Goal: Task Accomplishment & Management: Use online tool/utility

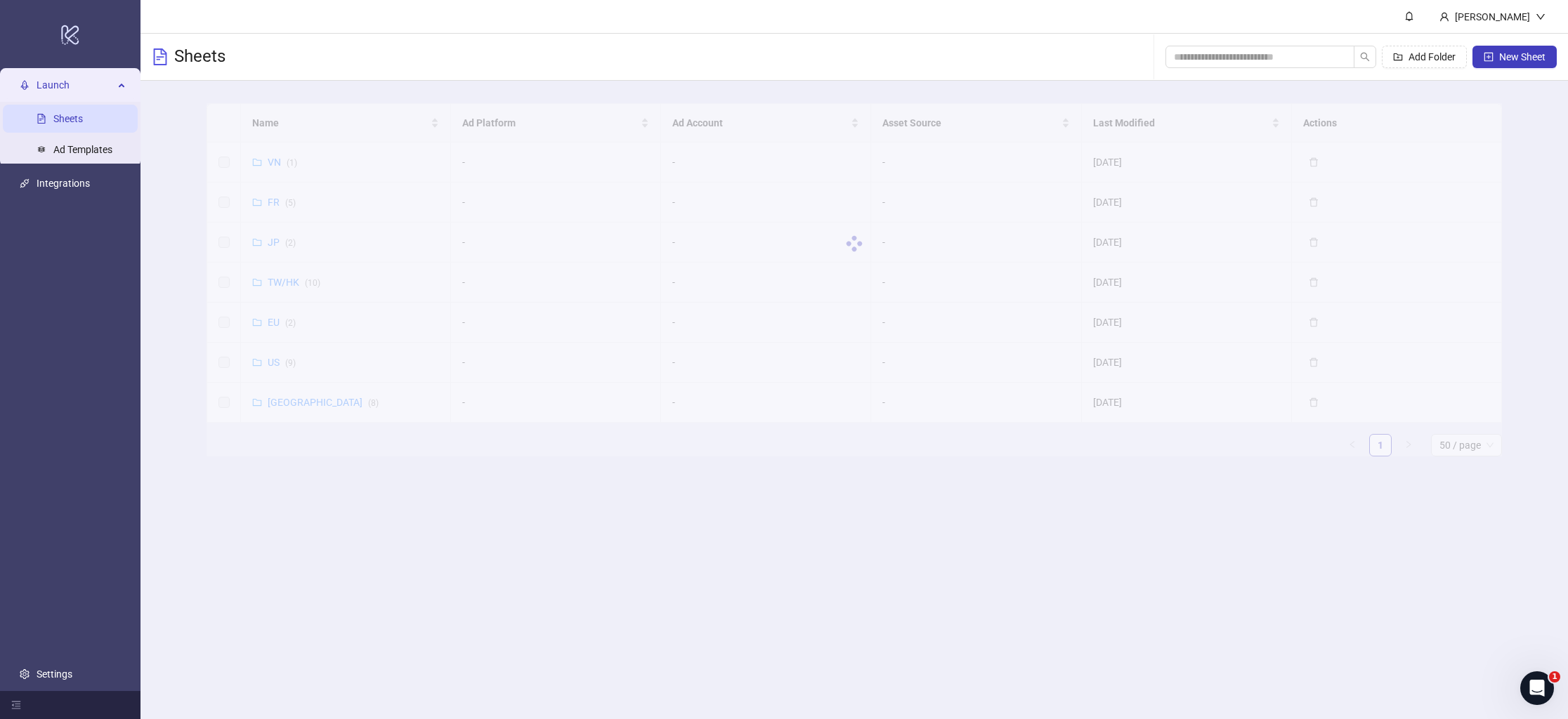
click at [276, 366] on div at bounding box center [854, 244] width 1296 height 281
click at [282, 365] on link "US ( 9 )" at bounding box center [281, 362] width 28 height 11
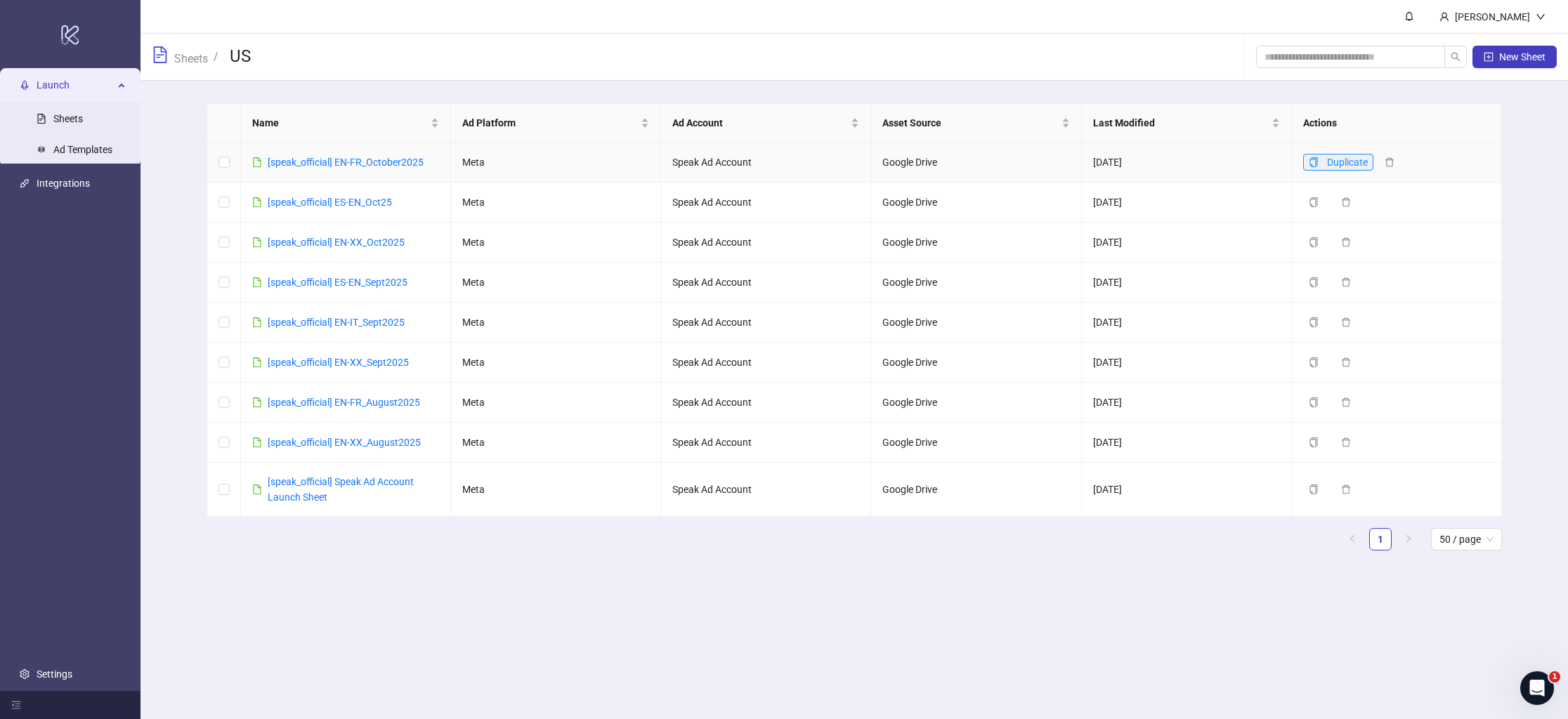
click at [1316, 162] on icon "copy" at bounding box center [1313, 162] width 10 height 10
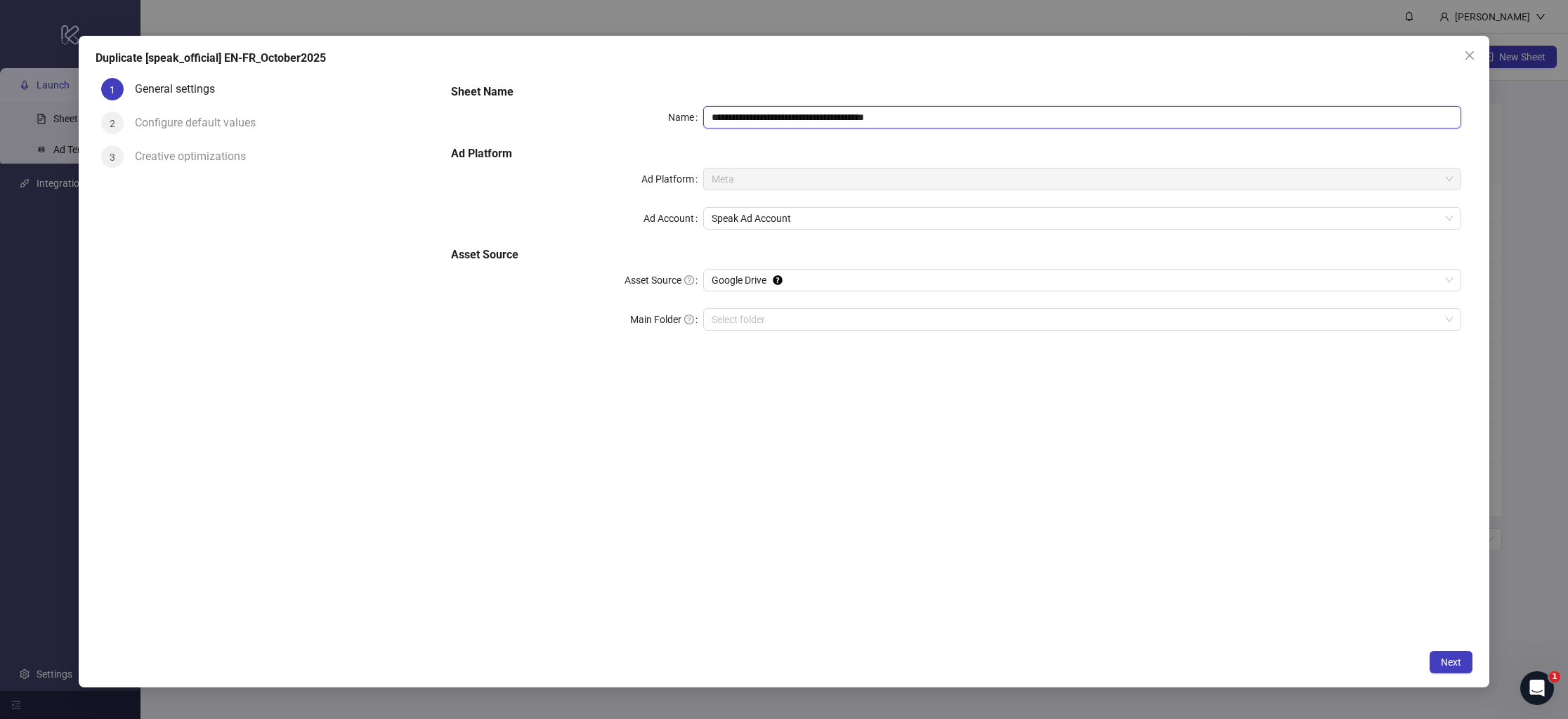
click at [889, 123] on input "**********" at bounding box center [1082, 117] width 758 height 23
drag, startPoint x: 872, startPoint y: 120, endPoint x: 956, endPoint y: 138, distance: 85.9
click at [956, 137] on div "**********" at bounding box center [957, 215] width 1022 height 275
drag, startPoint x: 806, startPoint y: 119, endPoint x: 795, endPoint y: 118, distance: 11.0
click at [795, 118] on input "**********" at bounding box center [1082, 117] width 758 height 23
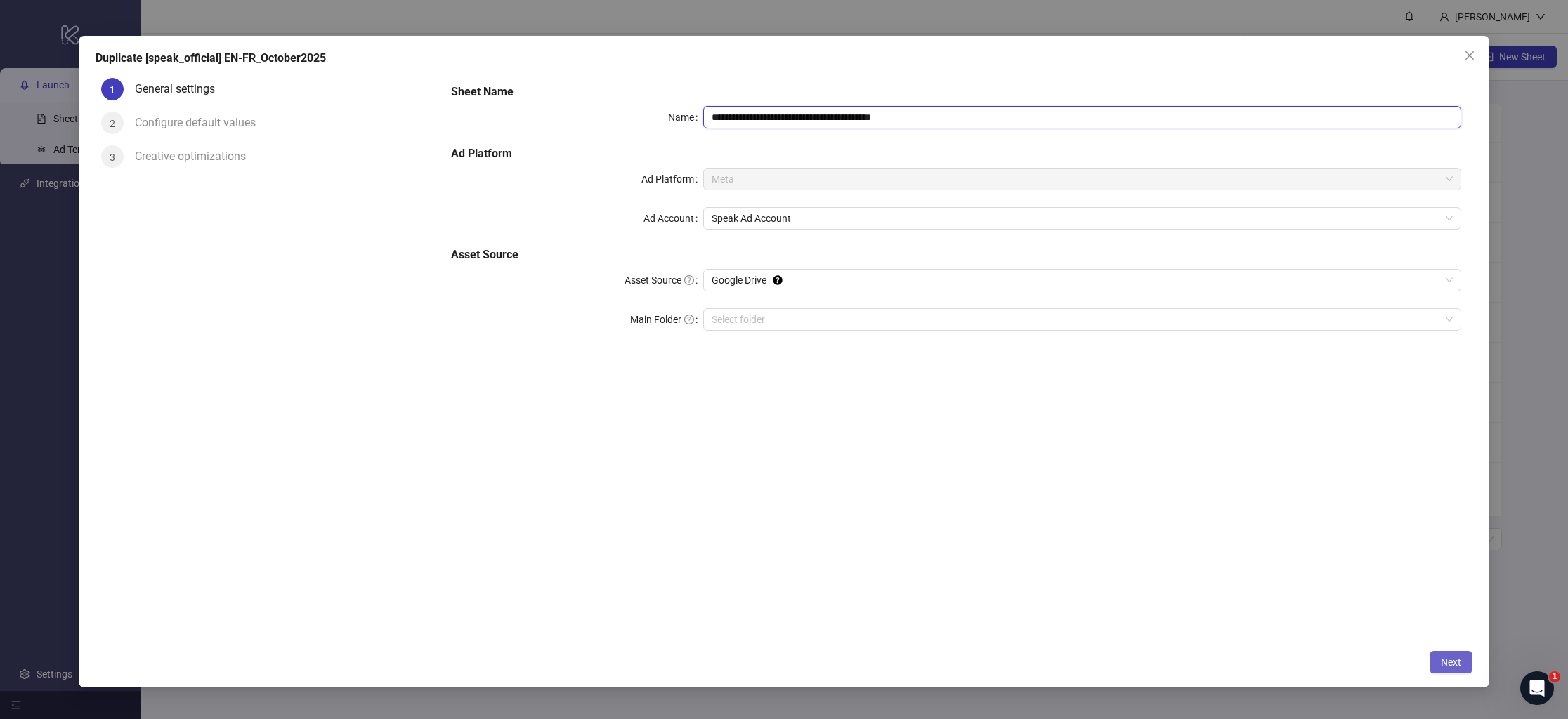
type input "**********"
click at [1455, 659] on span "Next" at bounding box center [1451, 662] width 20 height 11
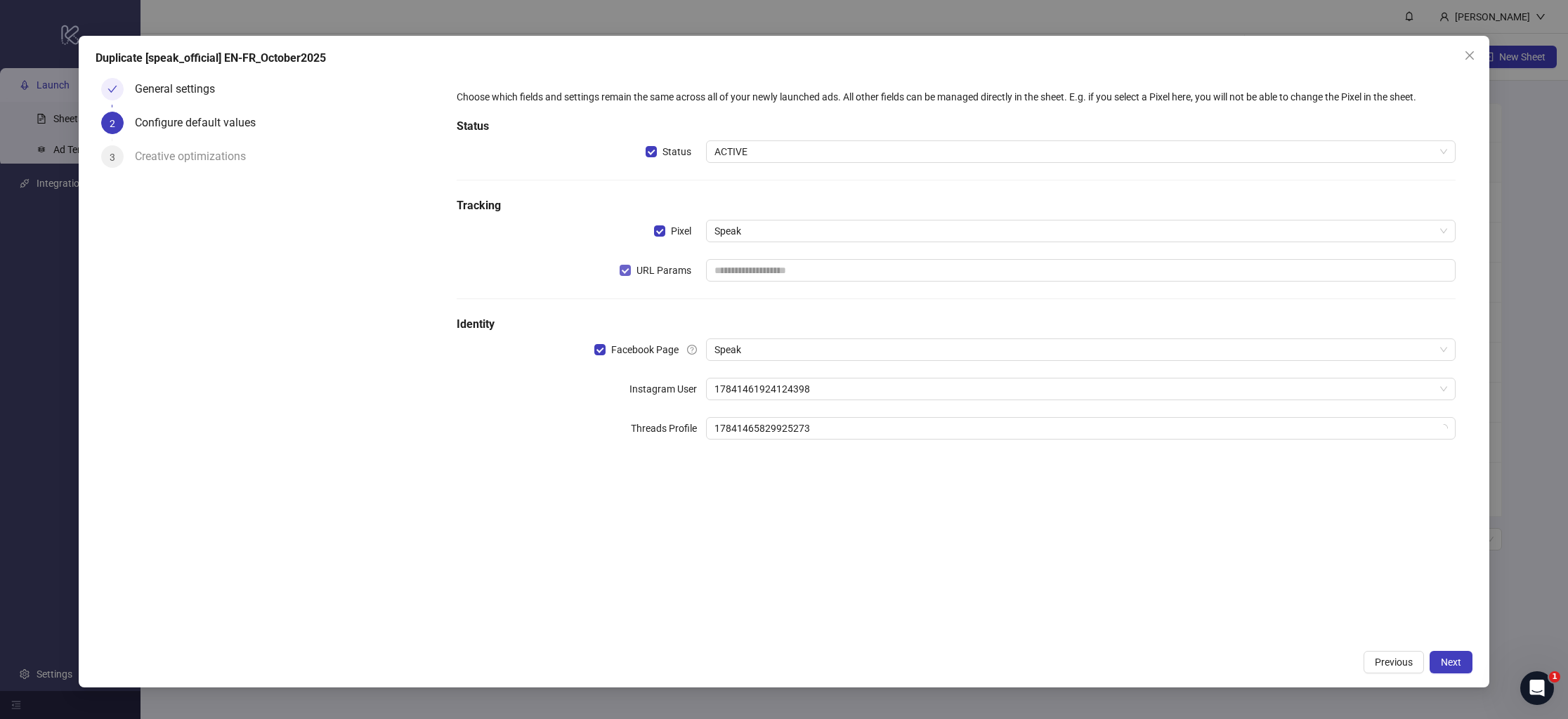
click at [632, 267] on span "URL Params" at bounding box center [663, 270] width 66 height 15
click at [1444, 662] on span "Next" at bounding box center [1451, 662] width 20 height 11
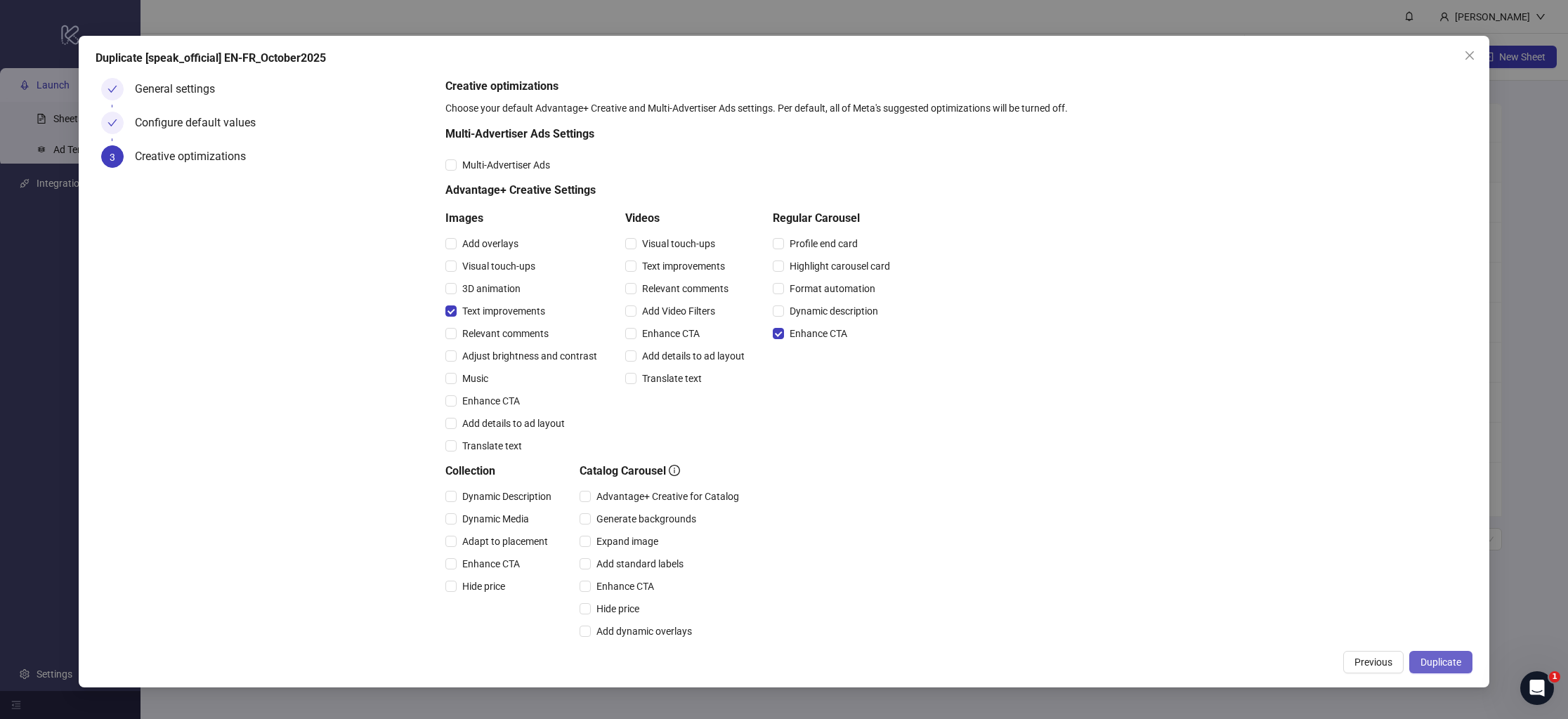
click at [1445, 662] on span "Duplicate" at bounding box center [1441, 662] width 41 height 11
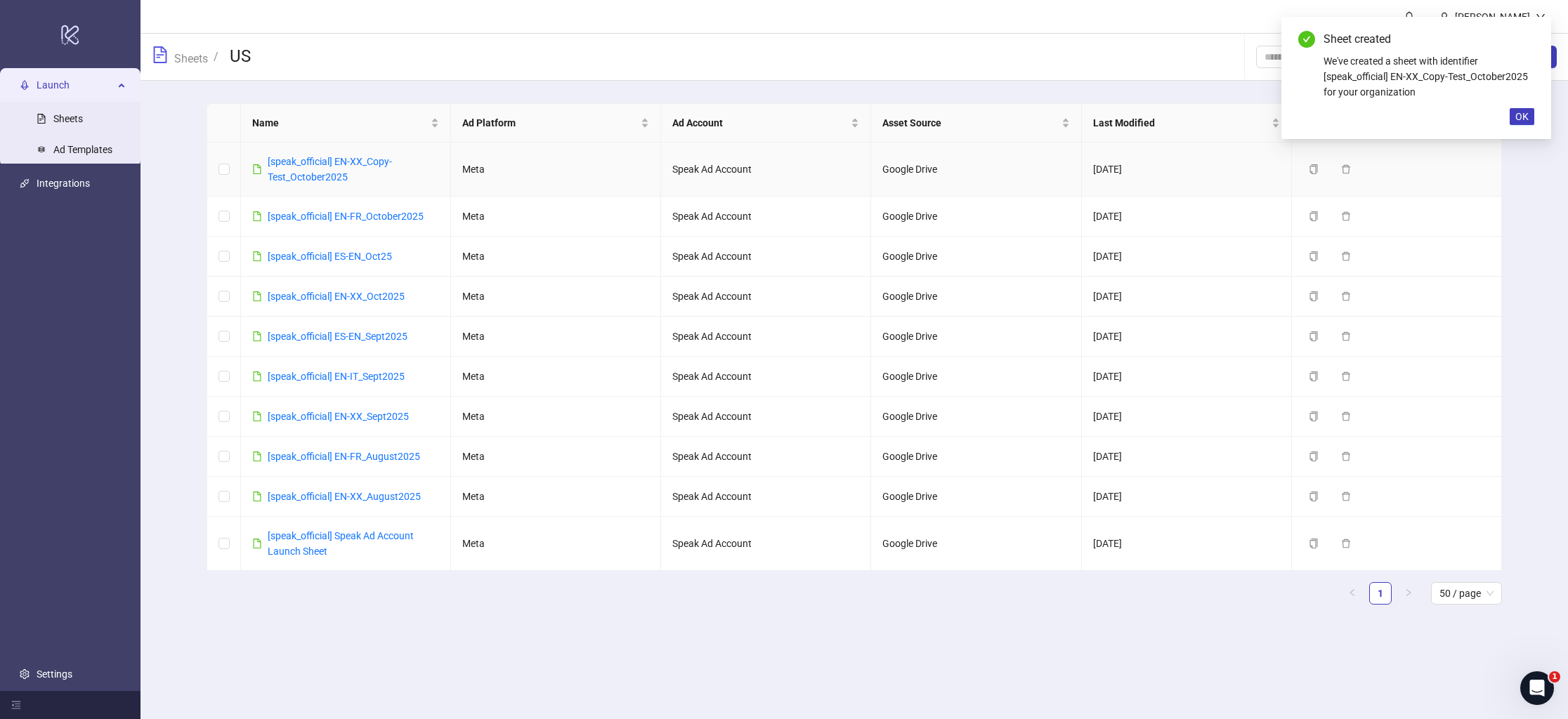
click at [352, 164] on link "[speak_official] EN-XX_Copy-Test_October2025" at bounding box center [329, 168] width 125 height 26
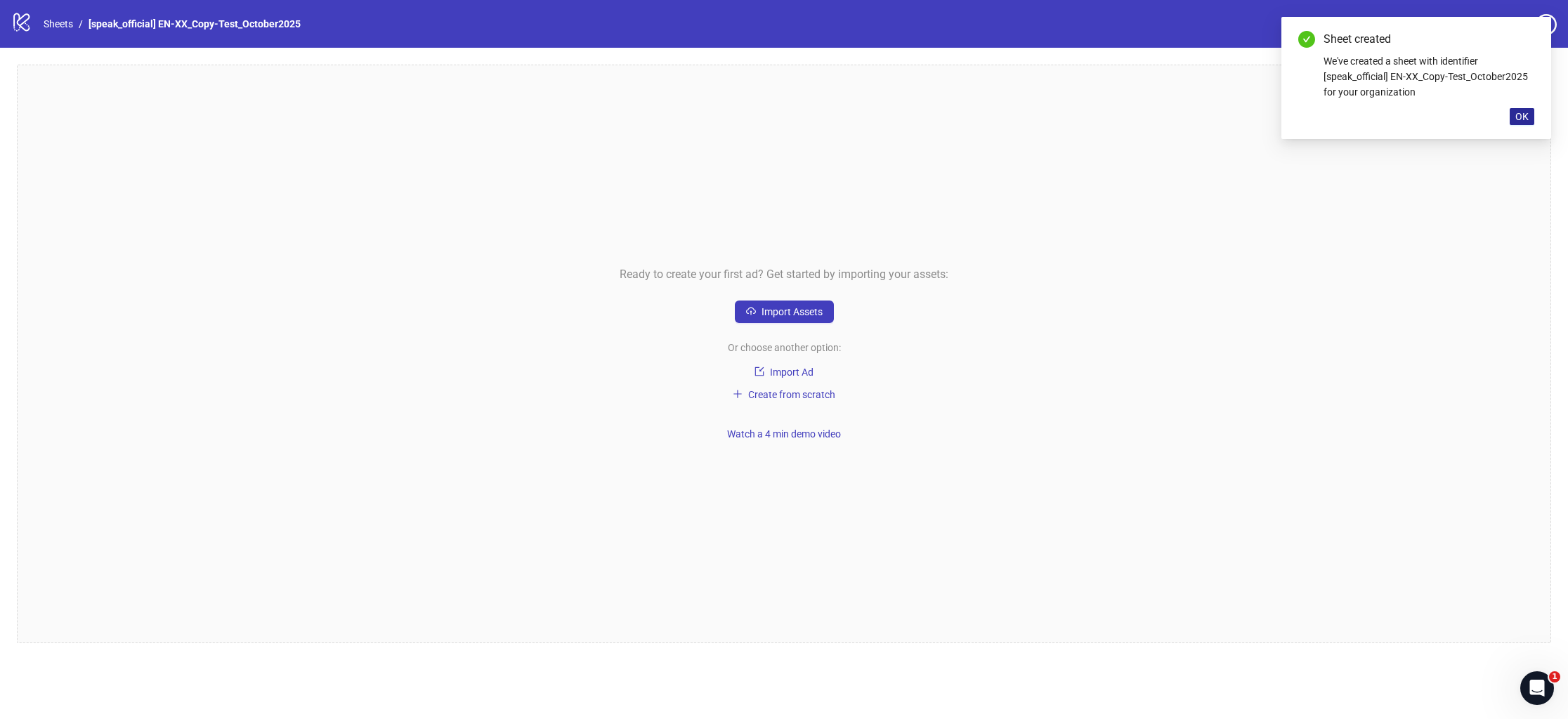
click at [1519, 119] on span "OK" at bounding box center [1523, 116] width 14 height 11
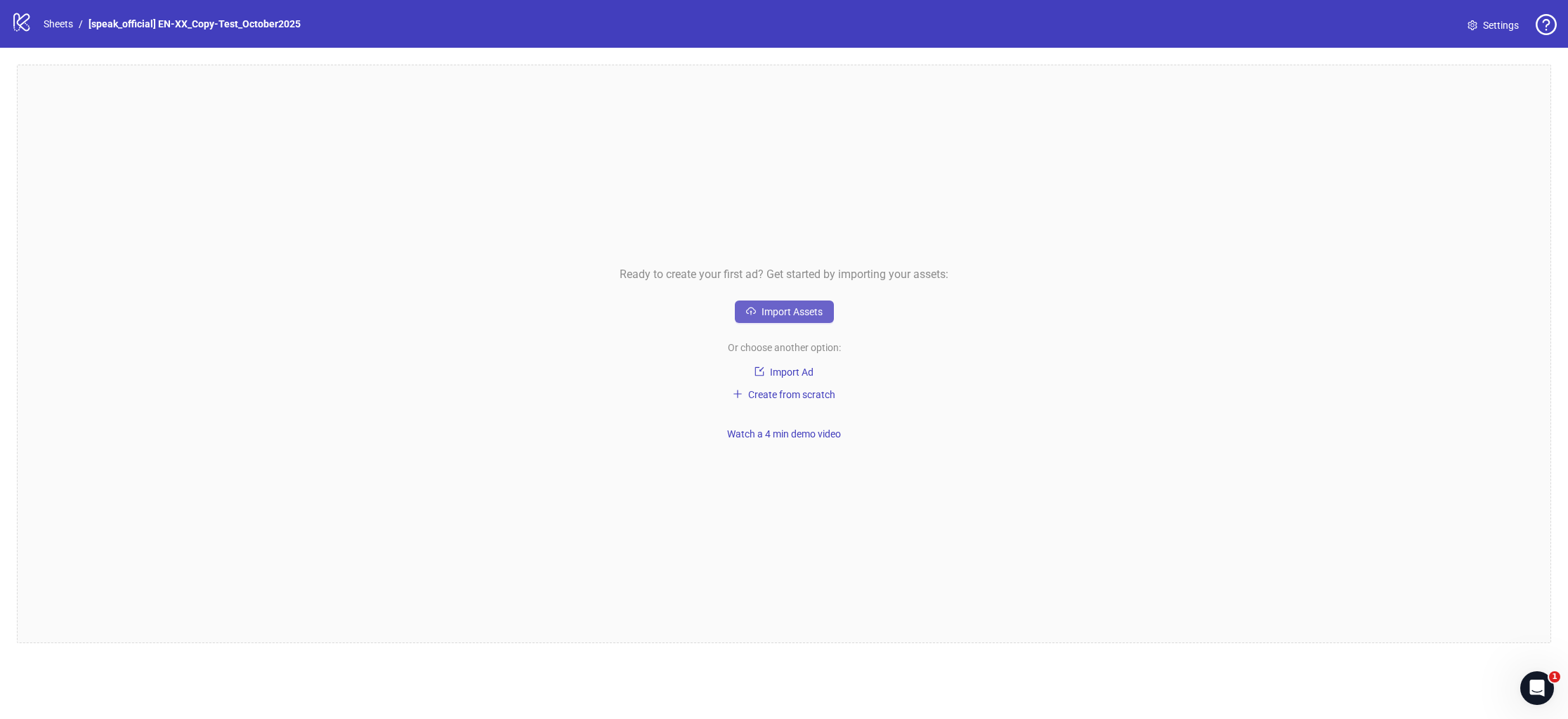
click at [787, 315] on span "Import Assets" at bounding box center [792, 311] width 61 height 11
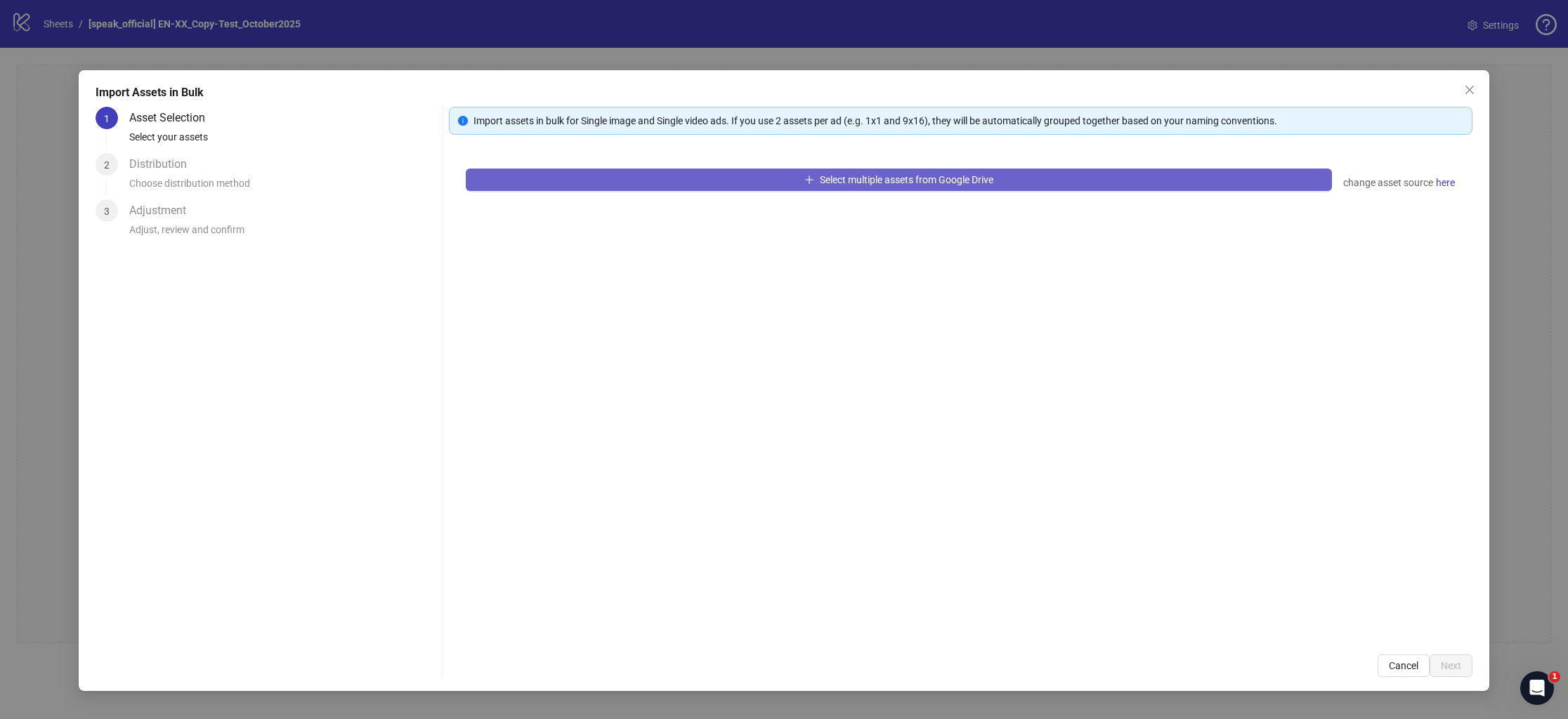
click at [710, 185] on button "Select multiple assets from Google Drive" at bounding box center [898, 180] width 867 height 23
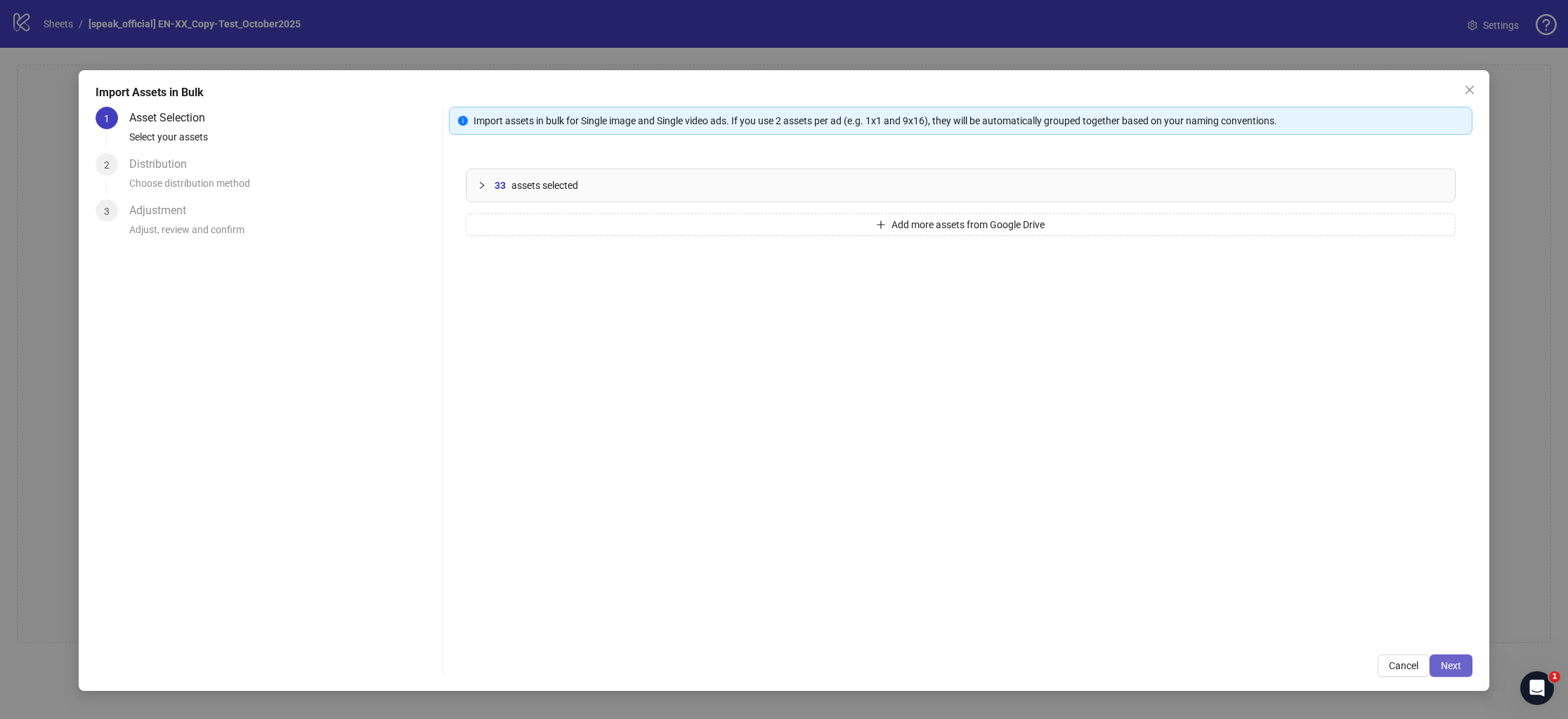
click at [1456, 666] on span "Next" at bounding box center [1451, 665] width 20 height 11
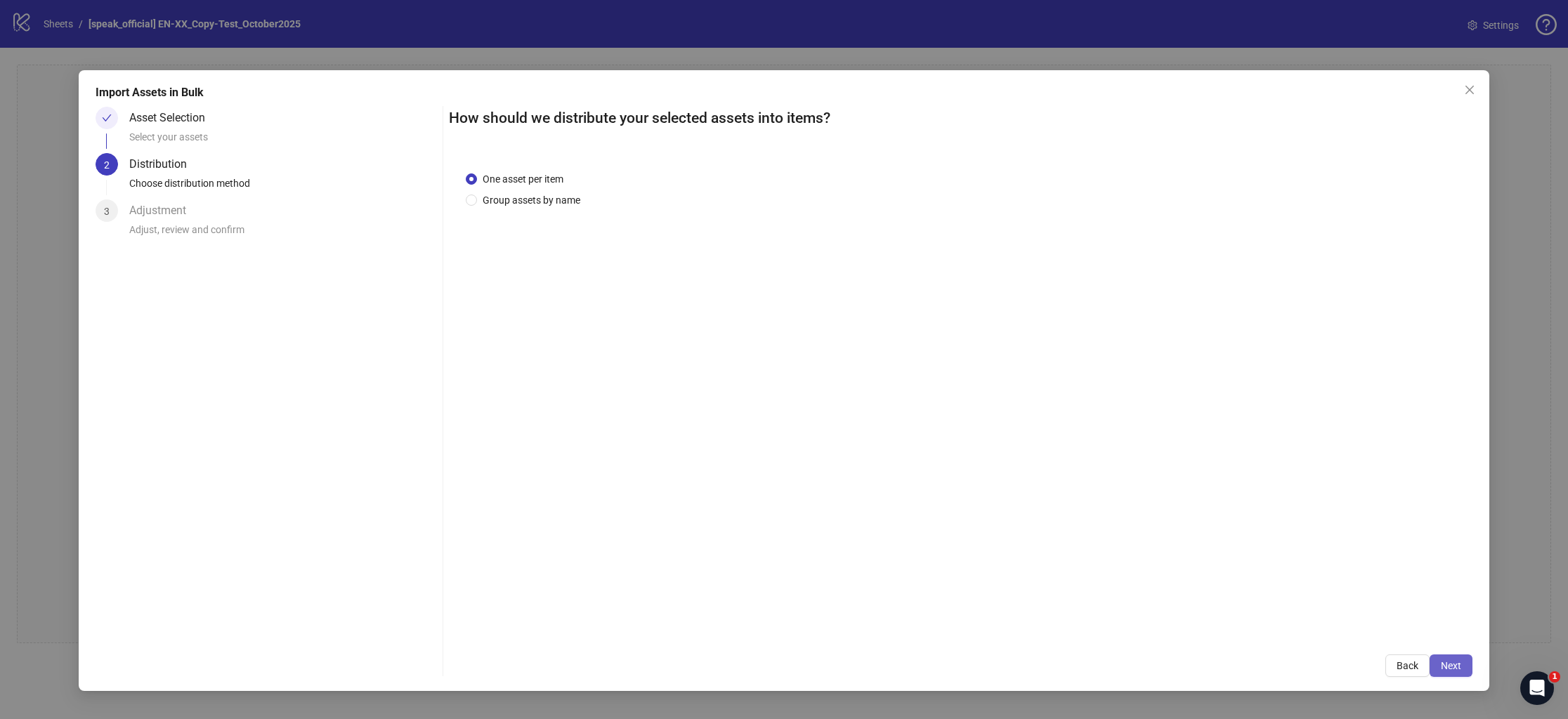
click at [1456, 665] on span "Next" at bounding box center [1451, 665] width 20 height 11
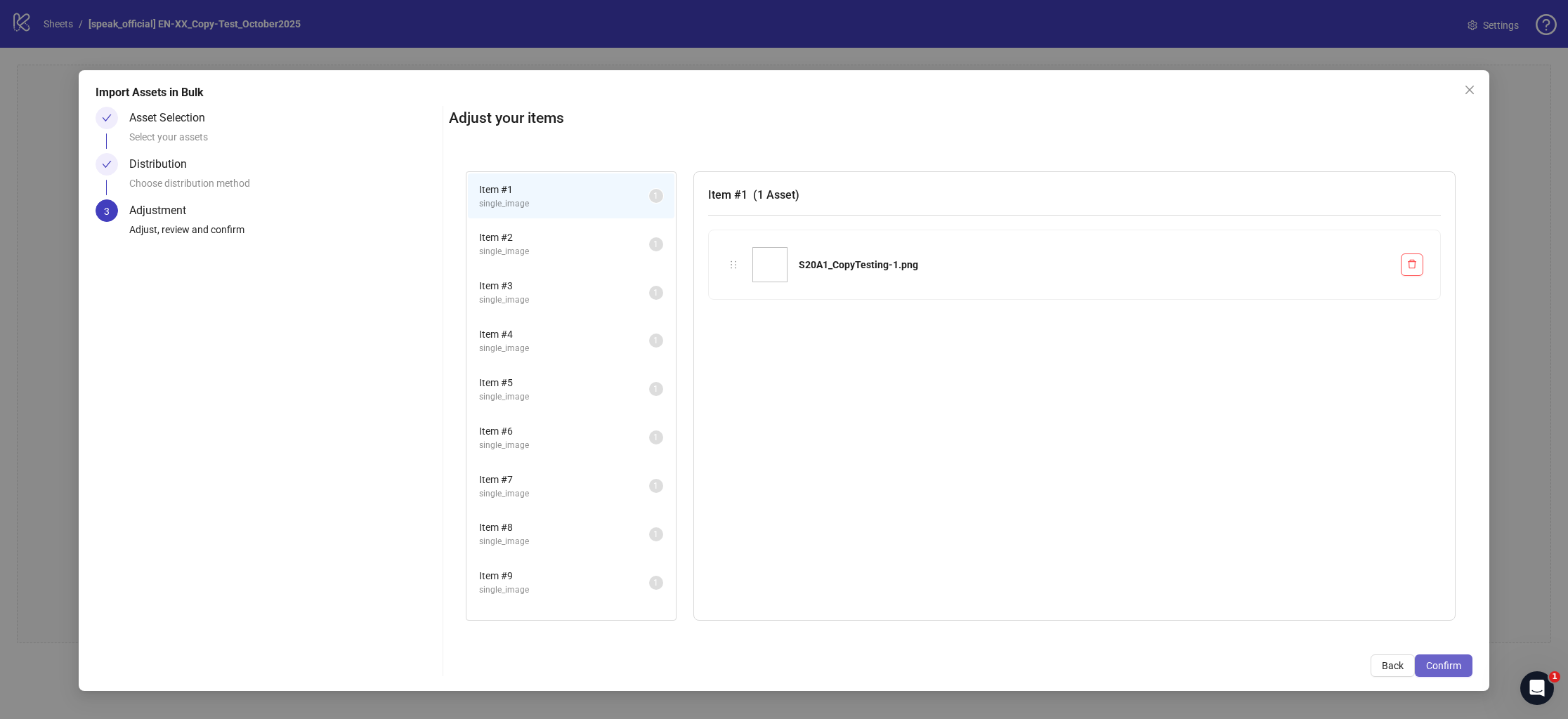
click at [1449, 660] on span "Confirm" at bounding box center [1444, 665] width 35 height 11
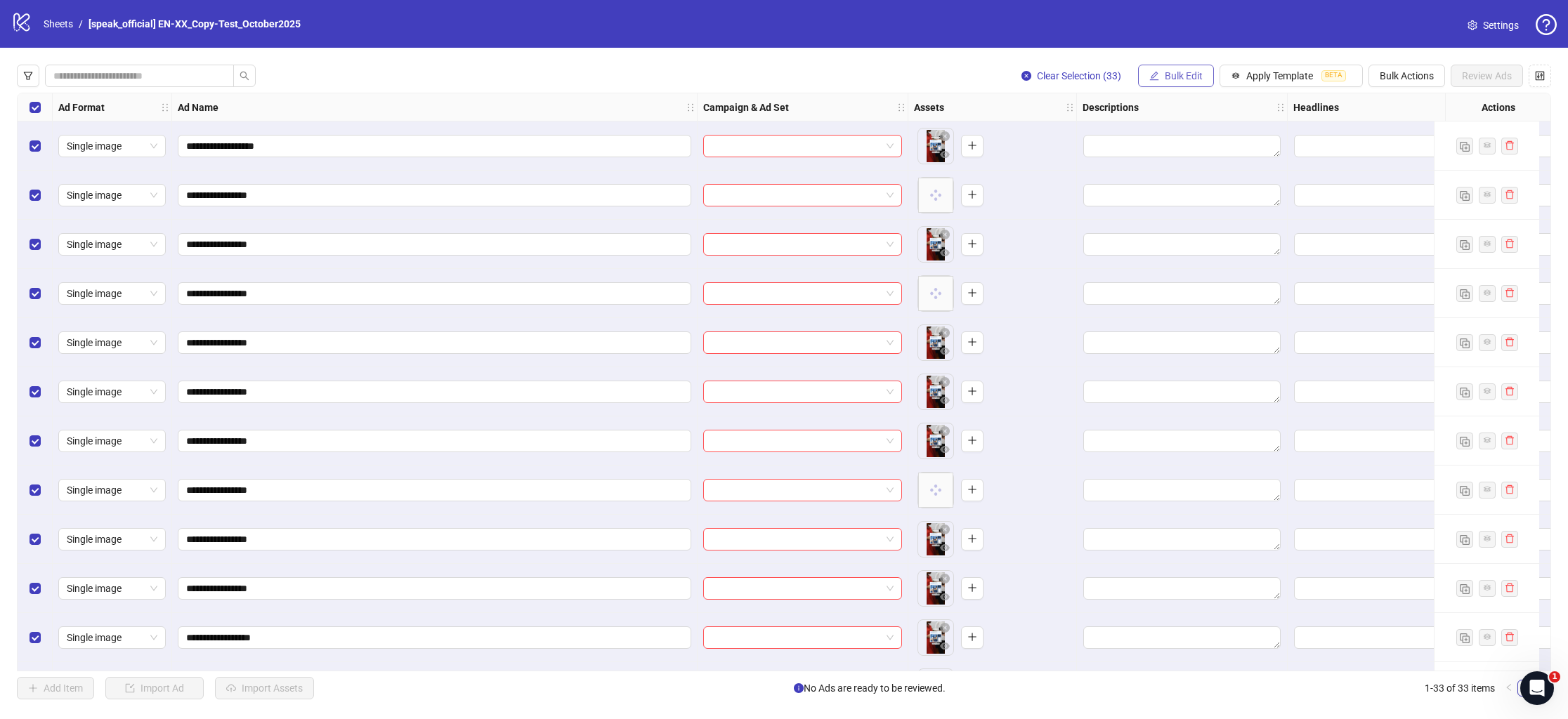
click at [1155, 66] on button "Bulk Edit" at bounding box center [1176, 76] width 76 height 23
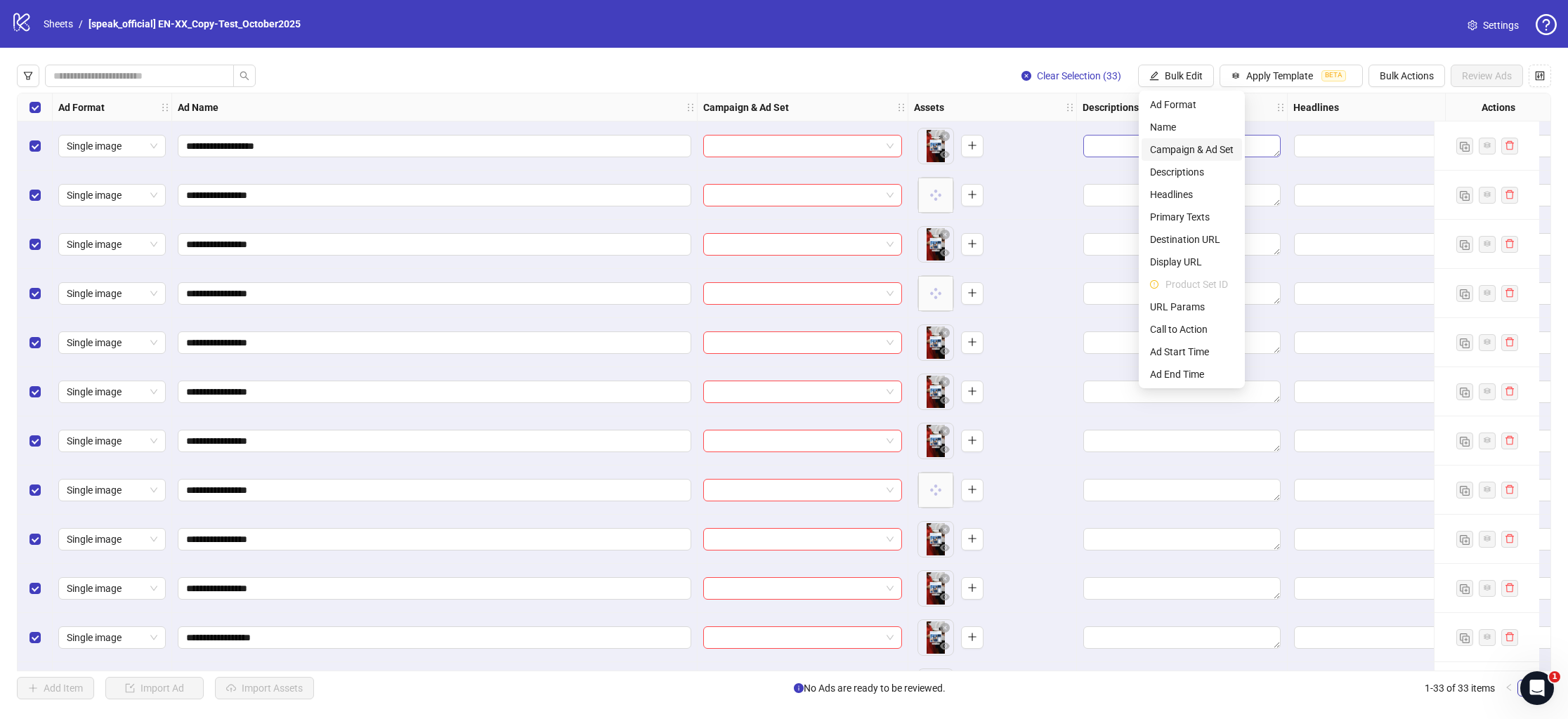
click at [1196, 147] on span "Campaign & Ad Set" at bounding box center [1192, 150] width 84 height 15
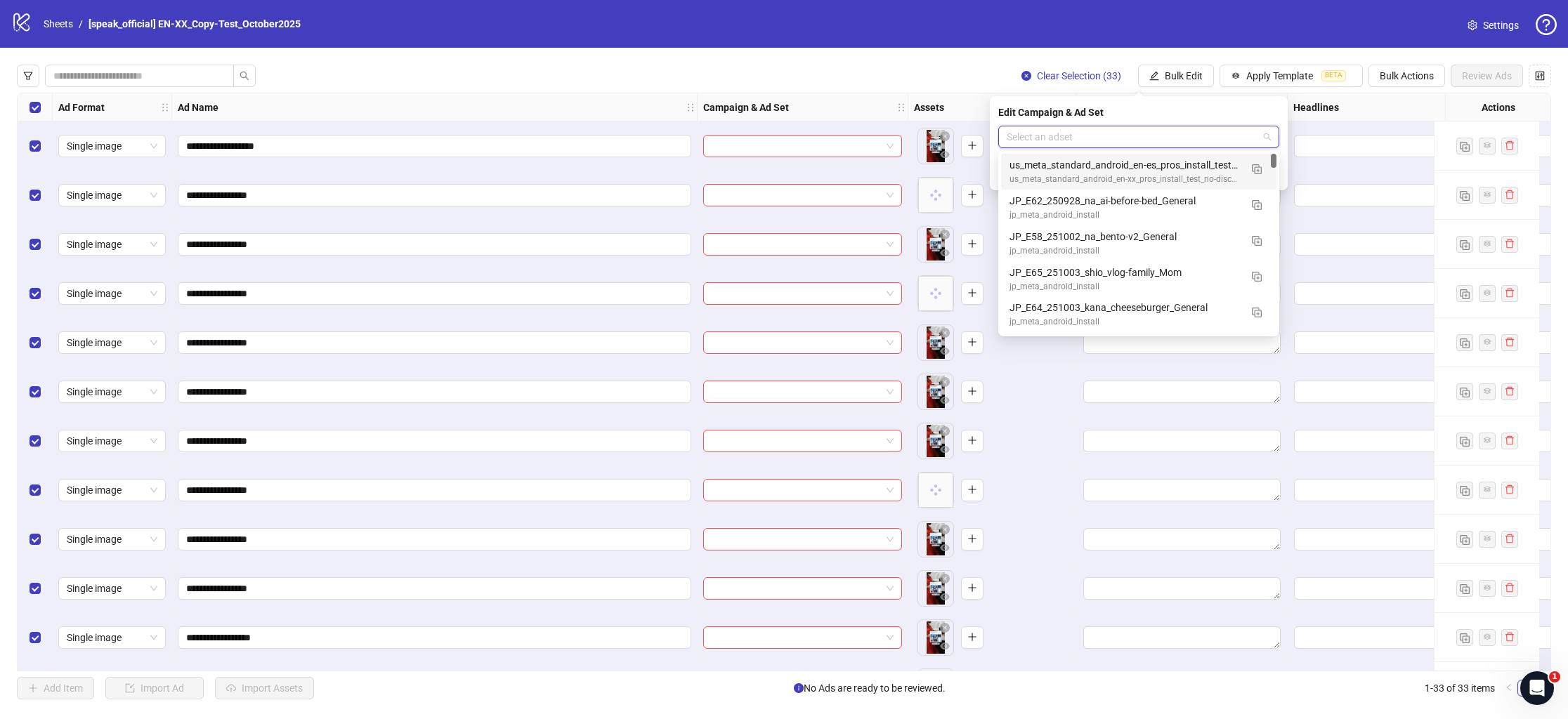
click at [1133, 140] on input "search" at bounding box center [1132, 137] width 252 height 21
type input "***"
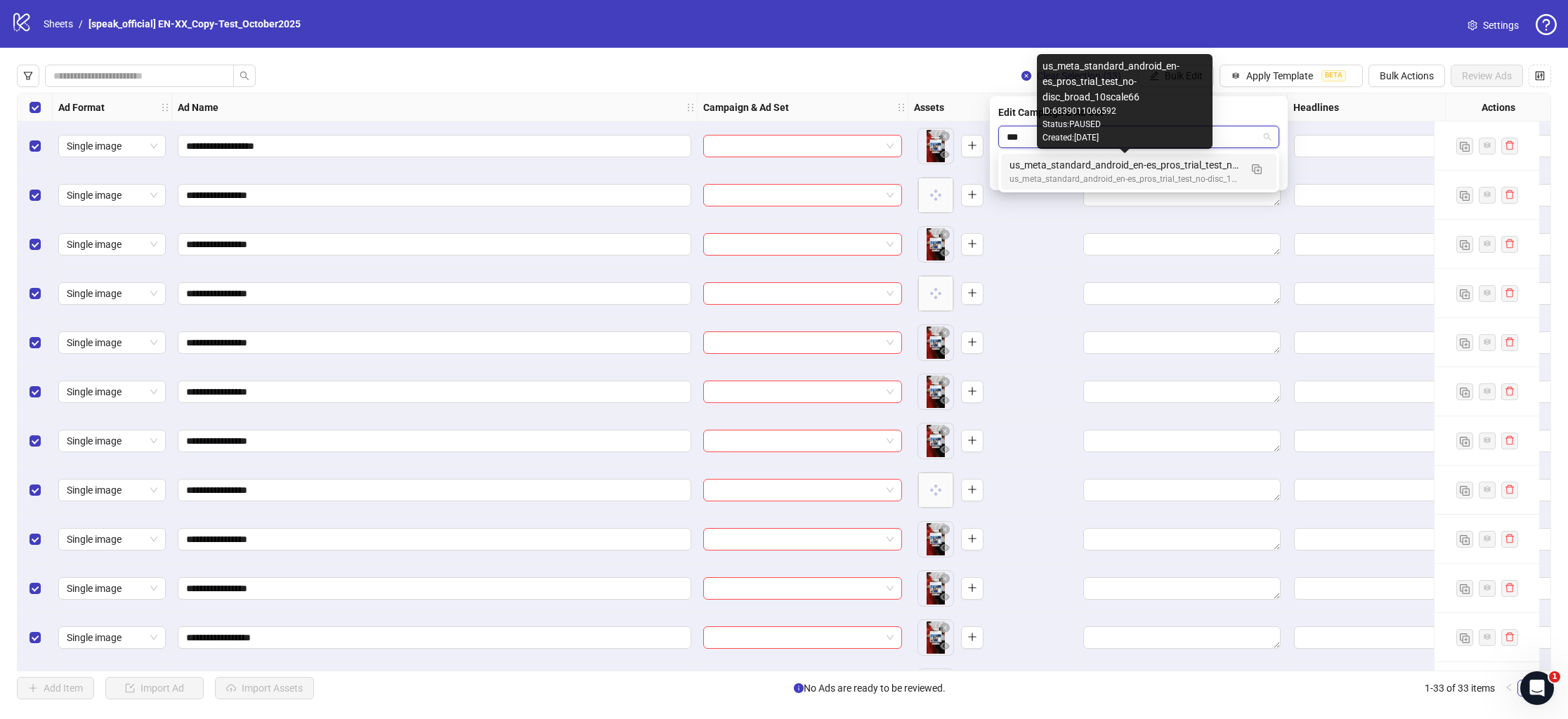
click at [1124, 164] on div "us_meta_standard_android_en-es_pros_trial_test_no-disc_broad_10scale66" at bounding box center [1124, 165] width 230 height 15
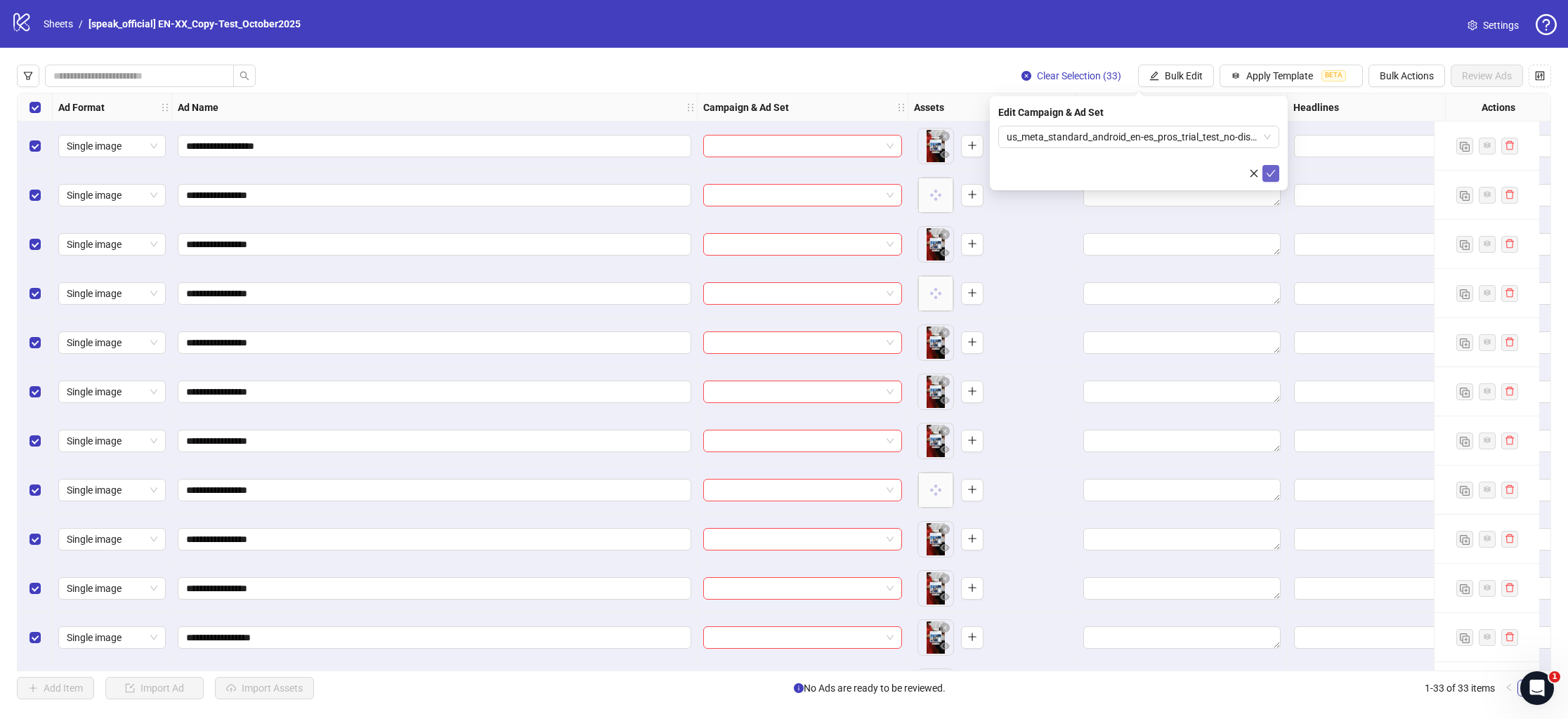
click at [1273, 171] on icon "check" at bounding box center [1271, 173] width 10 height 10
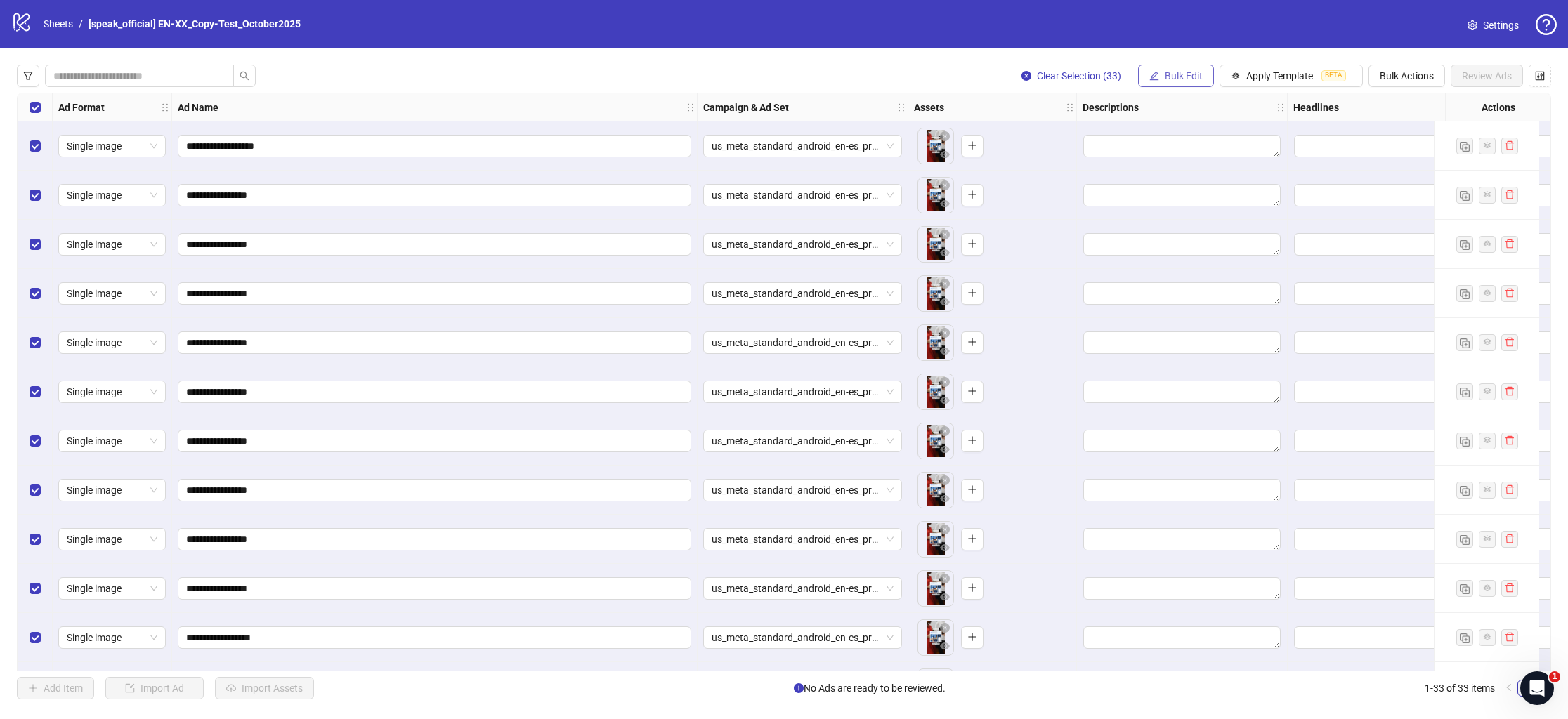
click at [1164, 82] on button "Bulk Edit" at bounding box center [1176, 76] width 76 height 23
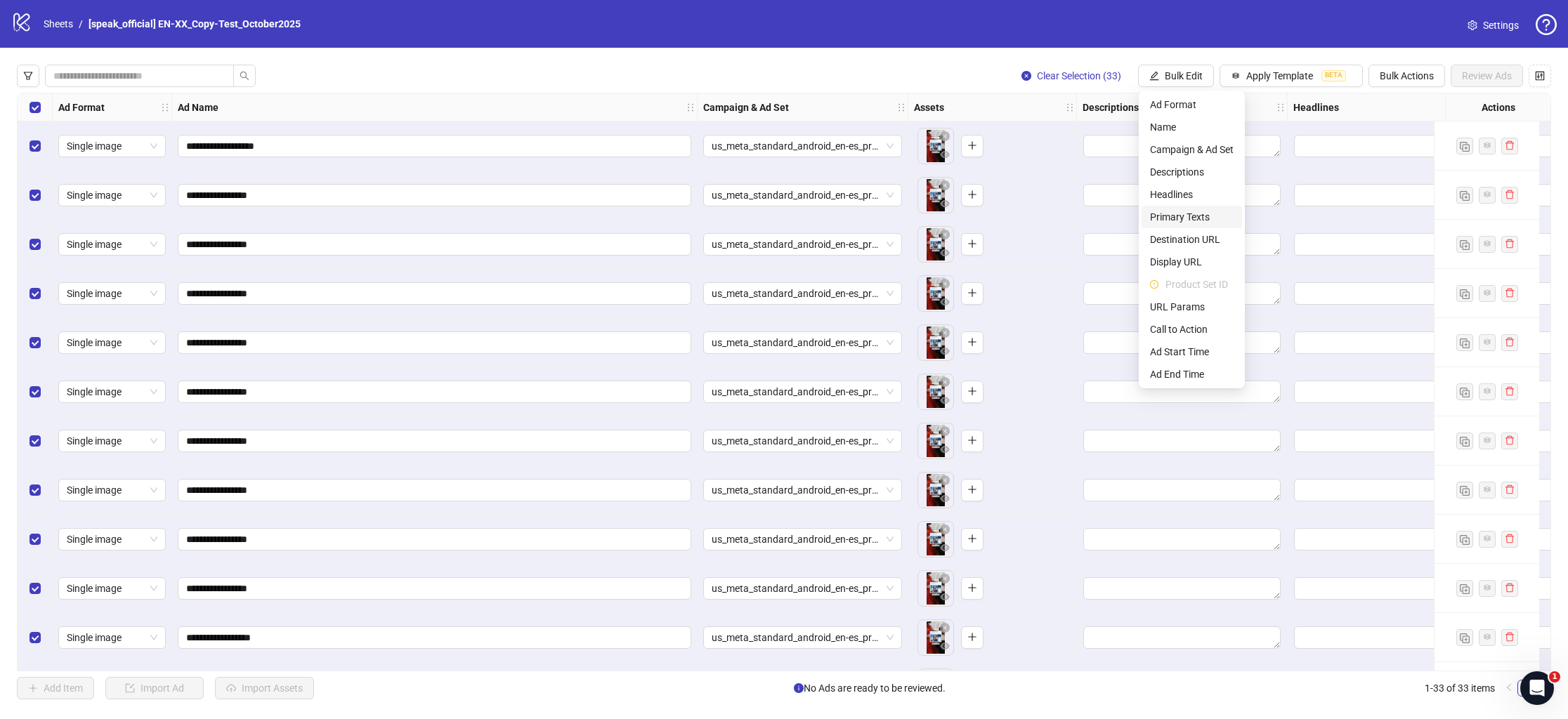
click at [1189, 221] on span "Primary Texts" at bounding box center [1192, 217] width 84 height 15
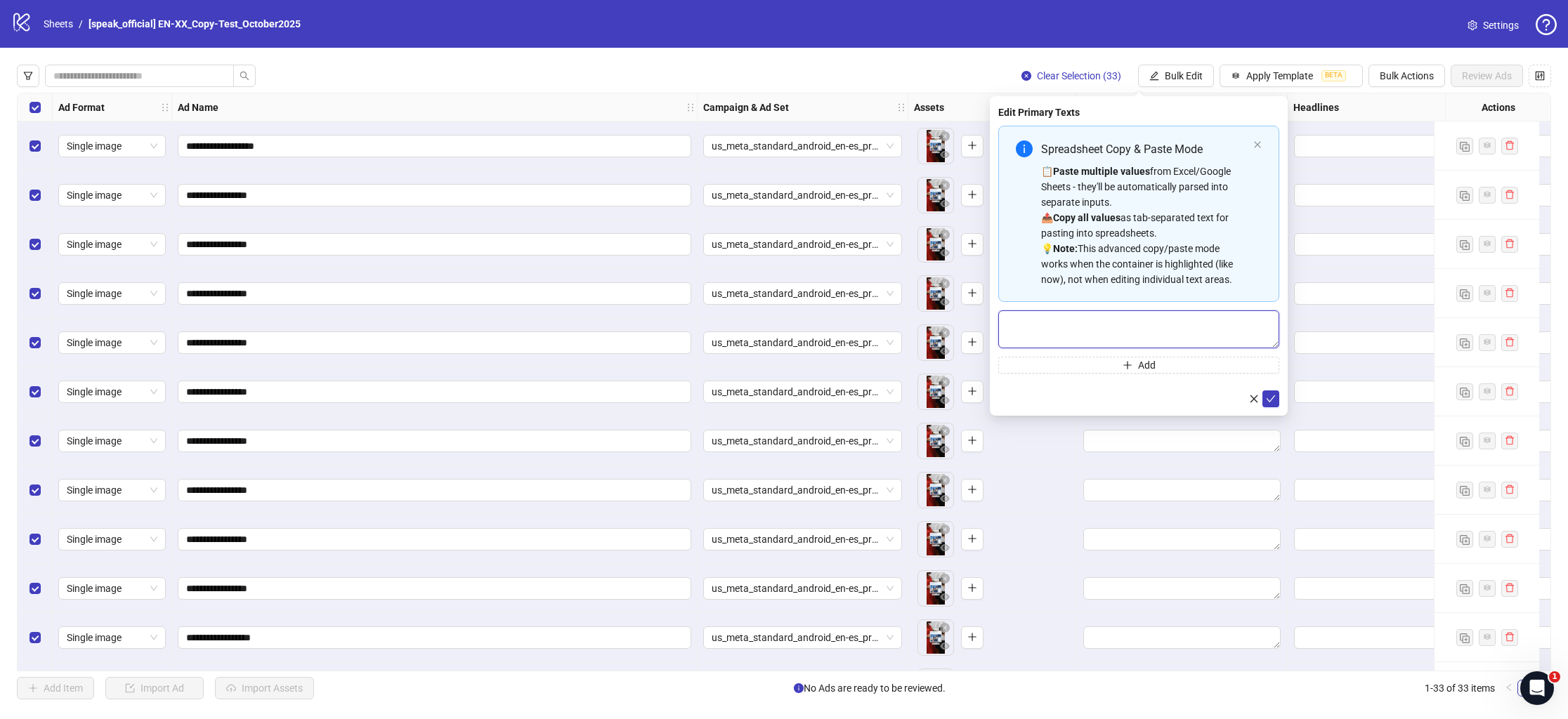
click at [1117, 327] on textarea "Multi-text input container - paste or copy values" at bounding box center [1139, 329] width 281 height 38
paste textarea "**********"
type textarea "**********"
drag, startPoint x: 1101, startPoint y: 363, endPoint x: 1090, endPoint y: 355, distance: 13.6
click at [1101, 363] on button "Add" at bounding box center [1139, 365] width 281 height 17
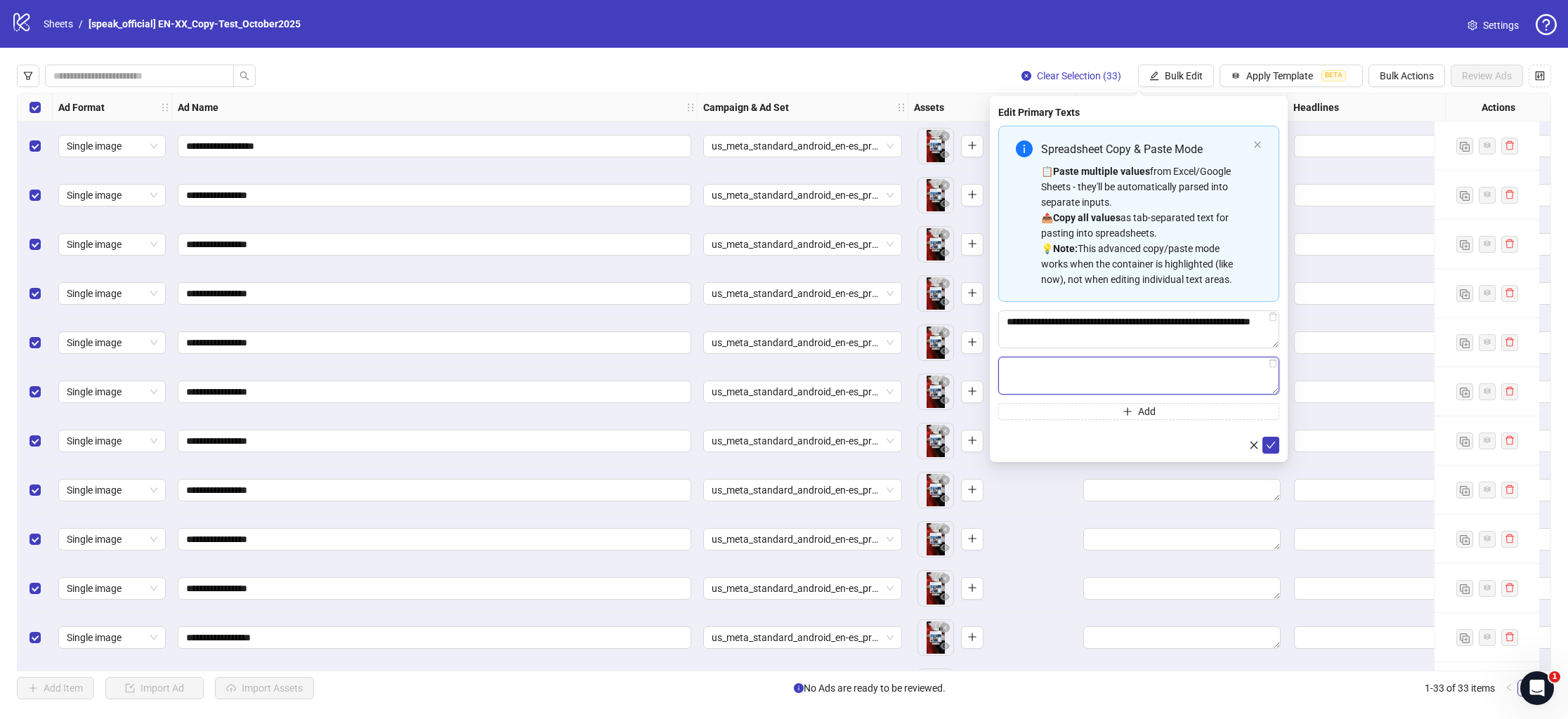
paste textarea "**********"
type textarea "**********"
click at [1143, 405] on button "Add" at bounding box center [1139, 412] width 281 height 17
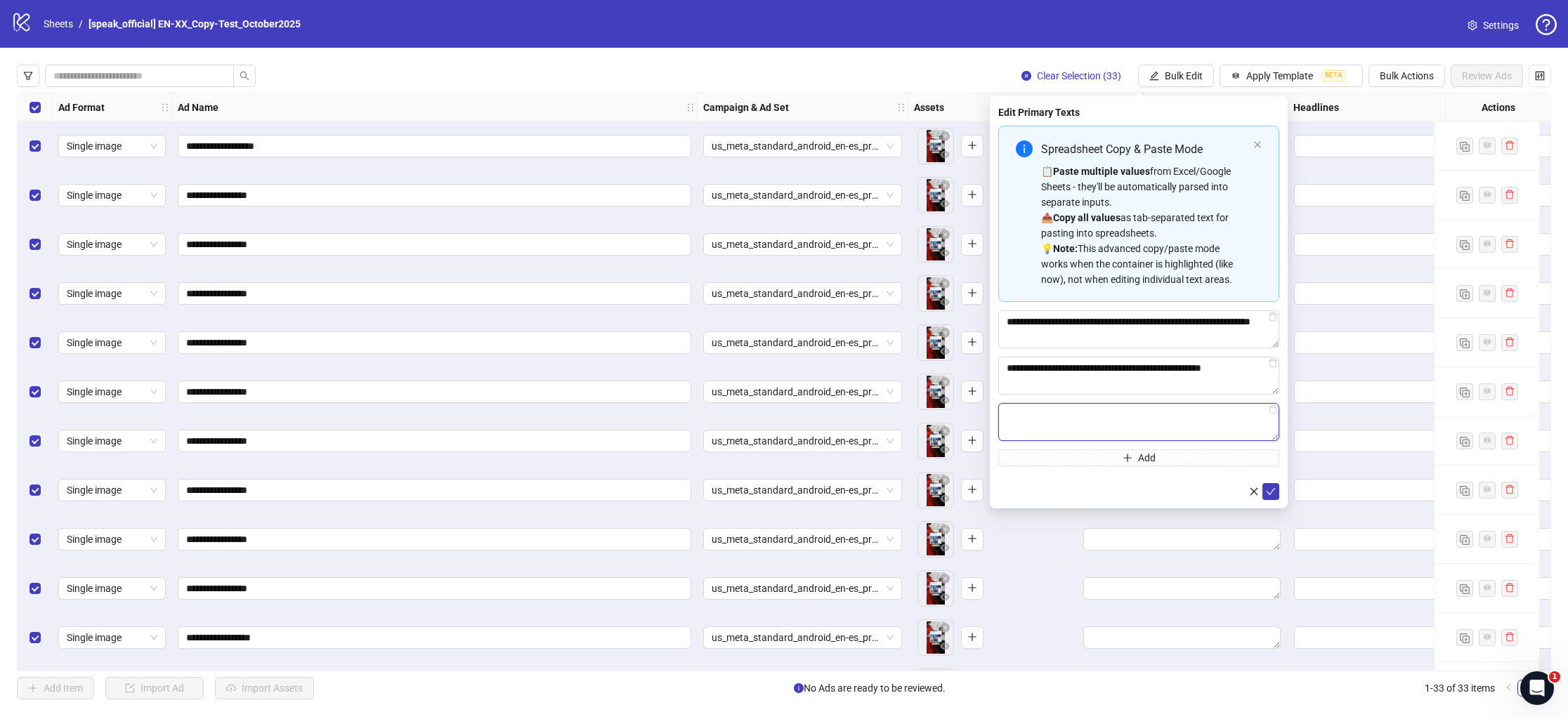
paste textarea "**********"
type textarea "**********"
click at [1144, 465] on button "Add" at bounding box center [1139, 458] width 281 height 17
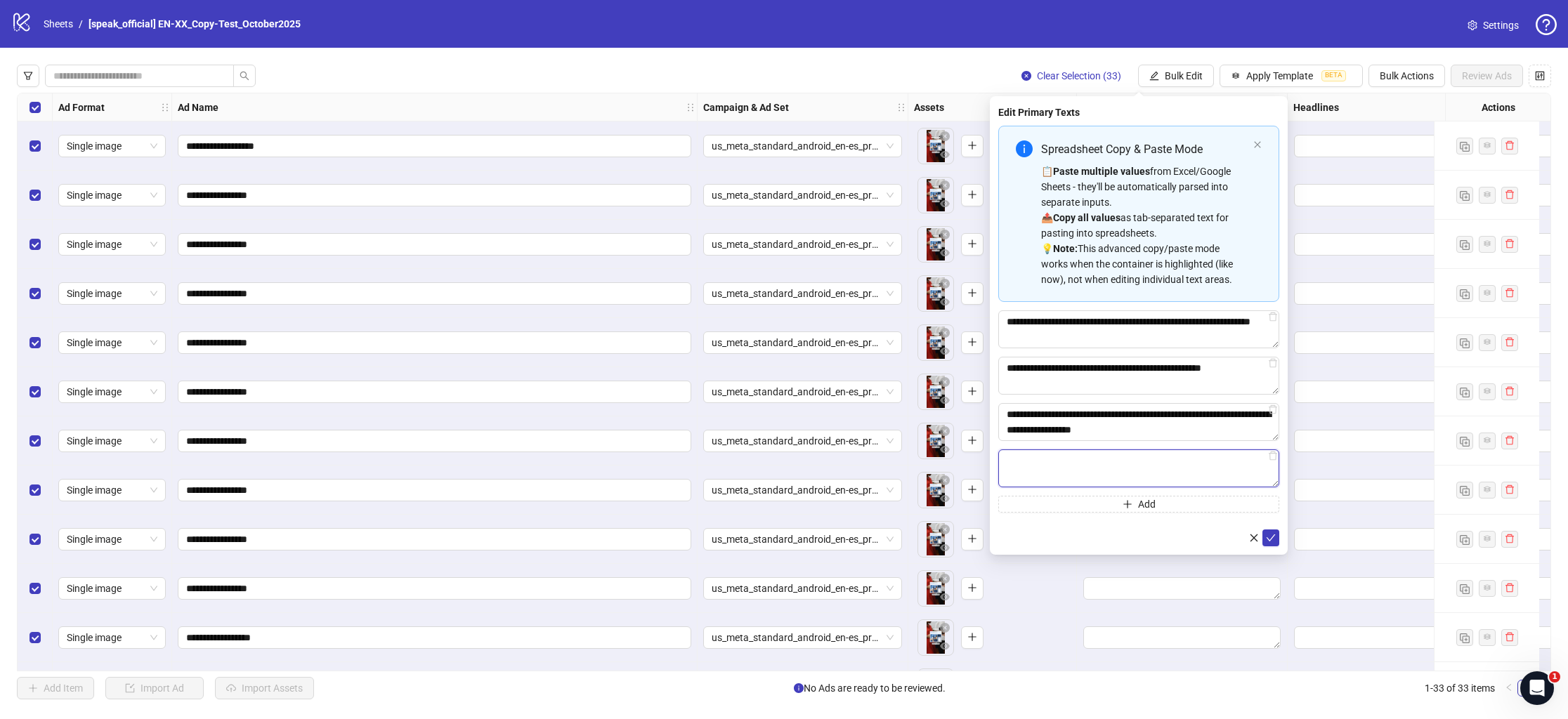
paste textarea "**********"
type textarea "**********"
click at [1185, 511] on button "Add" at bounding box center [1139, 504] width 281 height 17
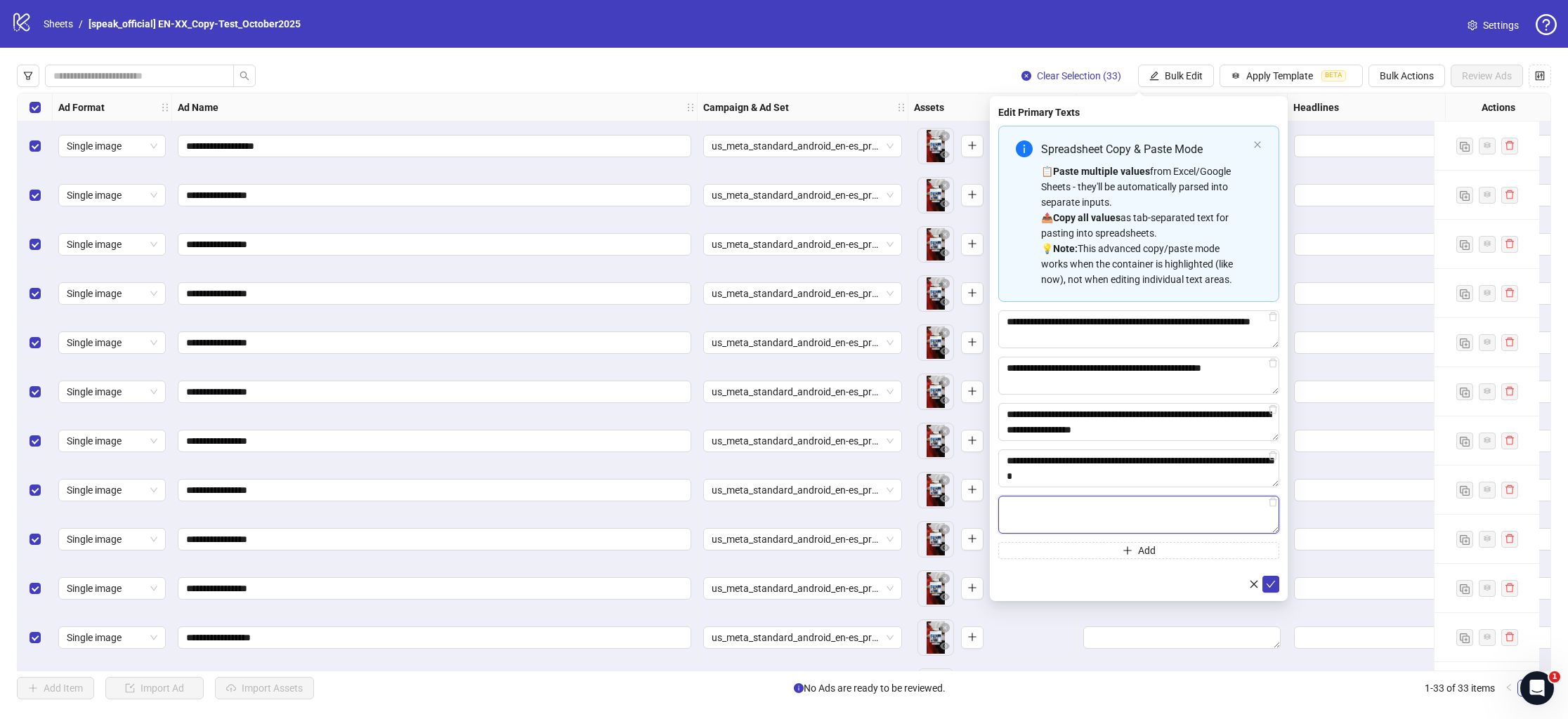
paste textarea "**********"
type textarea "**********"
click at [1267, 585] on icon "check" at bounding box center [1271, 584] width 10 height 10
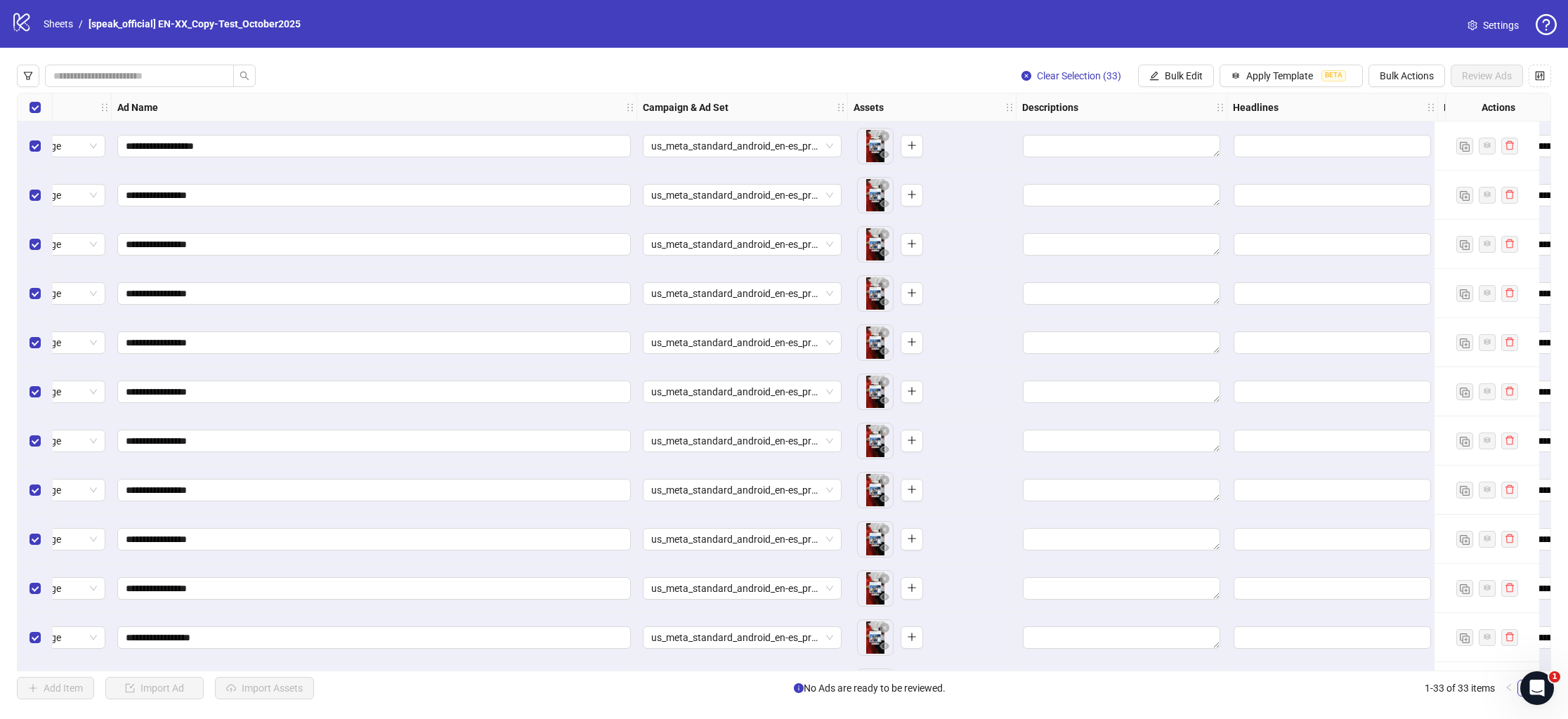
scroll to position [0, 65]
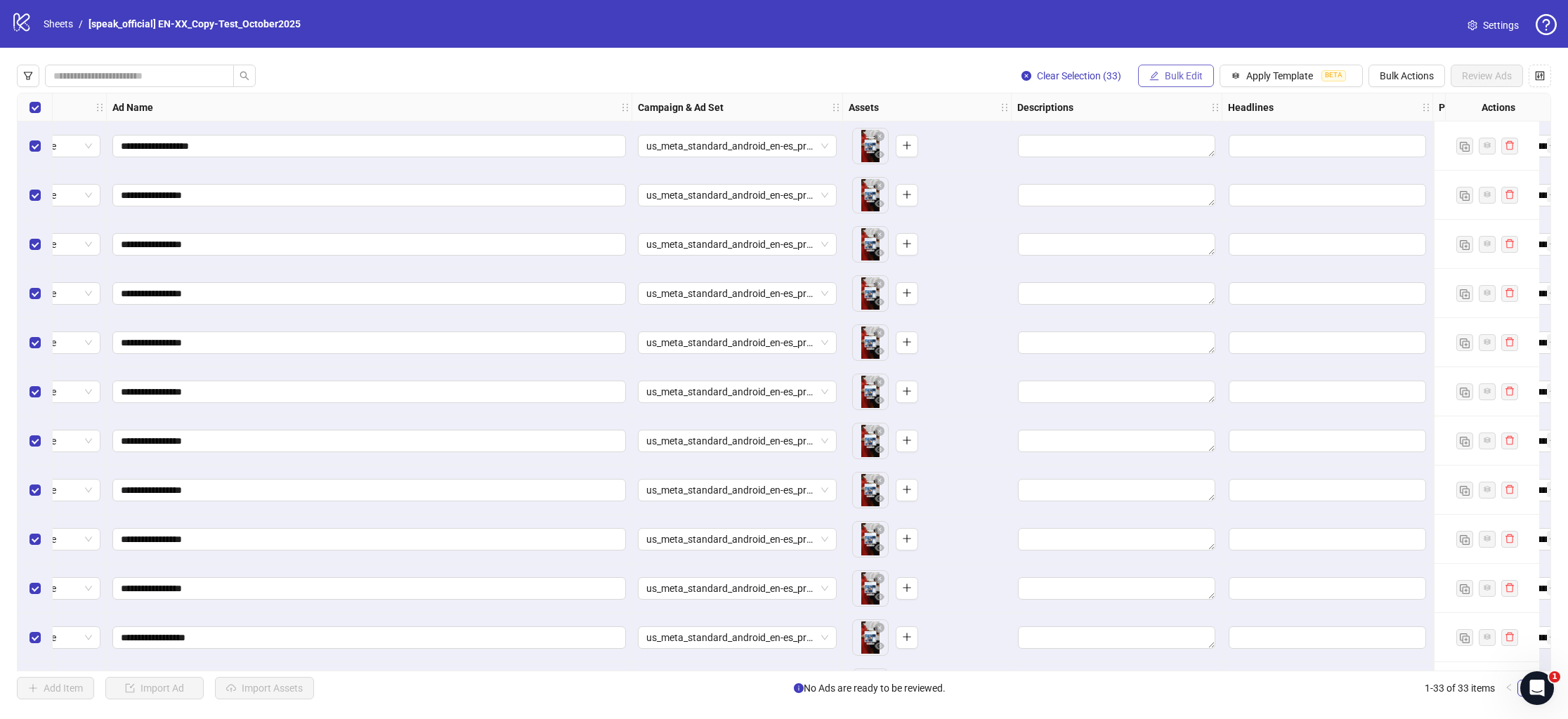
click at [1174, 68] on button "Bulk Edit" at bounding box center [1176, 76] width 76 height 23
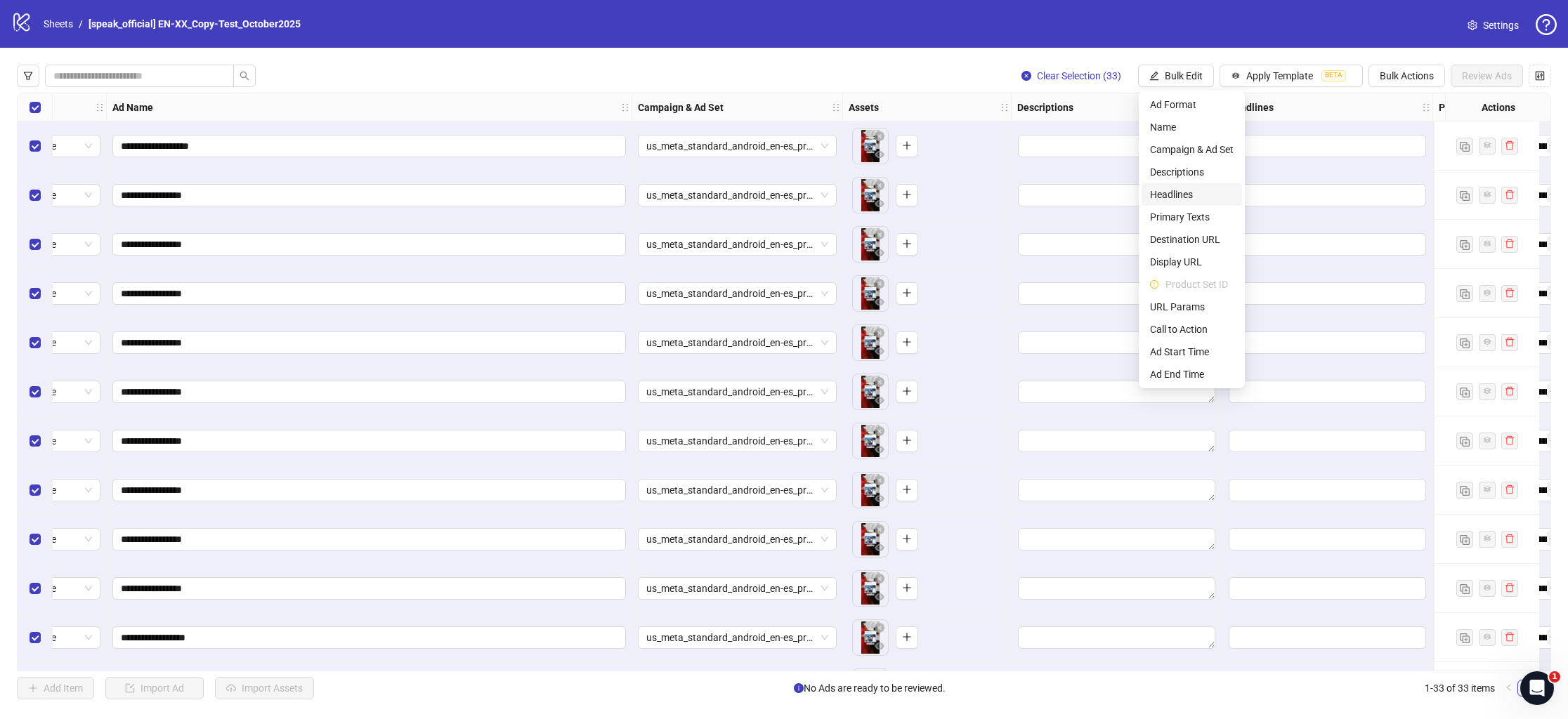
click at [1169, 193] on span "Headlines" at bounding box center [1192, 194] width 84 height 15
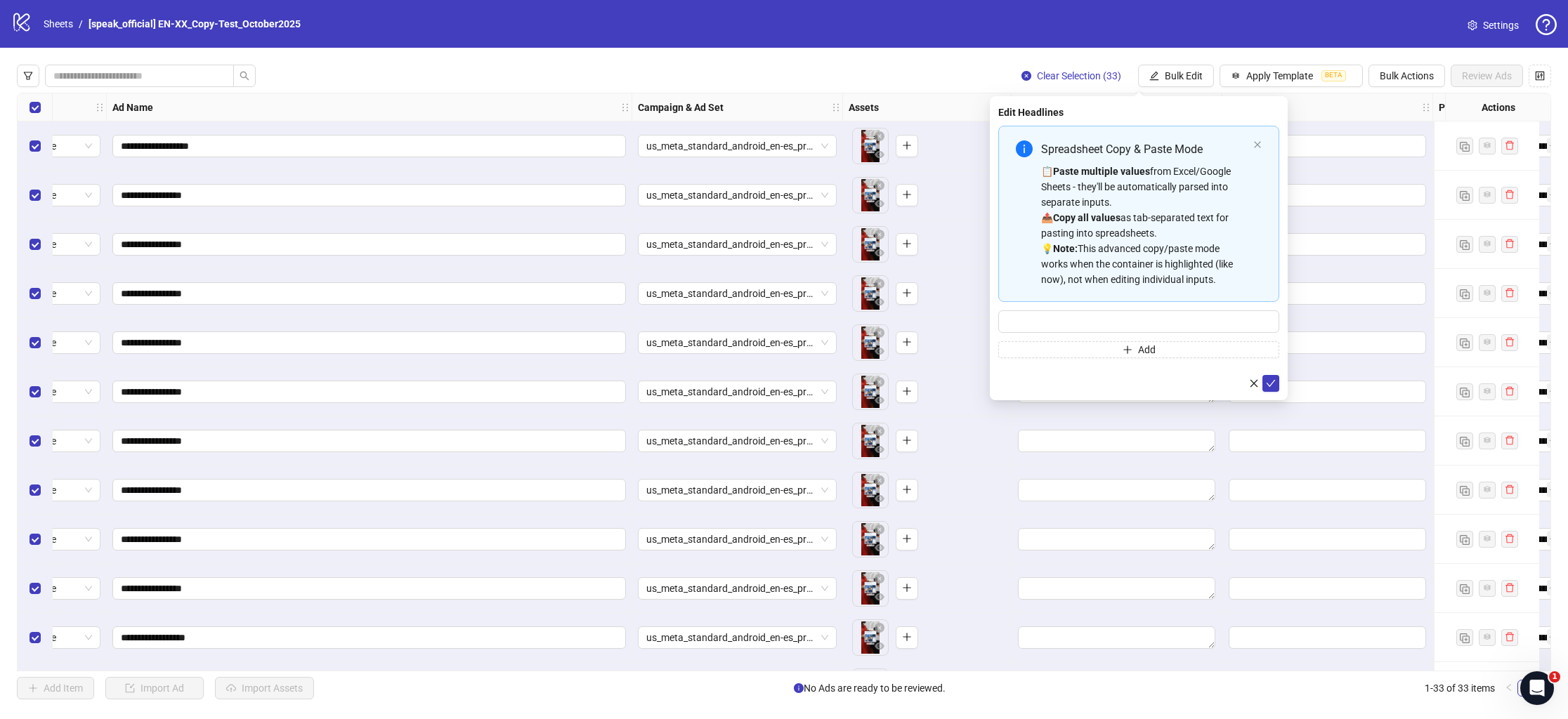
click at [1154, 334] on div "Spreadsheet Copy & Paste Mode 📋 Paste multiple values from Excel/Google Sheets …" at bounding box center [1139, 242] width 281 height 233
click at [1165, 319] on input "Multi-input container - paste or copy values" at bounding box center [1139, 322] width 281 height 23
paste input "**********"
type input "**********"
click at [1056, 347] on button "Add" at bounding box center [1139, 350] width 281 height 17
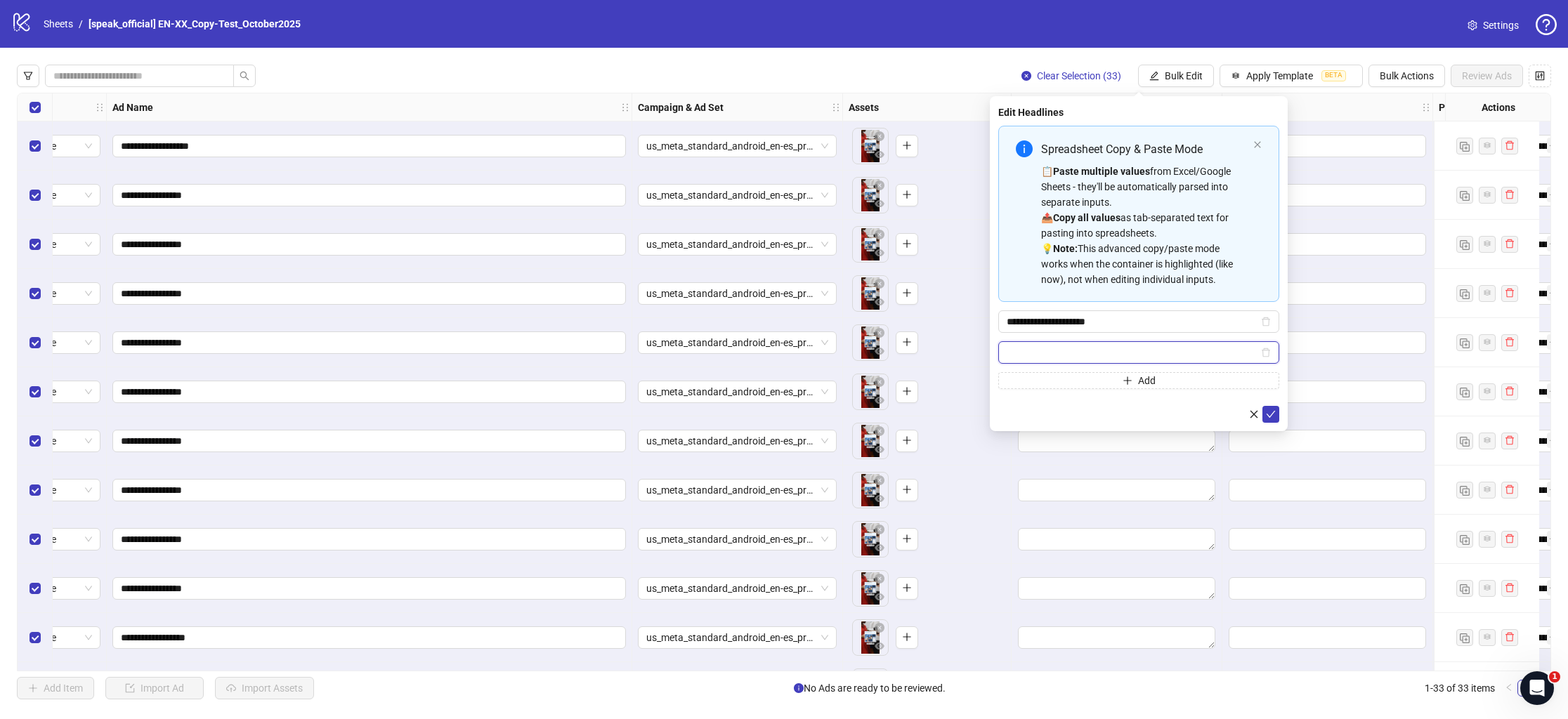
paste input "**********"
type input "**********"
click at [1097, 384] on button "Add" at bounding box center [1139, 381] width 281 height 17
paste input "**********"
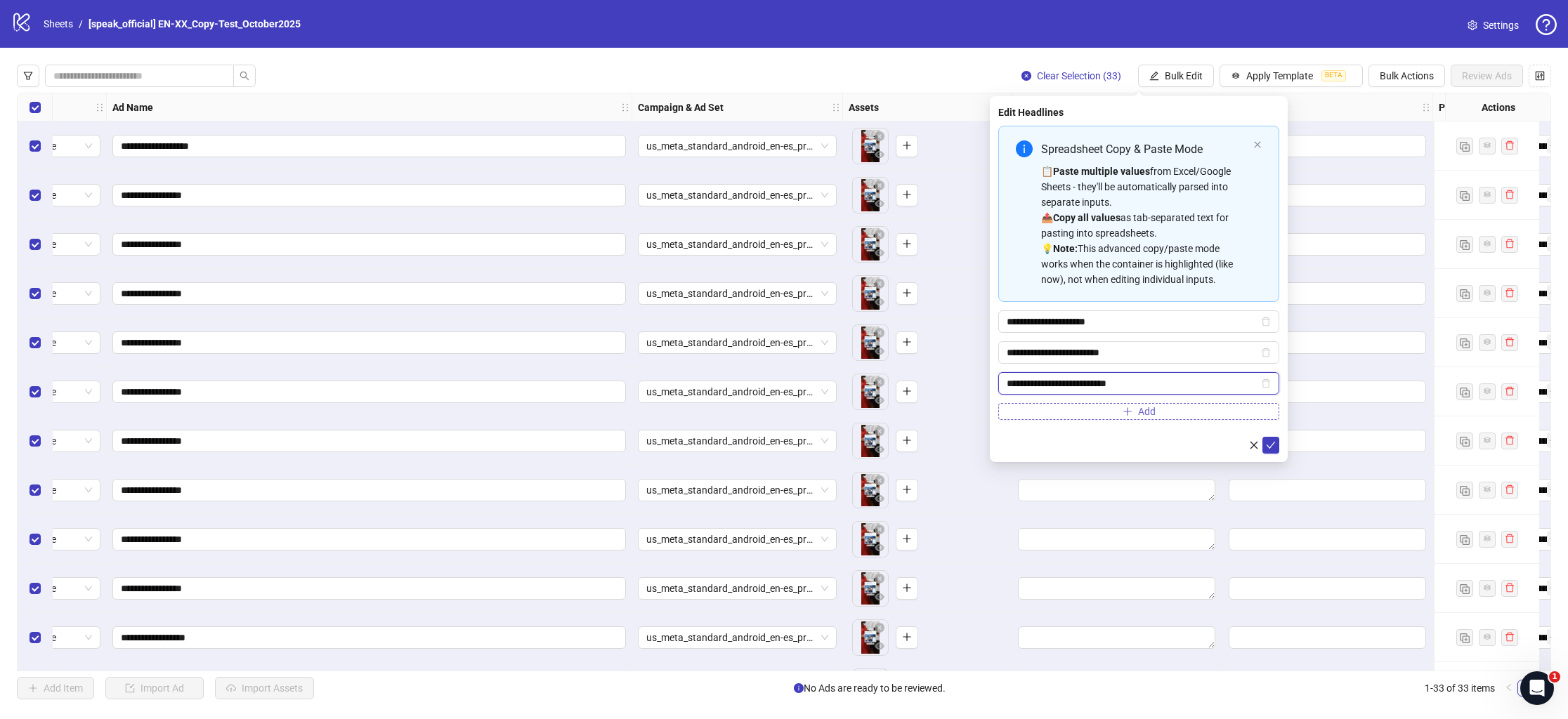
type input "**********"
click at [1163, 416] on button "Add" at bounding box center [1139, 412] width 281 height 17
paste input "**********"
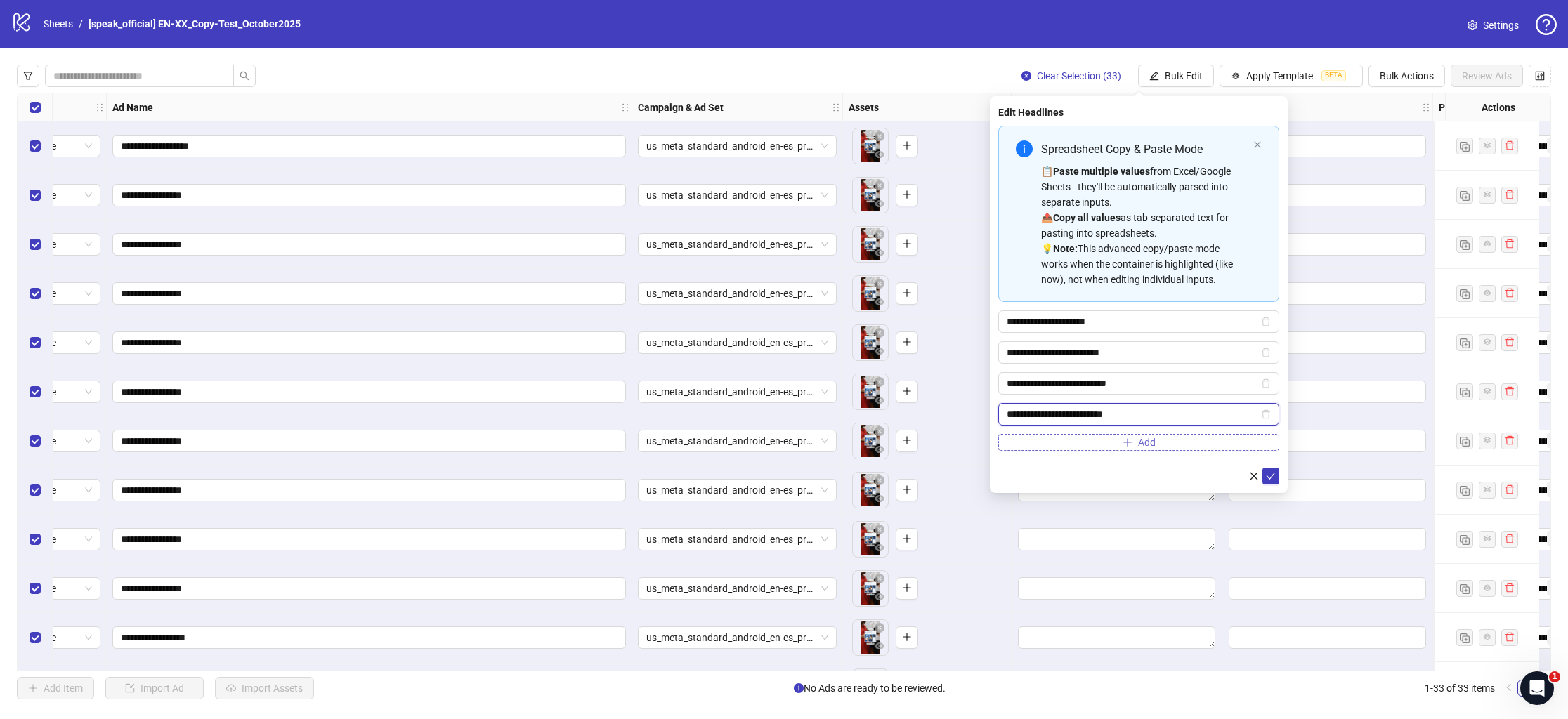
type input "**********"
click at [1106, 446] on button "Add" at bounding box center [1139, 443] width 281 height 17
paste input "**********"
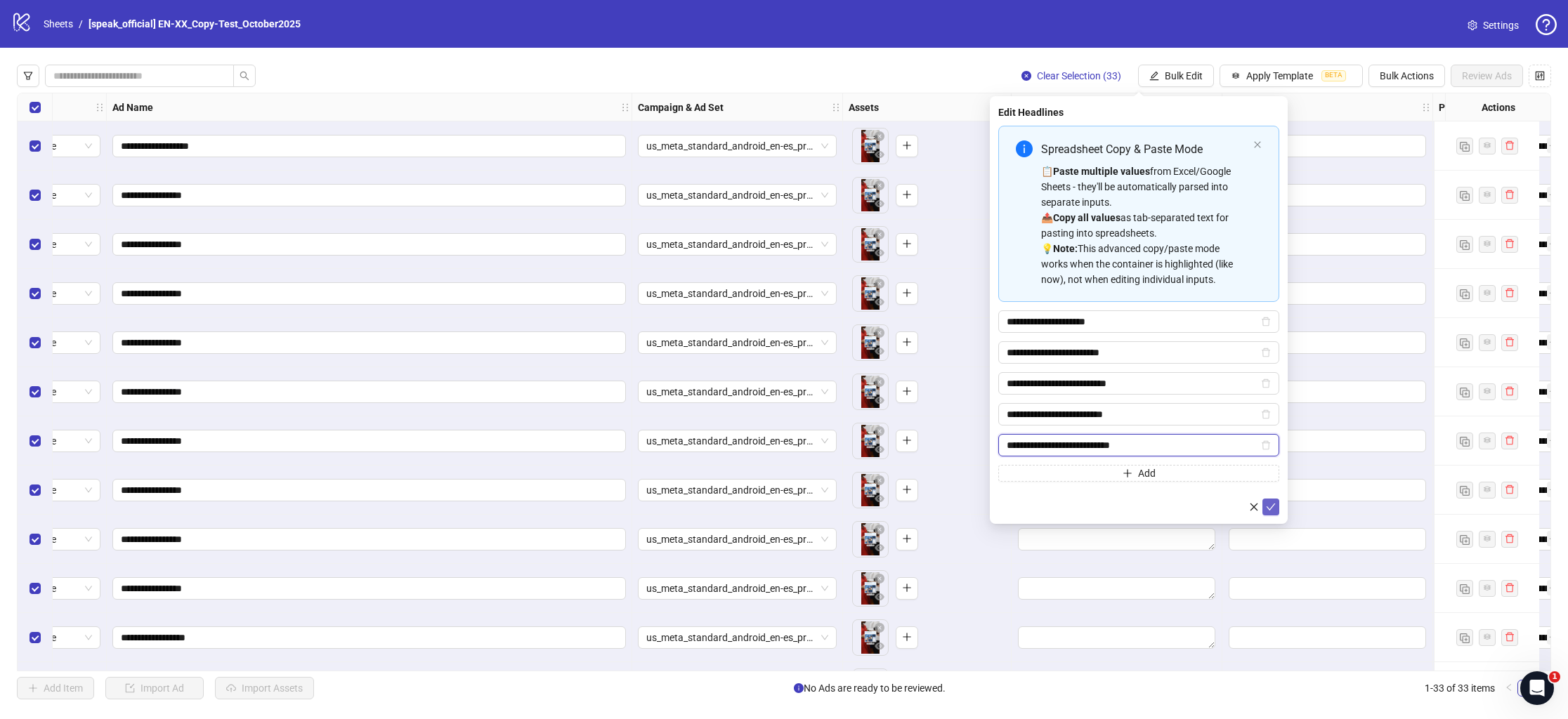
type input "**********"
click at [1274, 510] on icon "check" at bounding box center [1271, 507] width 10 height 10
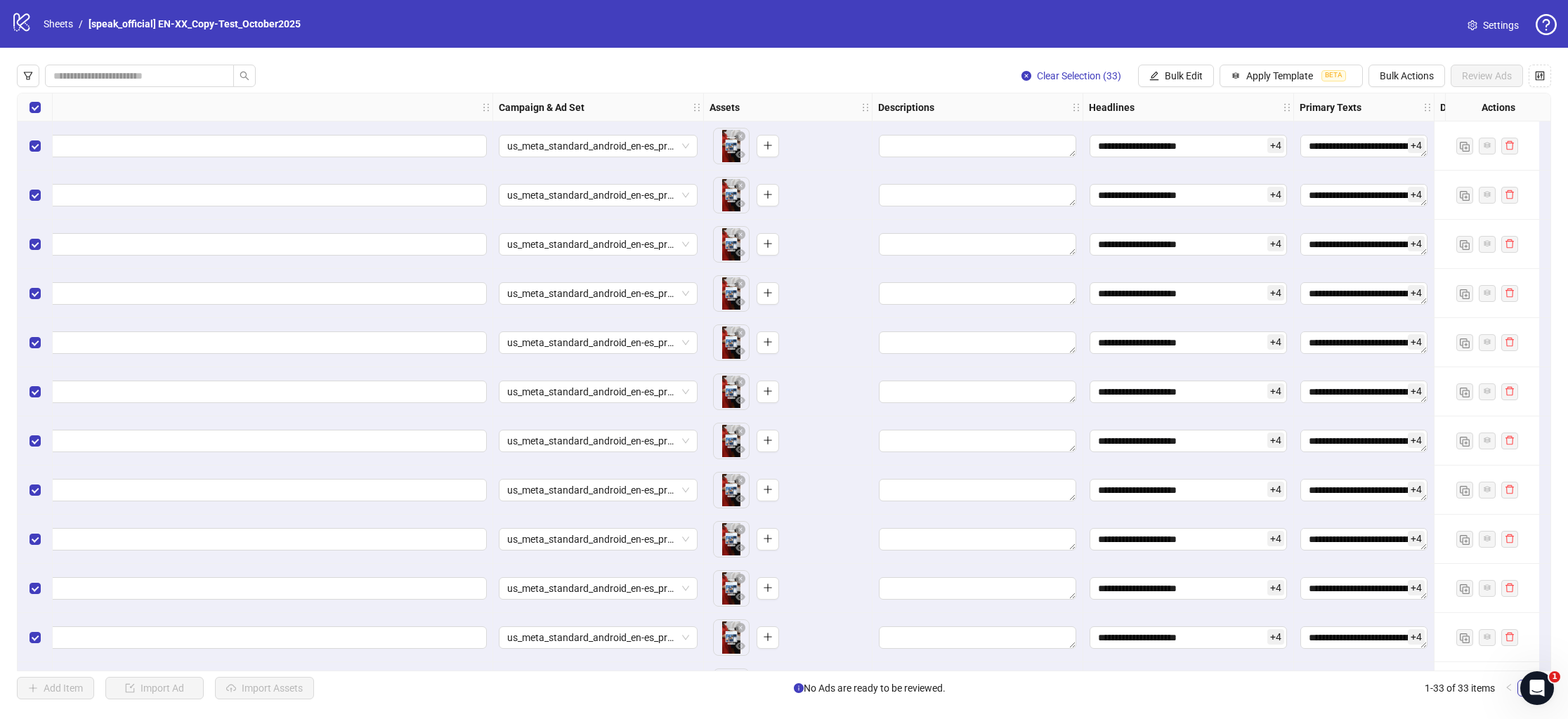
scroll to position [0, 345]
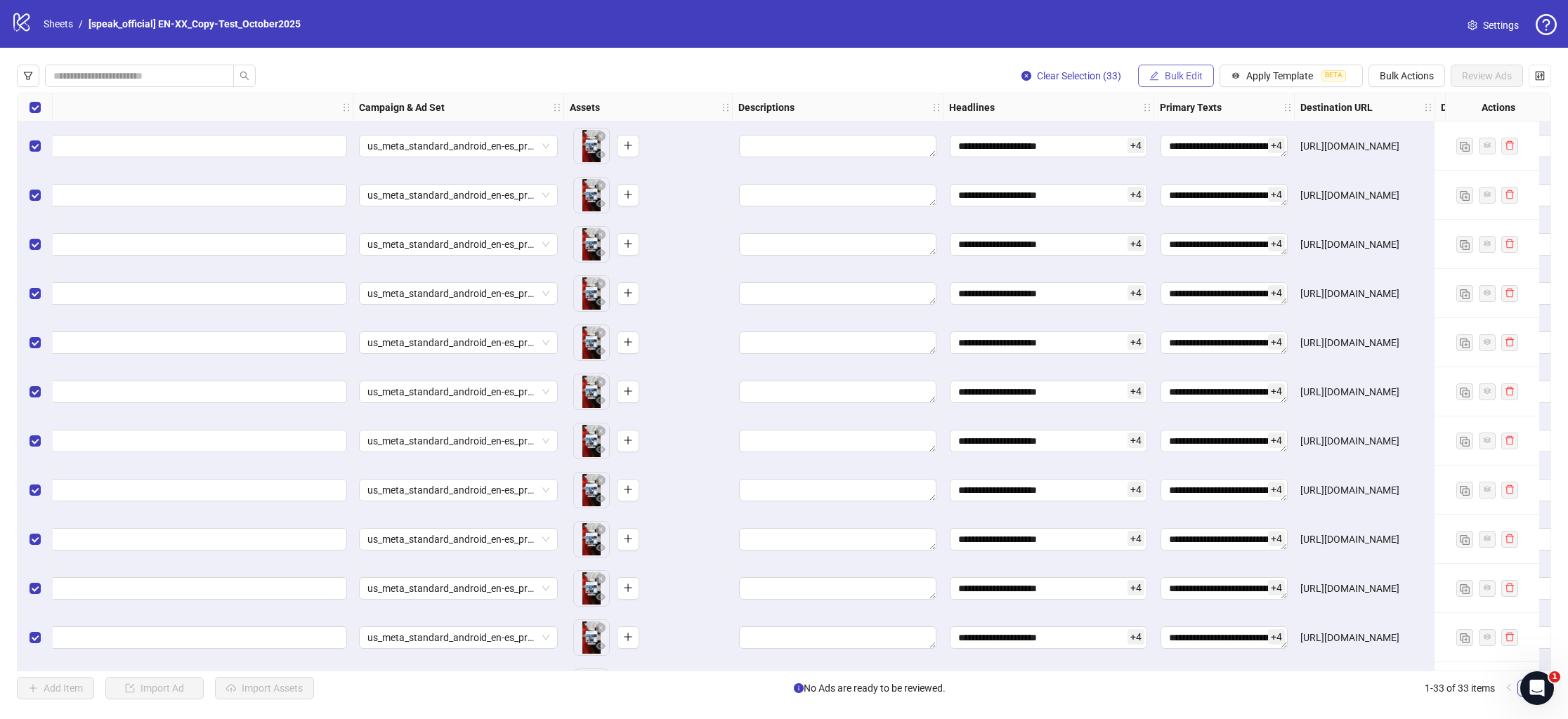
click at [1180, 75] on span "Bulk Edit" at bounding box center [1184, 76] width 38 height 11
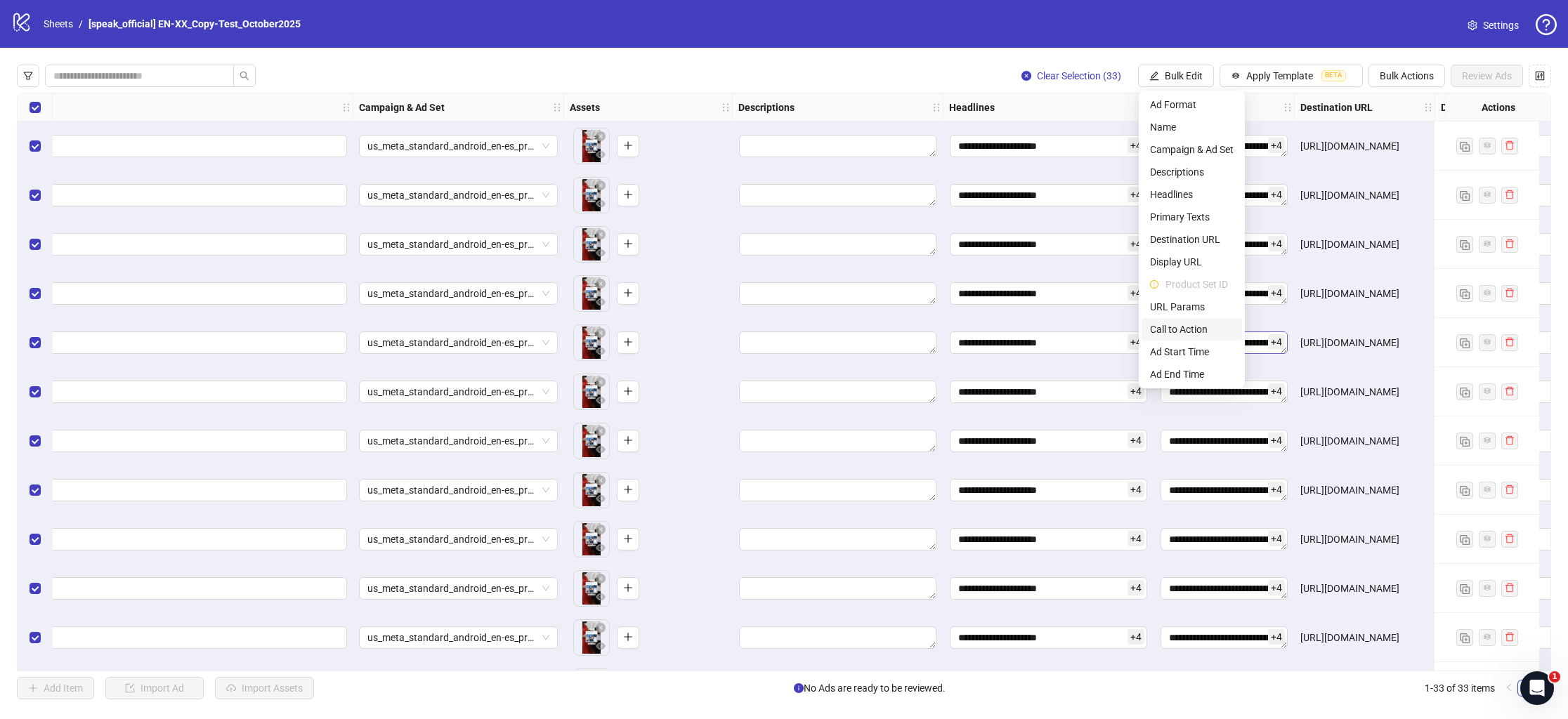
click at [1175, 335] on span "Call to Action" at bounding box center [1192, 329] width 84 height 15
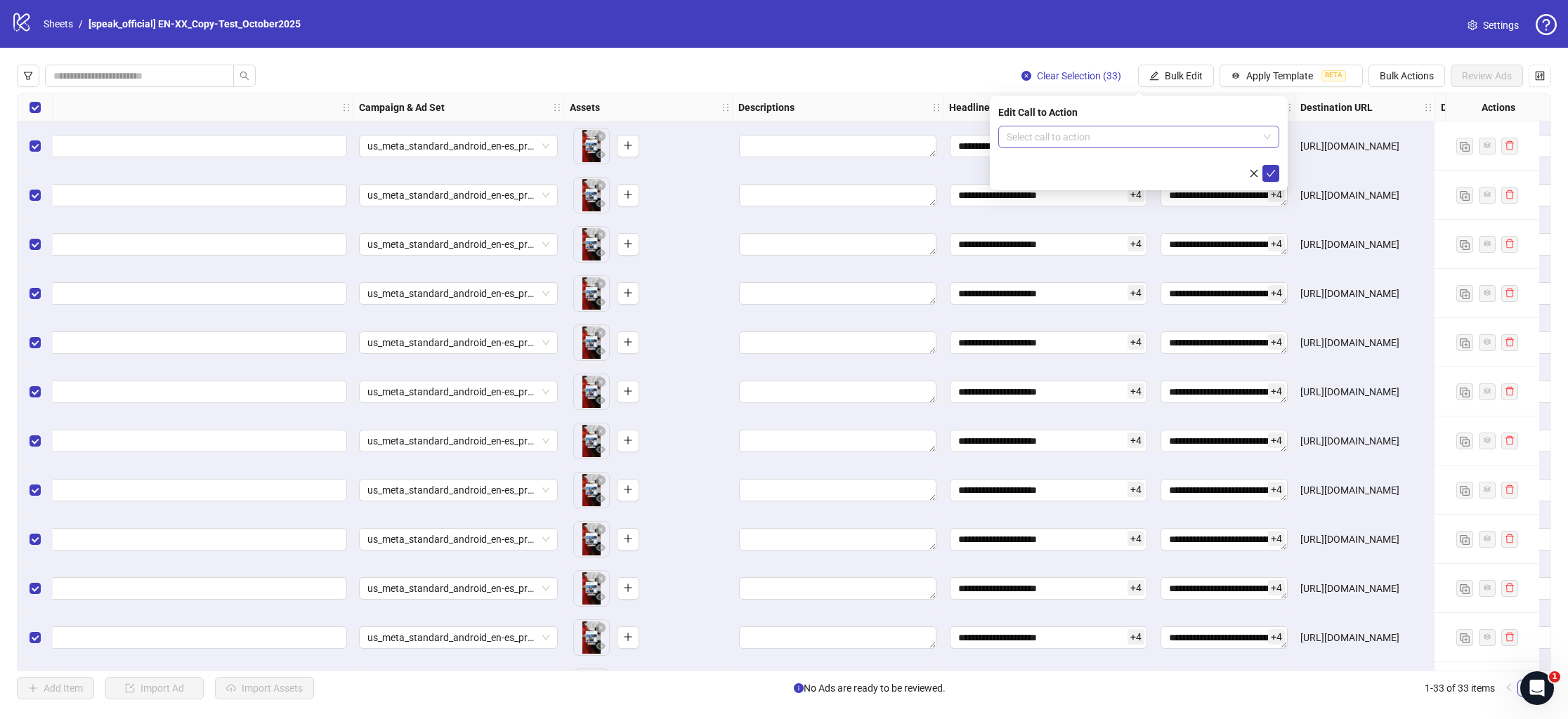
click at [1050, 128] on input "search" at bounding box center [1132, 137] width 252 height 21
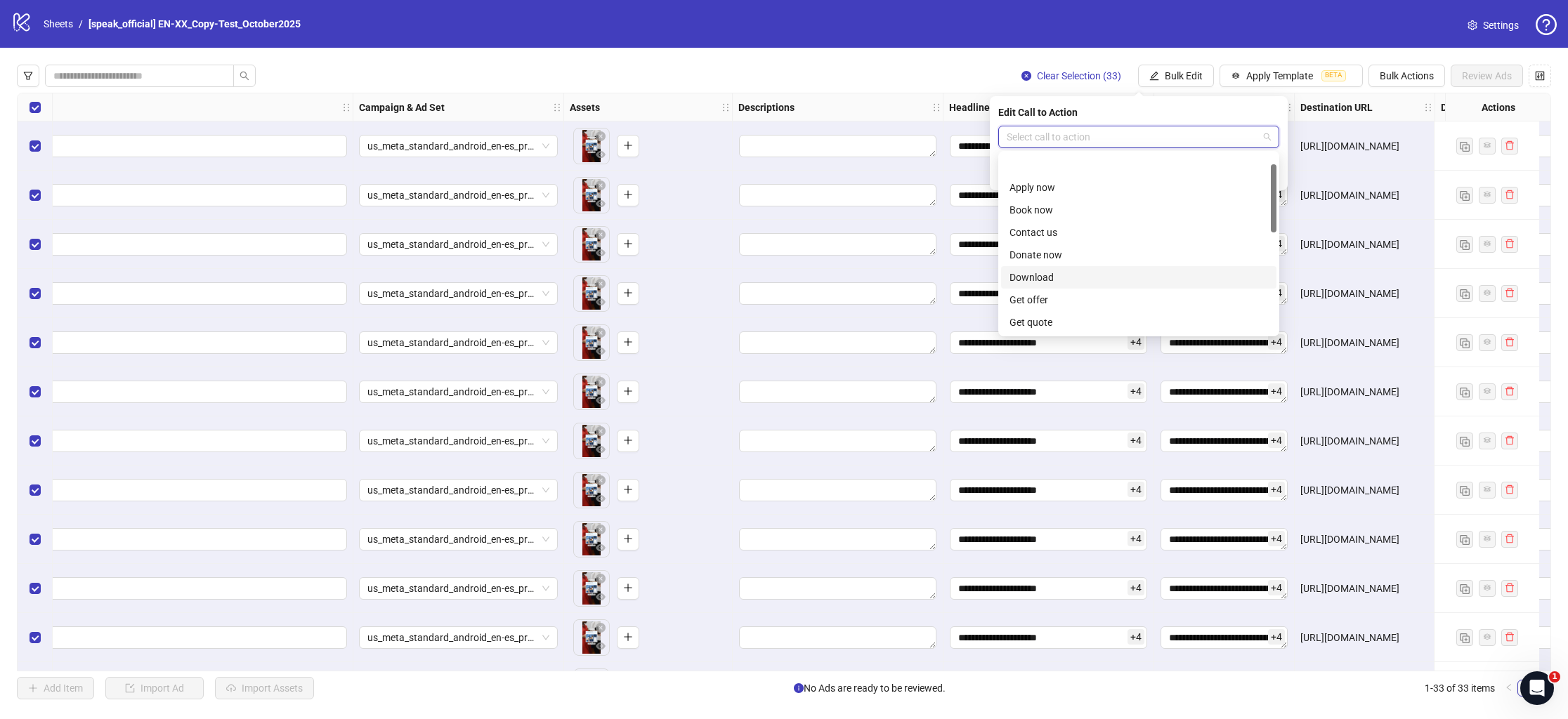
scroll to position [292, 0]
click at [1050, 292] on div "Install now" at bounding box center [1139, 300] width 258 height 15
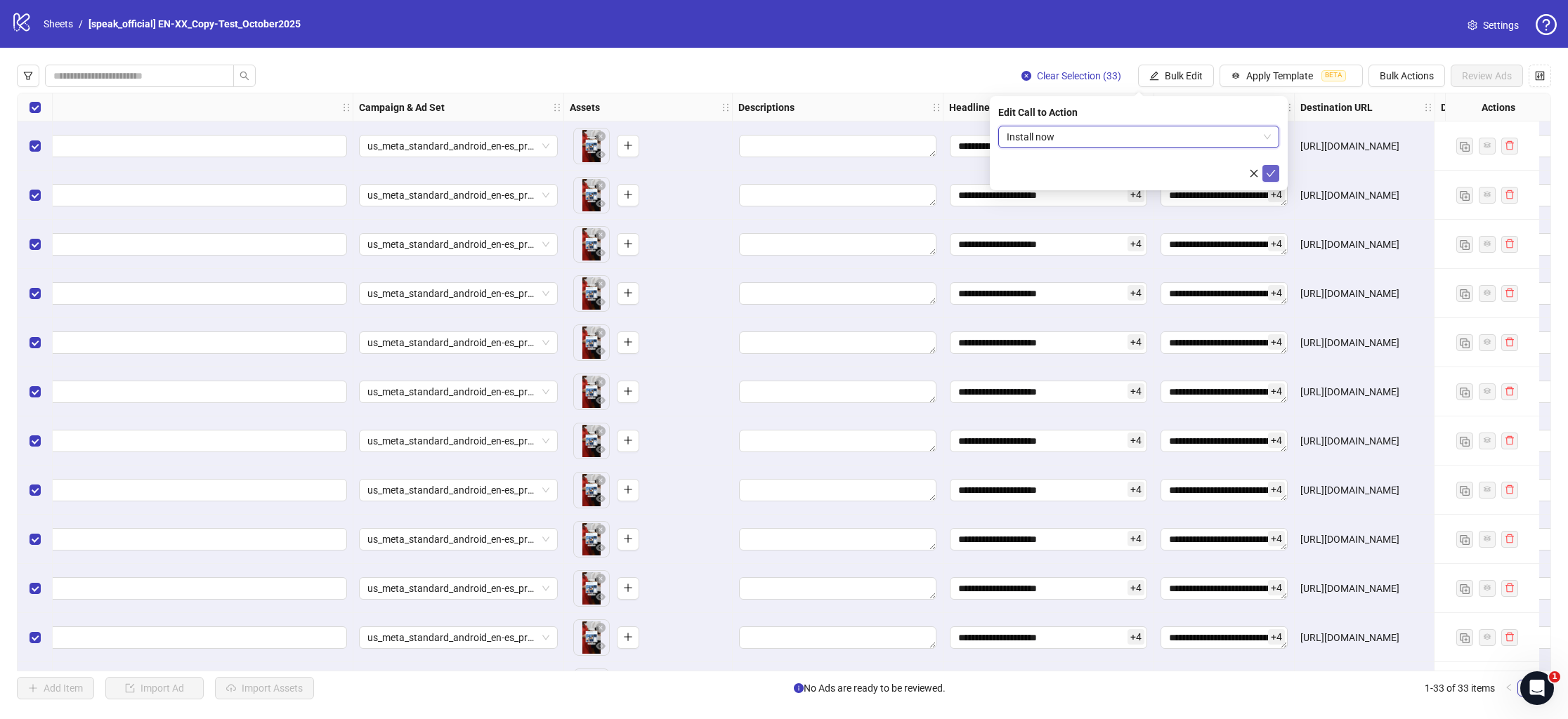
click at [1269, 174] on icon "check" at bounding box center [1271, 173] width 10 height 10
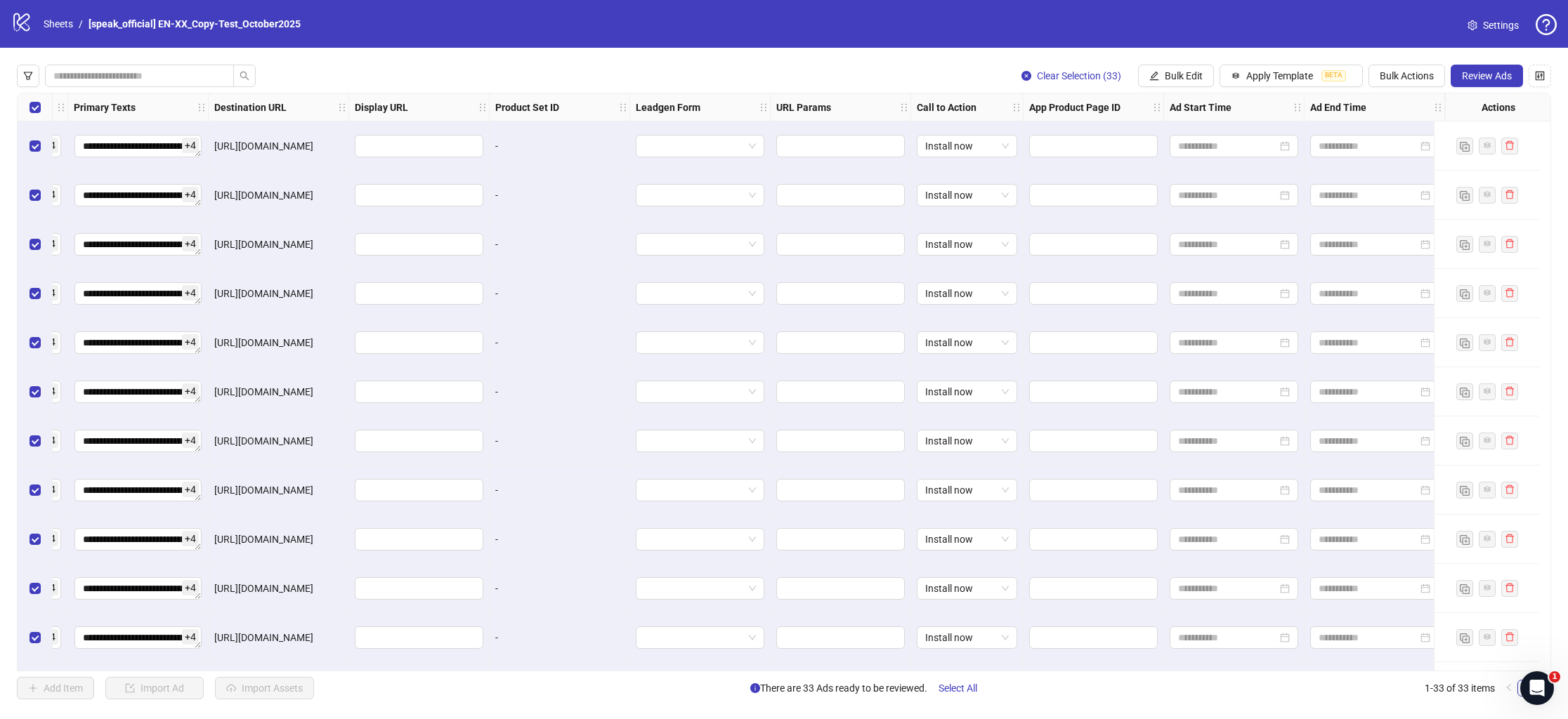
scroll to position [0, 0]
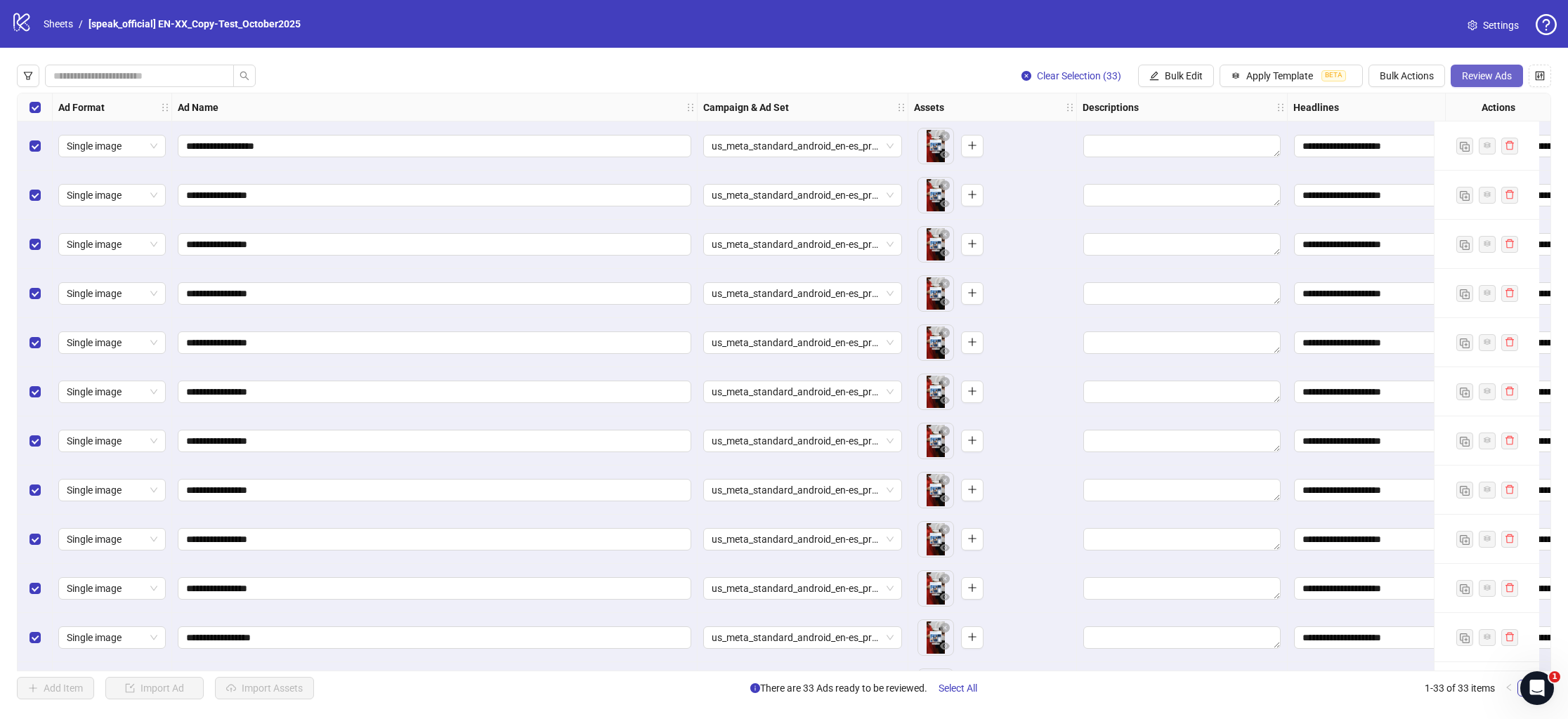
click at [1479, 80] on span "Review Ads" at bounding box center [1487, 76] width 50 height 11
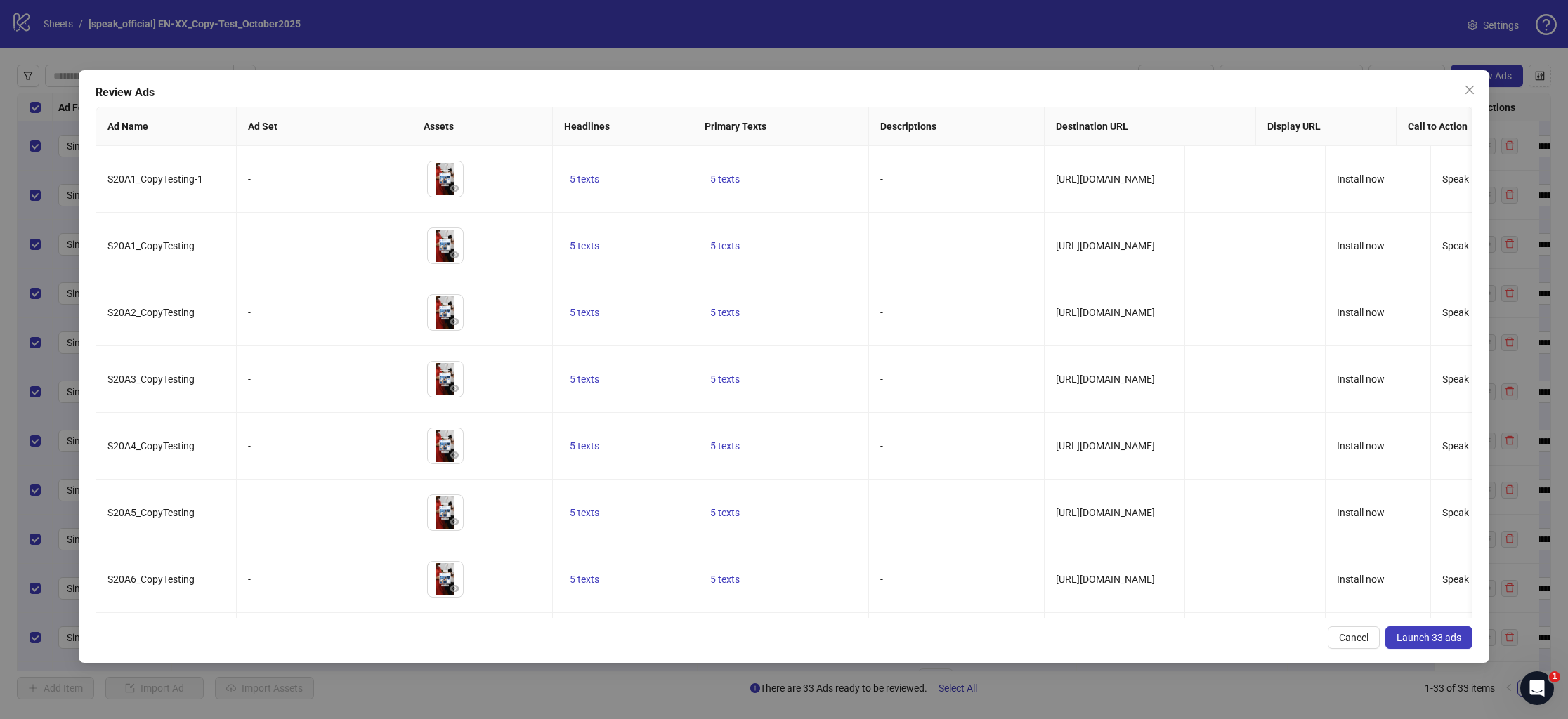
click at [1424, 641] on span "Launch 33 ads" at bounding box center [1429, 637] width 65 height 11
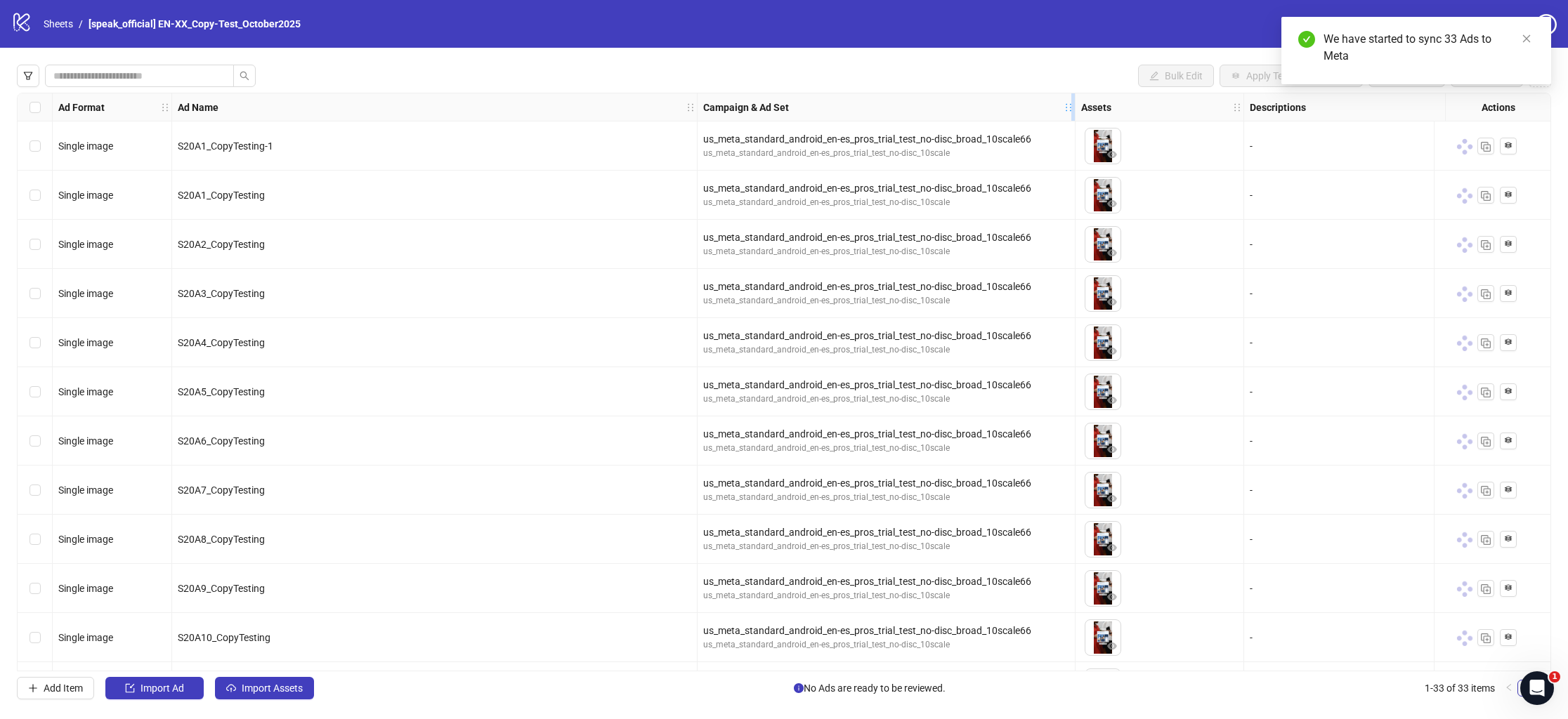
drag, startPoint x: 912, startPoint y: 104, endPoint x: 1133, endPoint y: 115, distance: 221.3
click at [1075, 115] on div "Resize Campaign & Ad Set column" at bounding box center [1073, 107] width 4 height 27
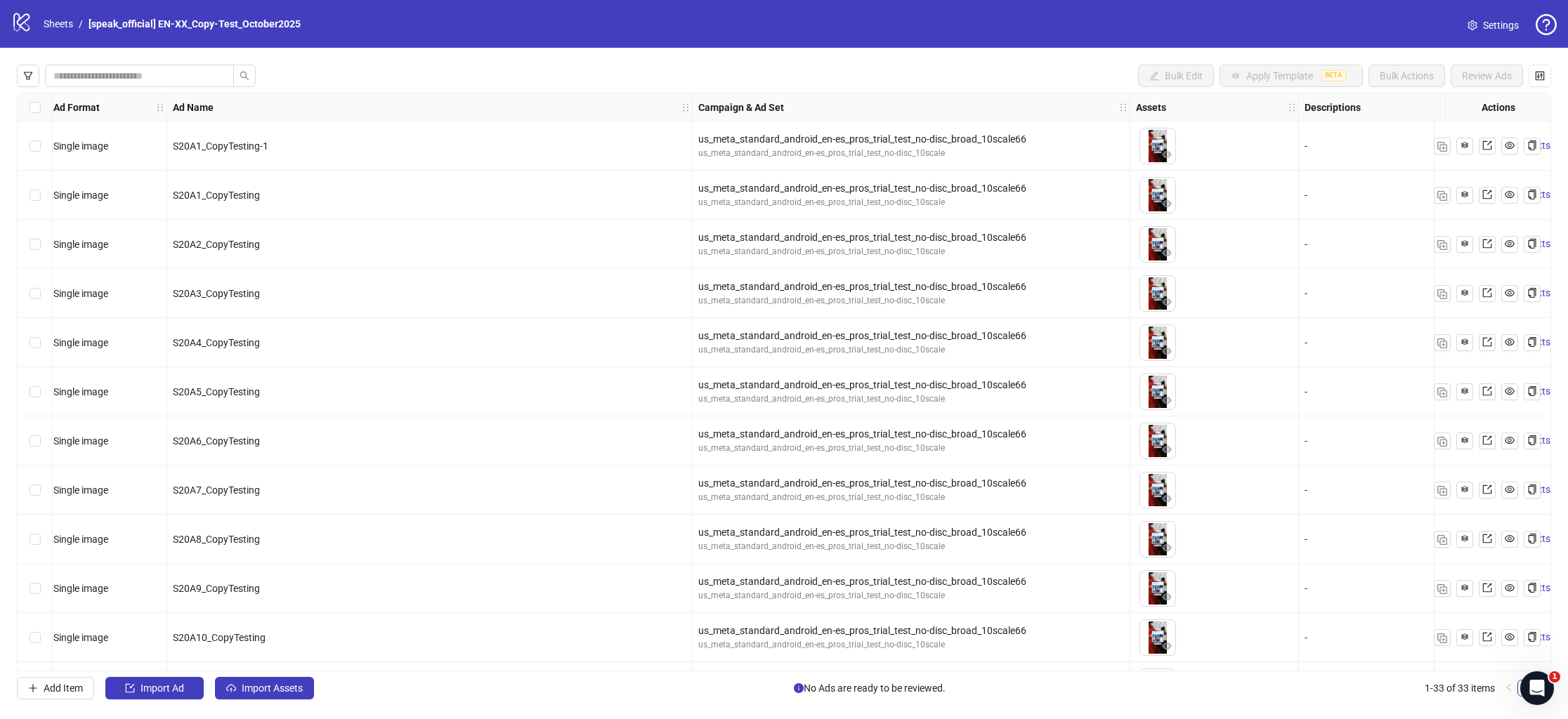
scroll to position [0, 8]
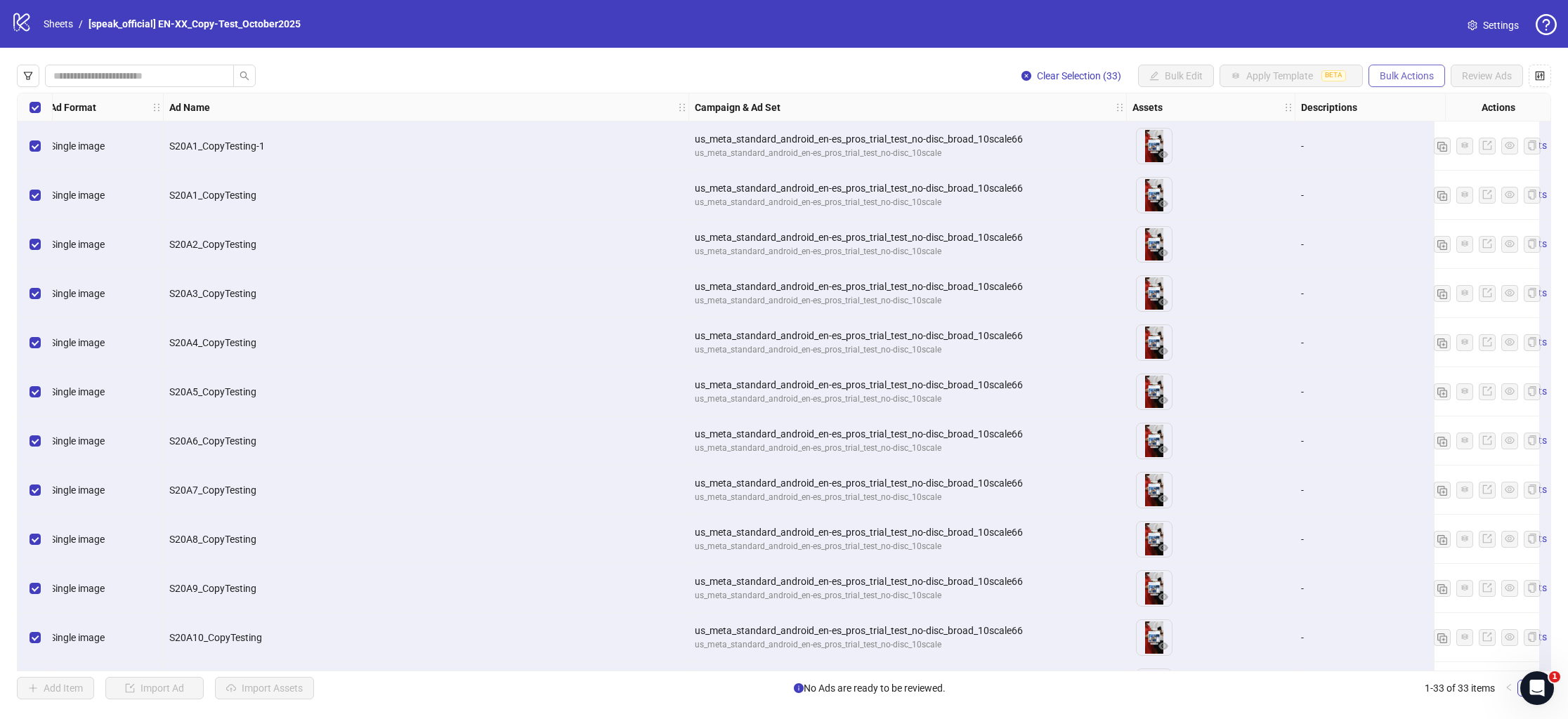
click at [1393, 82] on button "Bulk Actions" at bounding box center [1406, 76] width 76 height 23
click at [1399, 125] on span "Duplicate" at bounding box center [1426, 127] width 96 height 15
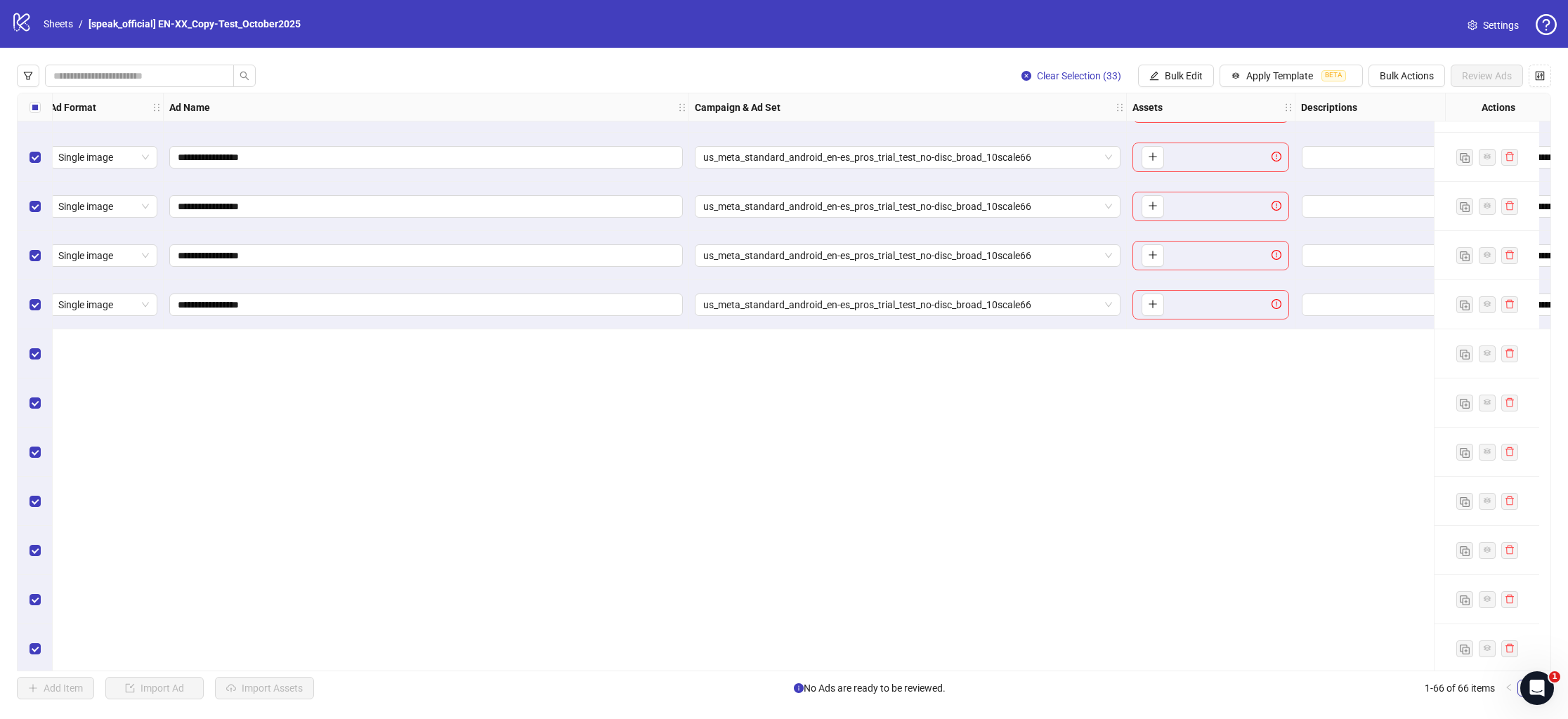
scroll to position [1449, 8]
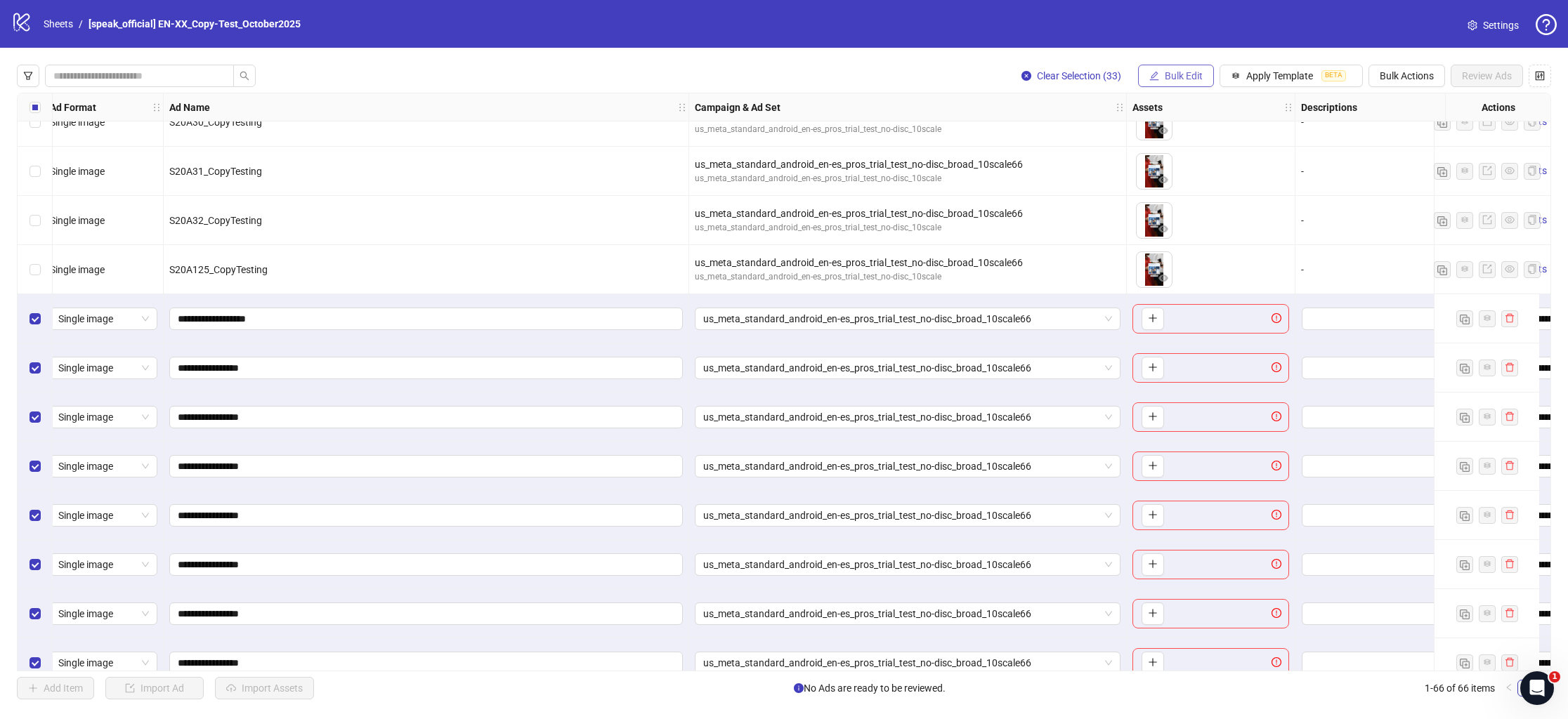
click at [1184, 75] on span "Bulk Edit" at bounding box center [1184, 76] width 38 height 11
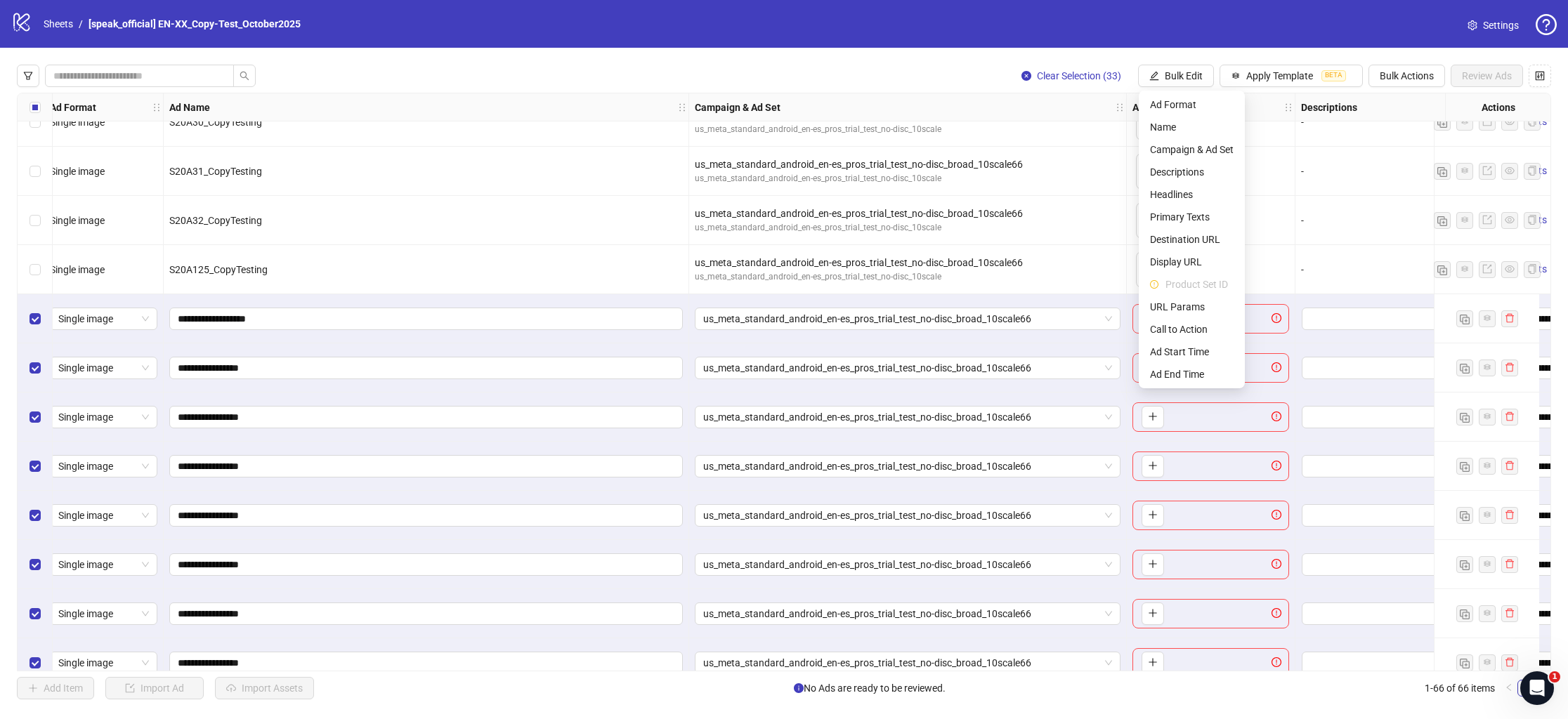
click at [1285, 52] on div "Clear Selection (33) Bulk Edit Apply Template BETA Bulk Actions Review Ads Ad F…" at bounding box center [784, 381] width 1568 height 668
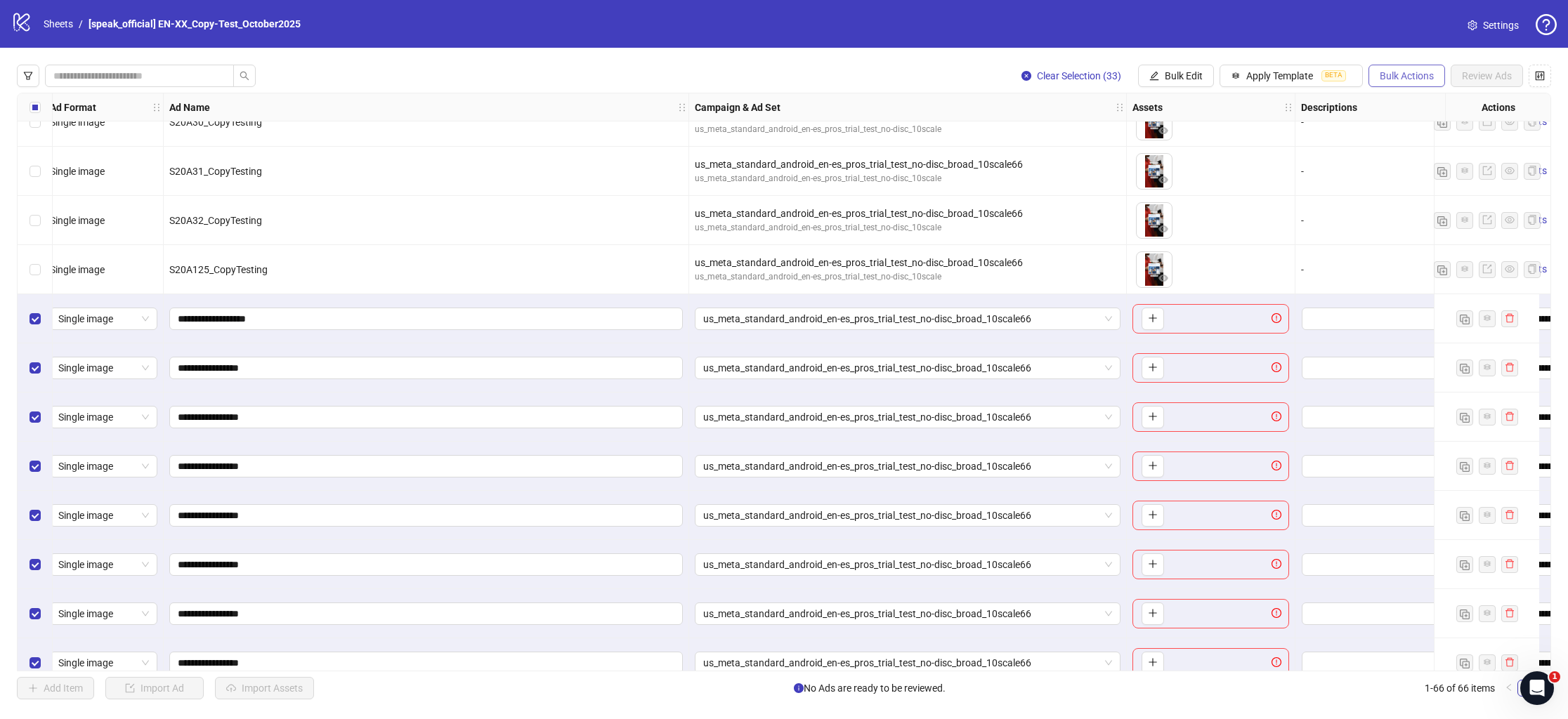
click at [1413, 73] on span "Bulk Actions" at bounding box center [1407, 76] width 54 height 11
click at [1390, 102] on span "Delete" at bounding box center [1426, 104] width 96 height 15
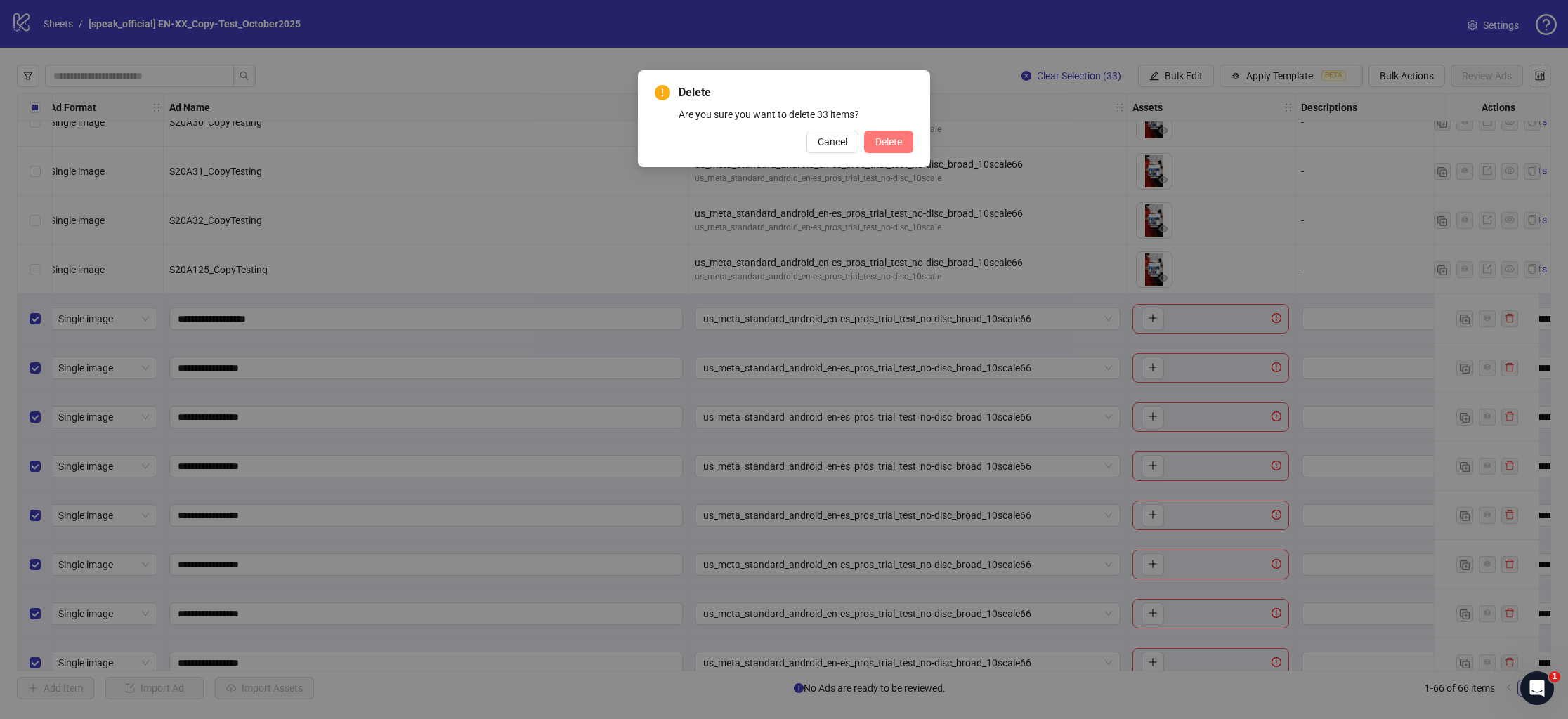
click at [876, 137] on span "Delete" at bounding box center [889, 141] width 26 height 11
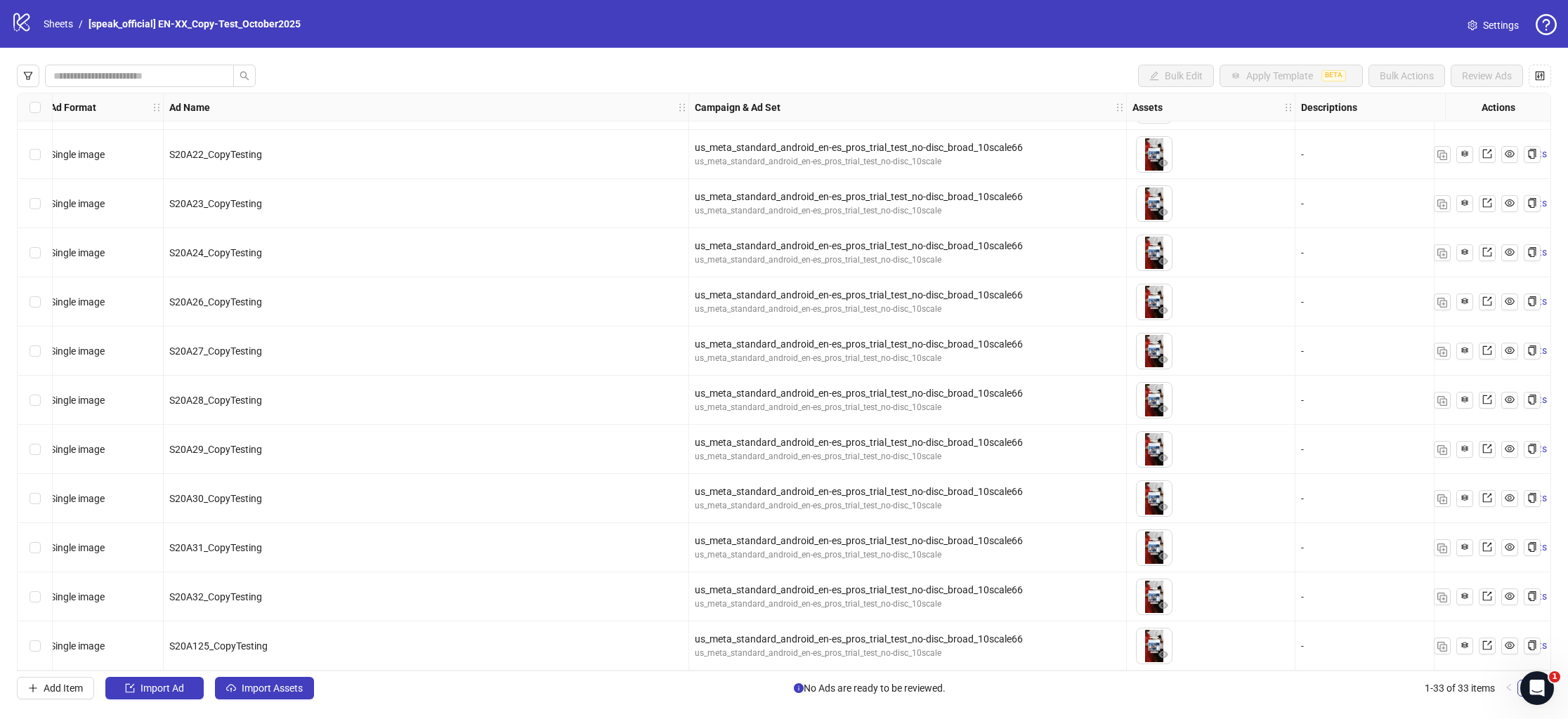
click at [41, 110] on div "Select all rows" at bounding box center [35, 107] width 35 height 28
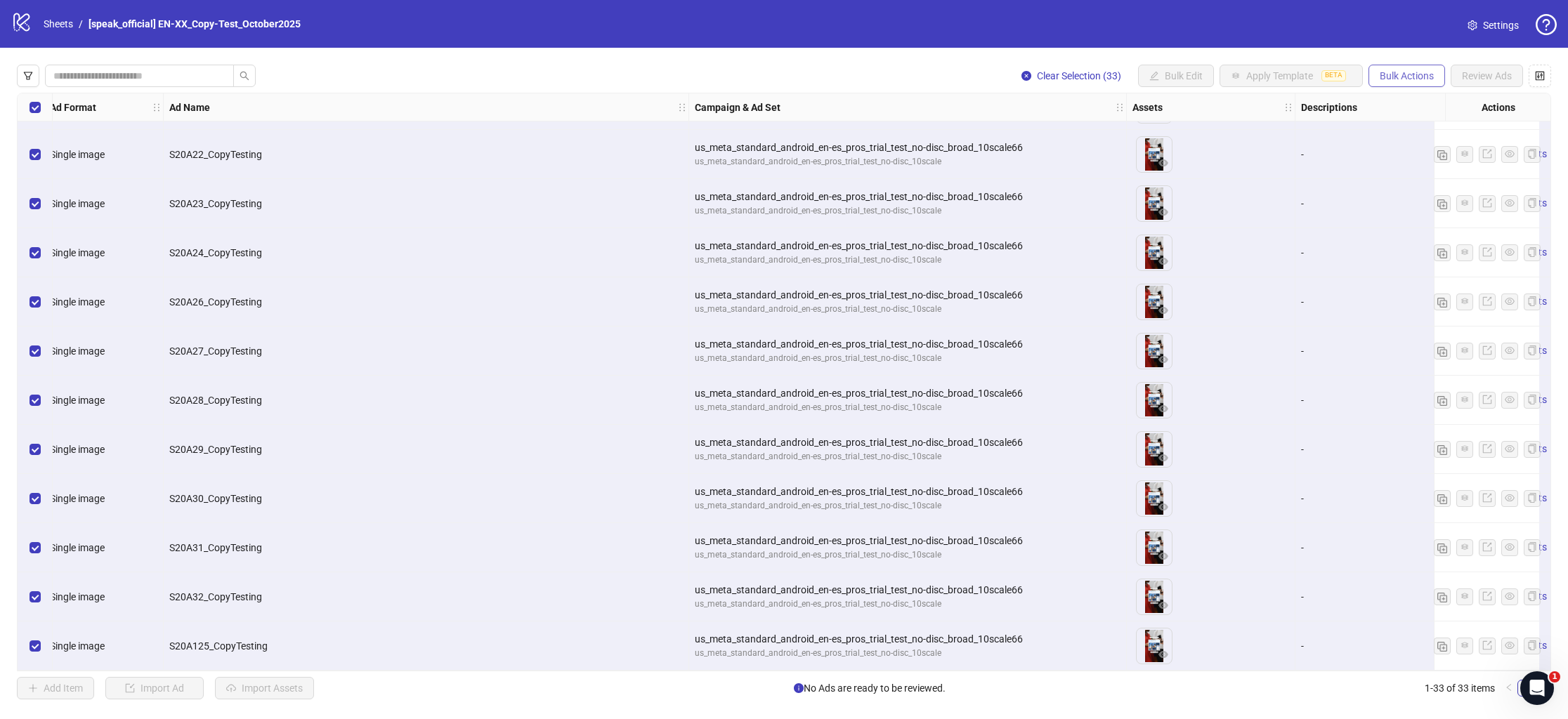
click at [1406, 74] on span "Bulk Actions" at bounding box center [1407, 76] width 54 height 11
click at [1420, 150] on span "Duplicate with assets" at bounding box center [1426, 150] width 96 height 15
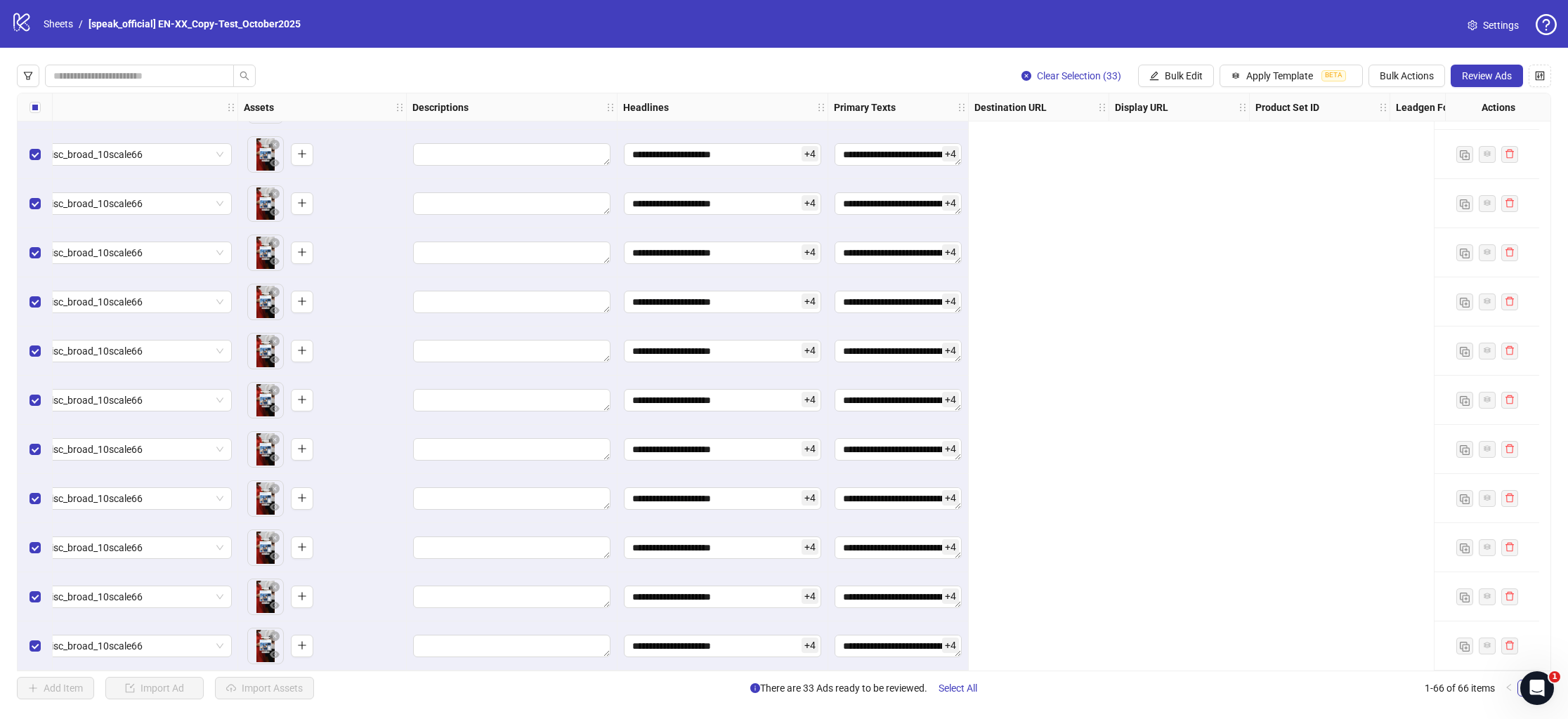
scroll to position [2701, 0]
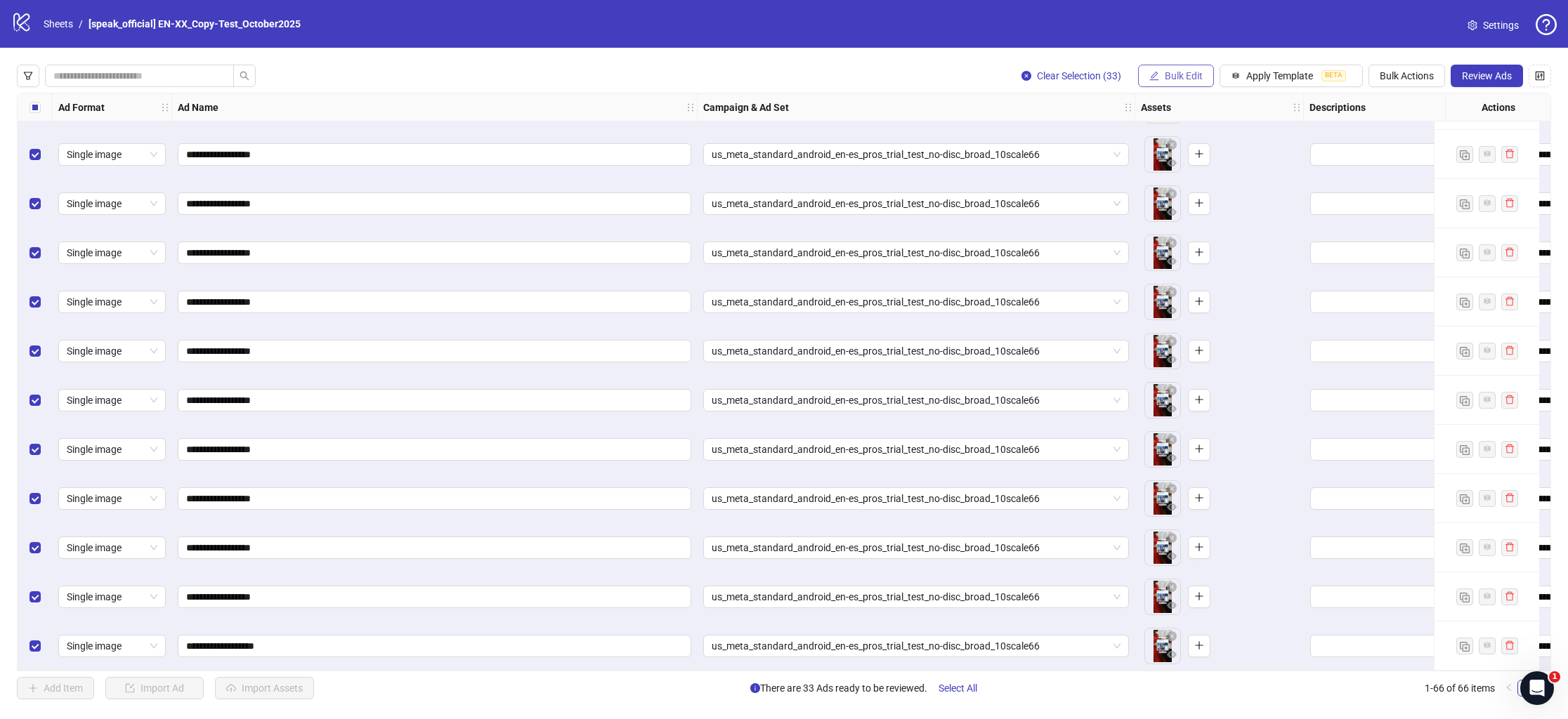
click at [1167, 83] on button "Bulk Edit" at bounding box center [1176, 76] width 76 height 23
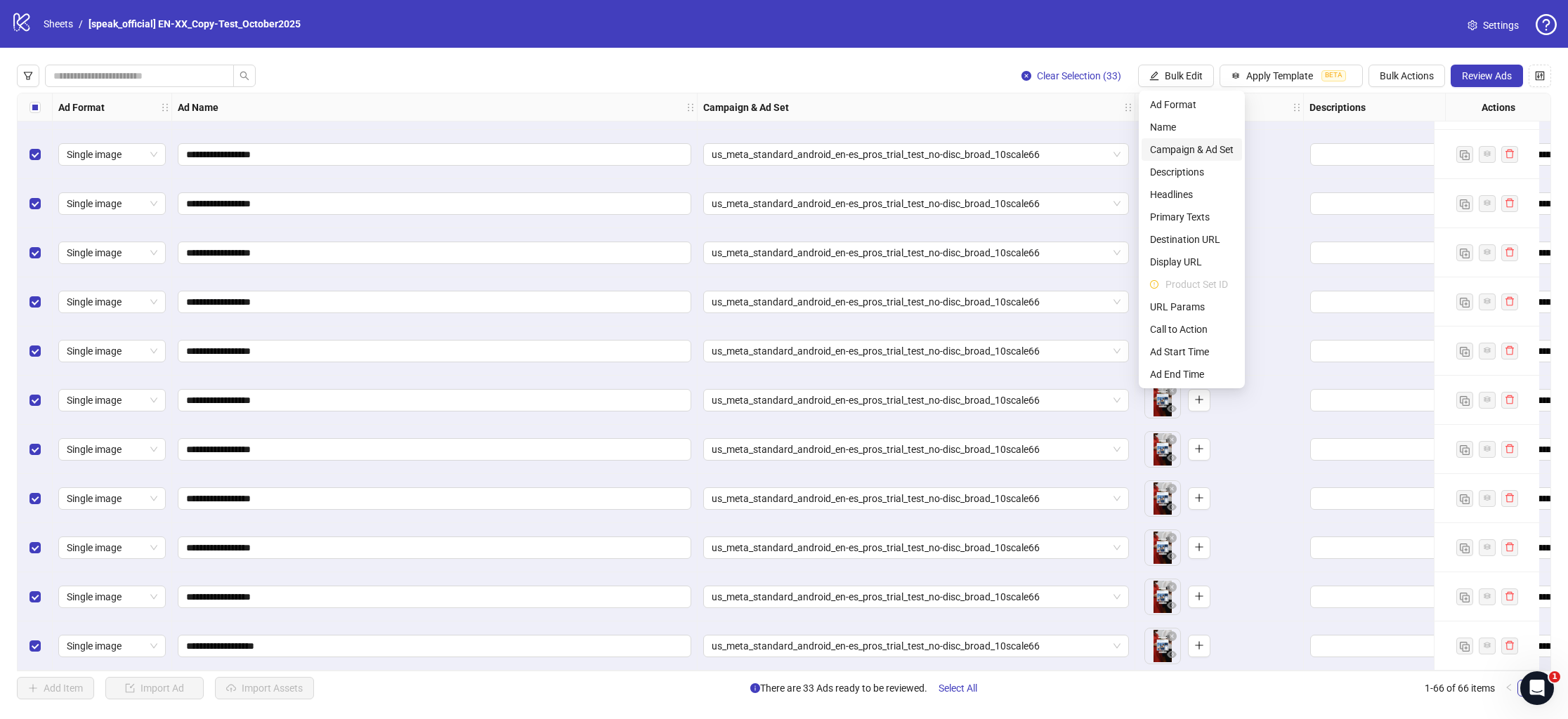
click at [1175, 155] on span "Campaign & Ad Set" at bounding box center [1192, 150] width 84 height 15
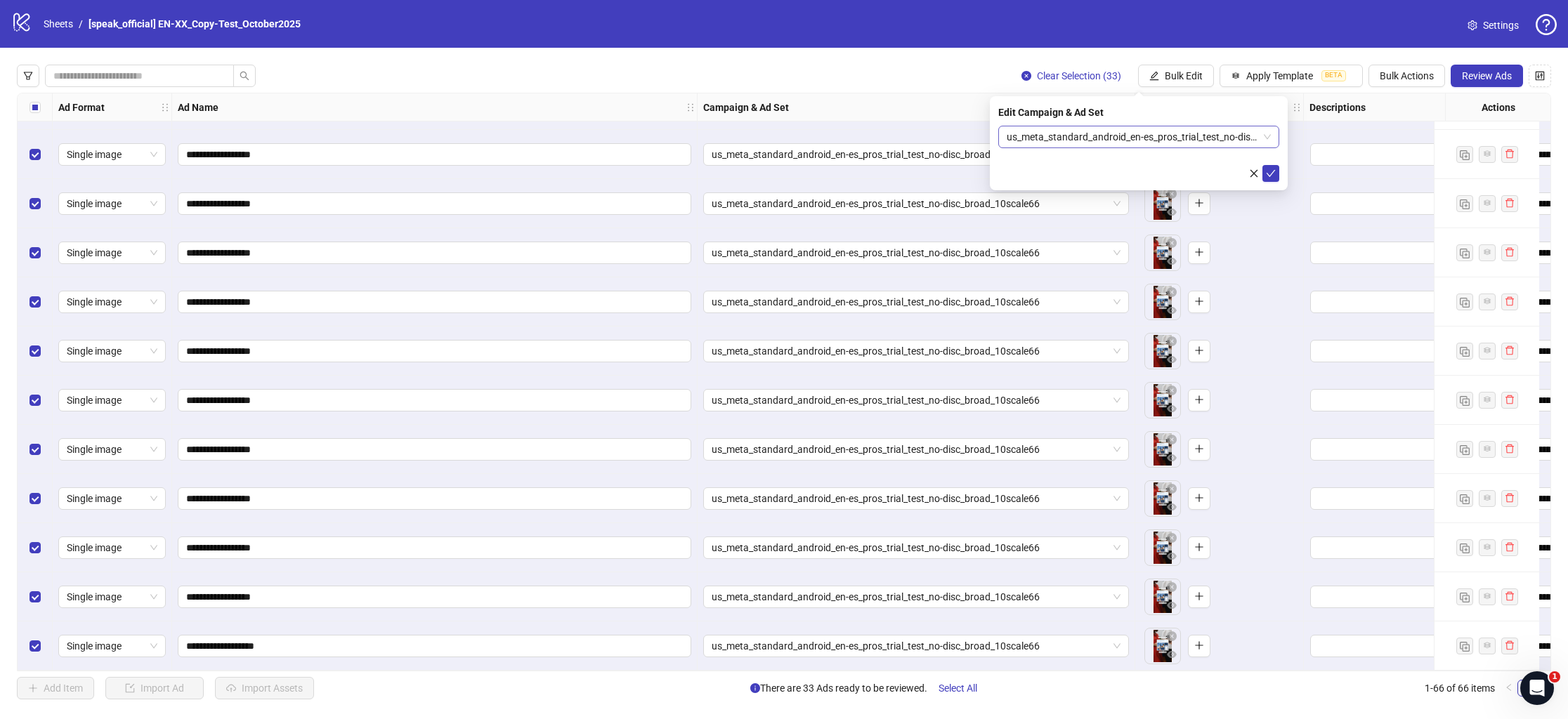
click at [1186, 141] on span "us_meta_standard_android_en-es_pros_trial_test_no-disc_broad_10scale66" at bounding box center [1139, 137] width 264 height 21
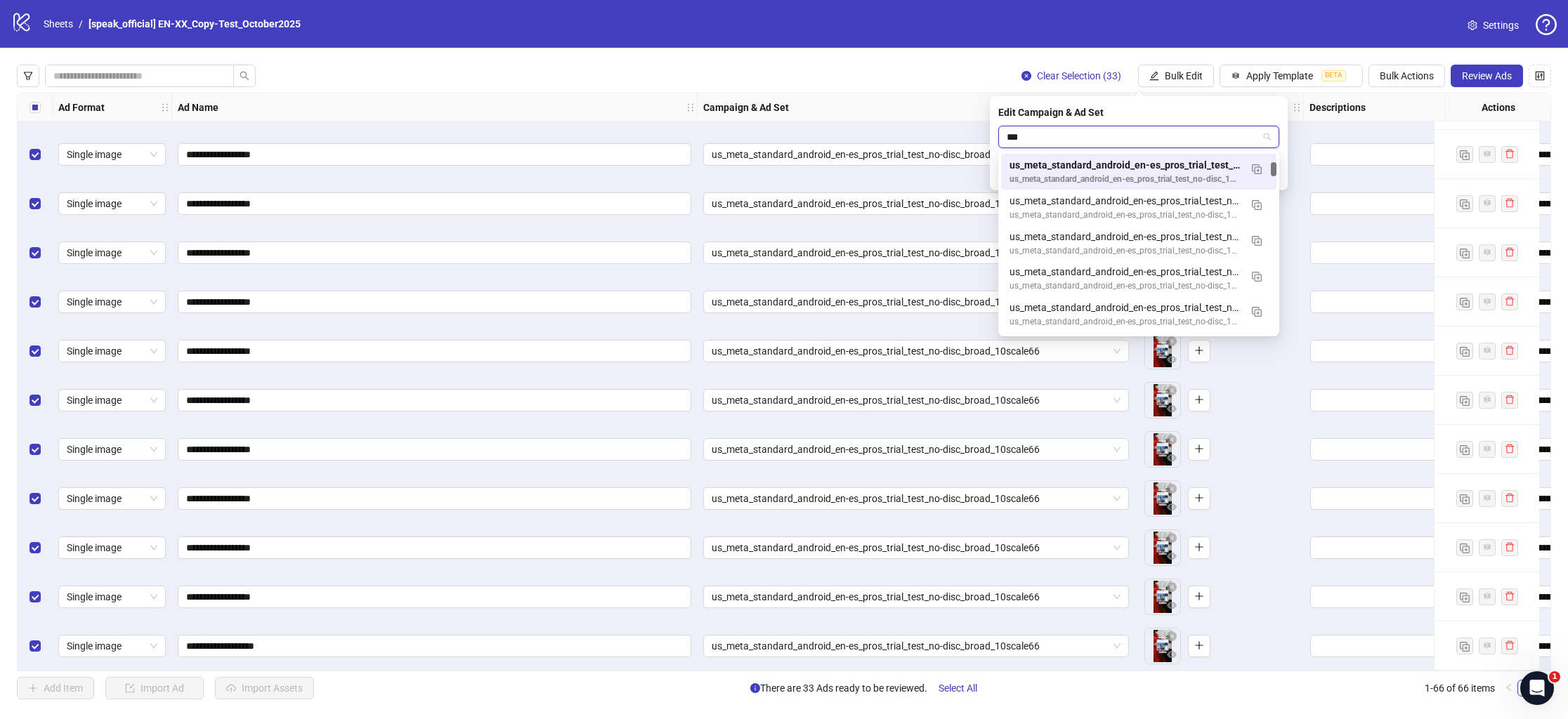
scroll to position [0, 0]
type input "*"
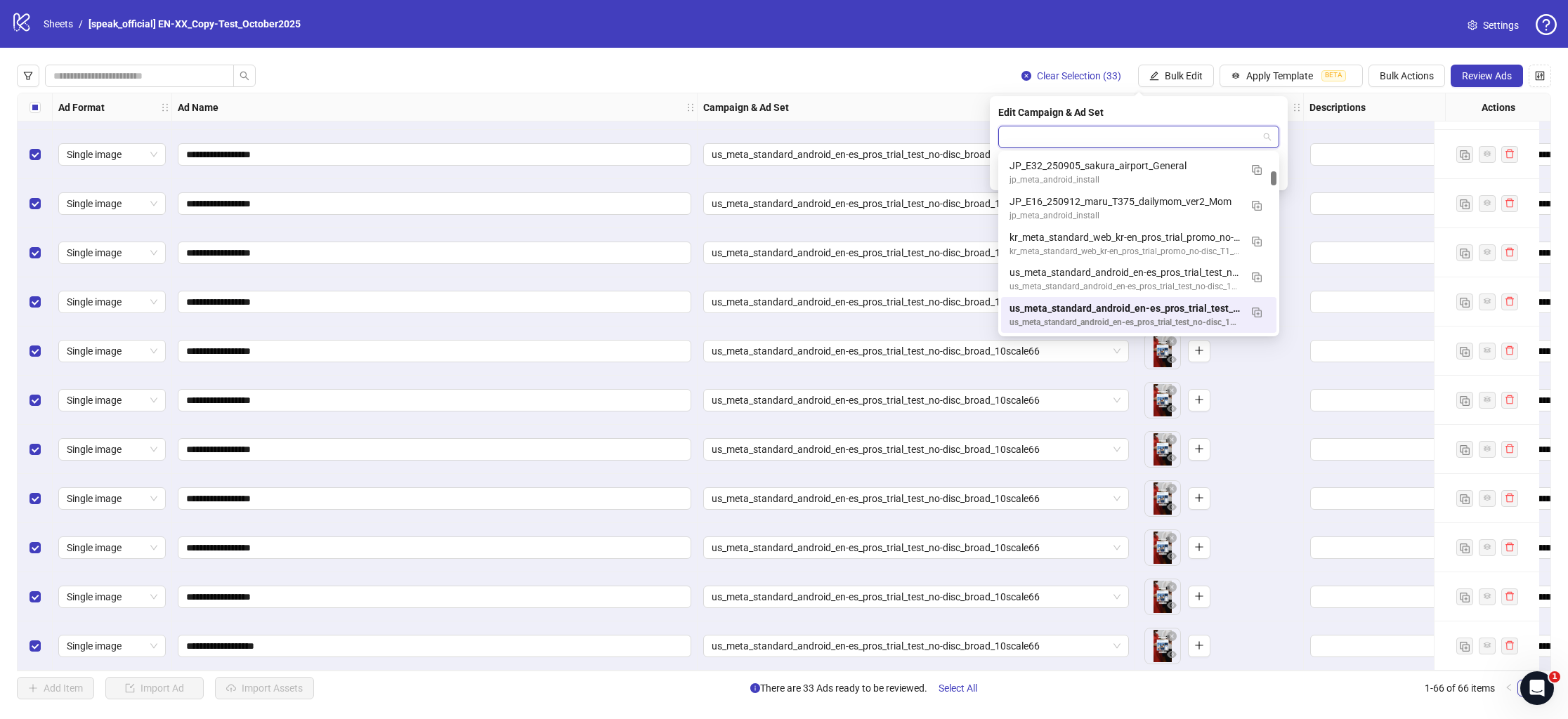
scroll to position [986, 0]
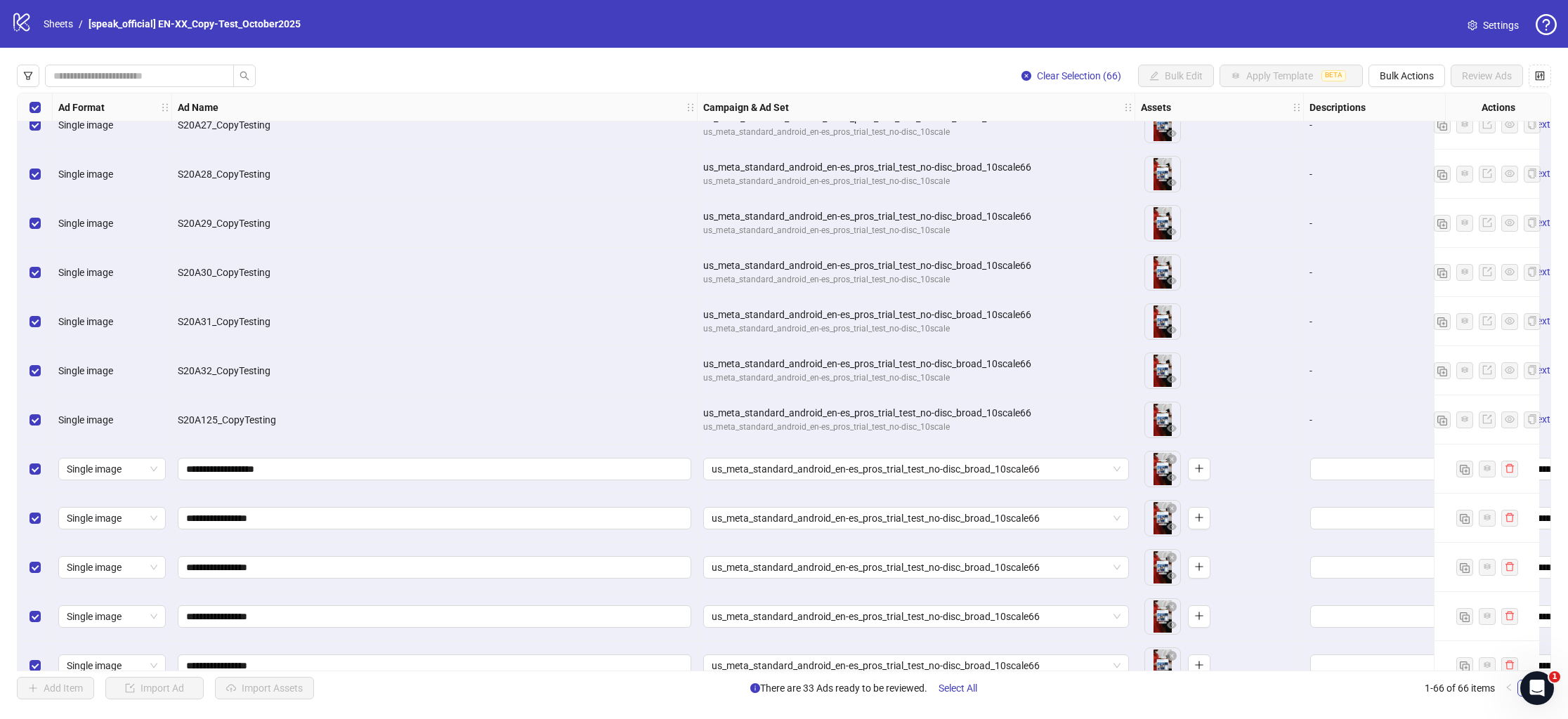
scroll to position [1300, 0]
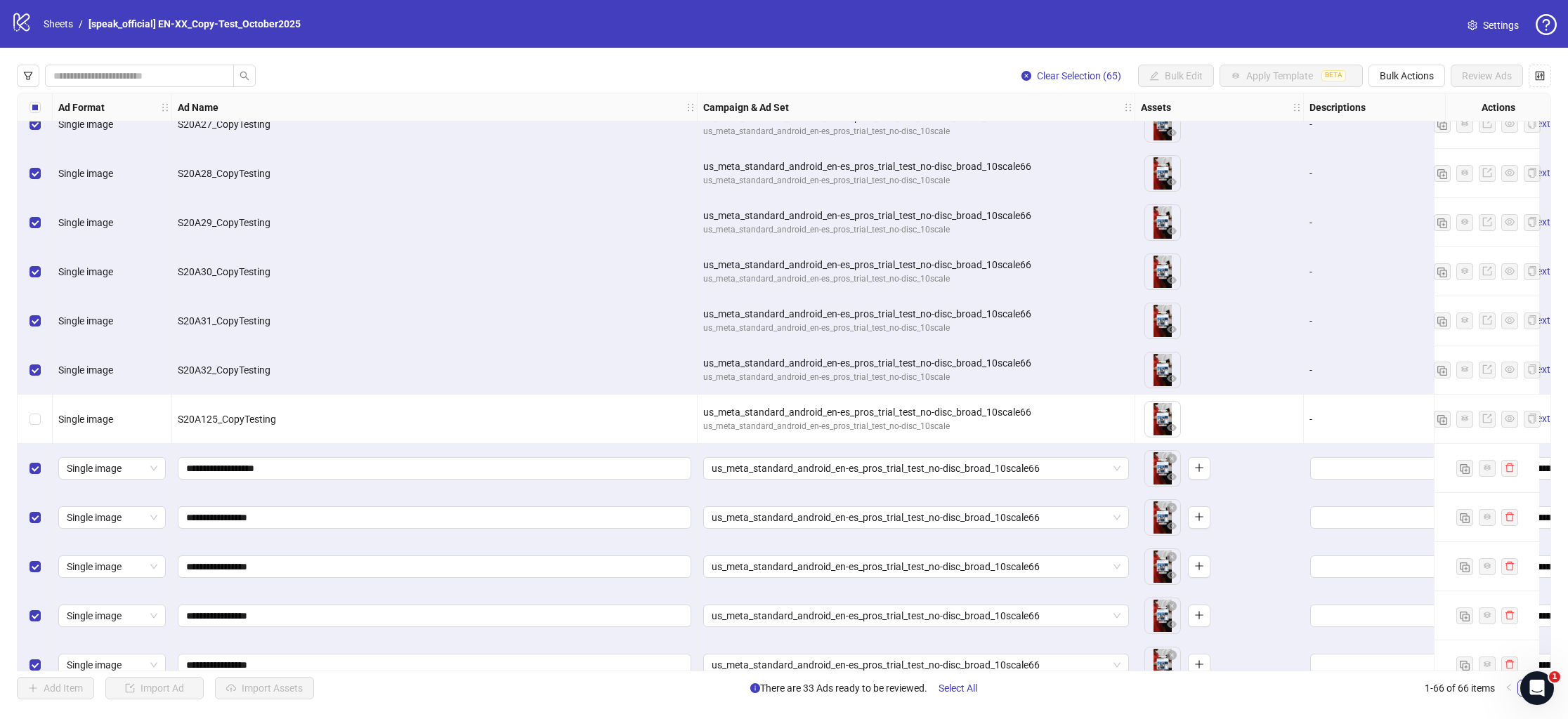
click at [22, 357] on div "Select row 32" at bounding box center [35, 369] width 35 height 49
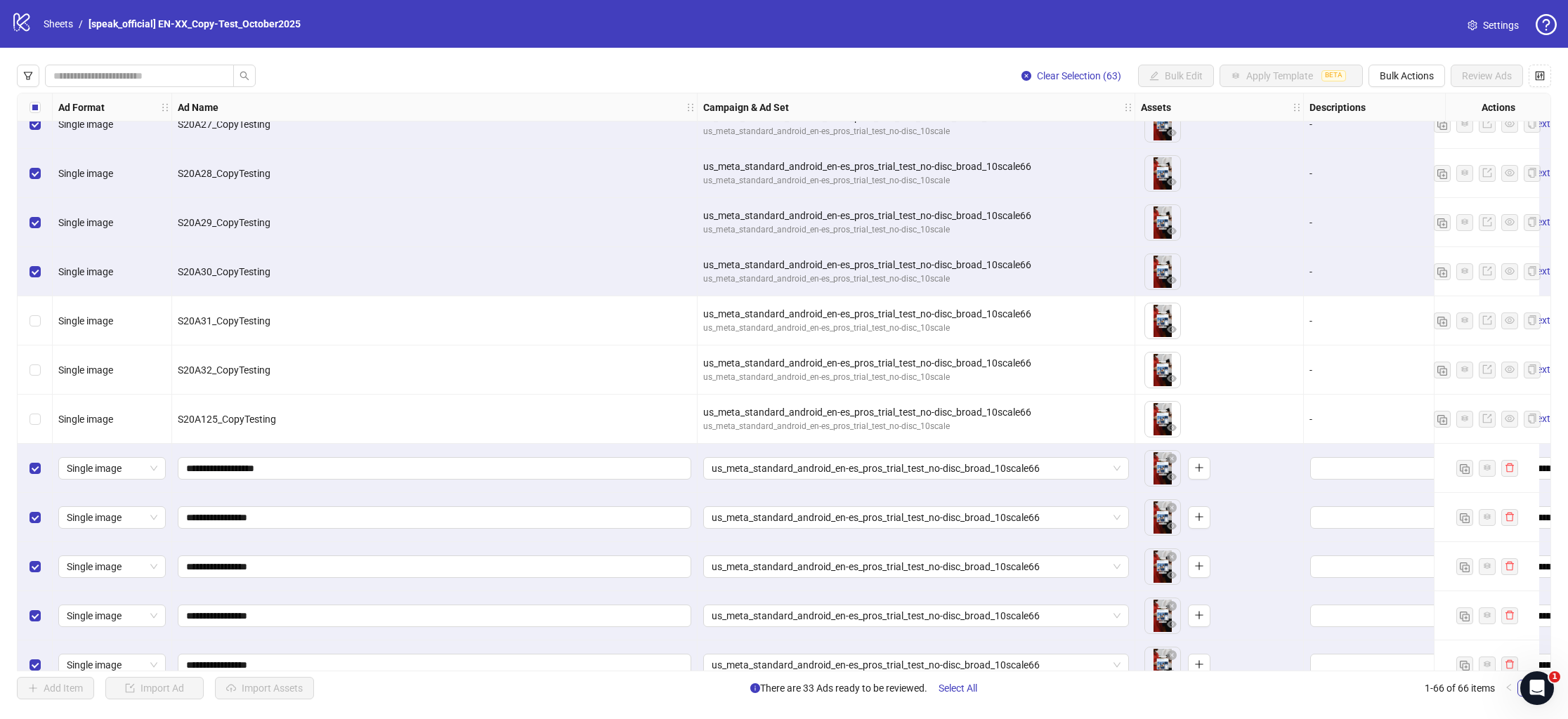
click at [31, 264] on label "Select row 30" at bounding box center [35, 272] width 11 height 15
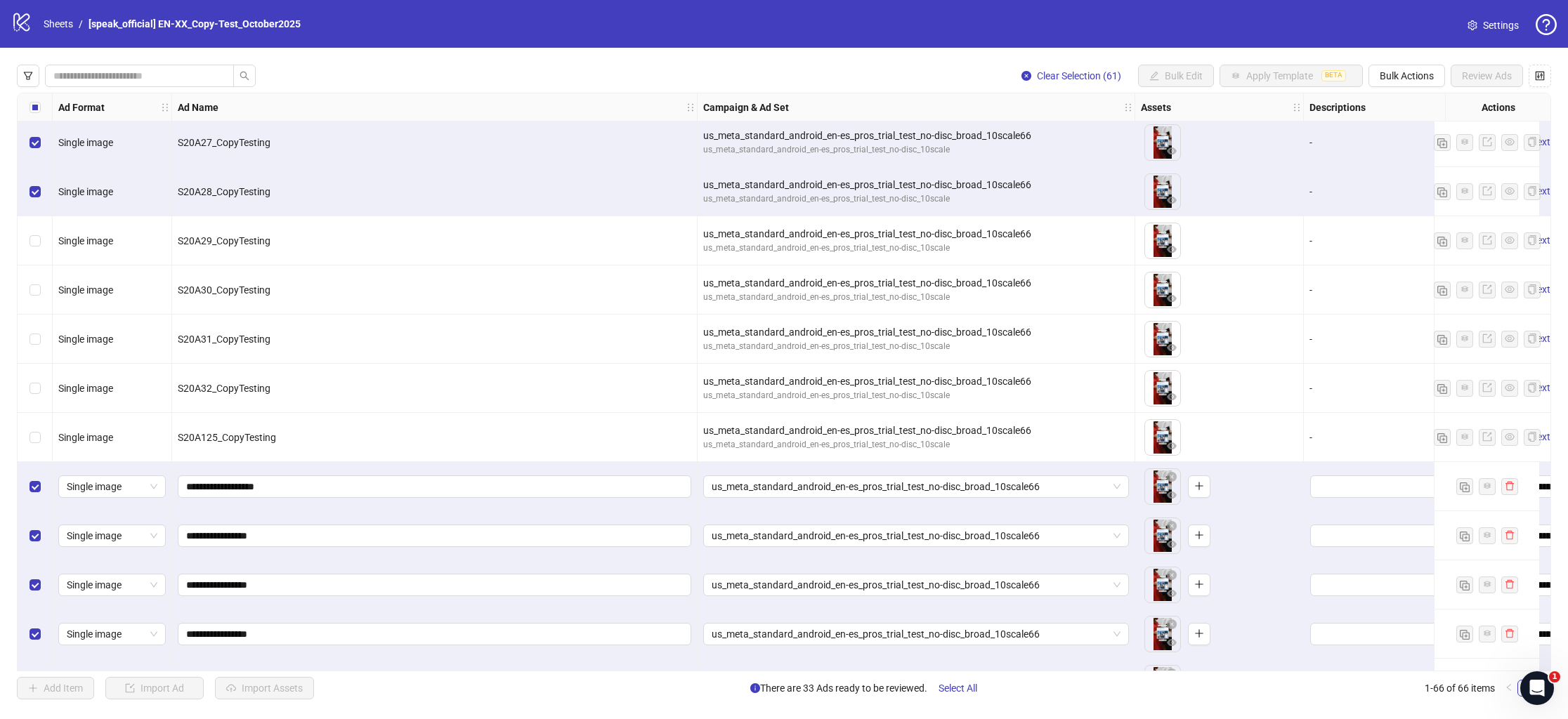
scroll to position [1217, 0]
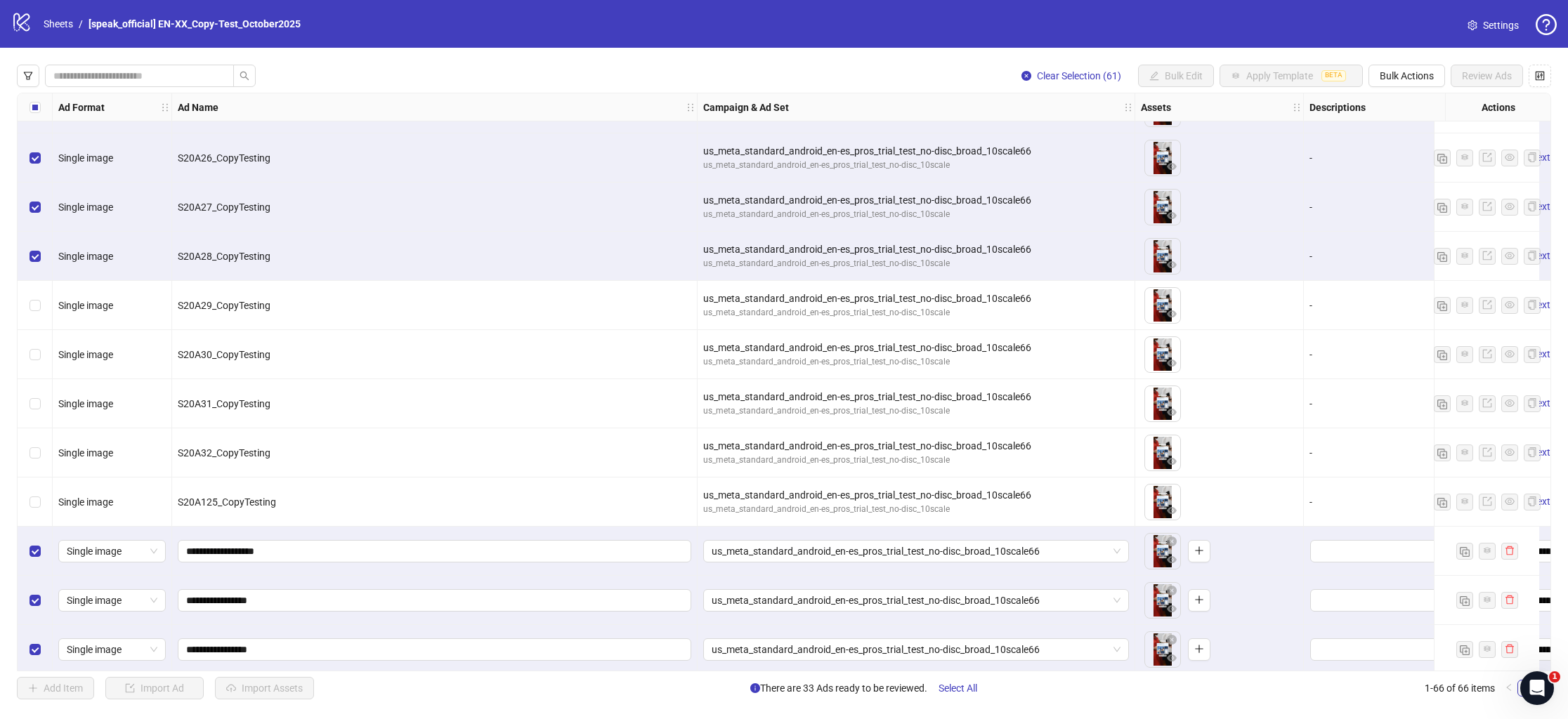
click at [35, 233] on div "Select row 28" at bounding box center [35, 256] width 35 height 49
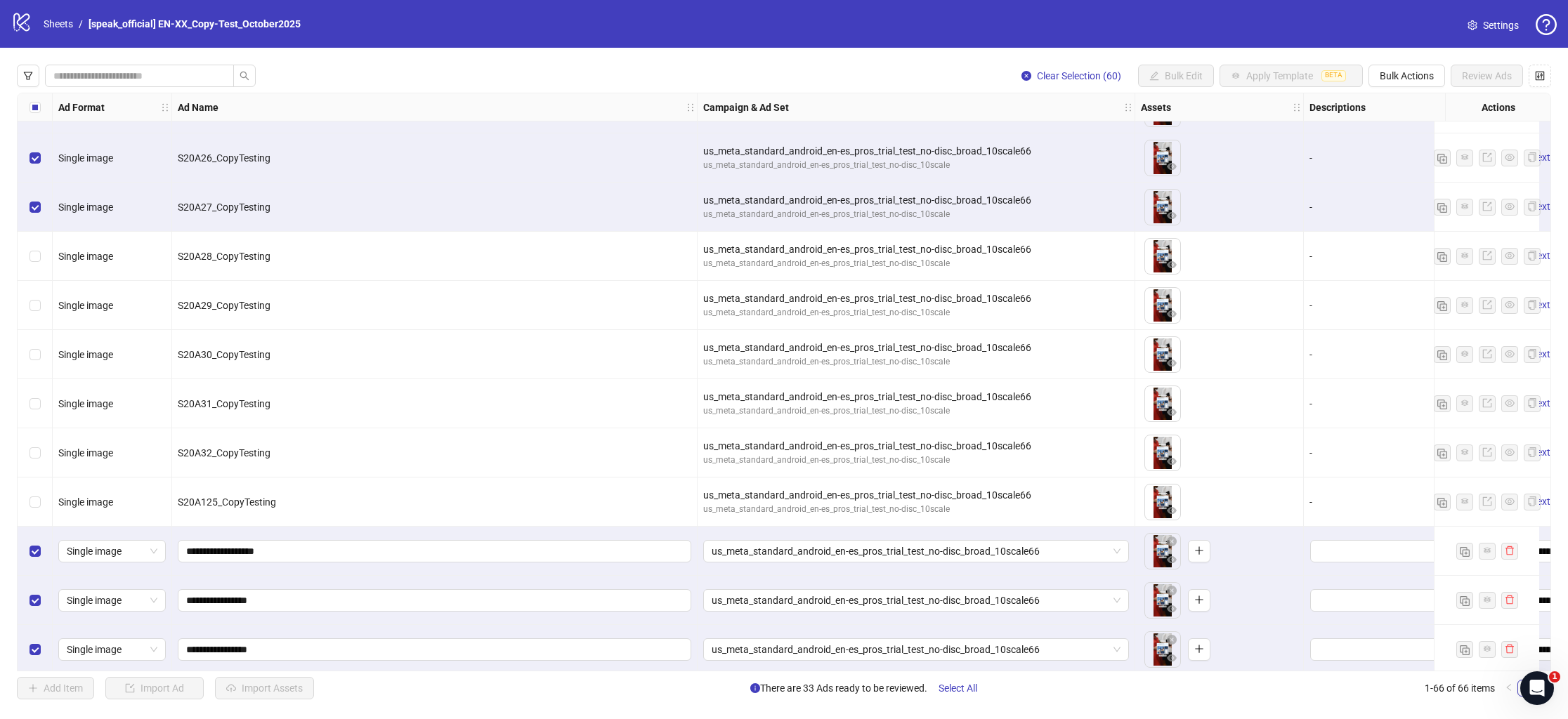
click at [34, 203] on label "Select row 27" at bounding box center [35, 207] width 11 height 15
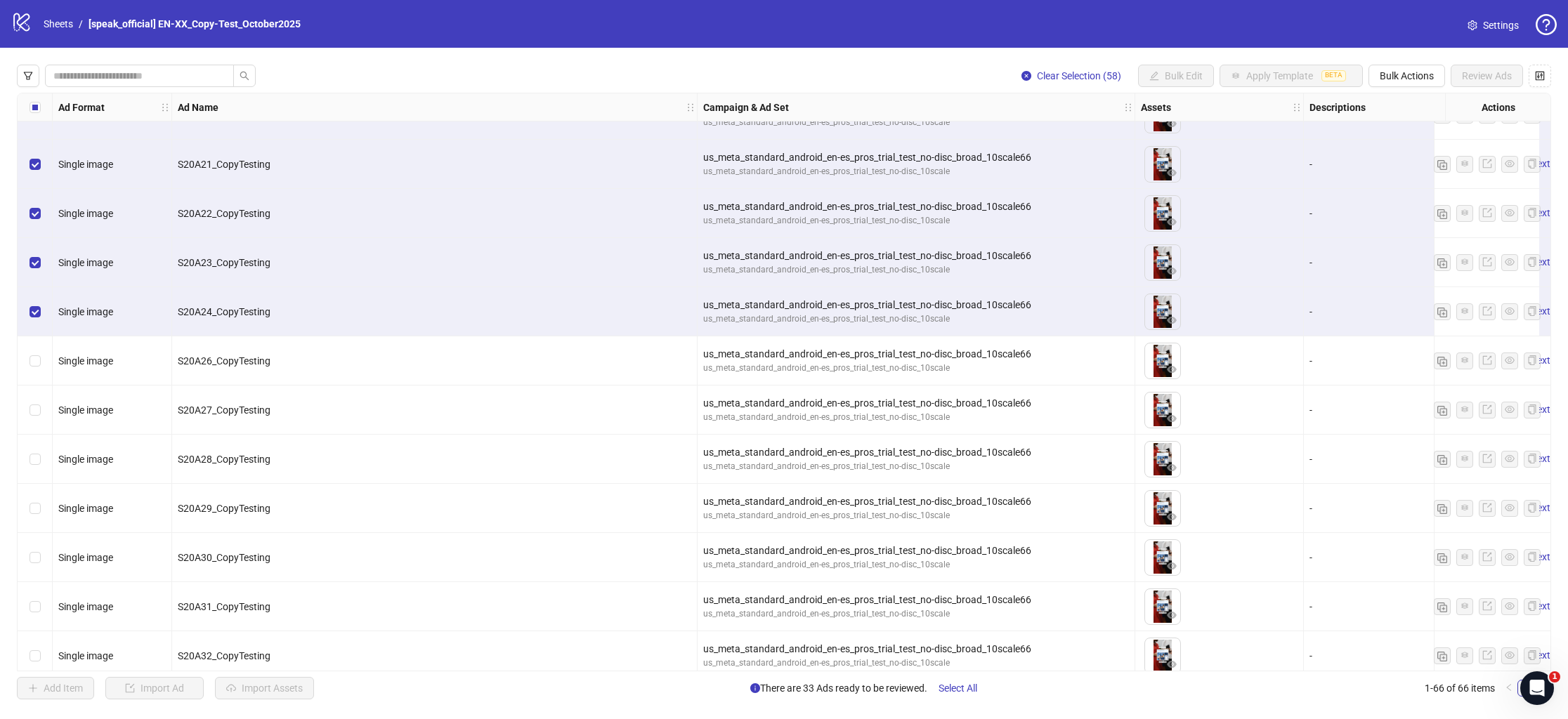
scroll to position [1004, 0]
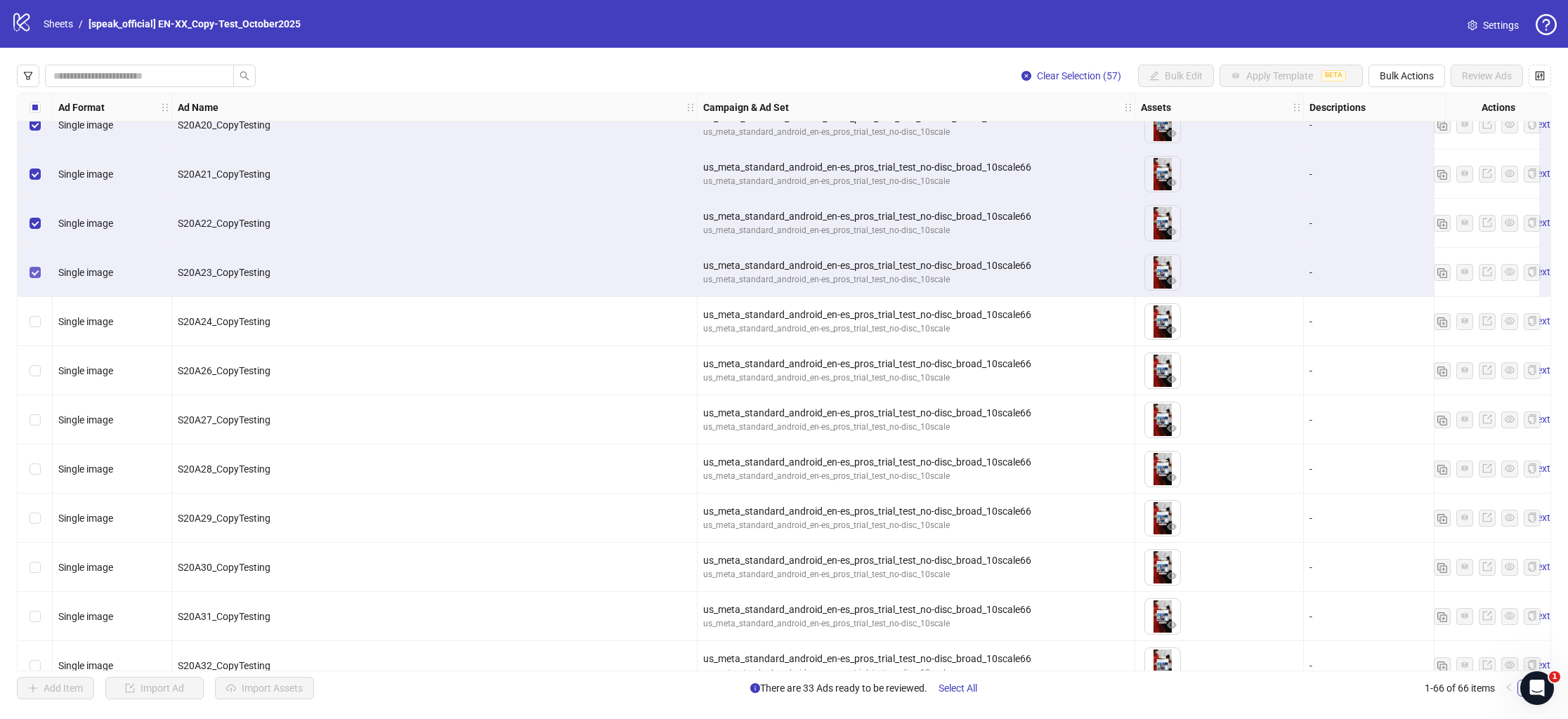
click at [32, 272] on div "Select row 24" at bounding box center [35, 272] width 35 height 49
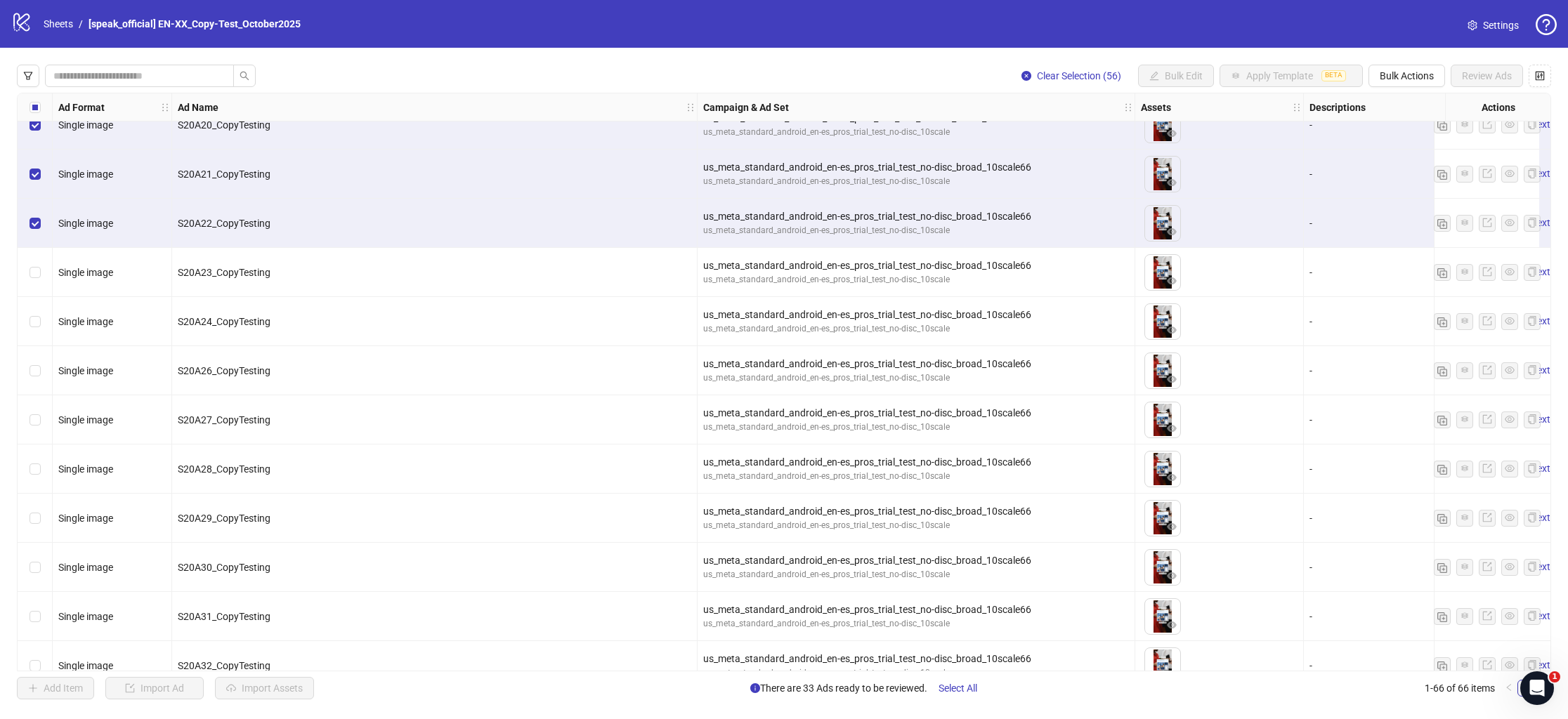
drag, startPoint x: 34, startPoint y: 215, endPoint x: 32, endPoint y: 153, distance: 62.0
click at [34, 212] on div "Select row 23" at bounding box center [35, 223] width 35 height 49
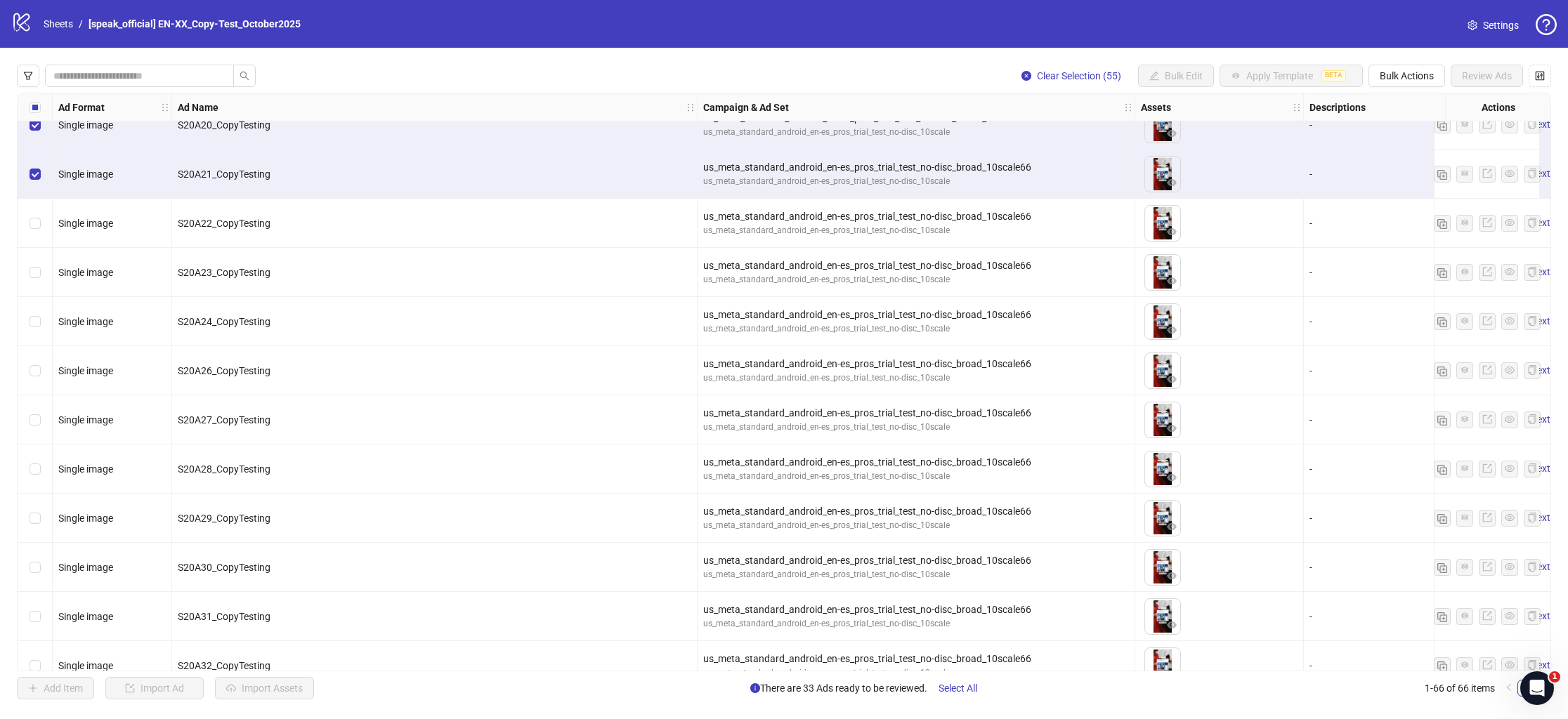
click at [32, 153] on div "Select row 22" at bounding box center [35, 174] width 35 height 49
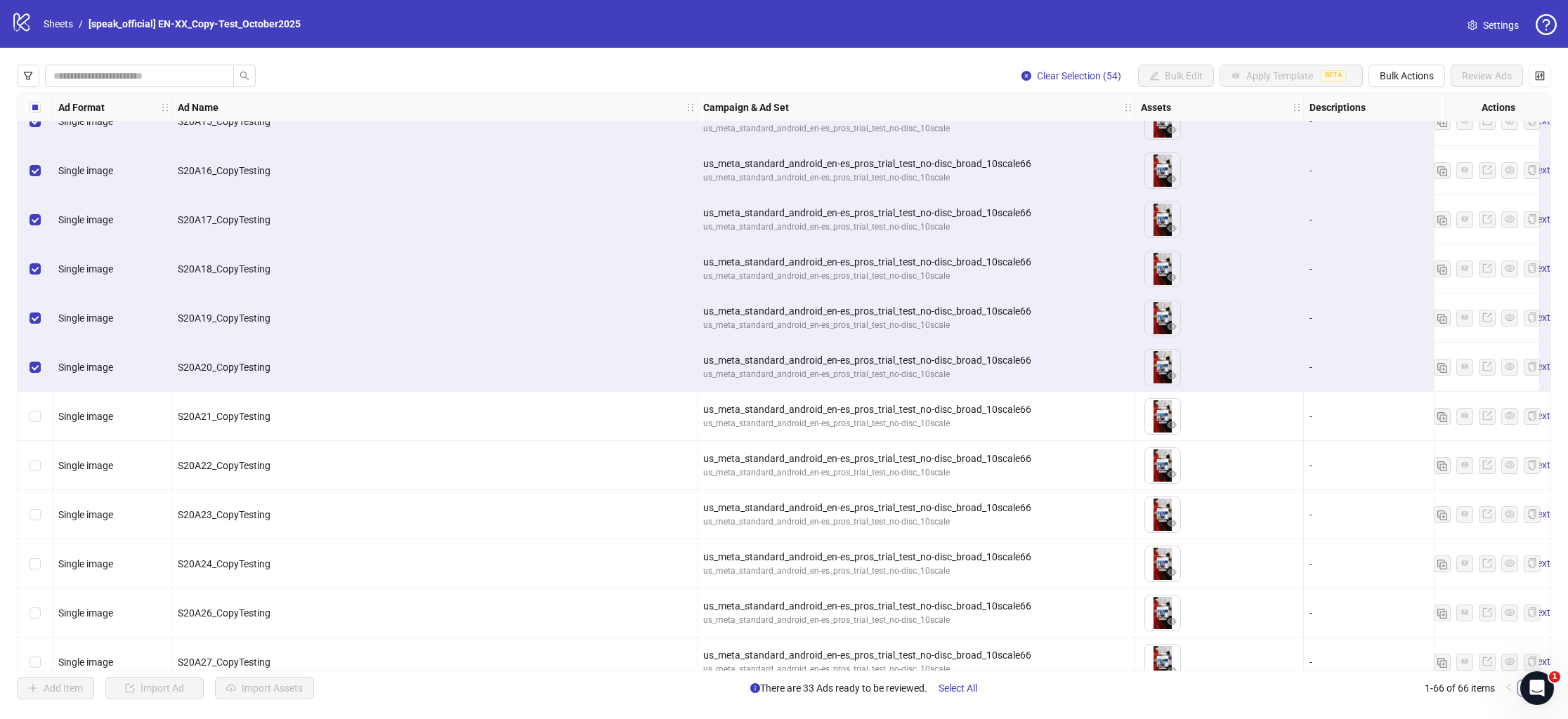
scroll to position [758, 0]
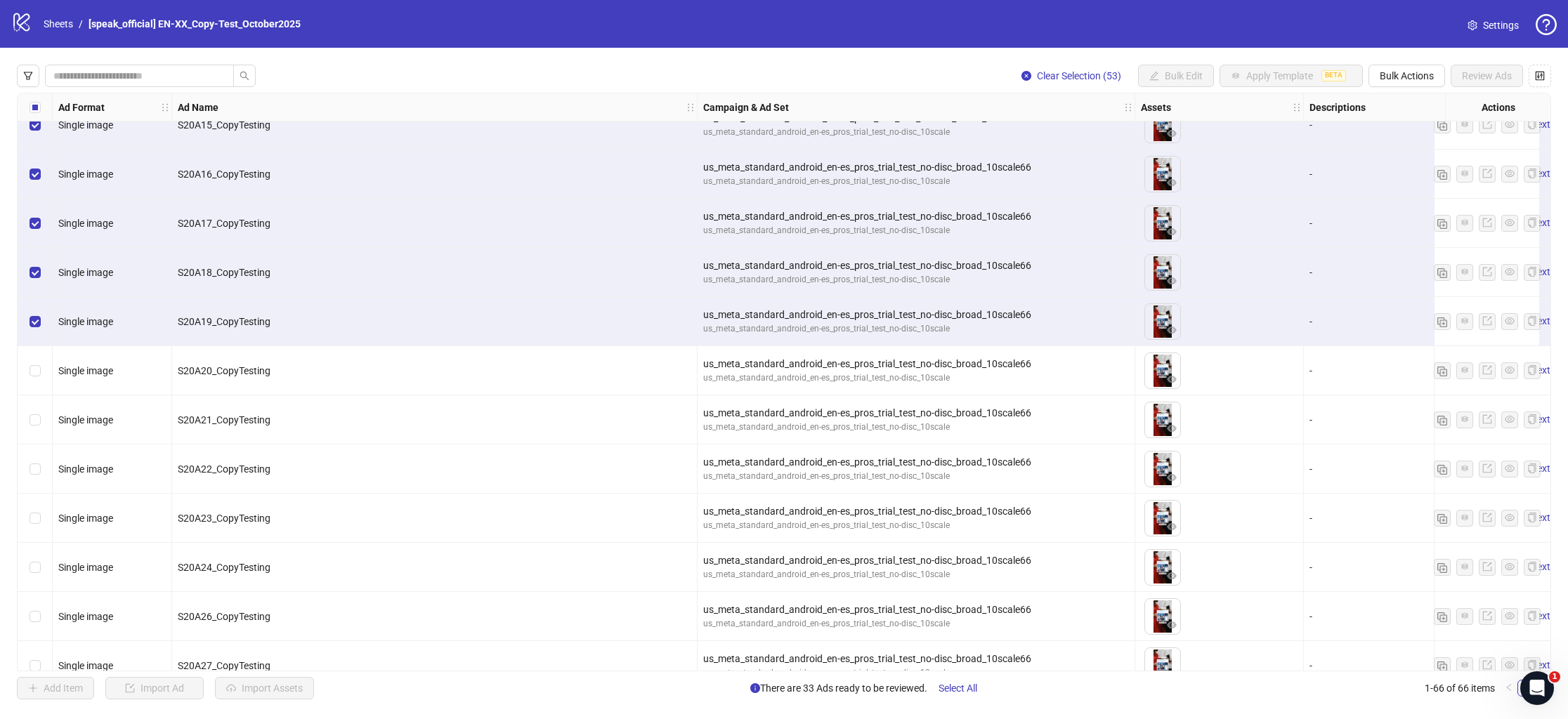
click at [27, 316] on div "Select row 20" at bounding box center [35, 321] width 35 height 49
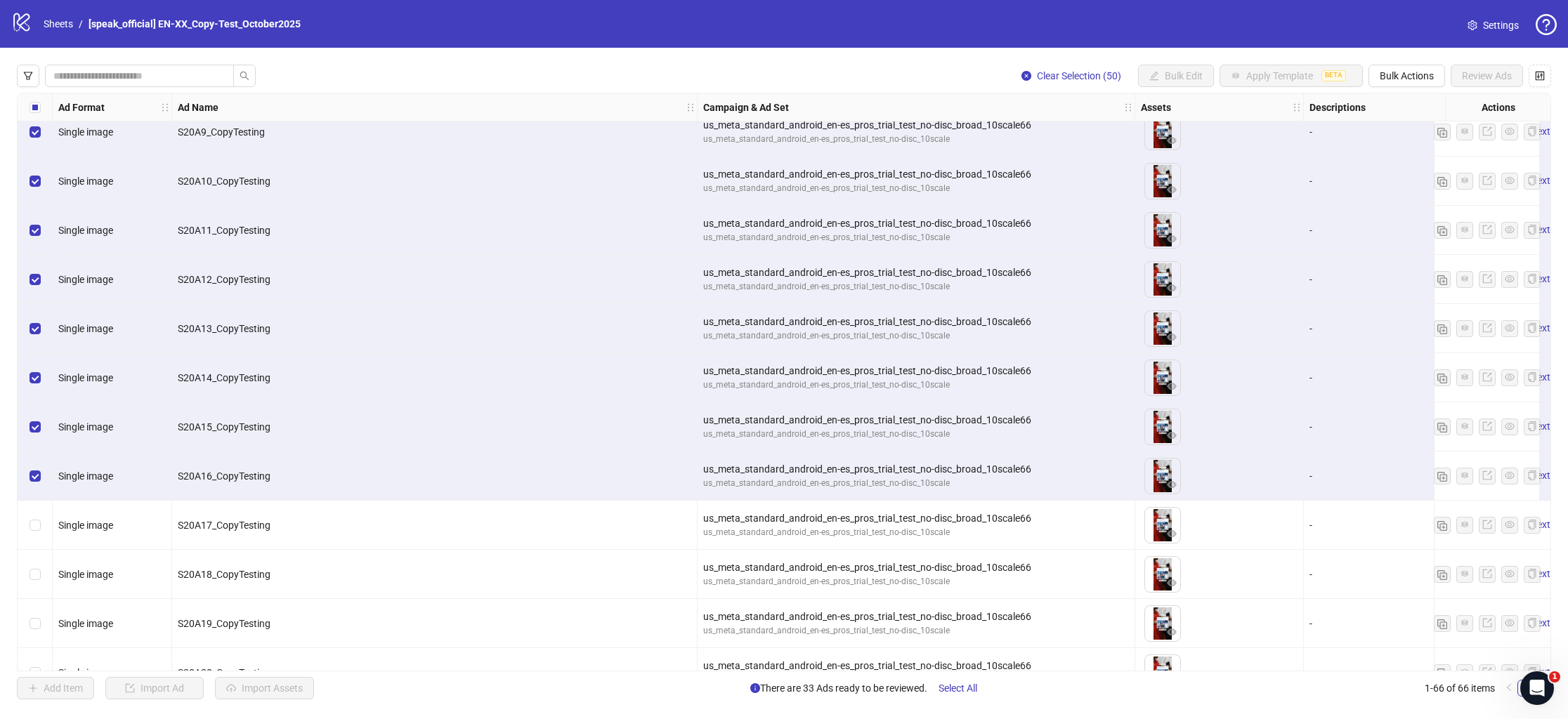
scroll to position [451, 0]
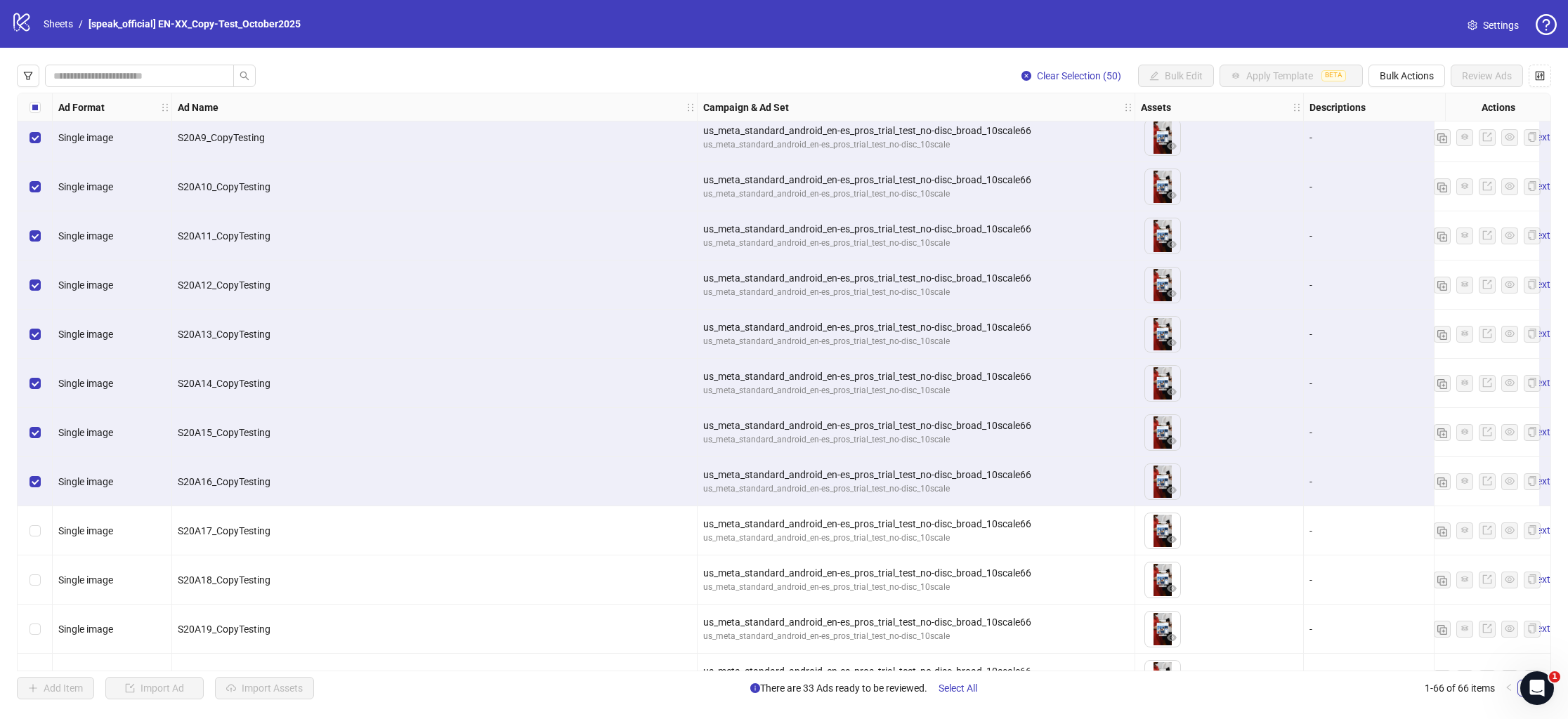
click at [35, 471] on div "Select row 17" at bounding box center [35, 481] width 35 height 49
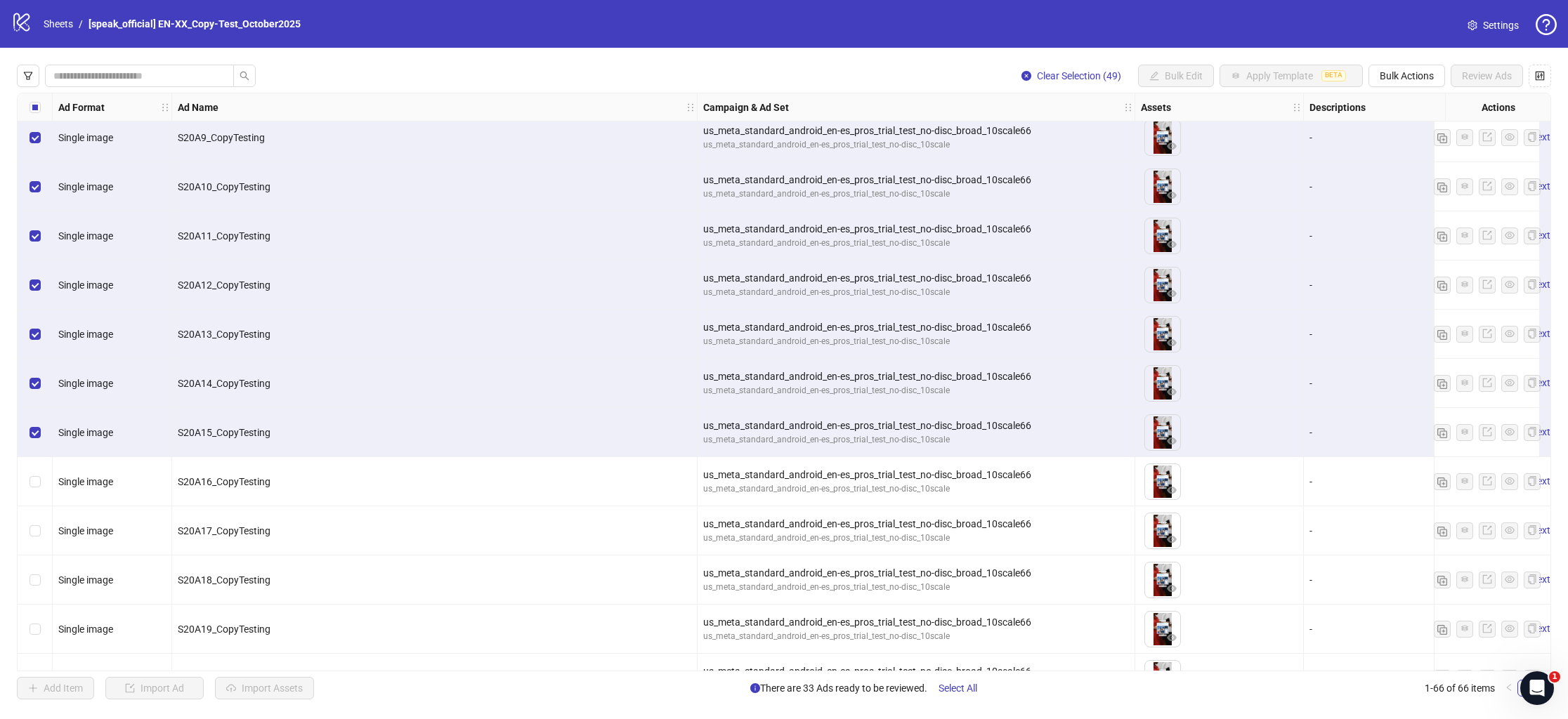
click at [32, 419] on div "Select row 16" at bounding box center [35, 432] width 35 height 49
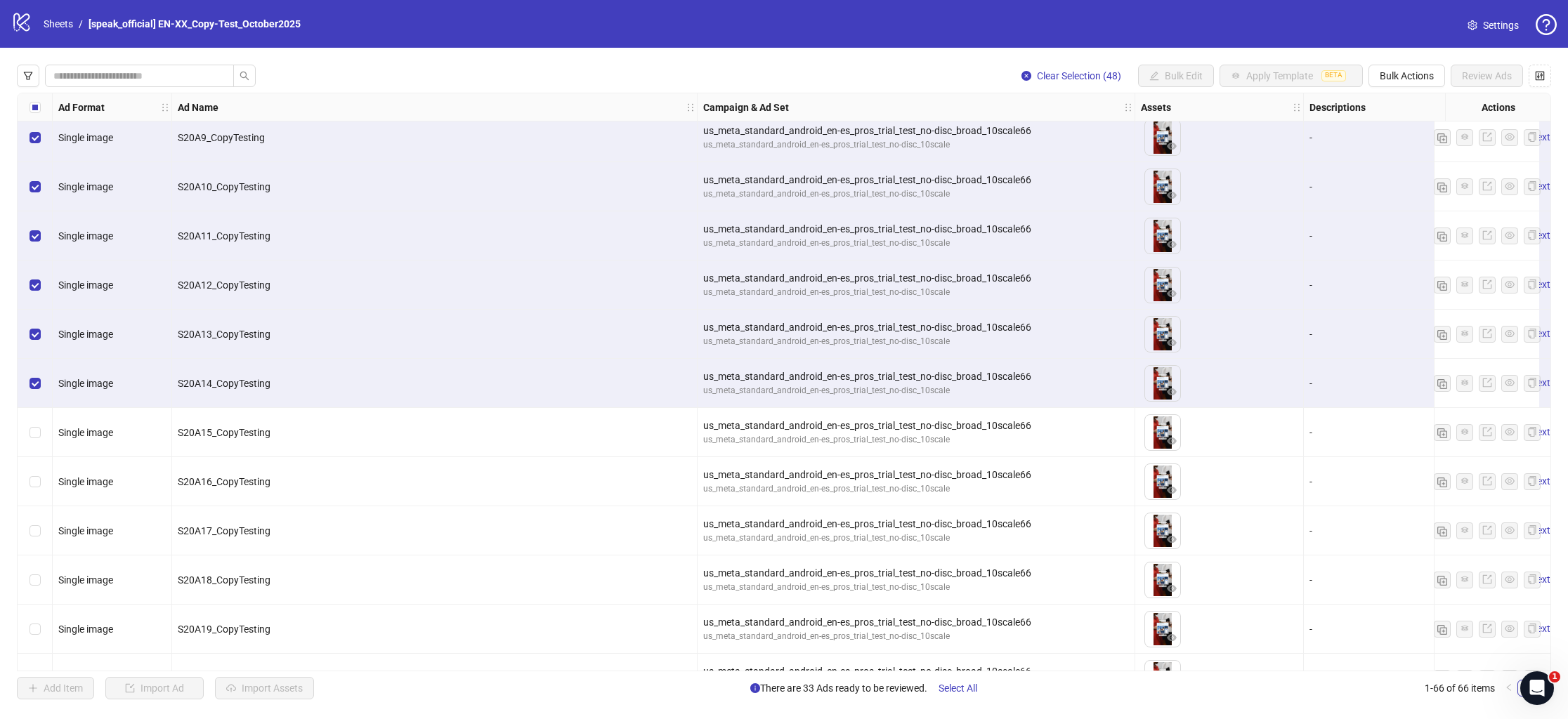
click at [32, 375] on div "Select row 15" at bounding box center [35, 383] width 35 height 49
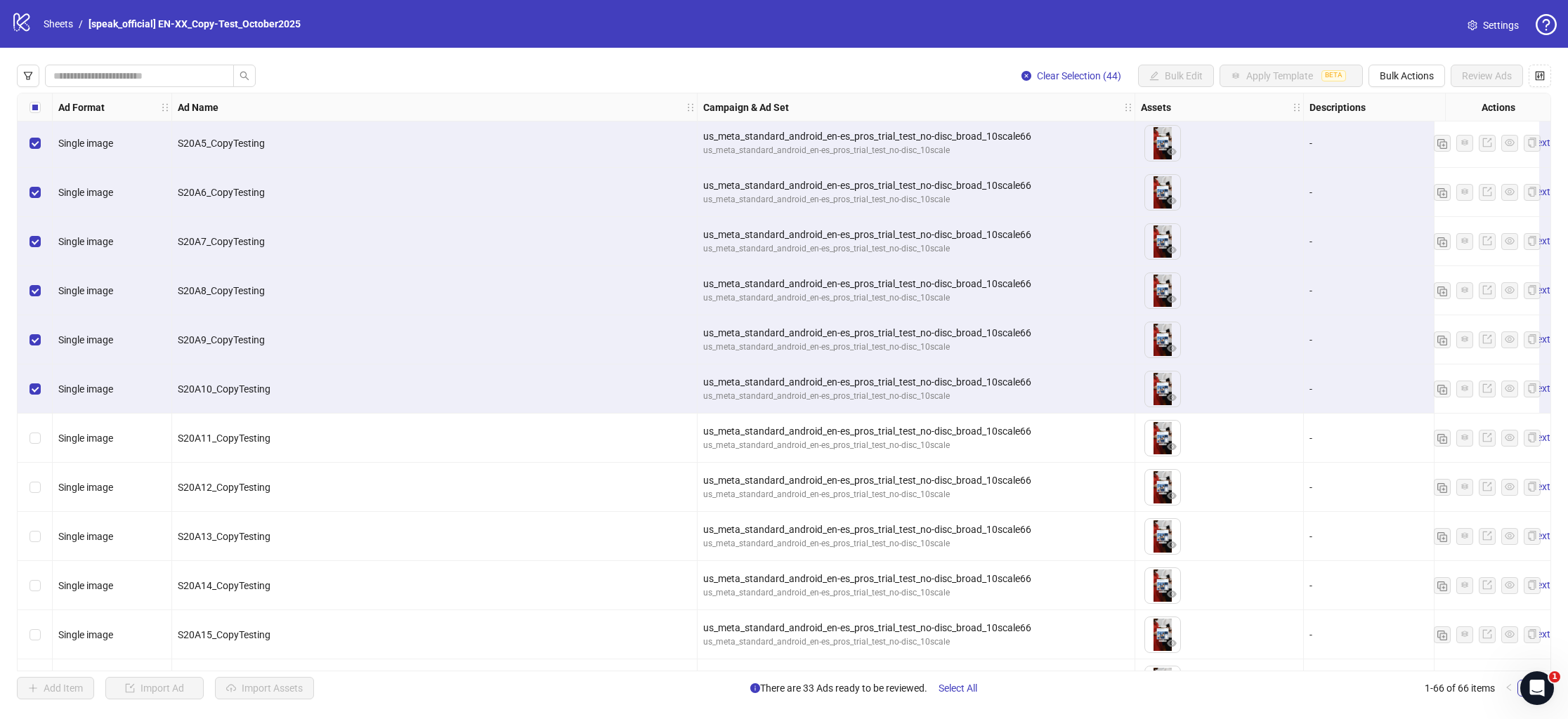
scroll to position [202, 0]
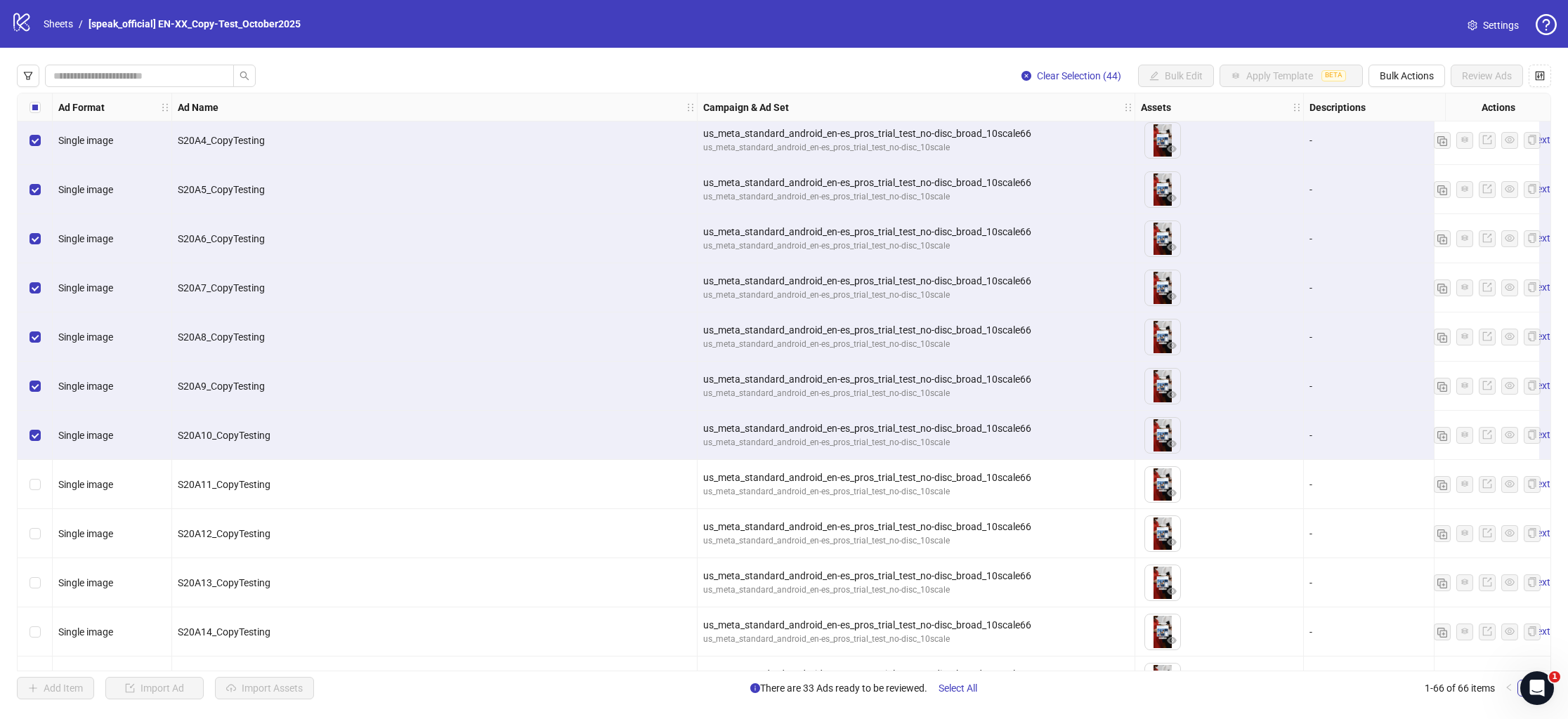
drag, startPoint x: 28, startPoint y: 434, endPoint x: 28, endPoint y: 395, distance: 39.0
click at [27, 431] on div "Select row 11" at bounding box center [35, 435] width 35 height 49
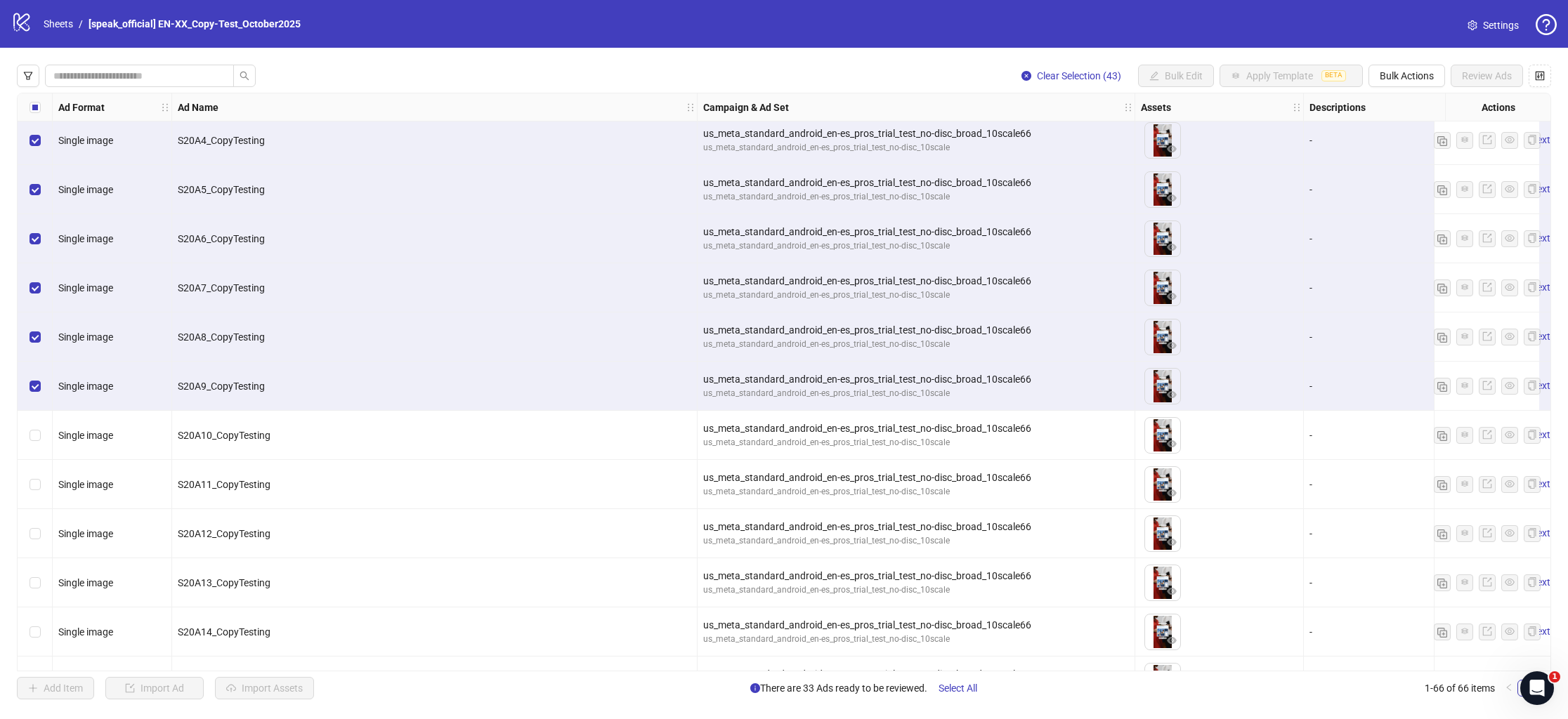
click at [27, 314] on div "Select row 9" at bounding box center [35, 337] width 35 height 49
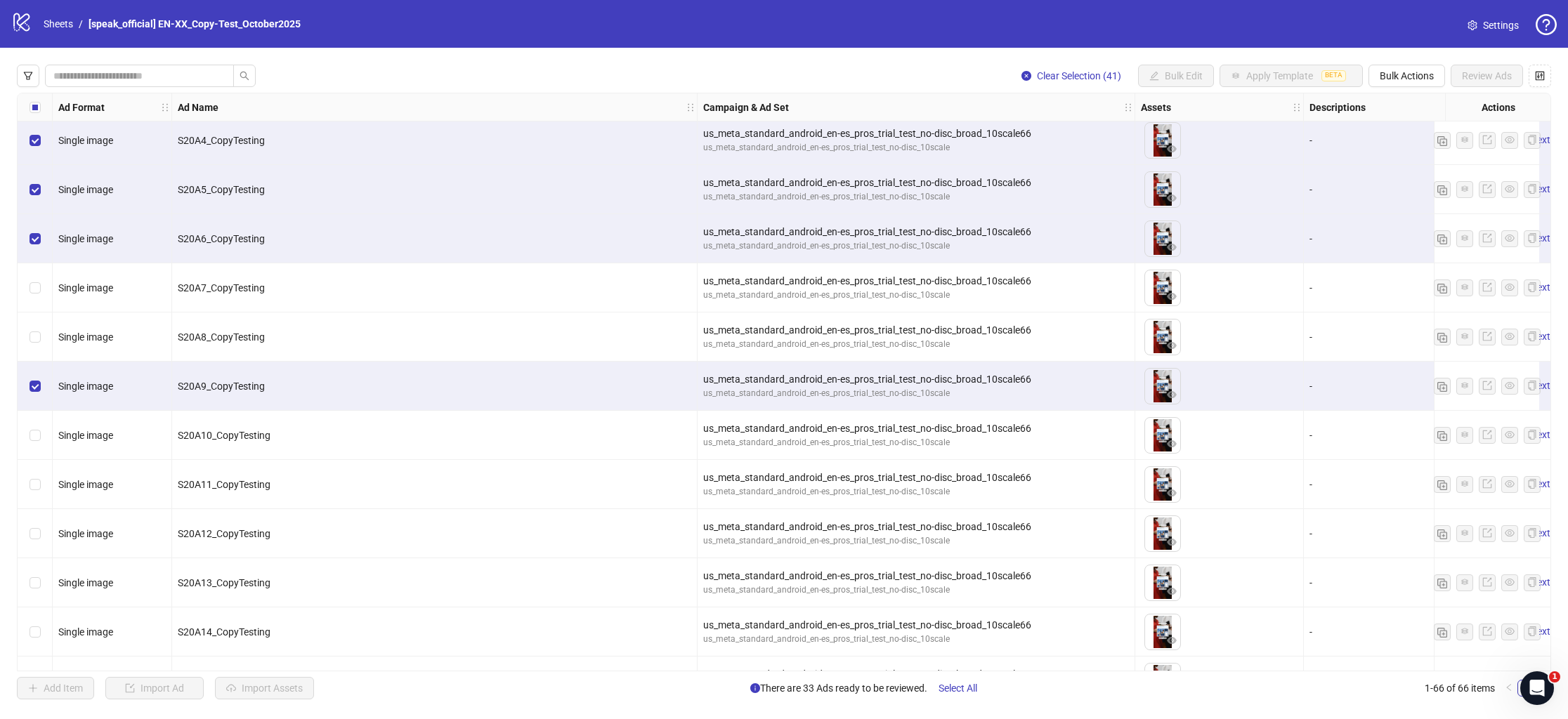
click at [32, 375] on div "Select row 10" at bounding box center [35, 386] width 35 height 49
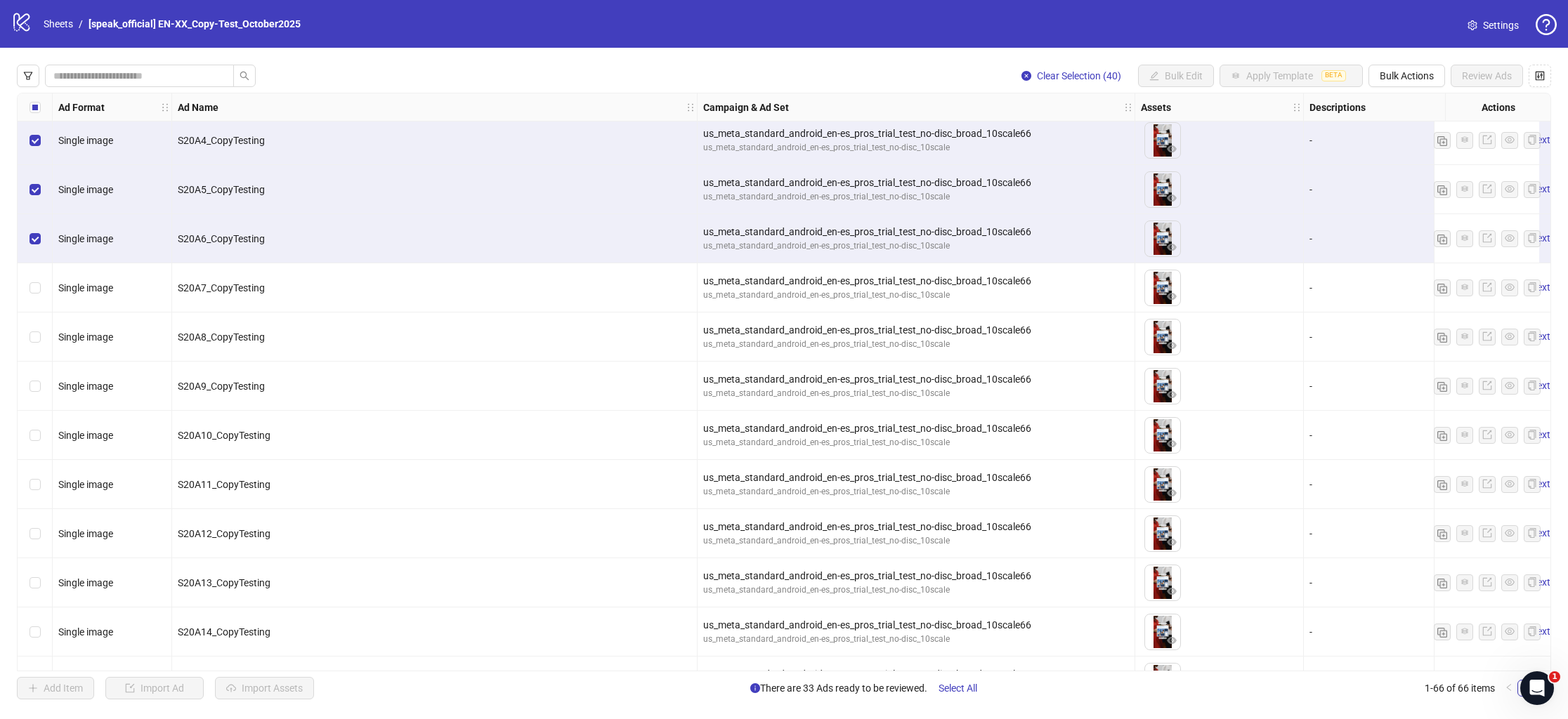
click at [34, 222] on div "Select row 7" at bounding box center [35, 239] width 35 height 49
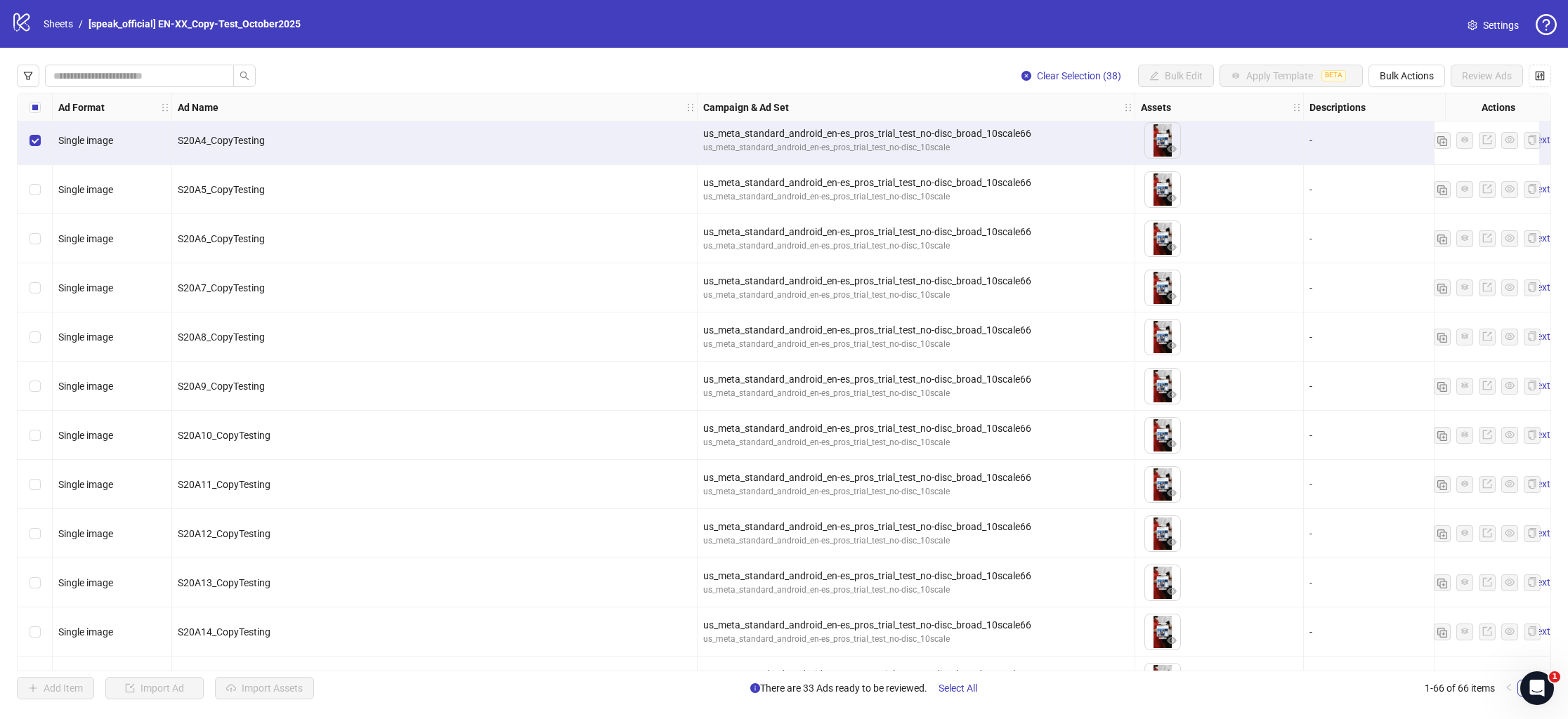
scroll to position [0, 0]
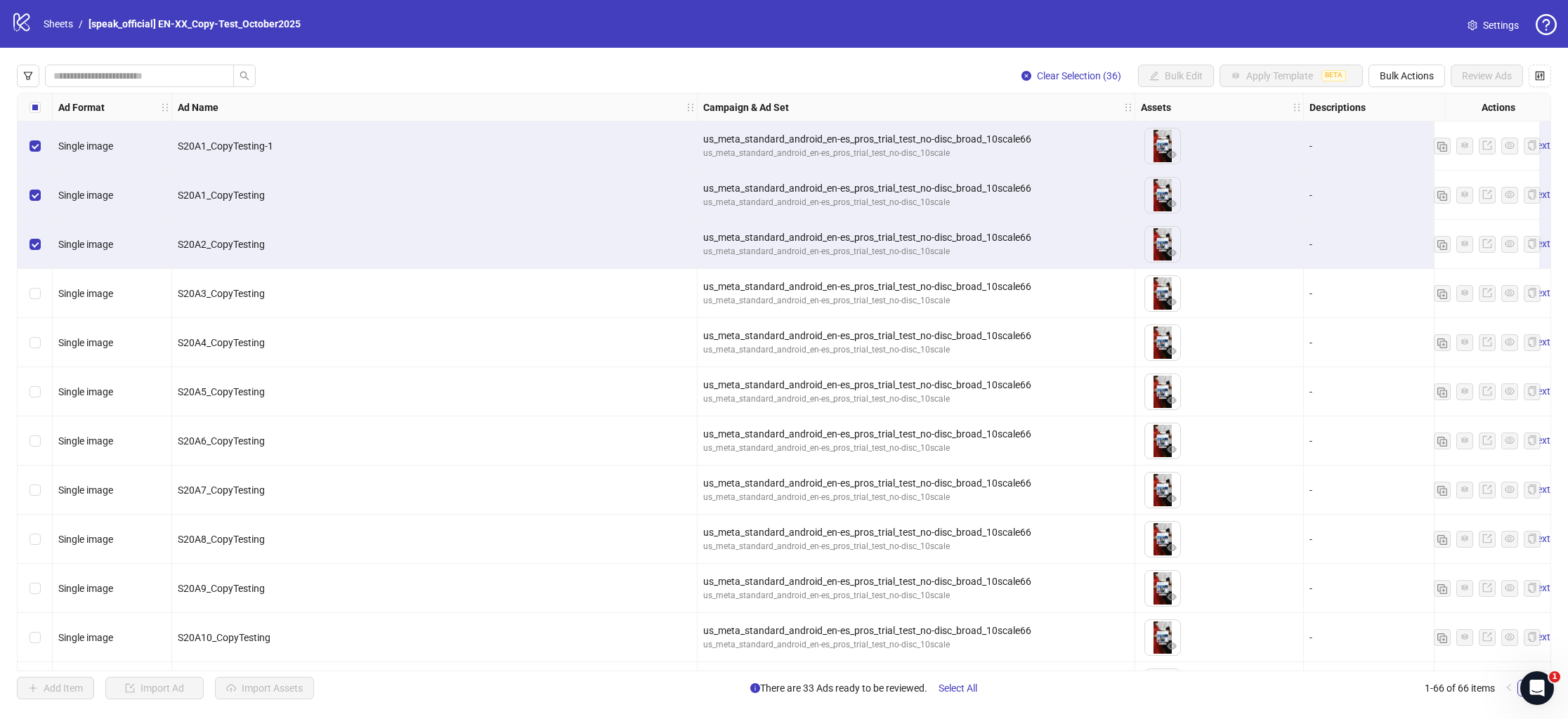
drag, startPoint x: 36, startPoint y: 236, endPoint x: 35, endPoint y: 227, distance: 9.1
click at [36, 235] on div "Select row 3" at bounding box center [35, 244] width 35 height 49
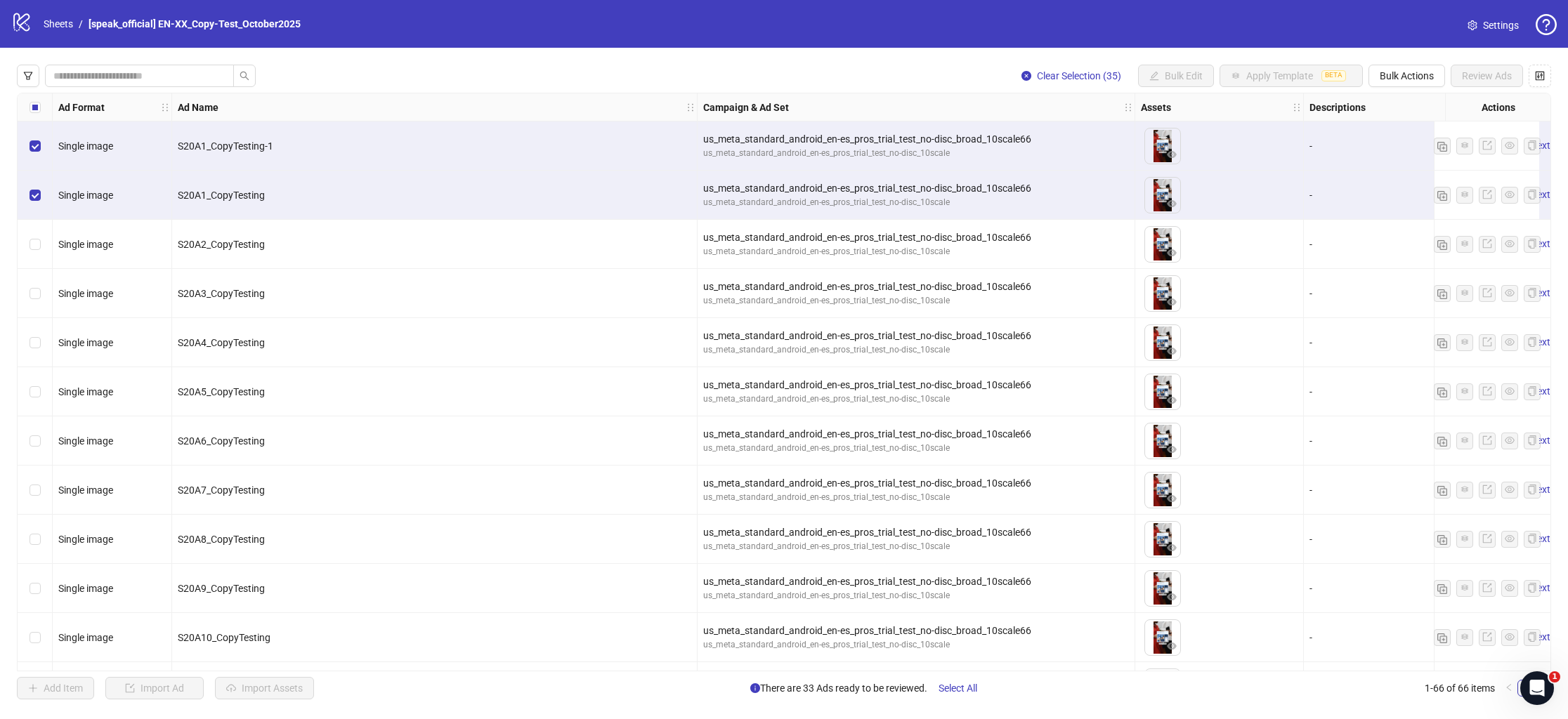
click at [35, 205] on div "Select row 2" at bounding box center [35, 195] width 35 height 49
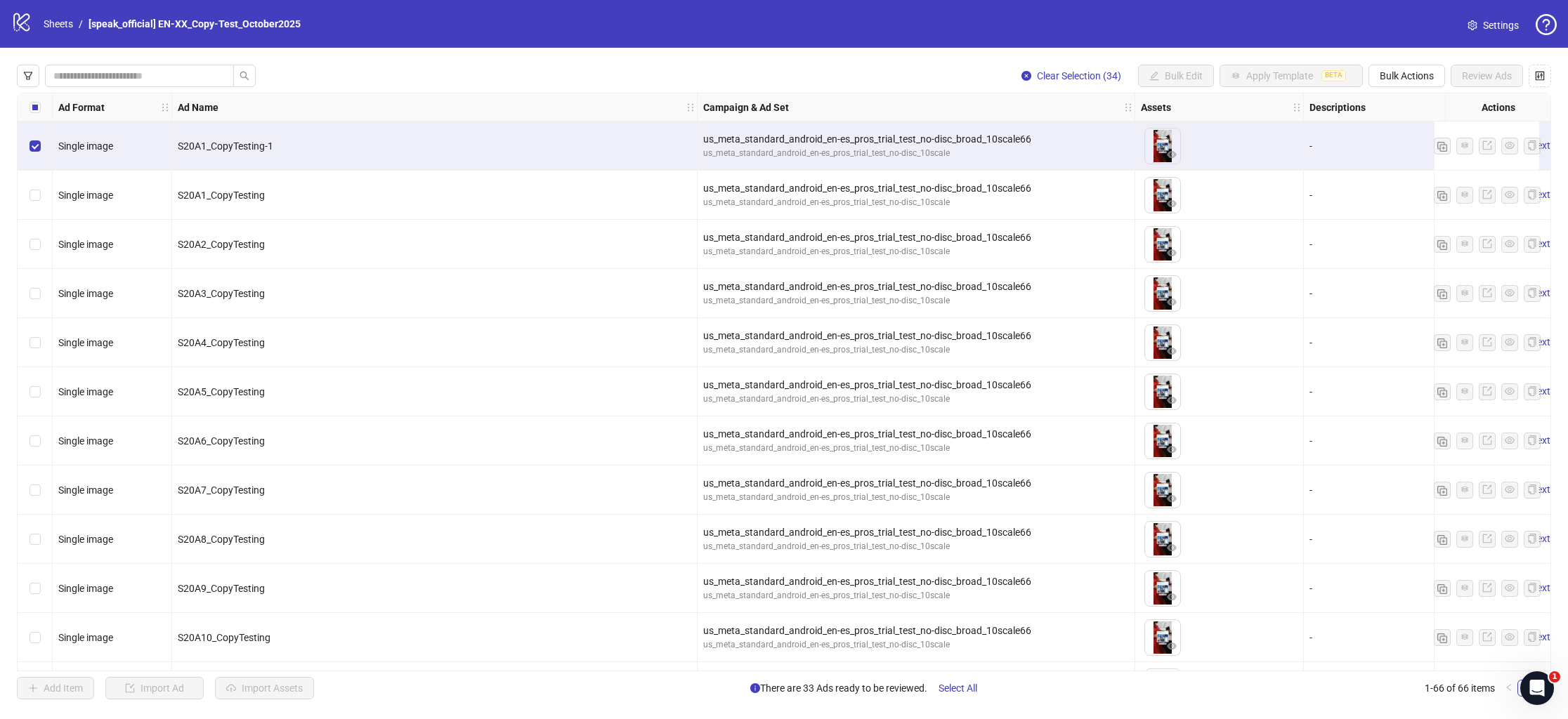
click at [29, 153] on label "Select row 1" at bounding box center [35, 146] width 11 height 15
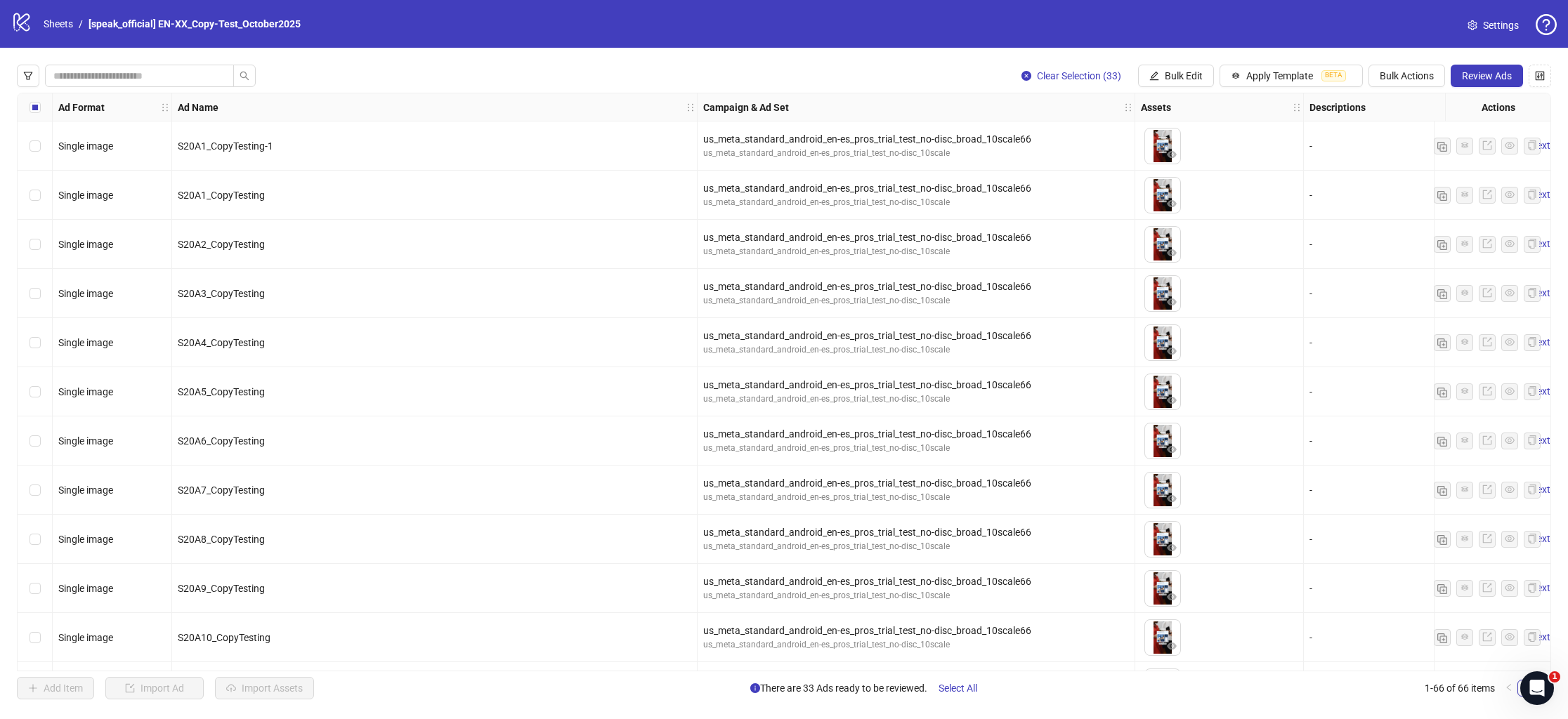
scroll to position [55, 0]
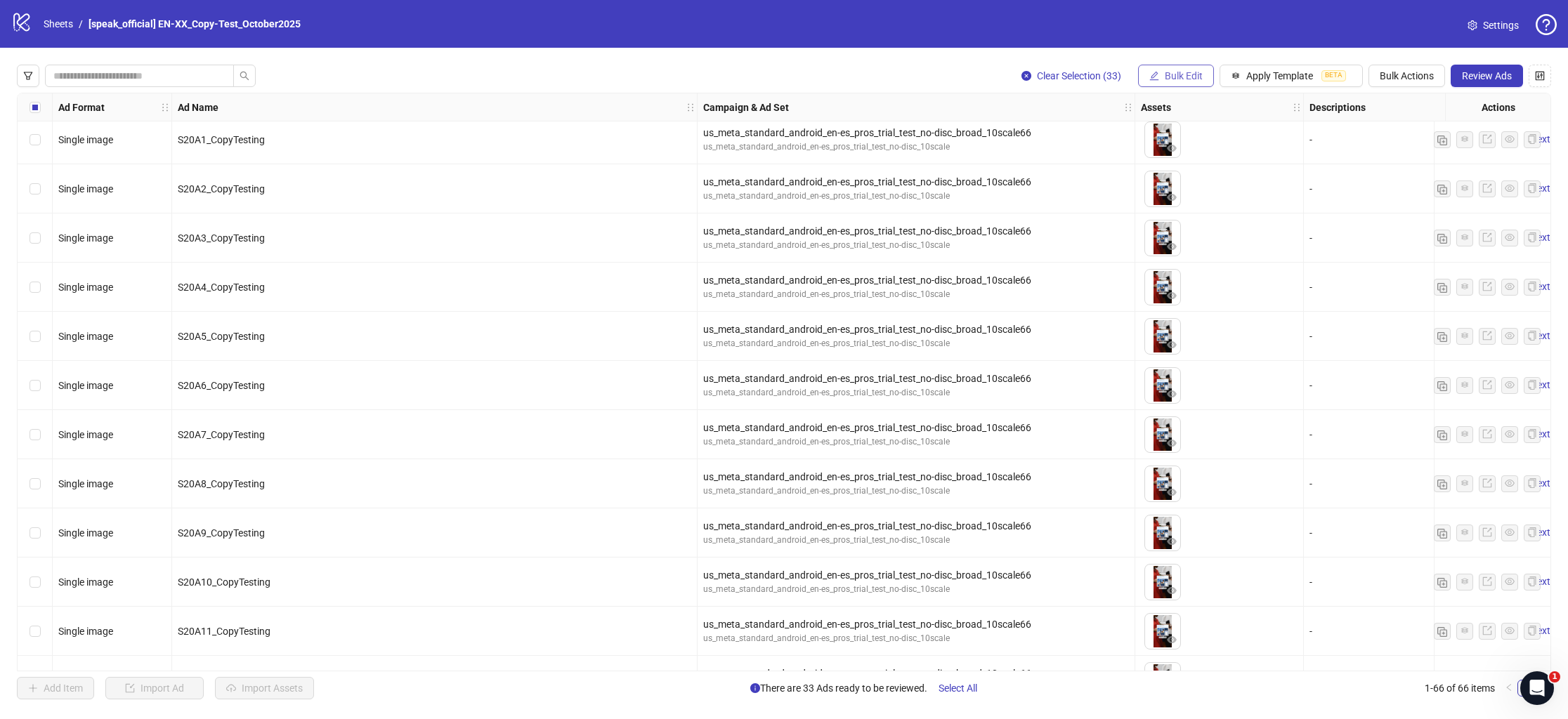
click at [1174, 76] on span "Bulk Edit" at bounding box center [1184, 76] width 38 height 11
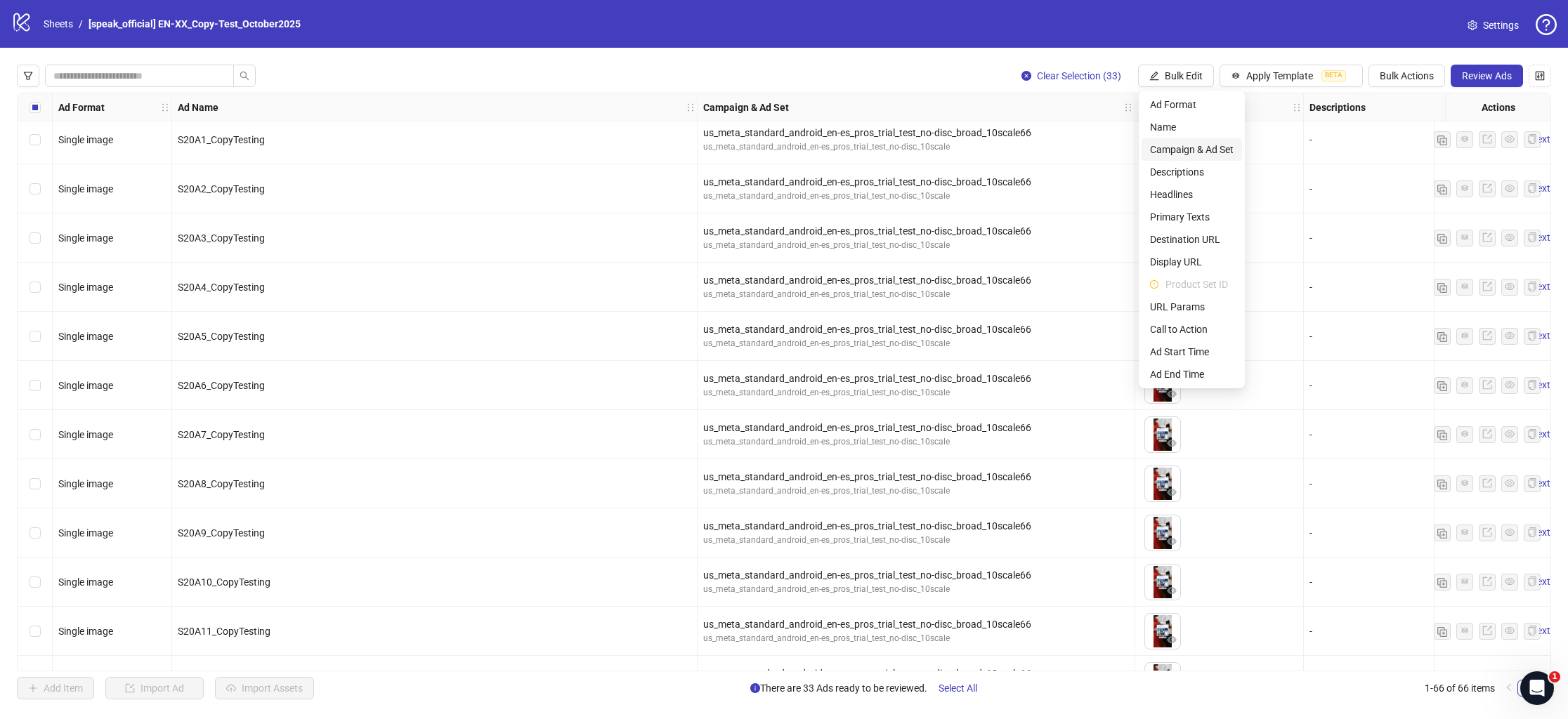
click at [1195, 146] on span "Campaign & Ad Set" at bounding box center [1192, 150] width 84 height 15
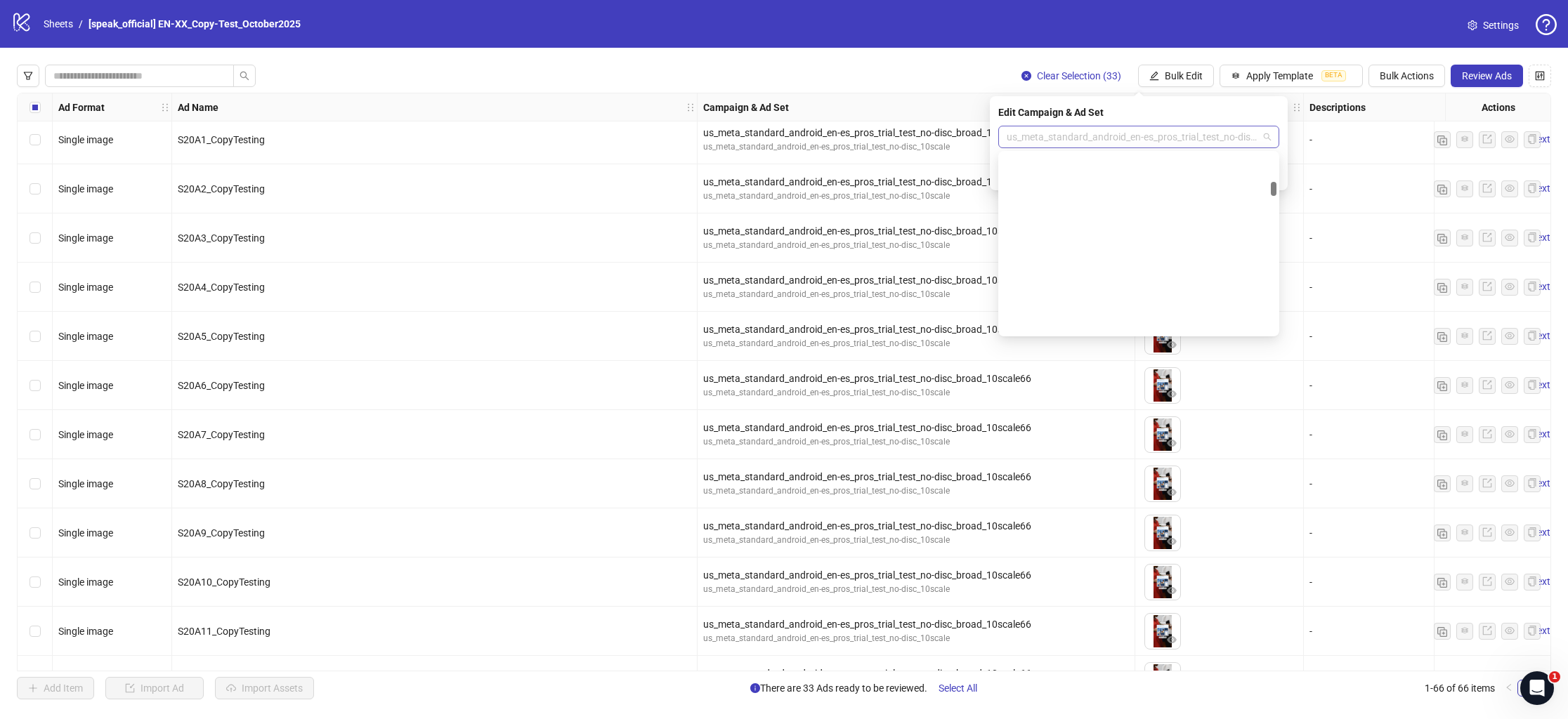
click at [1092, 131] on span "us_meta_standard_android_en-es_pros_trial_test_no-disc_broad_10scale66" at bounding box center [1139, 137] width 264 height 21
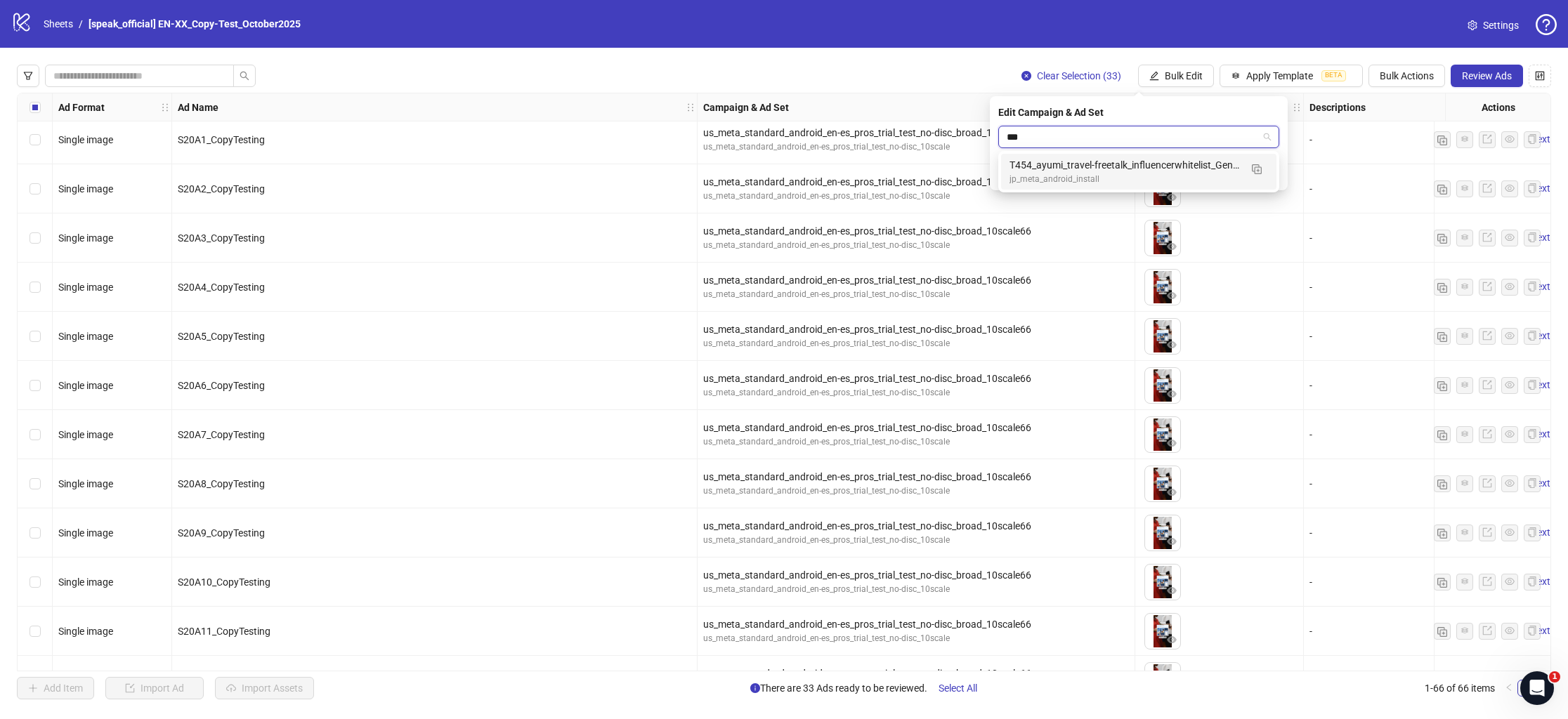
scroll to position [0, 0]
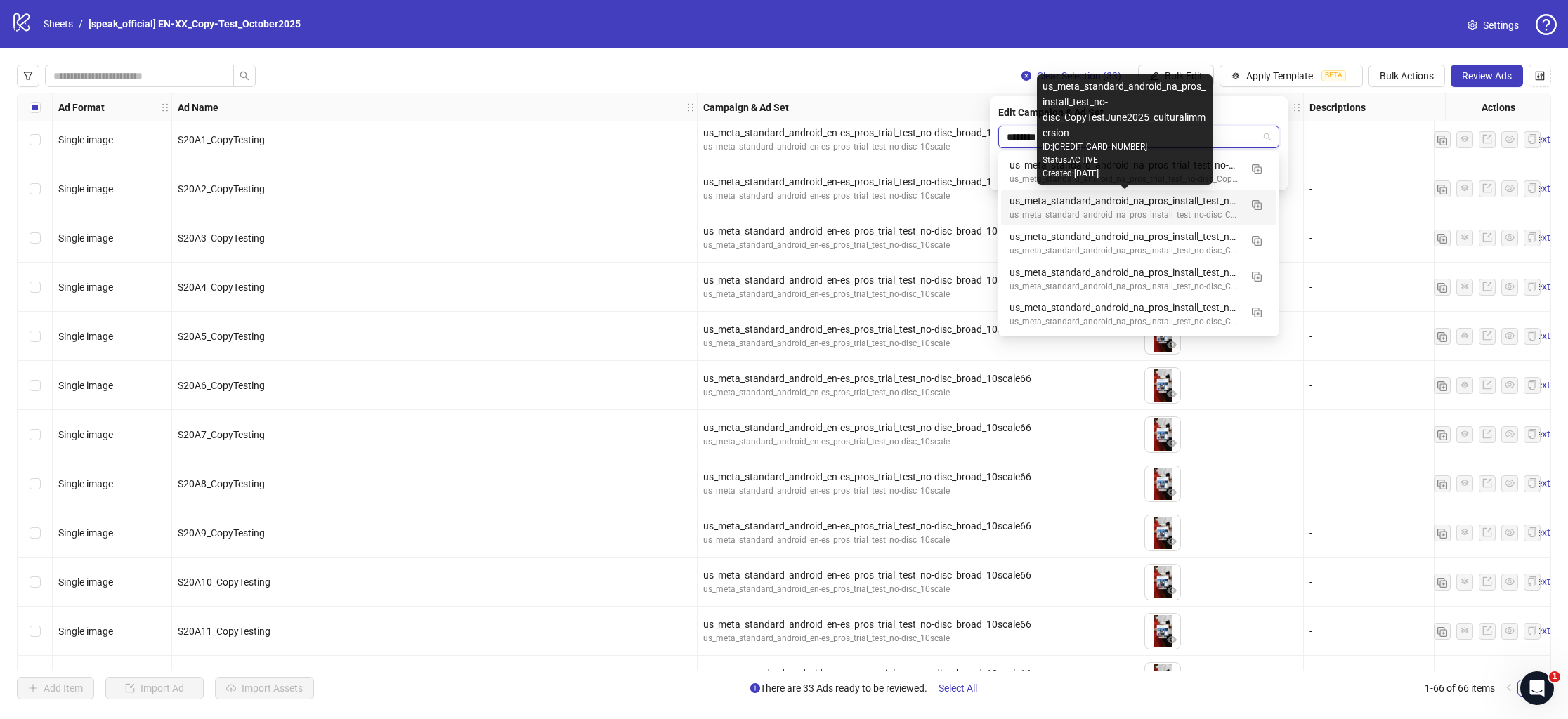
click at [1025, 142] on input "********" at bounding box center [1132, 137] width 252 height 21
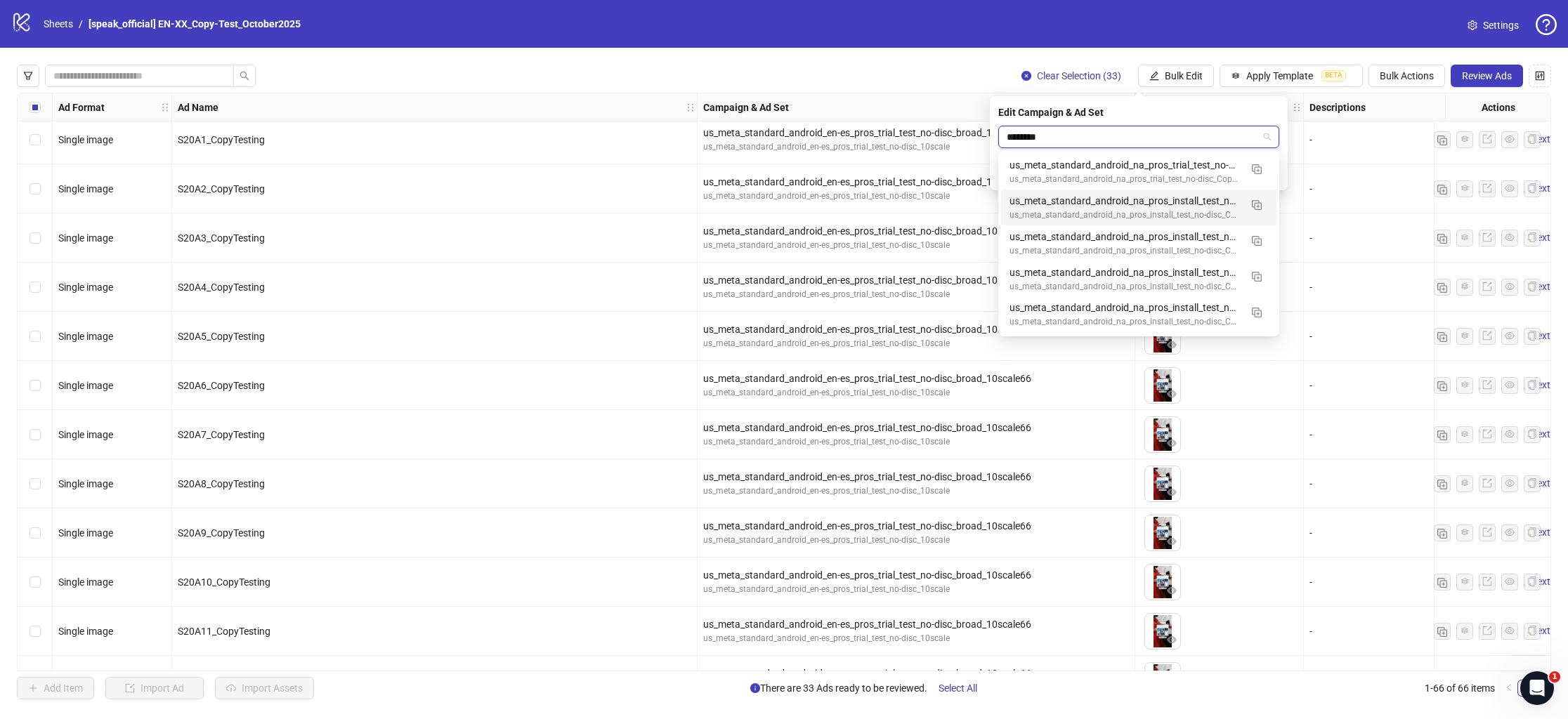
click at [1062, 135] on input "********" at bounding box center [1132, 137] width 252 height 21
type input "********"
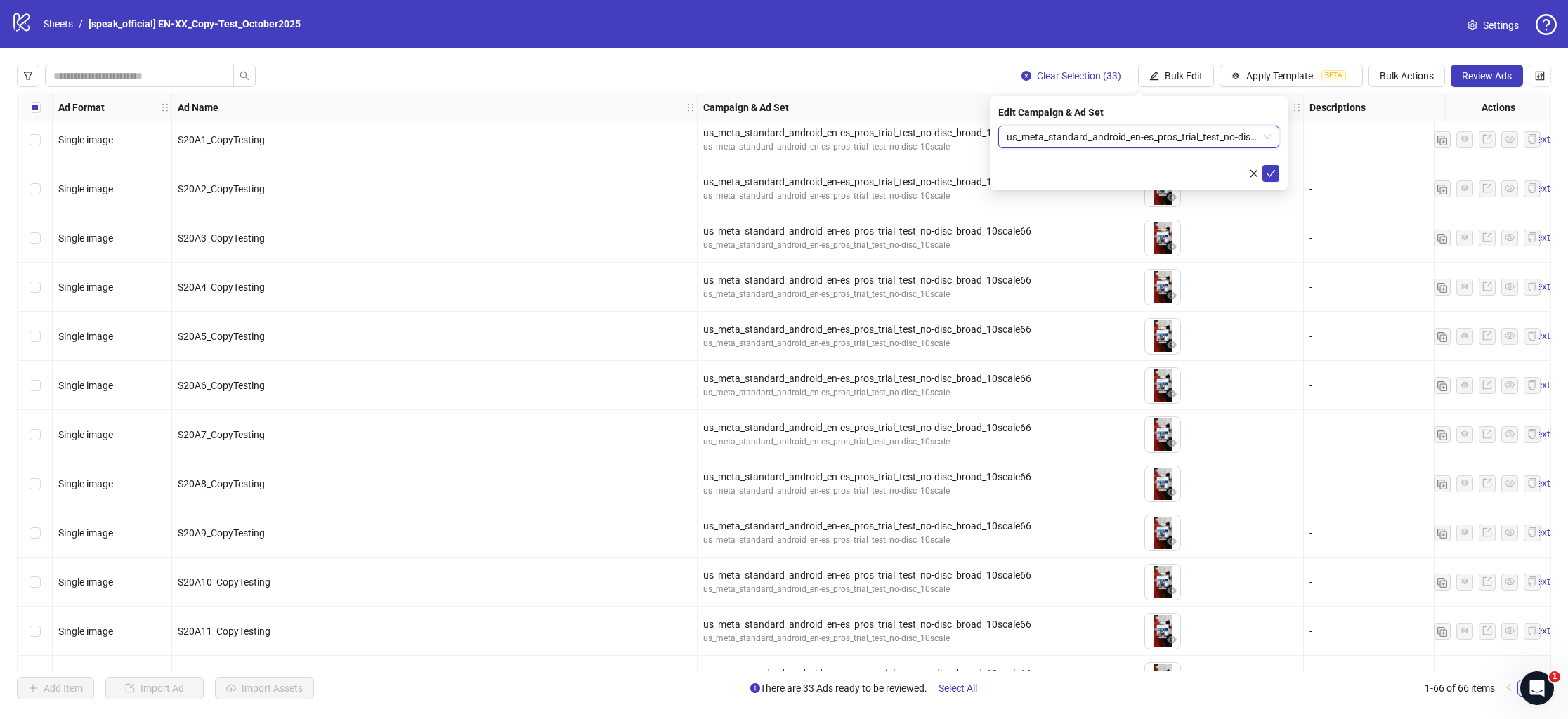
click at [1050, 135] on span "us_meta_standard_android_en-es_pros_trial_test_no-disc_broad_10scale66" at bounding box center [1139, 137] width 264 height 21
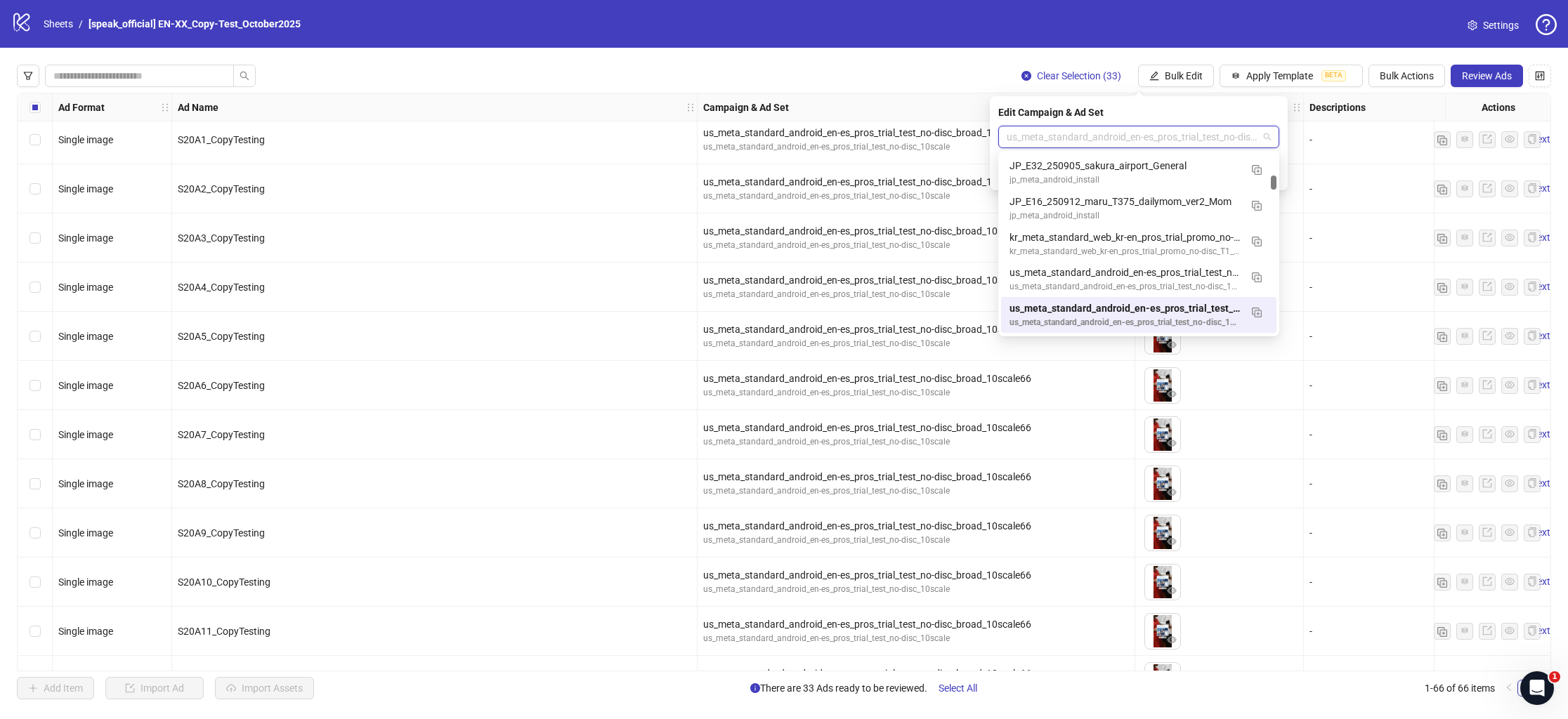
paste input "**********"
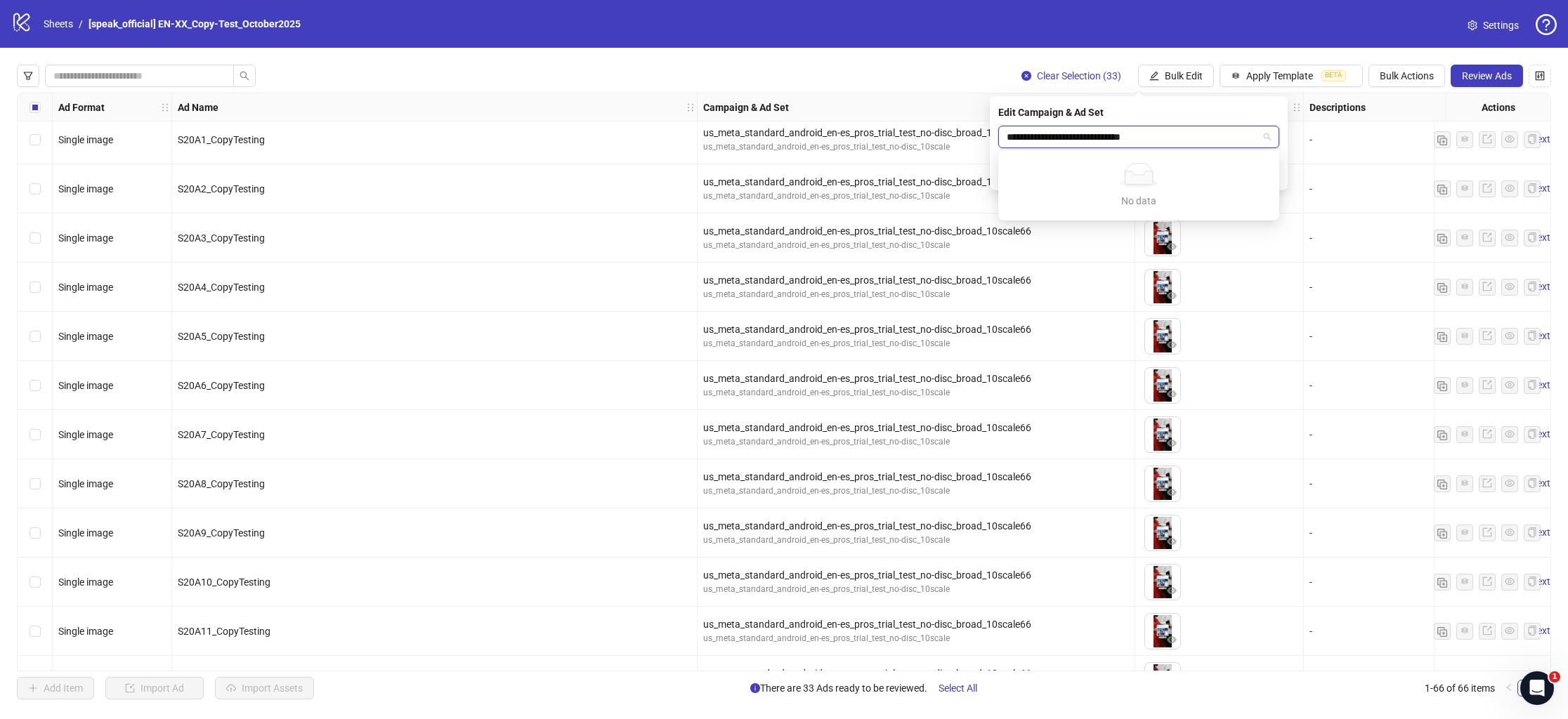
click at [1114, 134] on input "**********" at bounding box center [1132, 137] width 252 height 21
drag, startPoint x: 1112, startPoint y: 137, endPoint x: 895, endPoint y: 135, distance: 217.0
click at [895, 135] on body "logo/logo-mobile Sheets / [speak_official] EN-XX_Copy-Test_October2025 Settings…" at bounding box center [784, 360] width 1568 height 719
click at [1066, 137] on input "********" at bounding box center [1132, 137] width 252 height 21
type input "********"
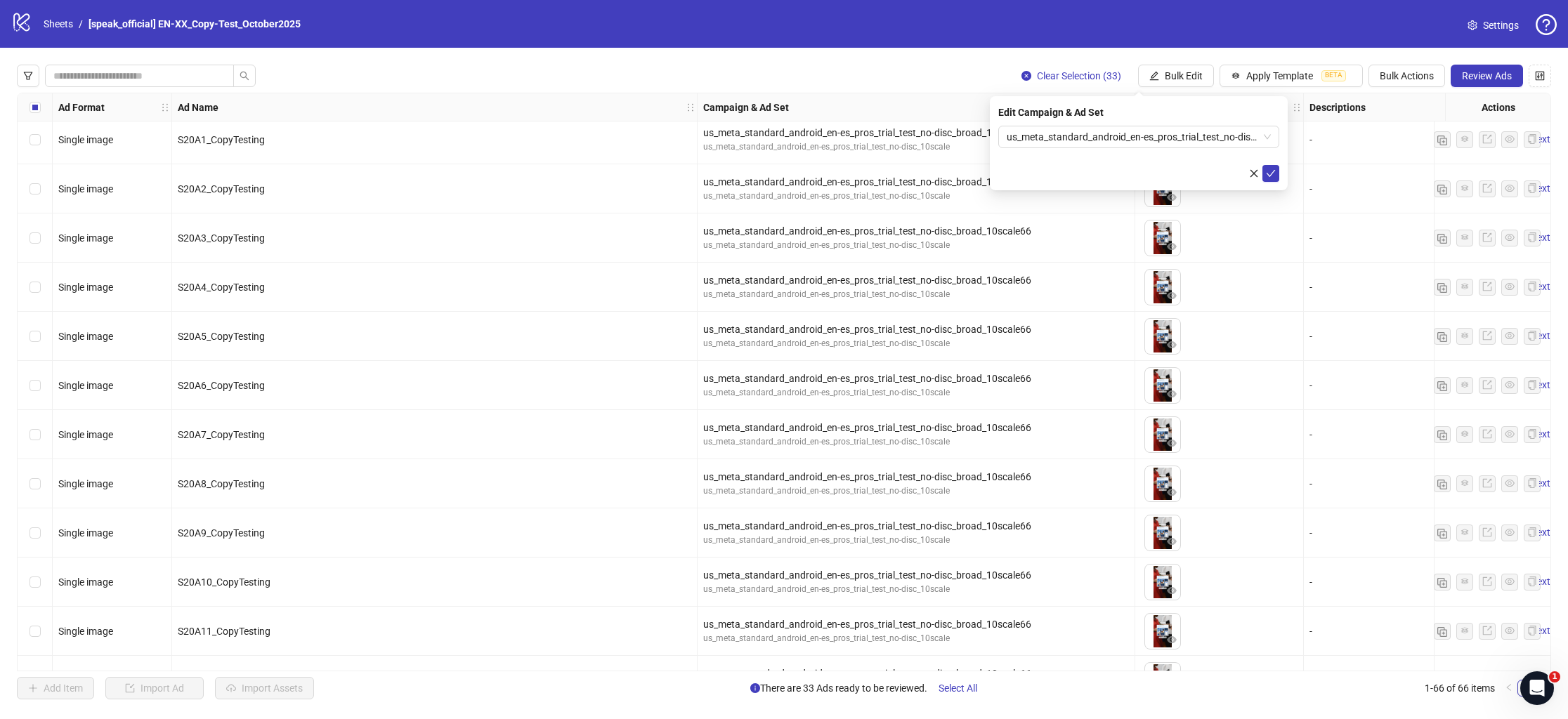
click at [1162, 107] on div "Edit Campaign & Ad Set" at bounding box center [1139, 113] width 281 height 15
click at [1143, 133] on span "us_meta_standard_android_en-es_pros_trial_test_no-disc_broad_10scale66" at bounding box center [1139, 137] width 264 height 21
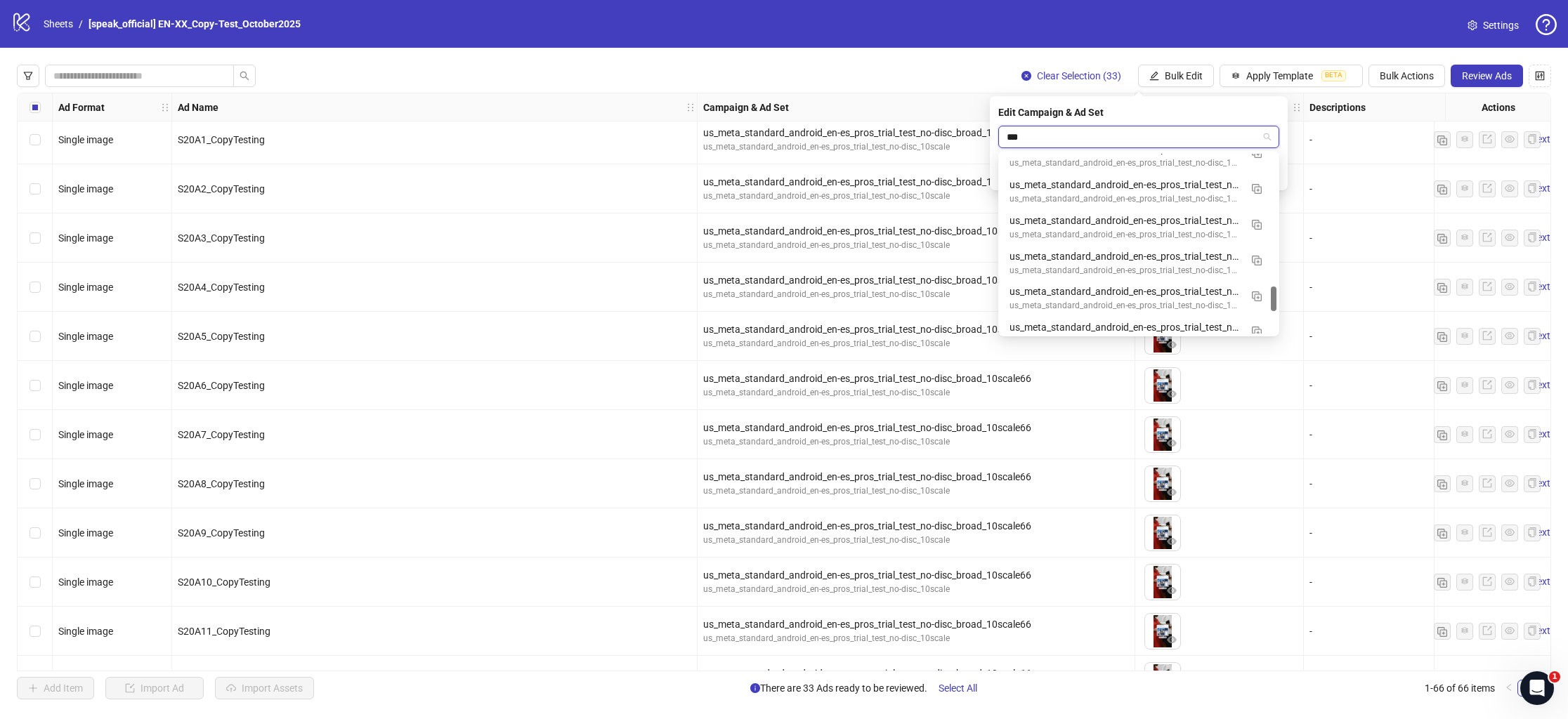
scroll to position [0, 0]
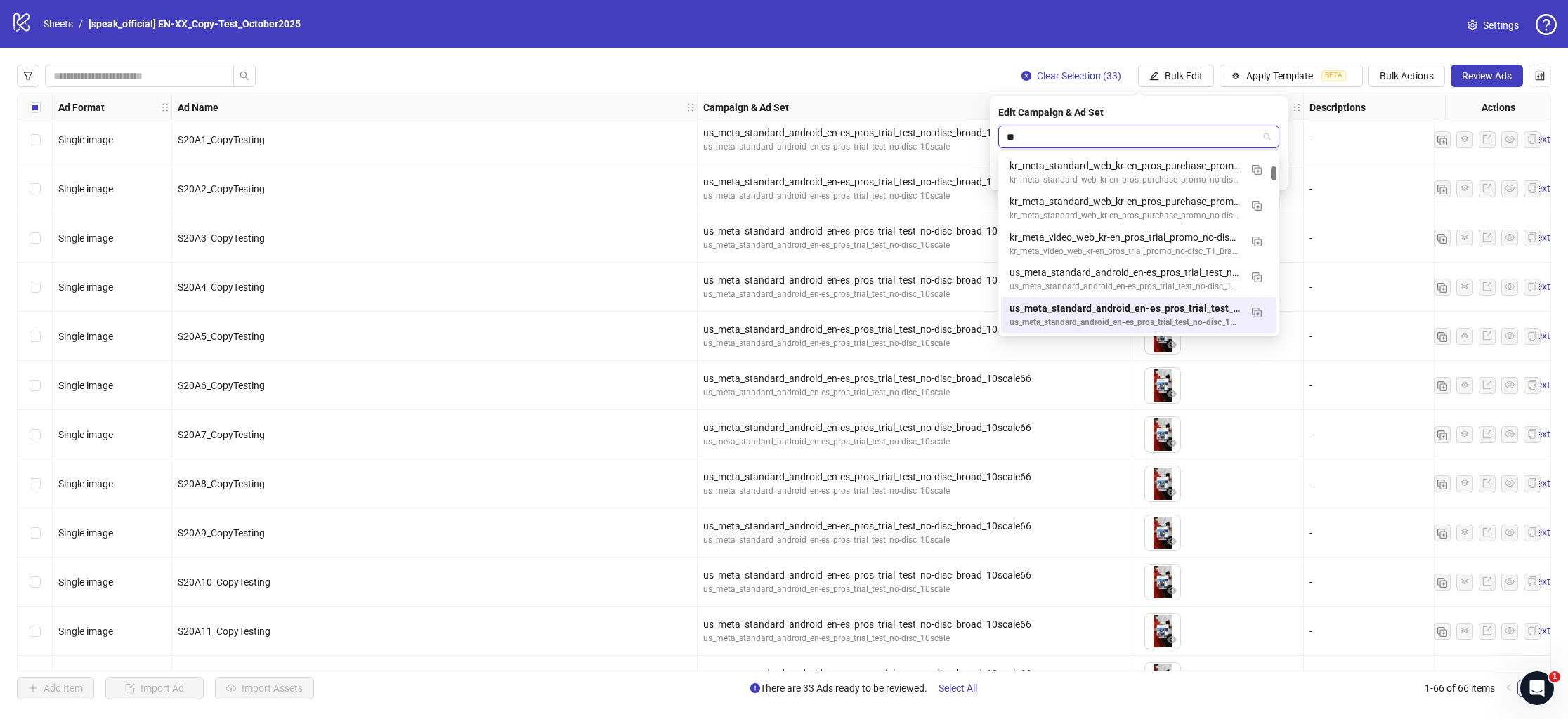
type input "*"
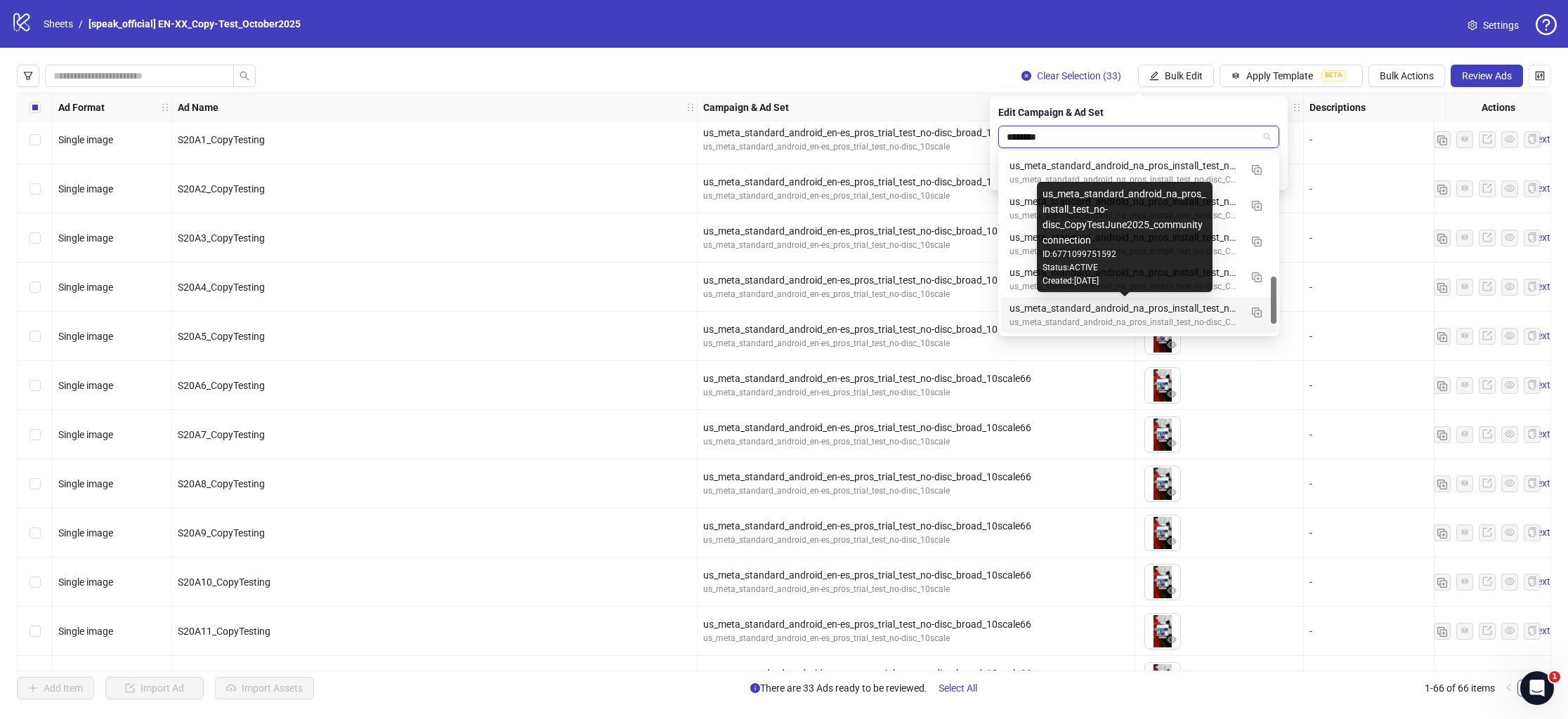
scroll to position [483, 0]
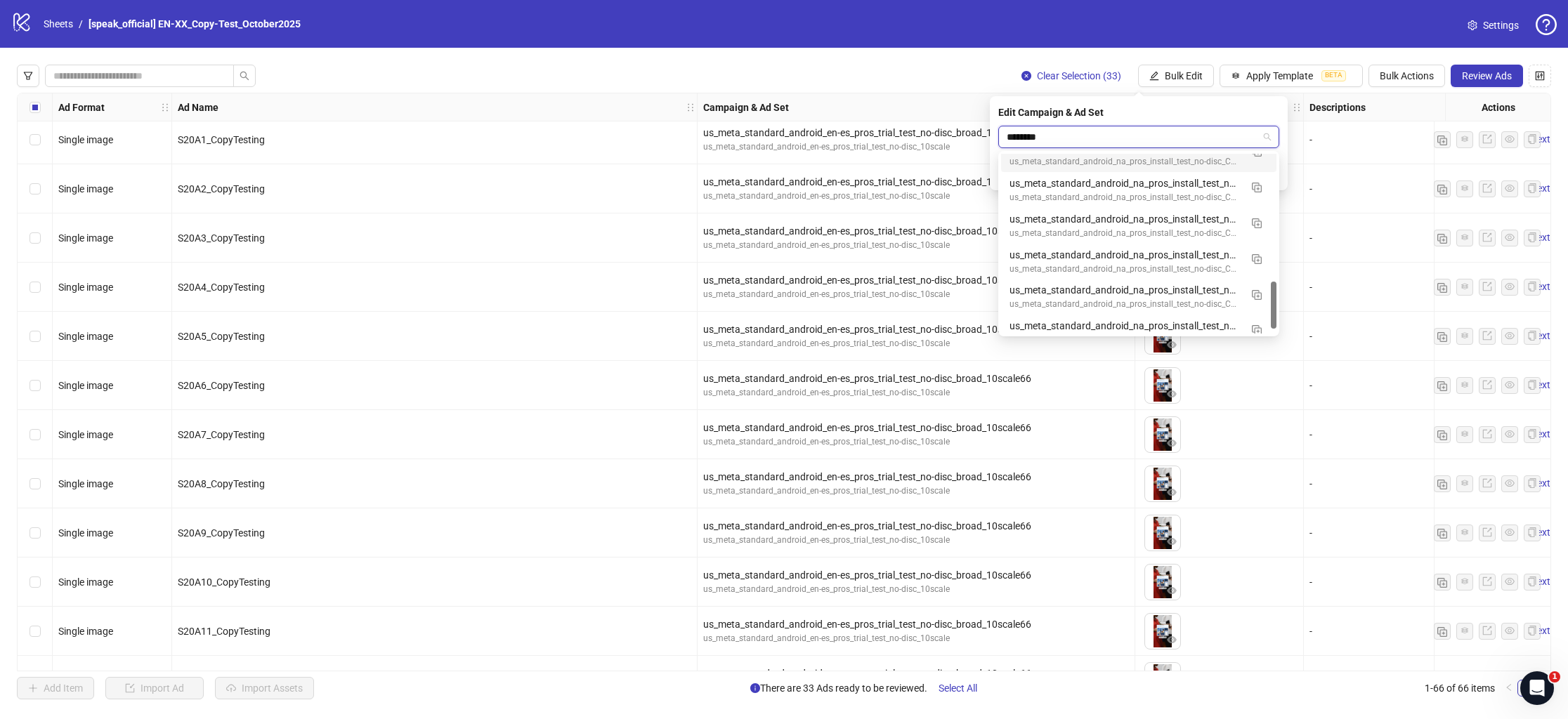
type input "********"
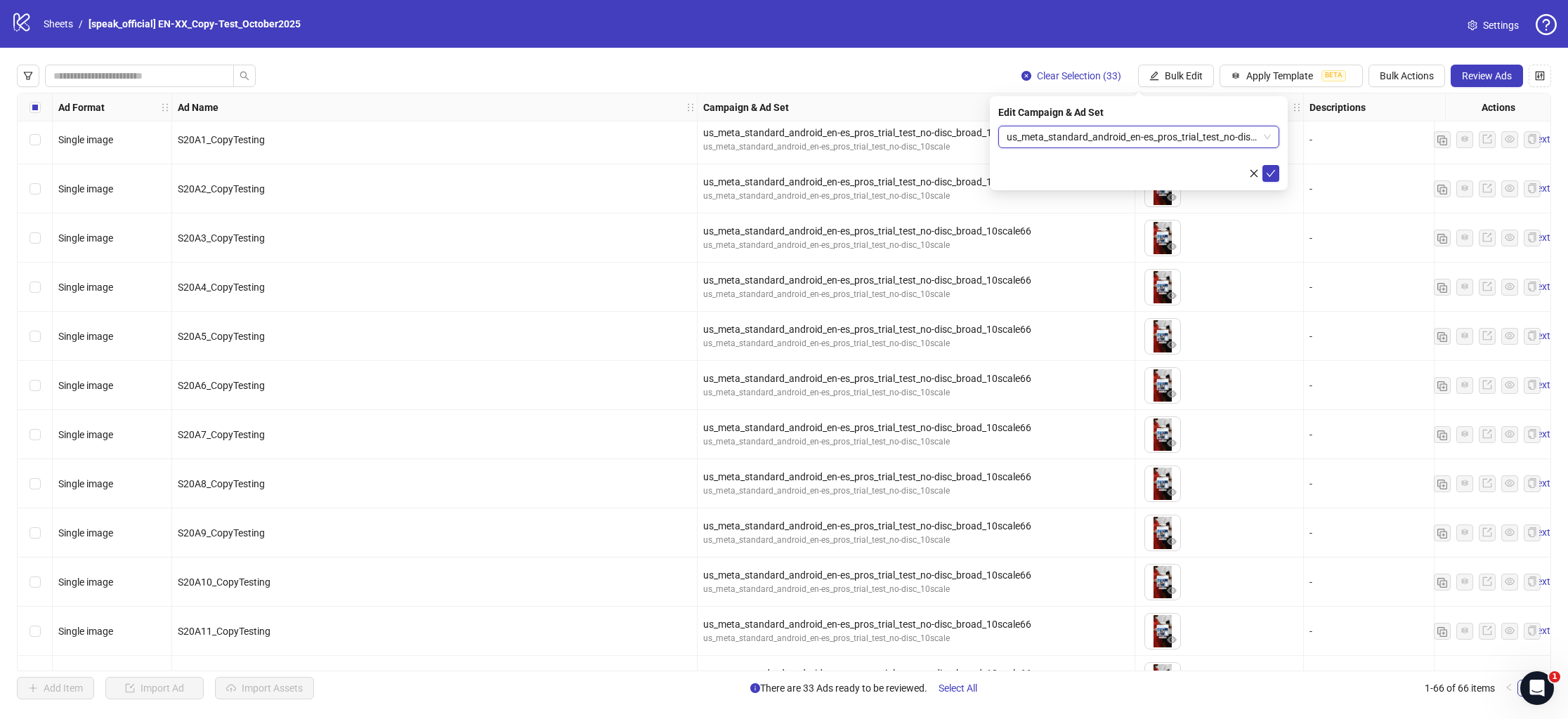
scroll to position [1106, 0]
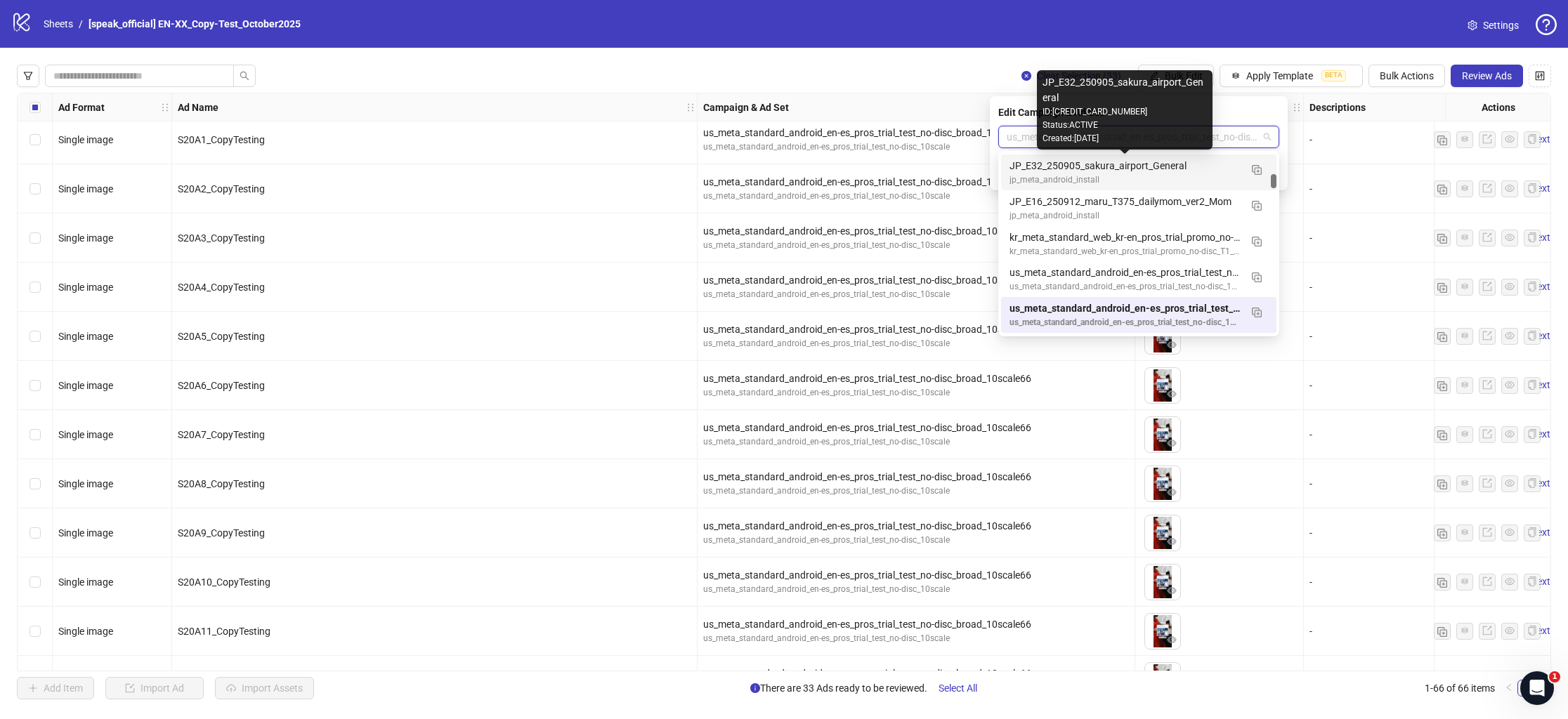
paste input "**********"
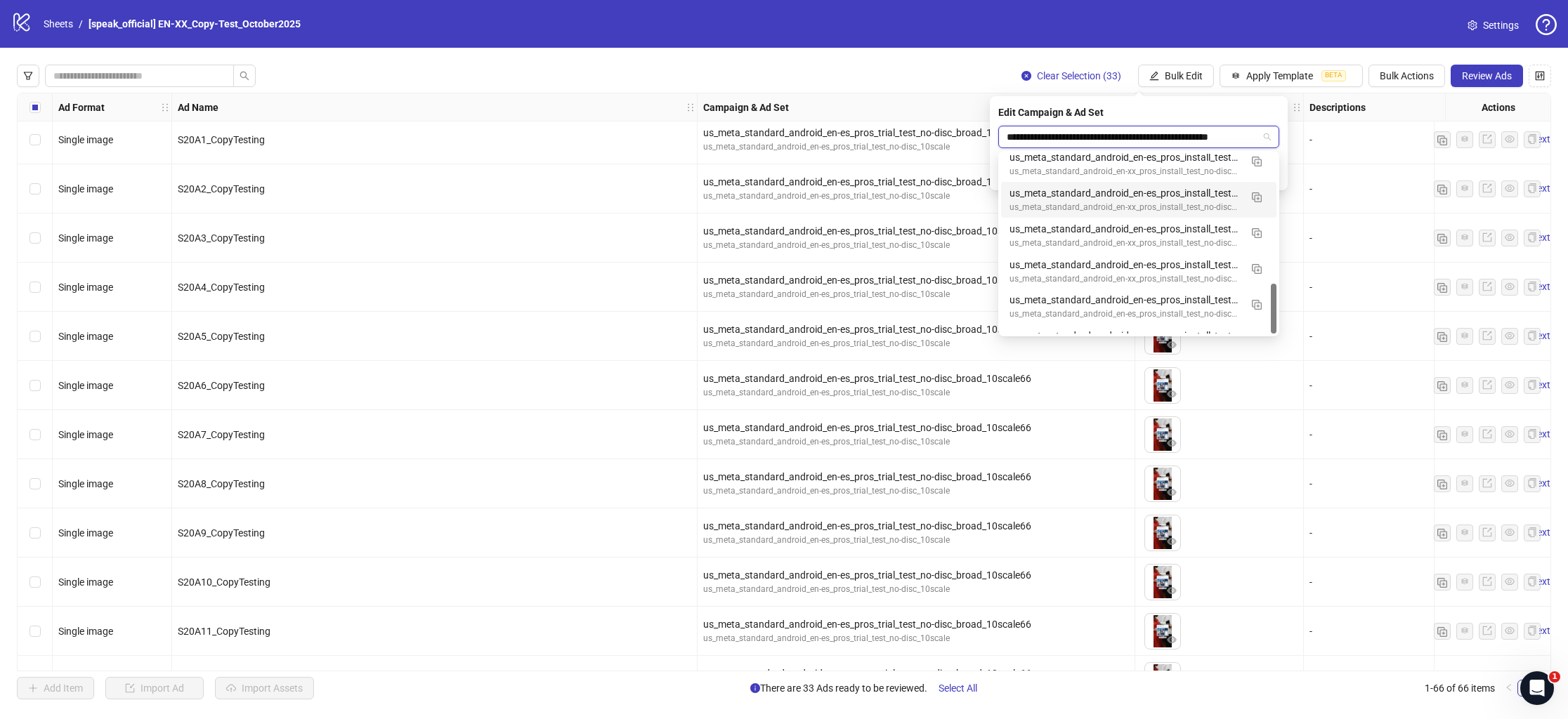
scroll to position [465, 0]
type input "**********"
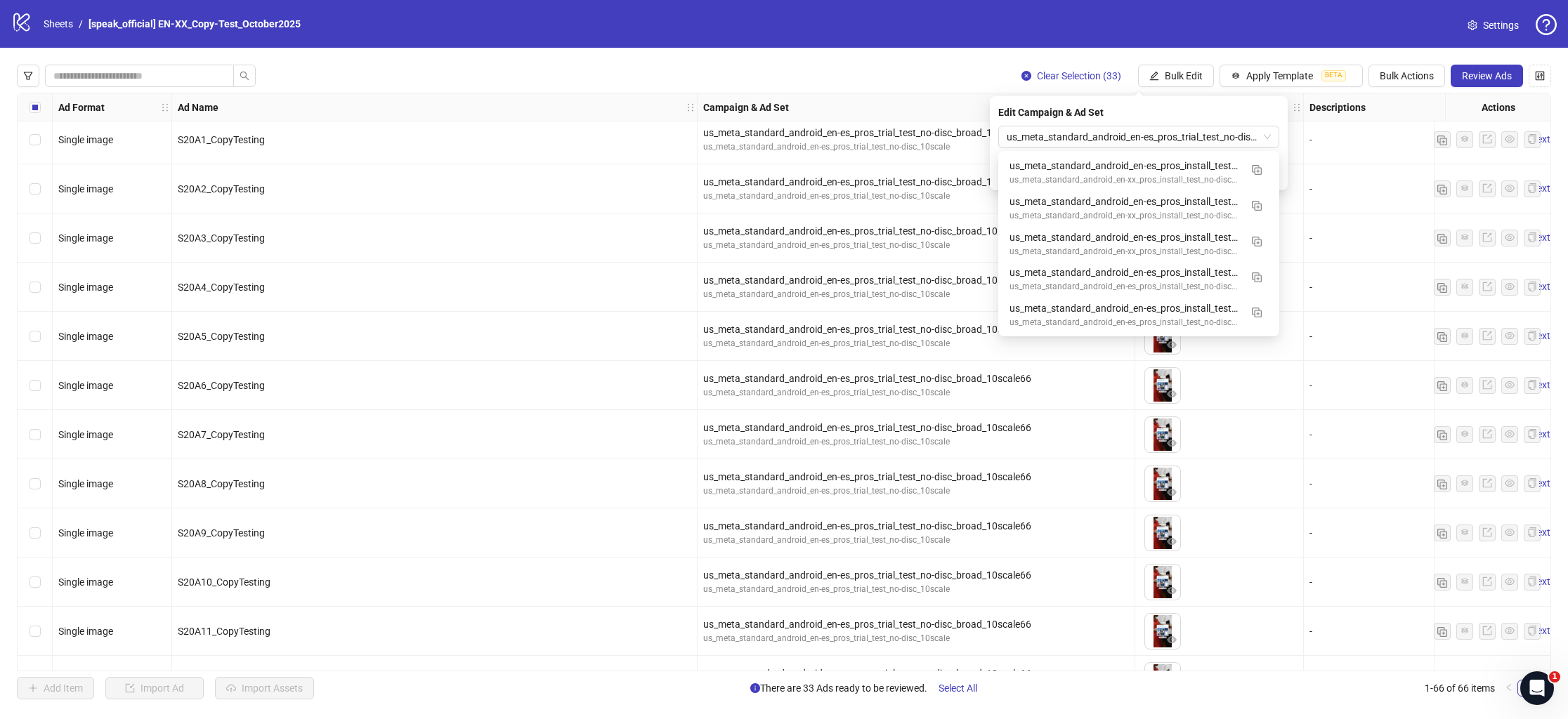
scroll to position [0, 0]
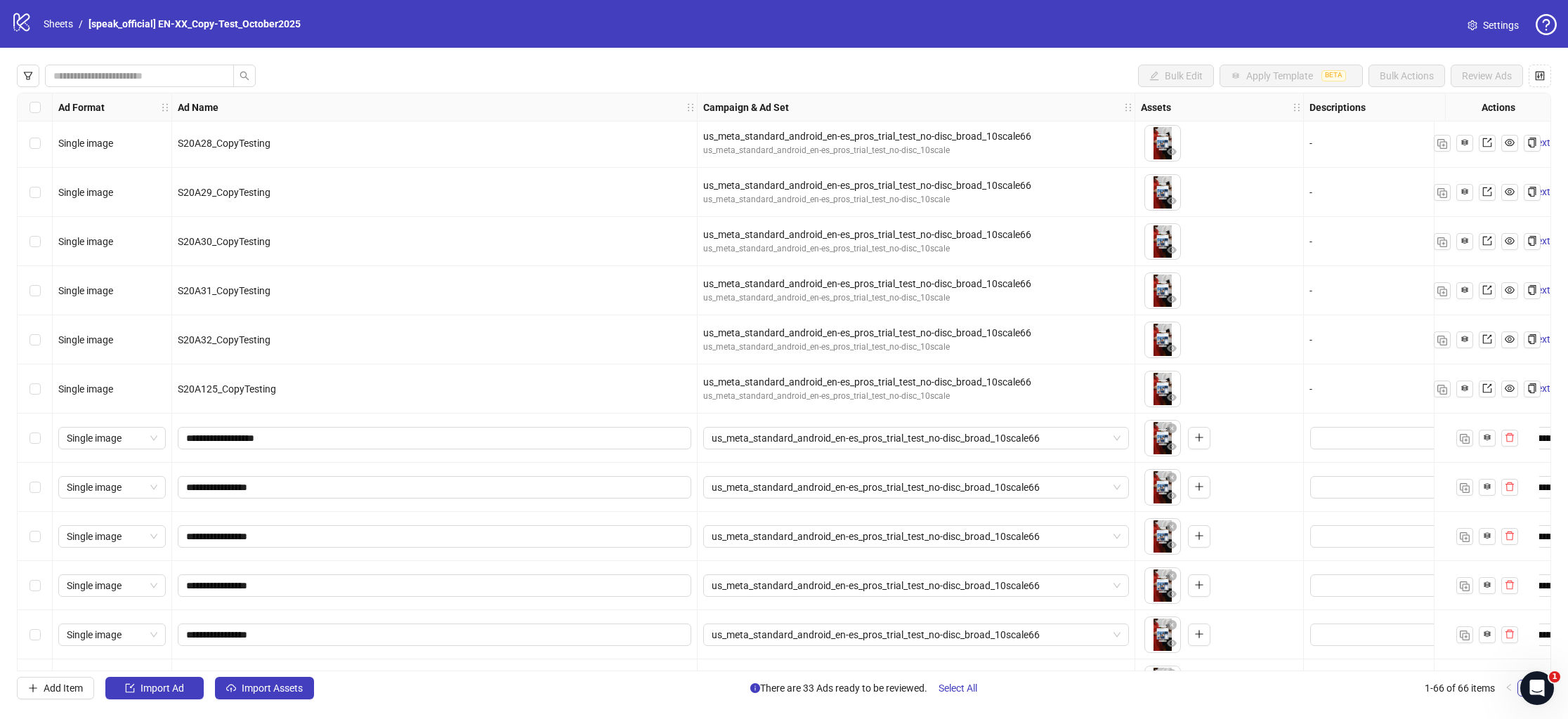
scroll to position [1533, 0]
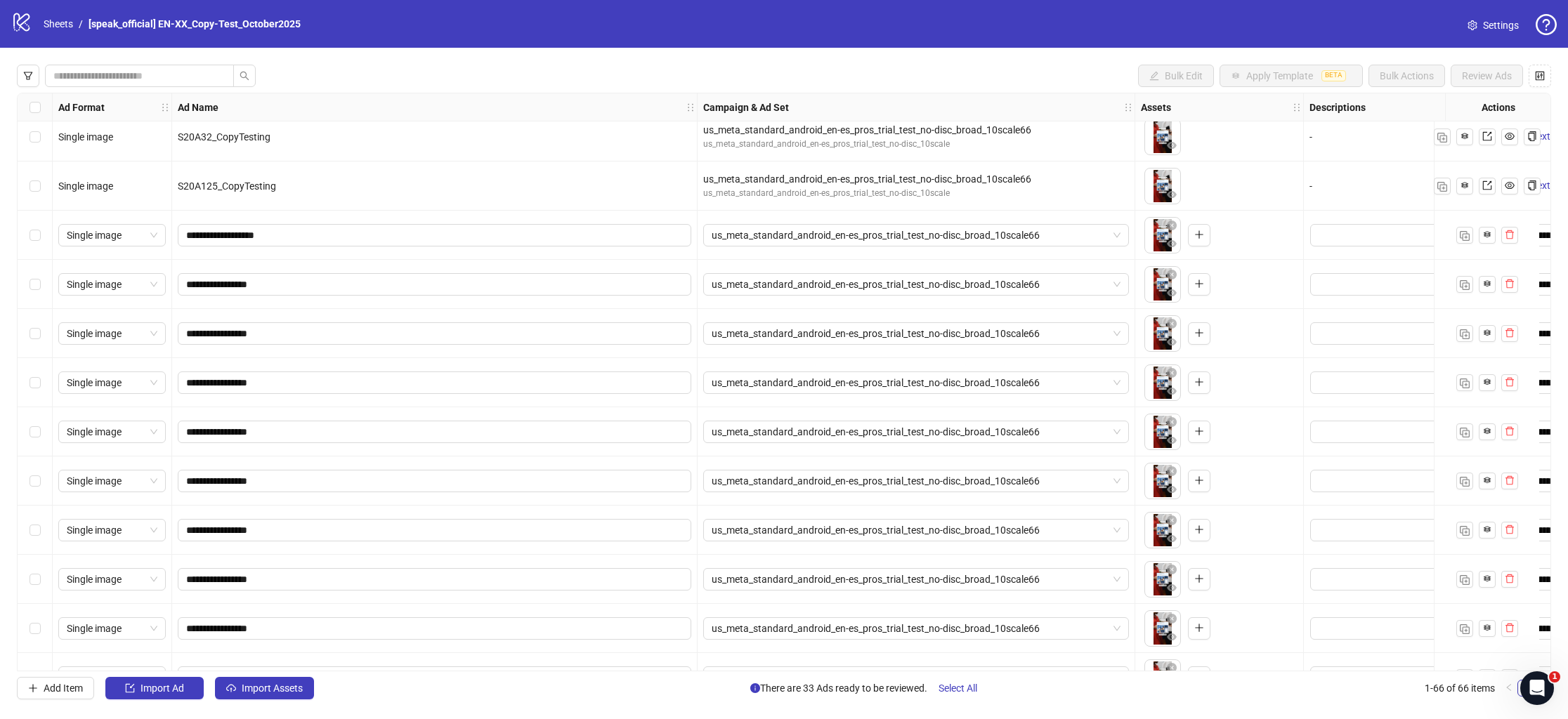
drag, startPoint x: 44, startPoint y: 238, endPoint x: 44, endPoint y: 270, distance: 32.0
click at [44, 238] on div "Select row 34" at bounding box center [35, 235] width 35 height 49
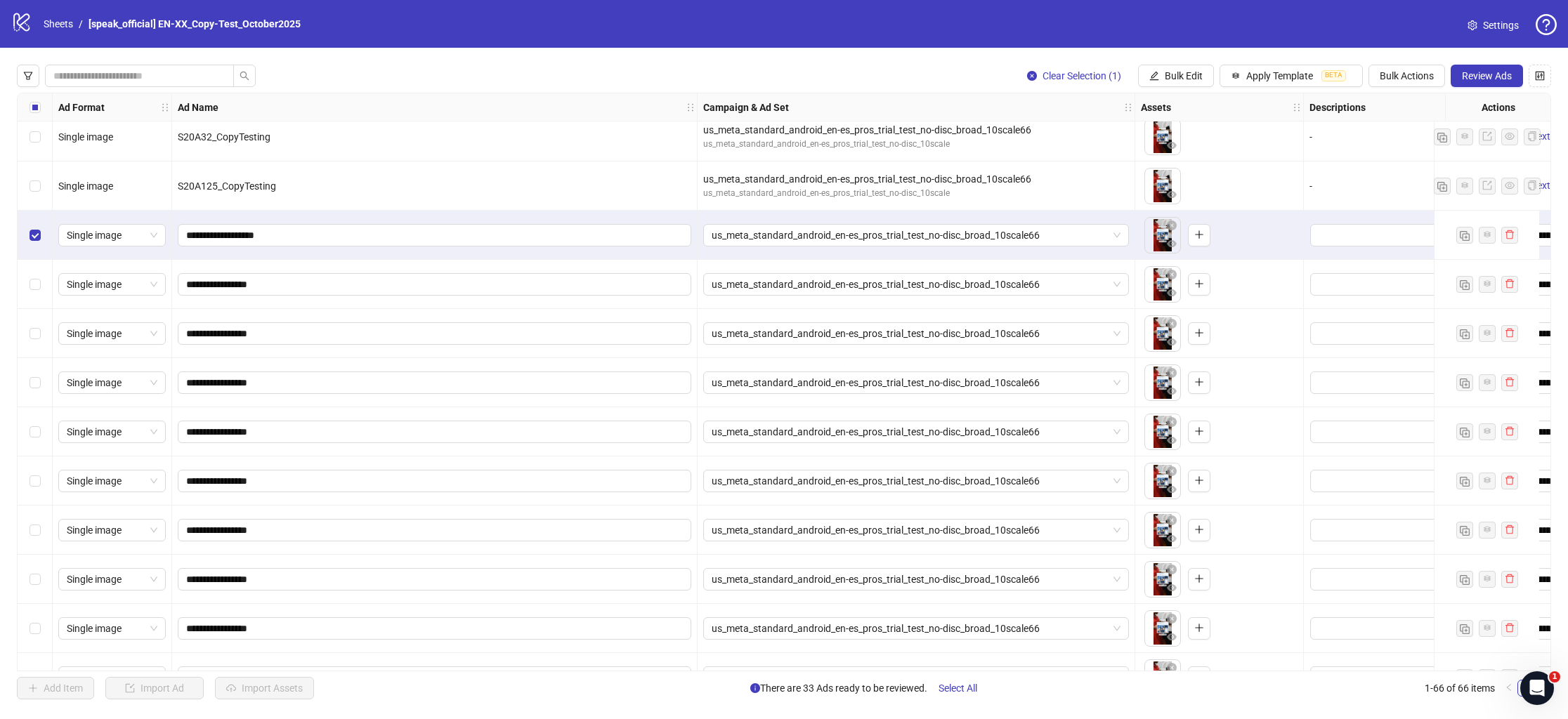
drag, startPoint x: 46, startPoint y: 285, endPoint x: 45, endPoint y: 309, distance: 24.0
click at [45, 285] on div "Select row 35" at bounding box center [35, 284] width 35 height 49
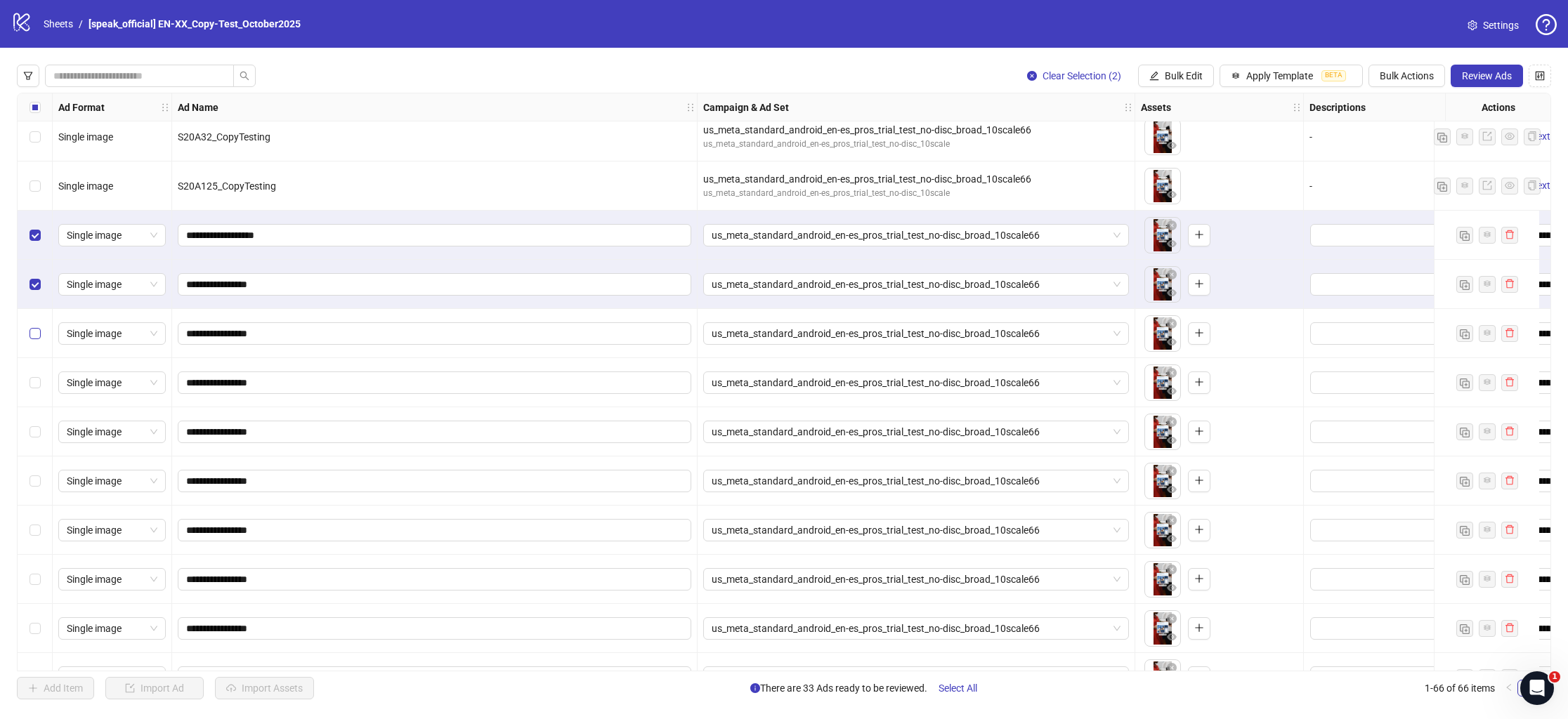
click at [39, 327] on label "Select row 36" at bounding box center [35, 333] width 11 height 15
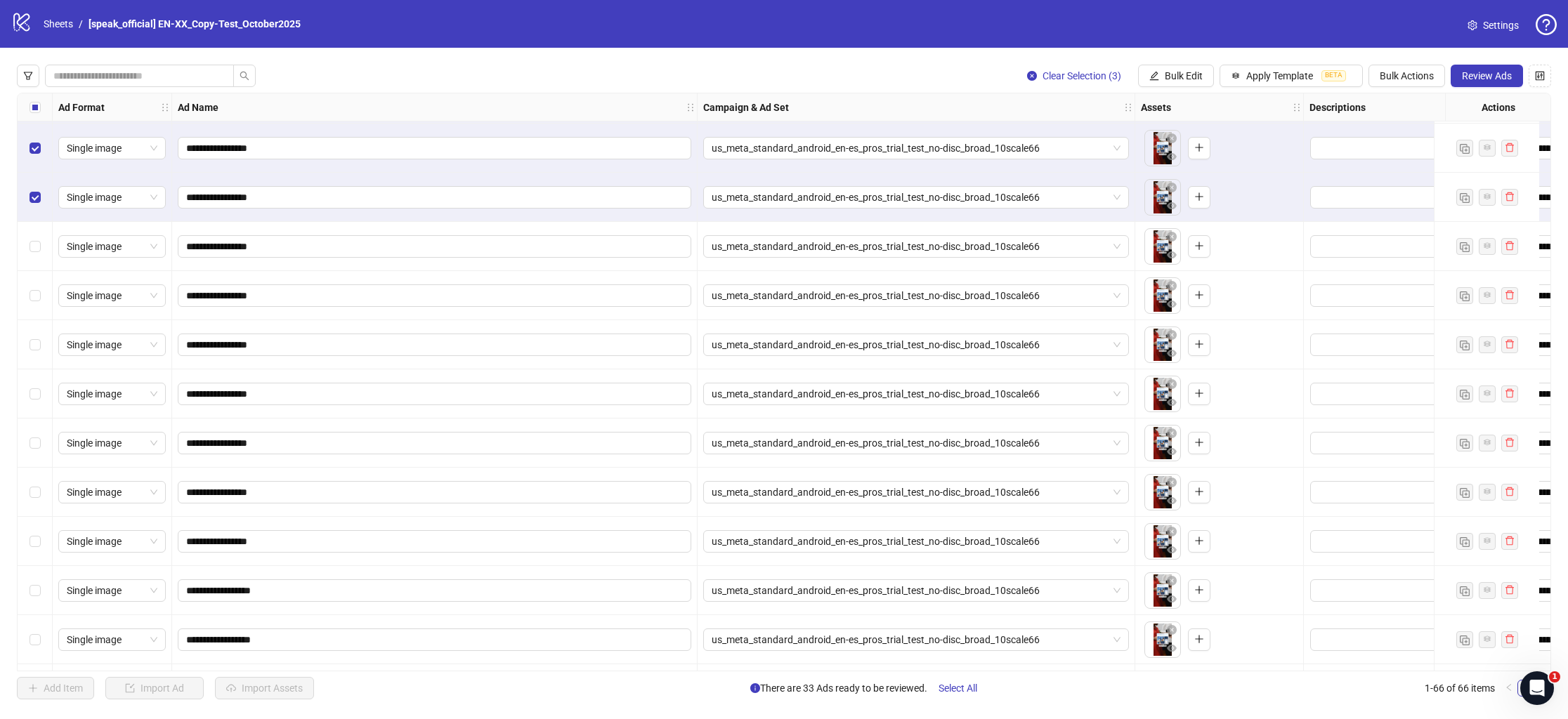
scroll to position [1679, 0]
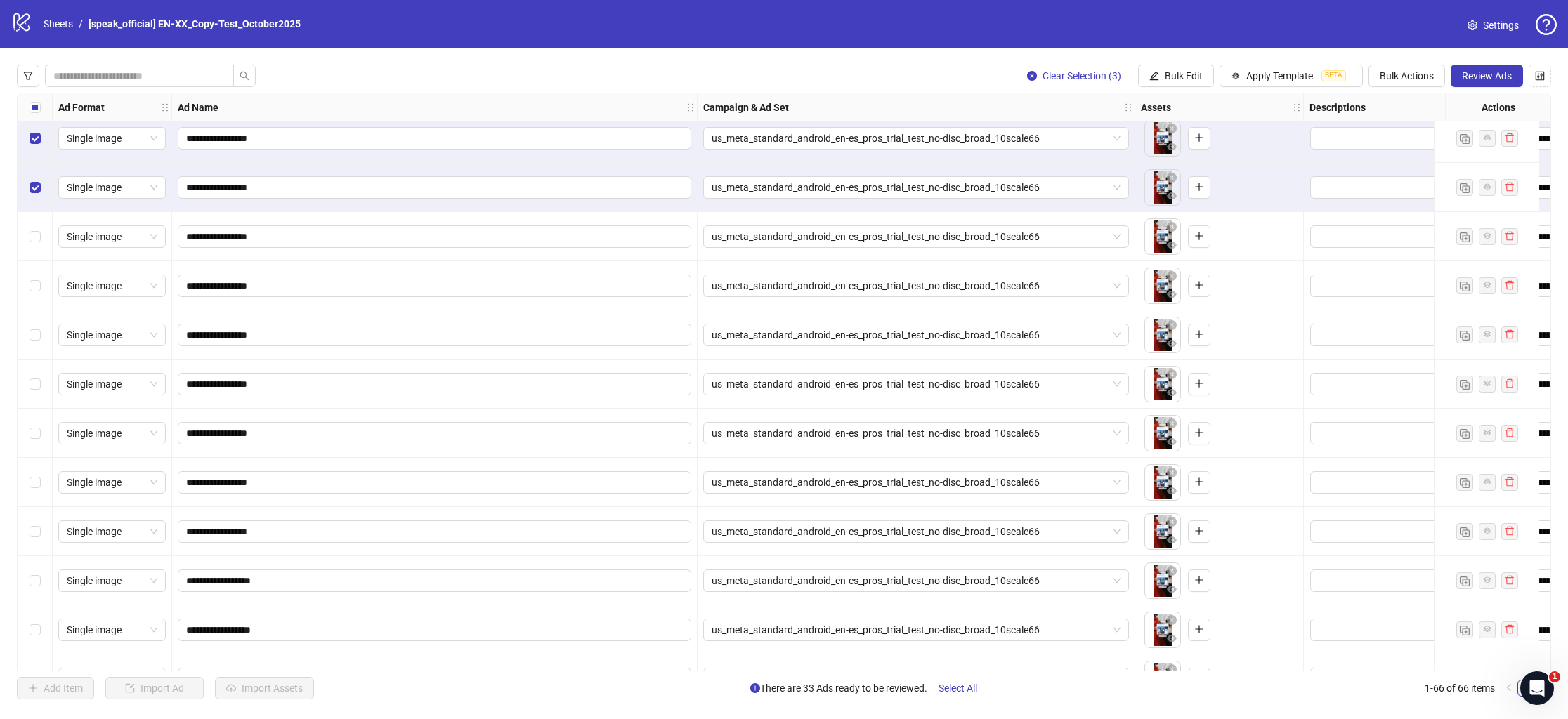
drag, startPoint x: 24, startPoint y: 235, endPoint x: 30, endPoint y: 256, distance: 21.8
click at [24, 235] on div "Select row 37" at bounding box center [35, 236] width 35 height 49
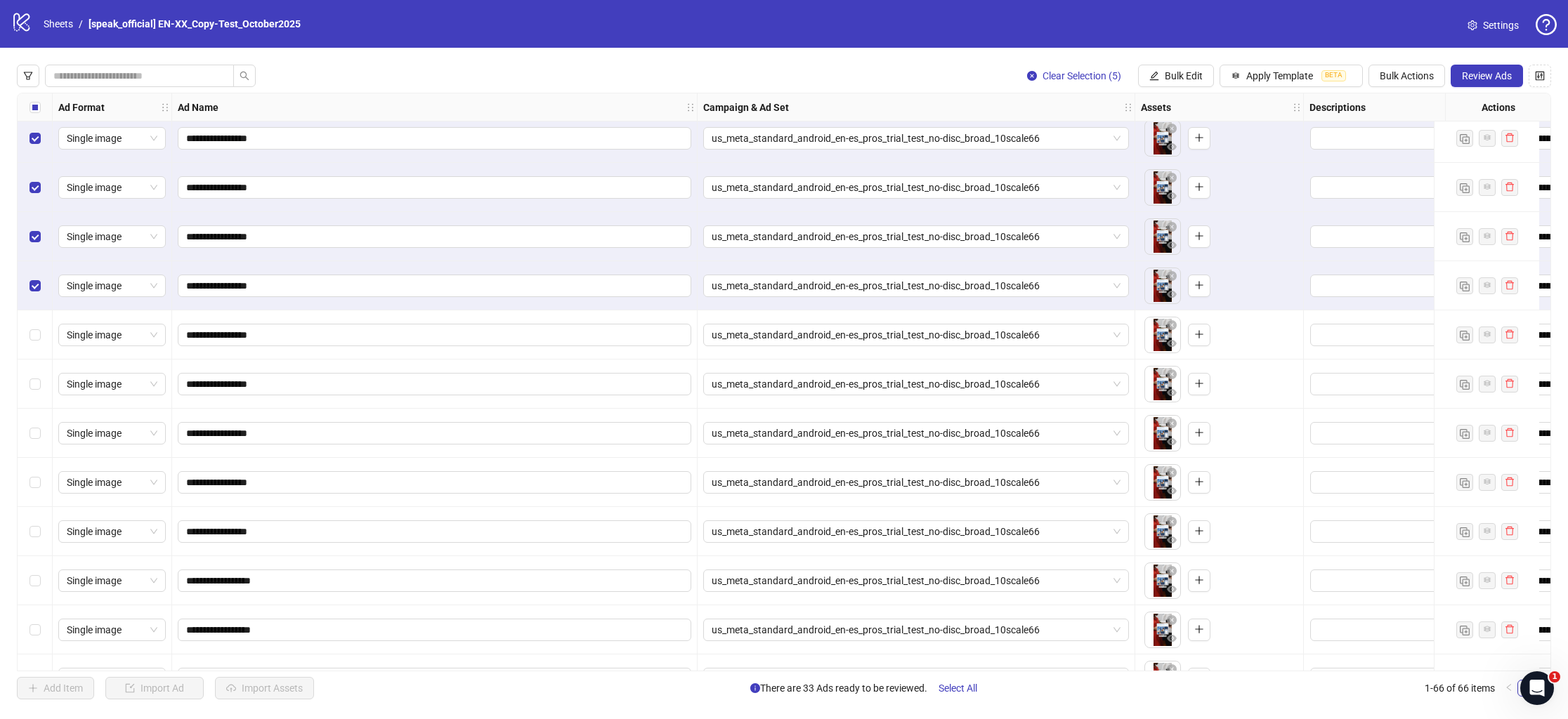
click at [35, 347] on div "Select row 39" at bounding box center [35, 335] width 35 height 49
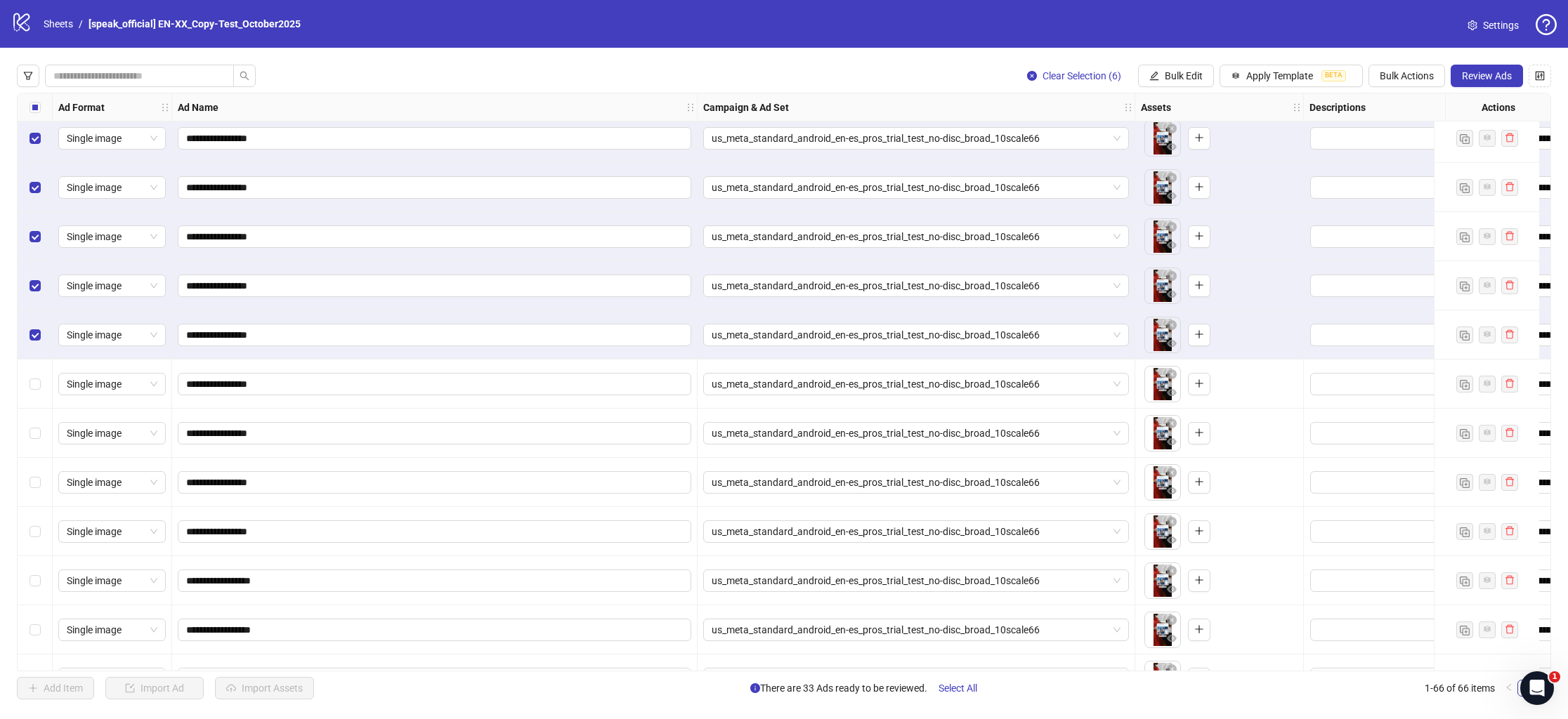
drag, startPoint x: 32, startPoint y: 402, endPoint x: 32, endPoint y: 392, distance: 10.0
click at [32, 402] on div "Select row 40" at bounding box center [35, 384] width 35 height 49
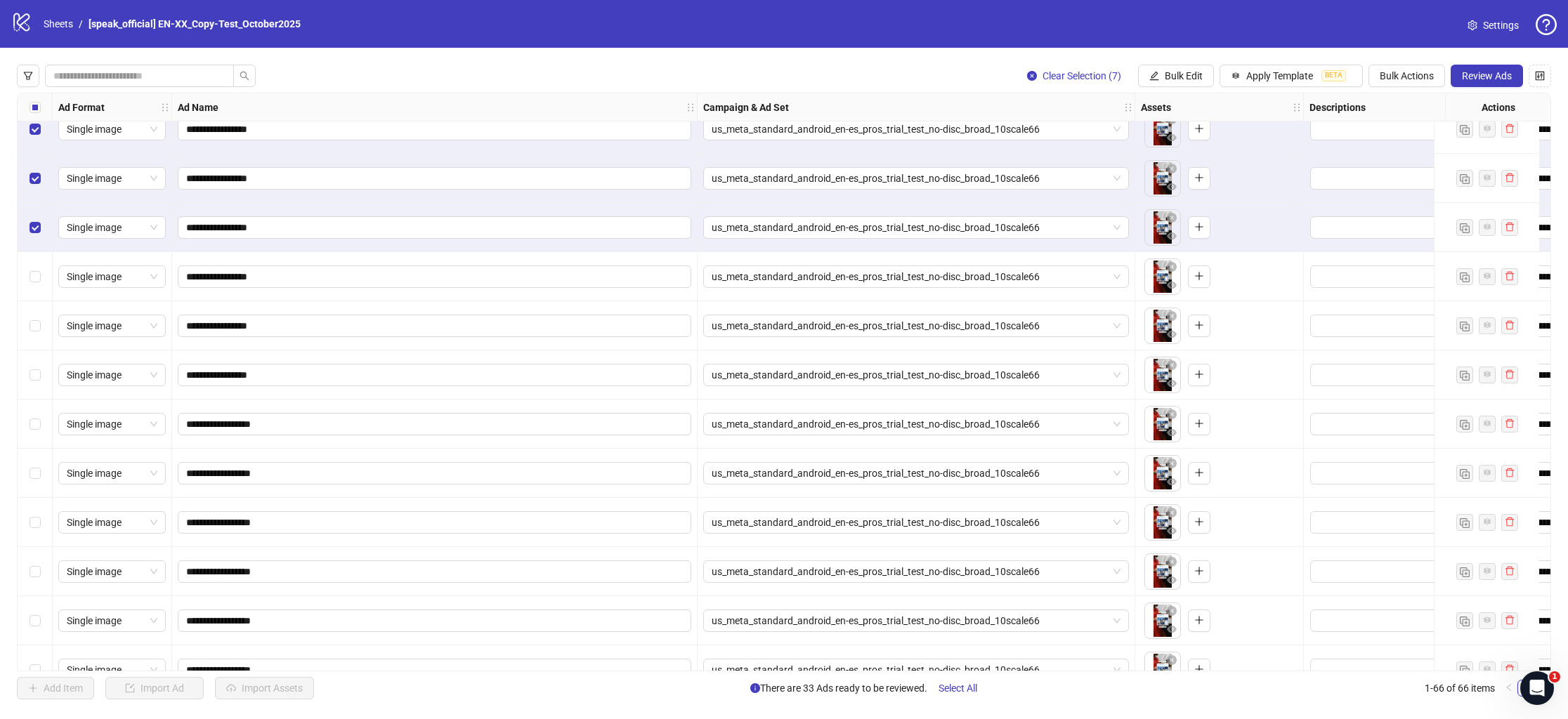
scroll to position [1847, 0]
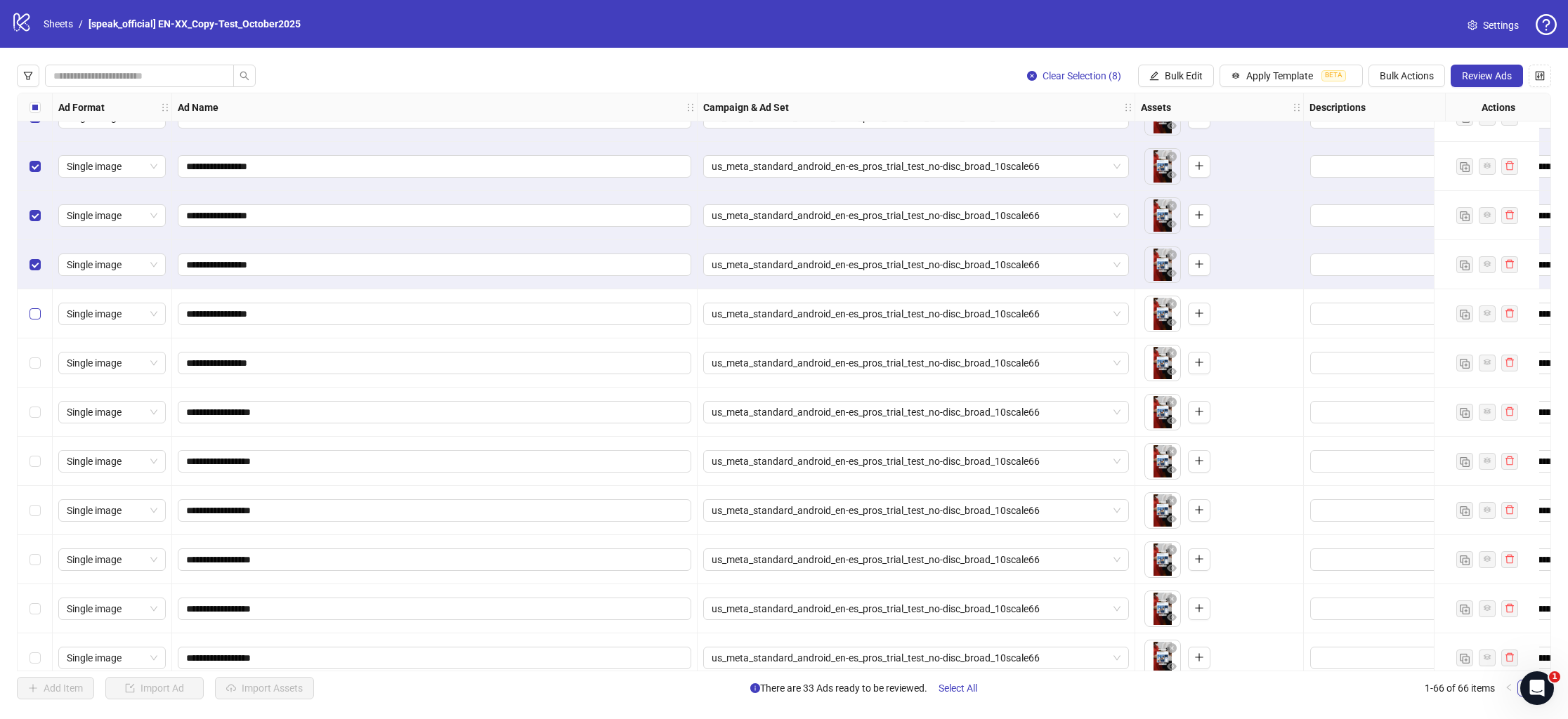
click at [34, 307] on label "Select row 42" at bounding box center [35, 313] width 11 height 15
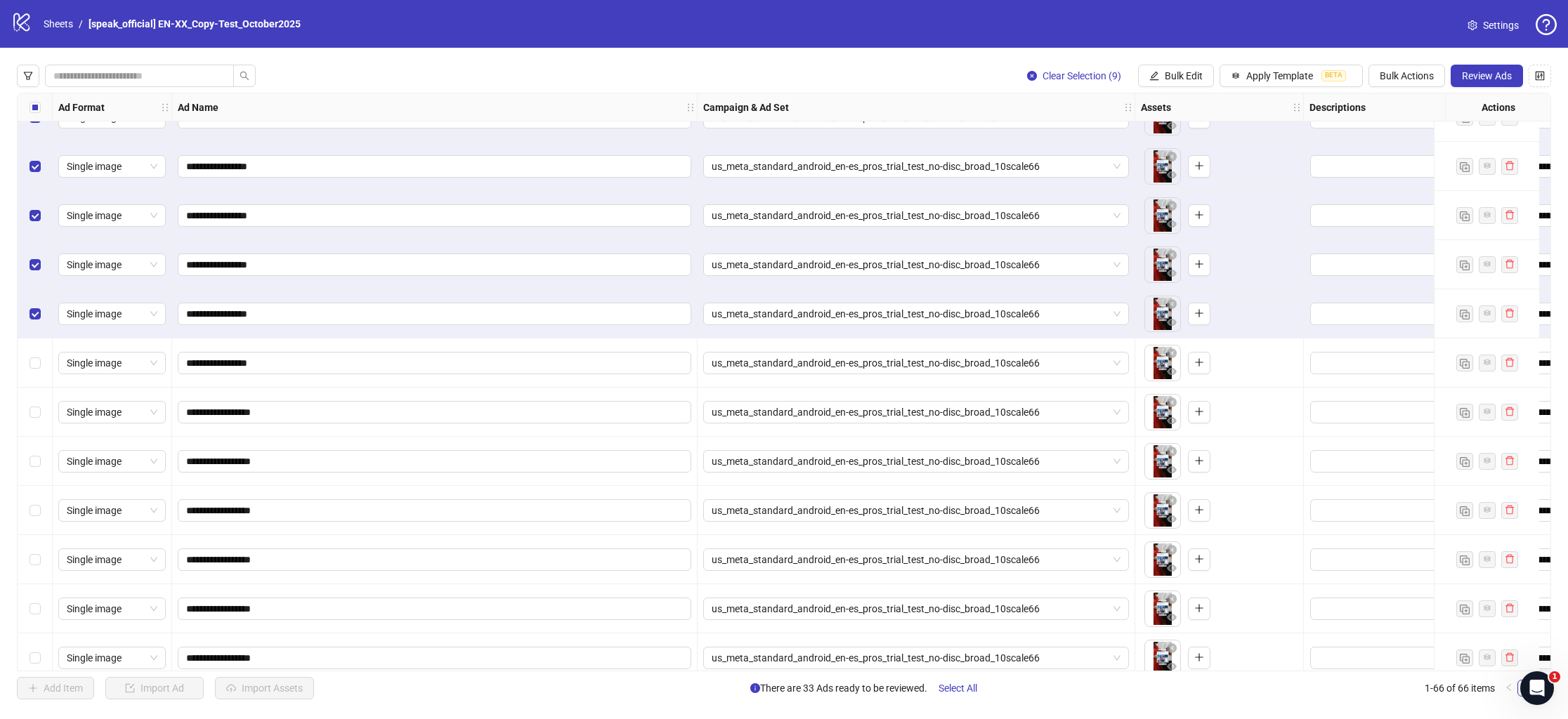
click at [29, 354] on div "Select row 43" at bounding box center [35, 363] width 35 height 49
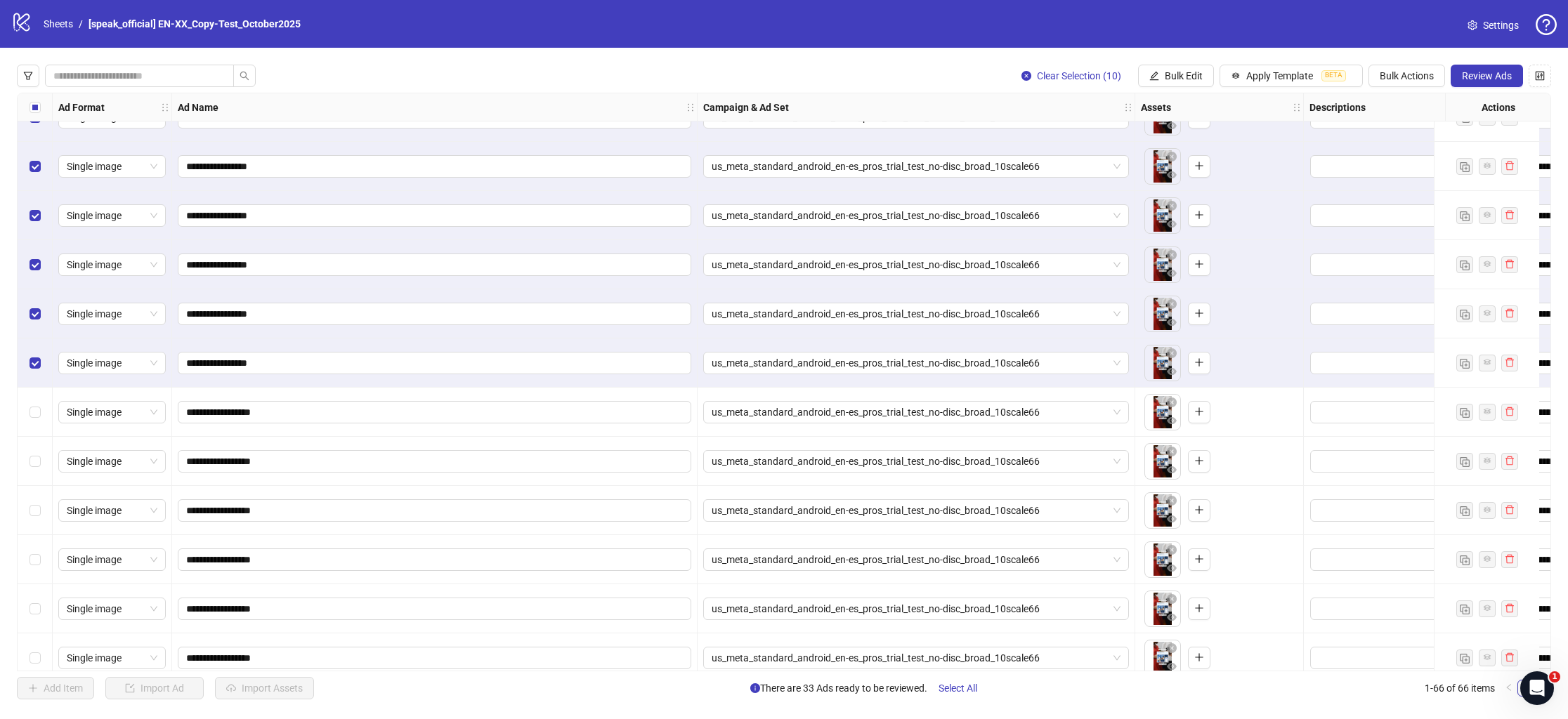
drag, startPoint x: 41, startPoint y: 412, endPoint x: 41, endPoint y: 425, distance: 13.0
click at [41, 412] on div "Select row 44" at bounding box center [35, 412] width 35 height 49
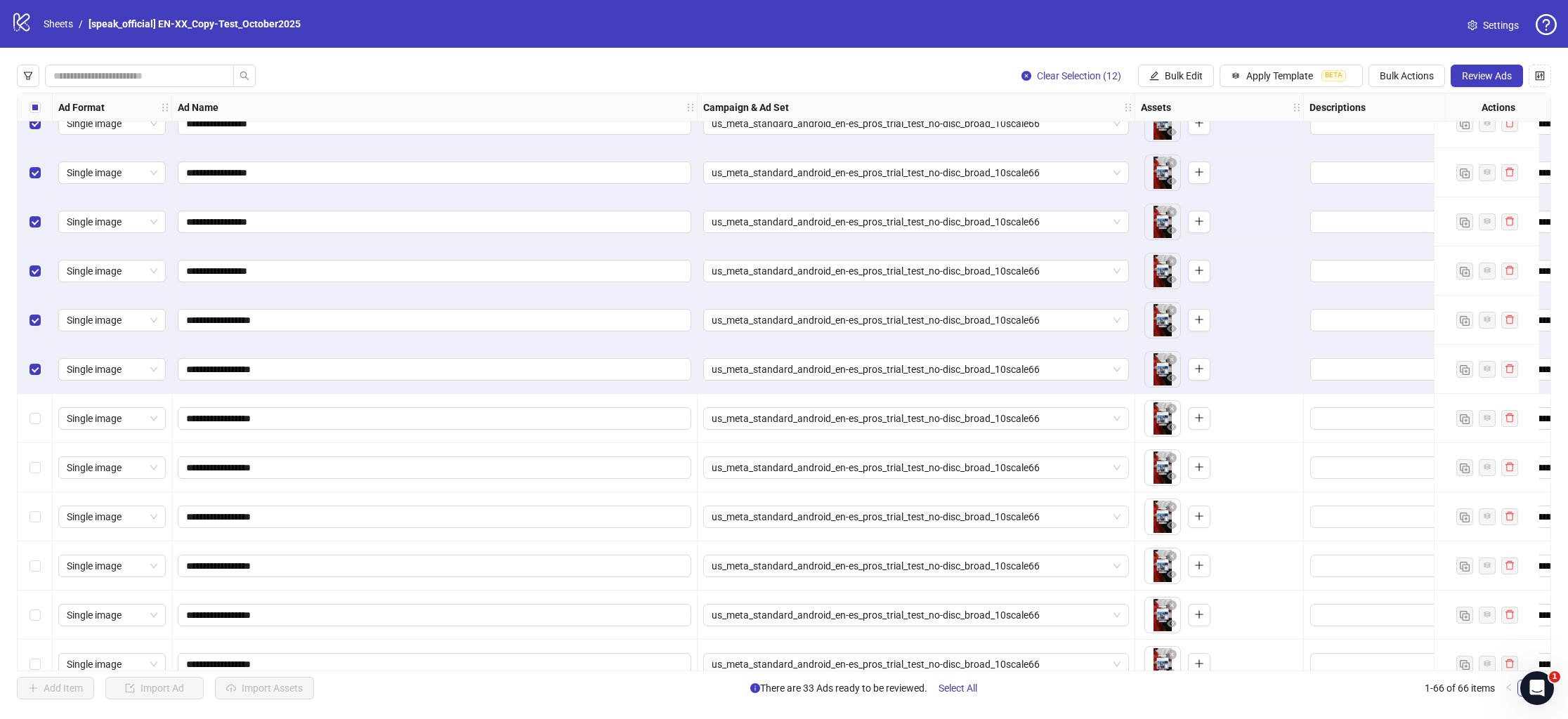
scroll to position [1954, 0]
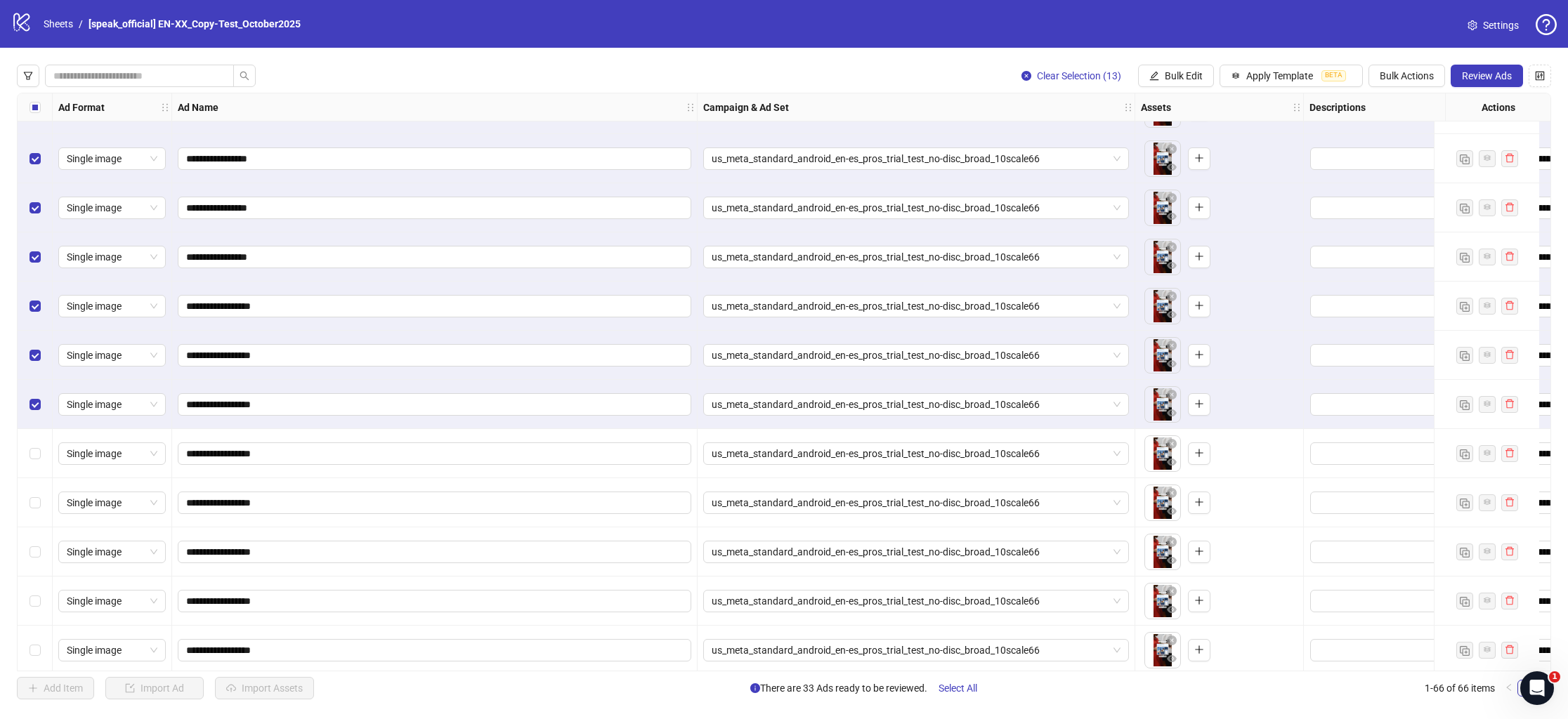
drag, startPoint x: 36, startPoint y: 430, endPoint x: 39, endPoint y: 443, distance: 13.3
click at [36, 430] on div "Select row 47" at bounding box center [35, 453] width 35 height 49
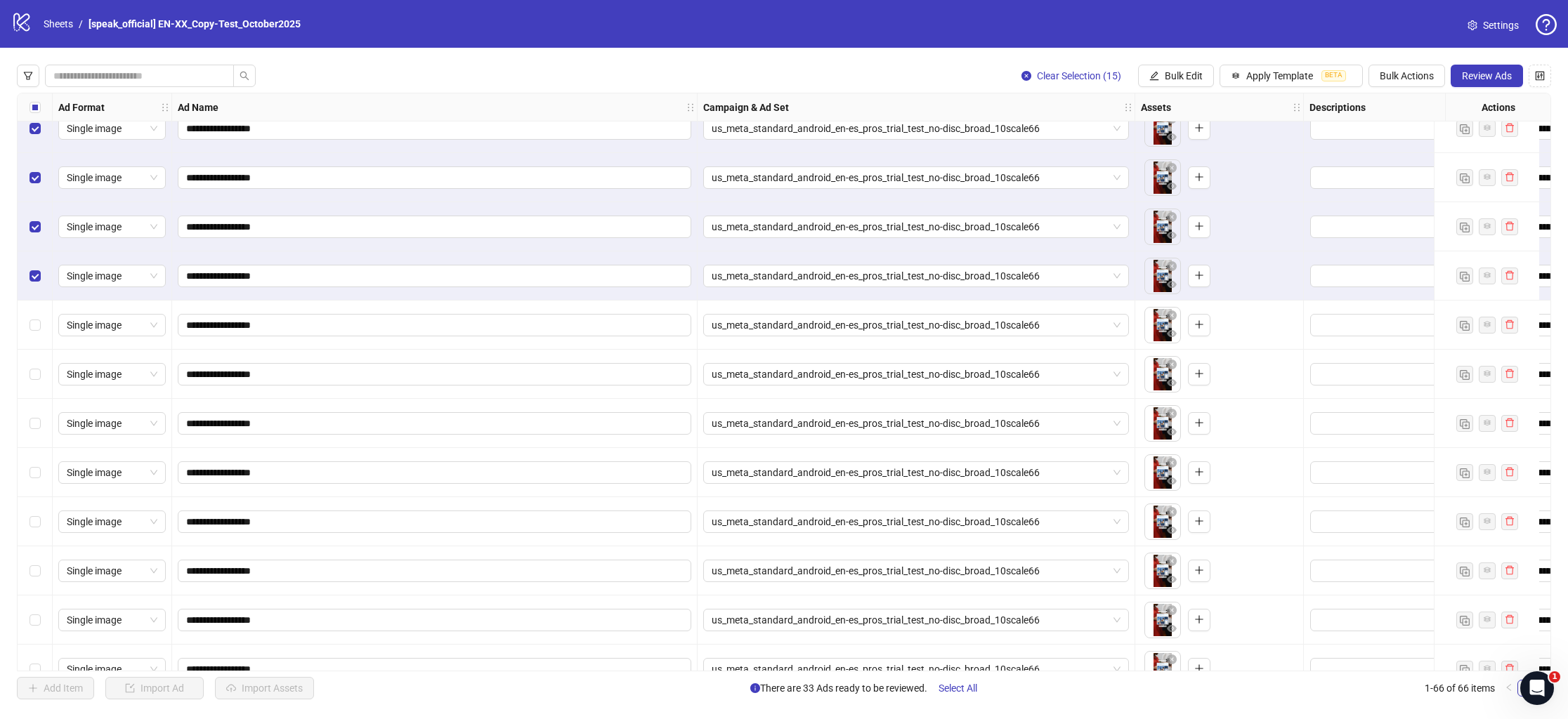
scroll to position [2183, 0]
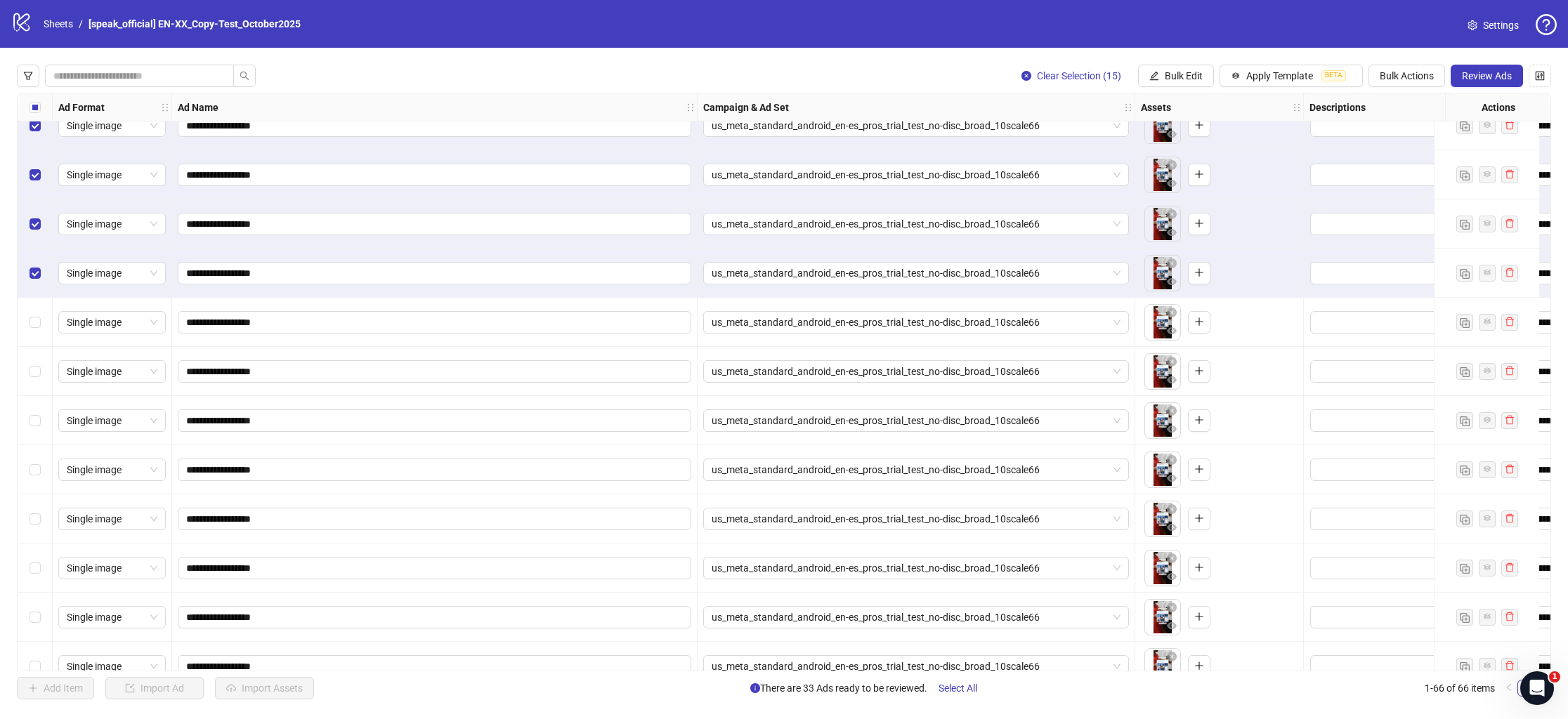
drag, startPoint x: 29, startPoint y: 329, endPoint x: 35, endPoint y: 345, distance: 17.1
click at [29, 329] on label "Select row 49" at bounding box center [35, 322] width 11 height 15
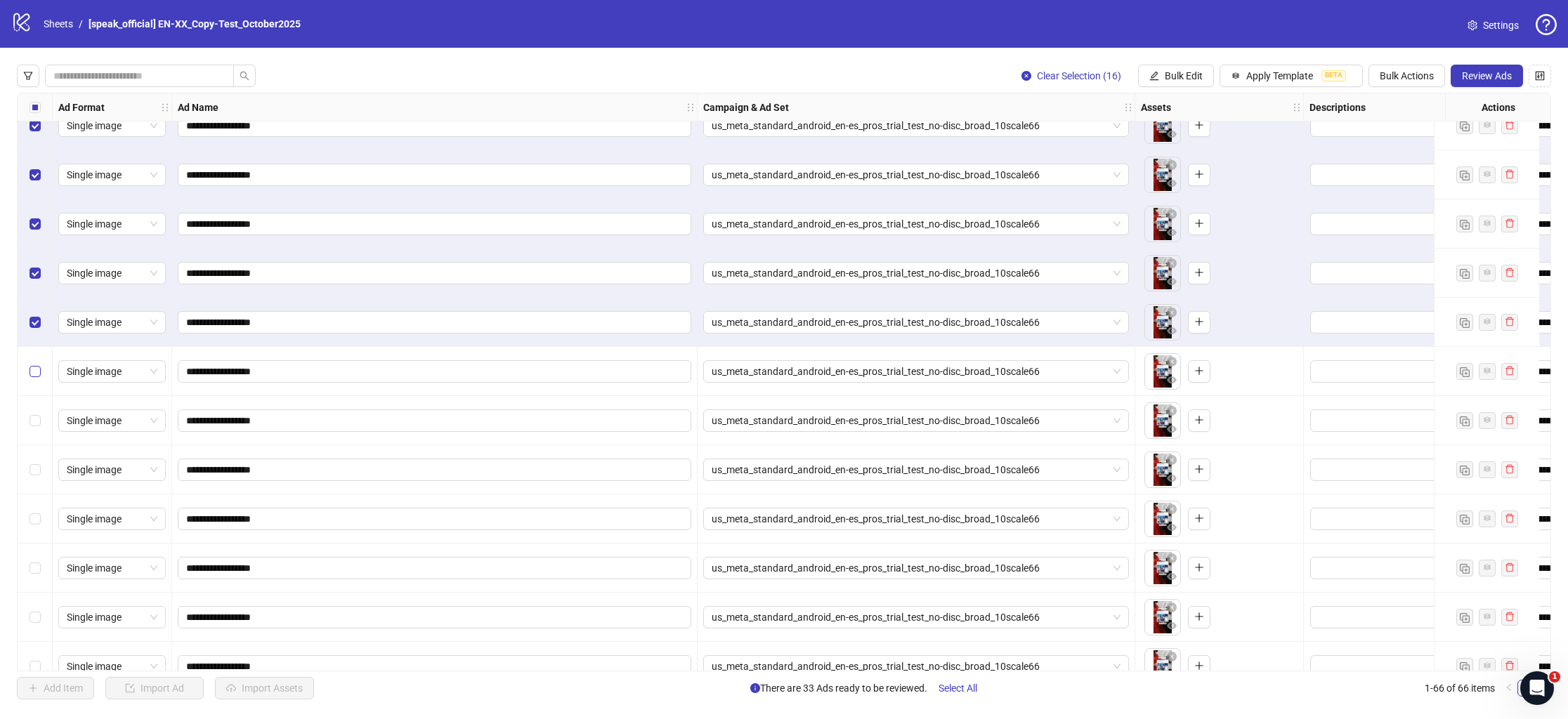
click at [37, 366] on label "Select row 50" at bounding box center [35, 372] width 11 height 15
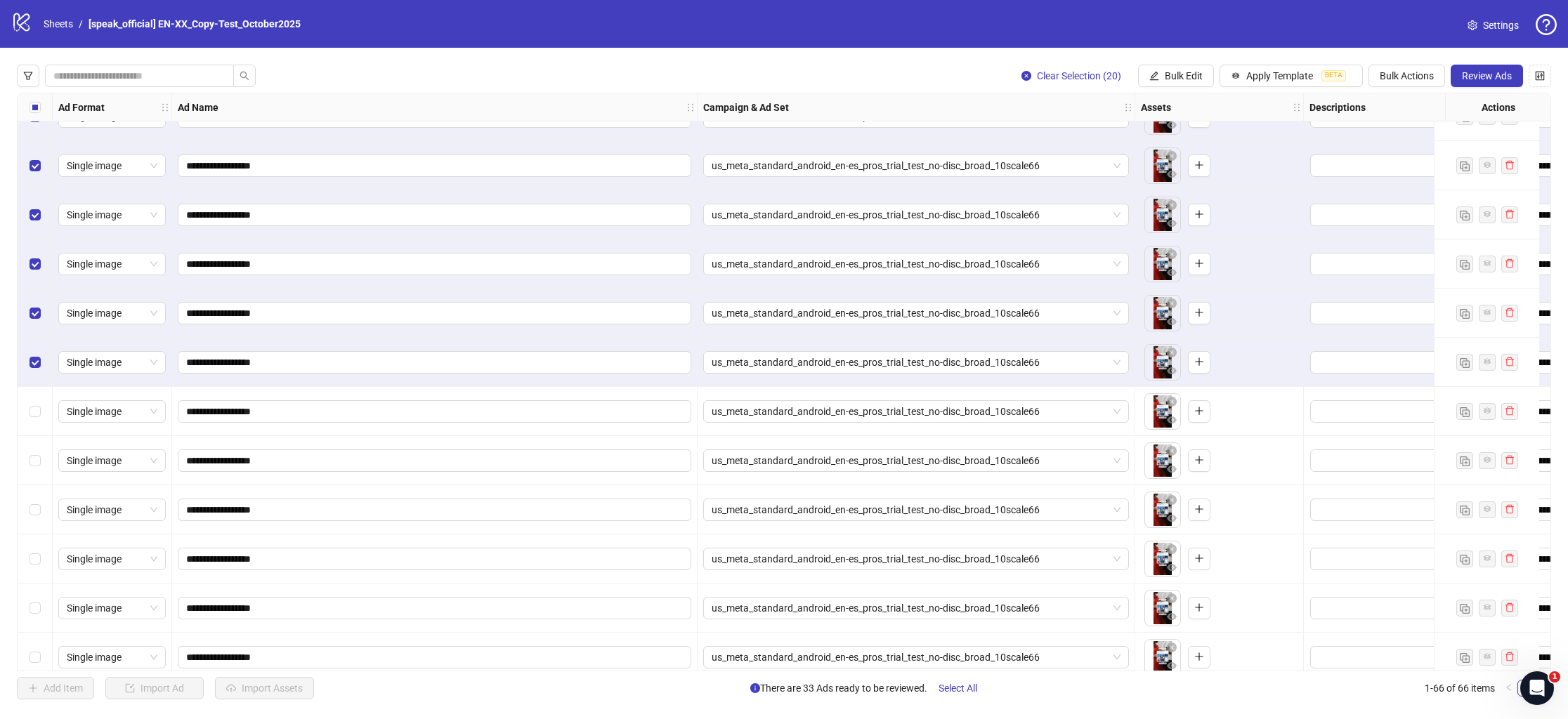
drag, startPoint x: 45, startPoint y: 408, endPoint x: 44, endPoint y: 420, distance: 12.0
click at [45, 408] on div "Select row 54" at bounding box center [35, 411] width 35 height 49
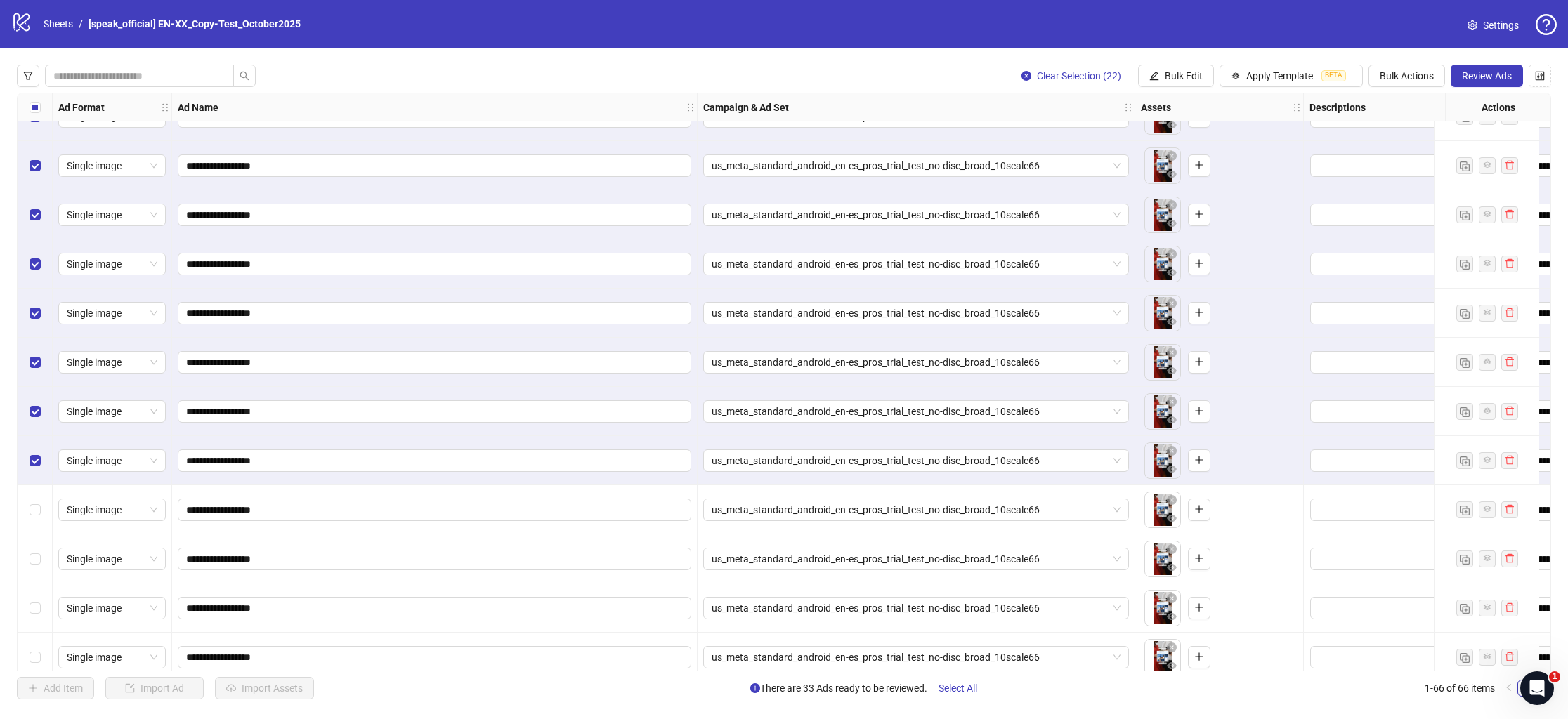
click at [36, 495] on div "Select row 56" at bounding box center [35, 510] width 35 height 49
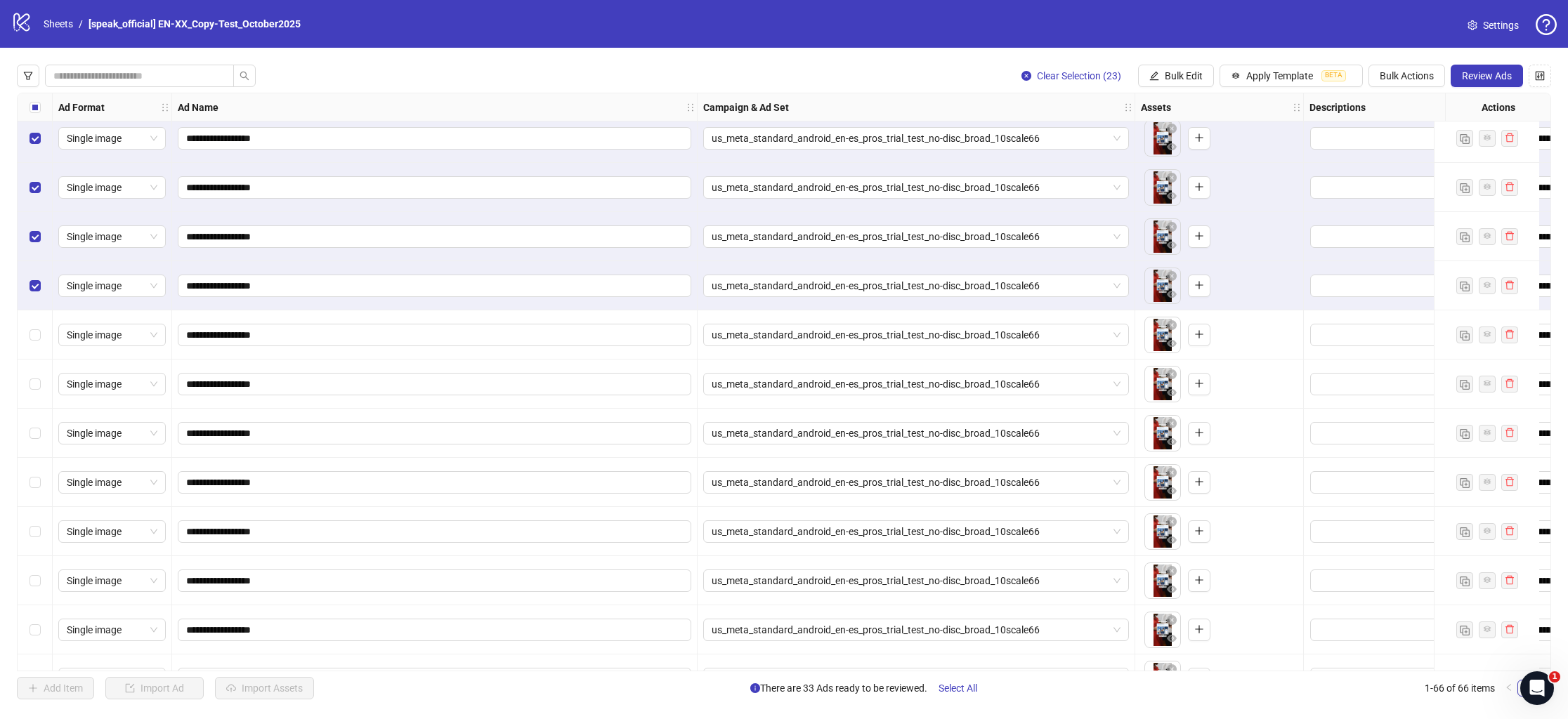
scroll to position [2572, 0]
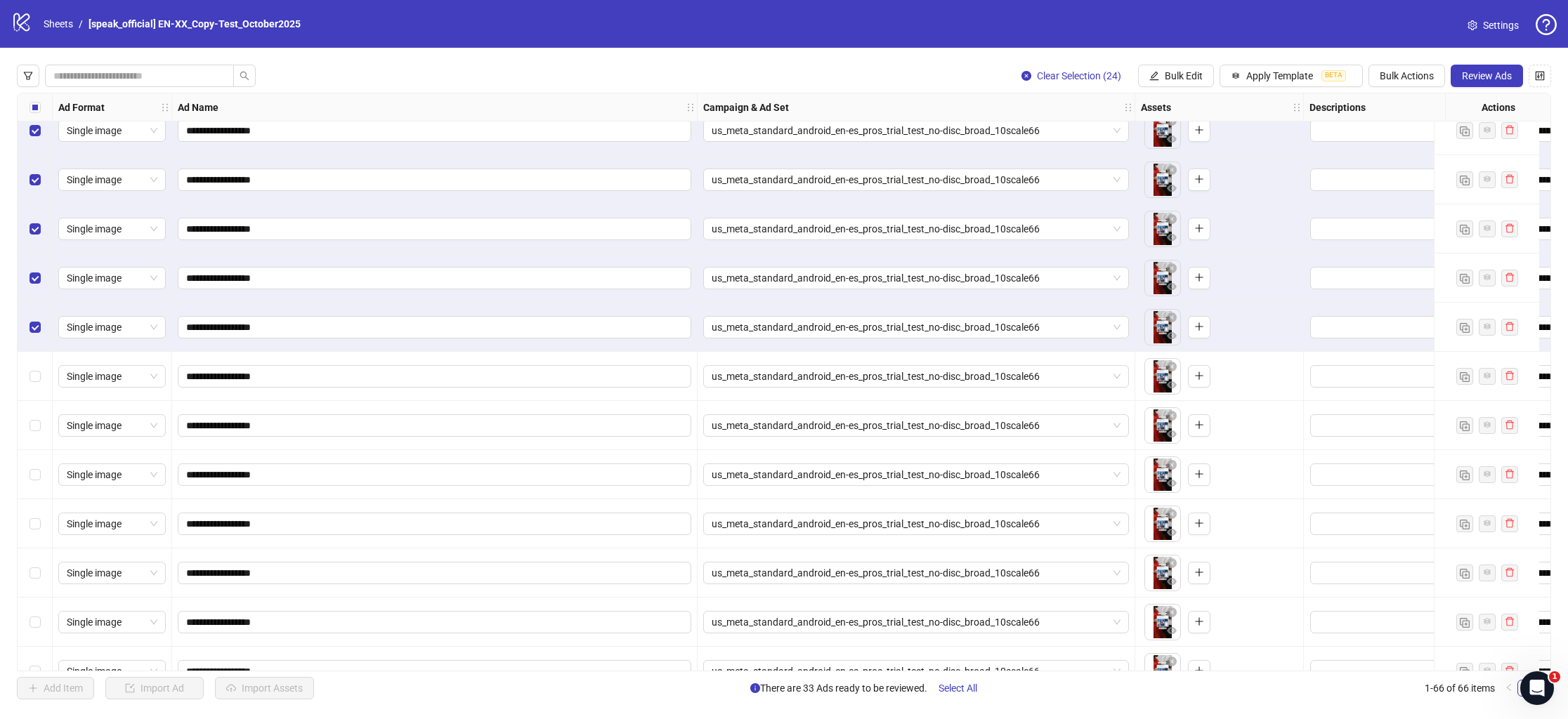
drag, startPoint x: 36, startPoint y: 362, endPoint x: 33, endPoint y: 390, distance: 28.2
click at [35, 362] on div "Select row 58" at bounding box center [35, 376] width 35 height 49
click at [29, 436] on div "Select row 59" at bounding box center [35, 425] width 35 height 49
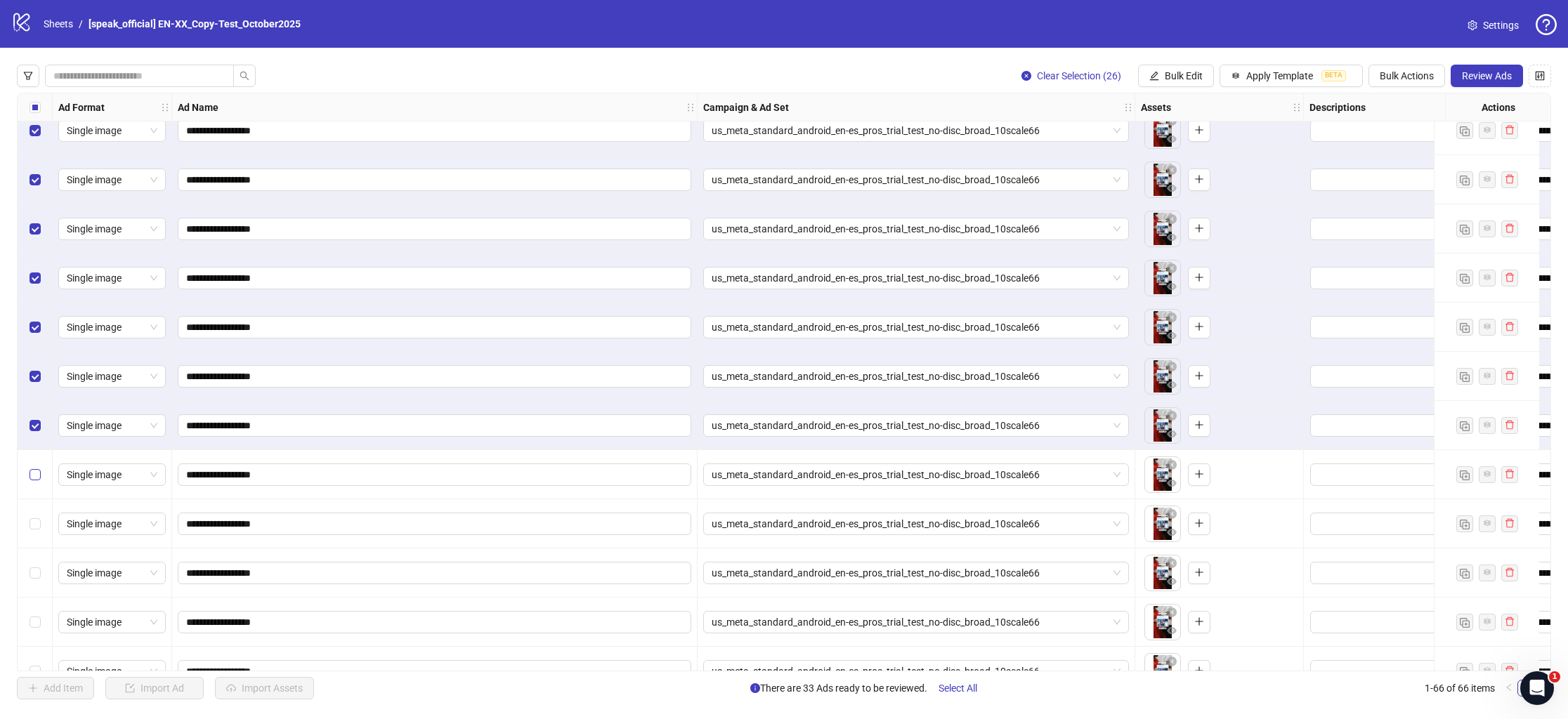
click at [38, 482] on label "Select row 60" at bounding box center [35, 474] width 11 height 15
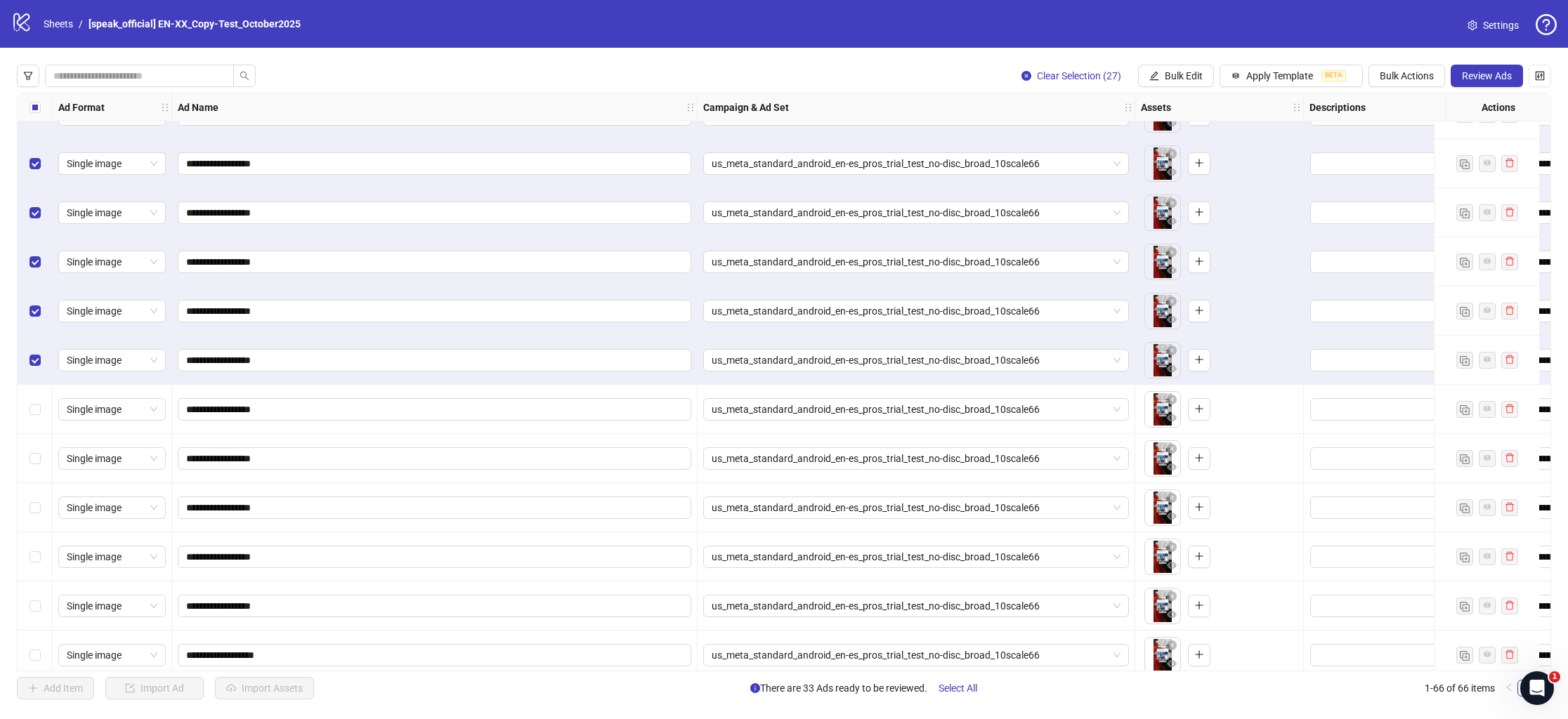
scroll to position [2701, 0]
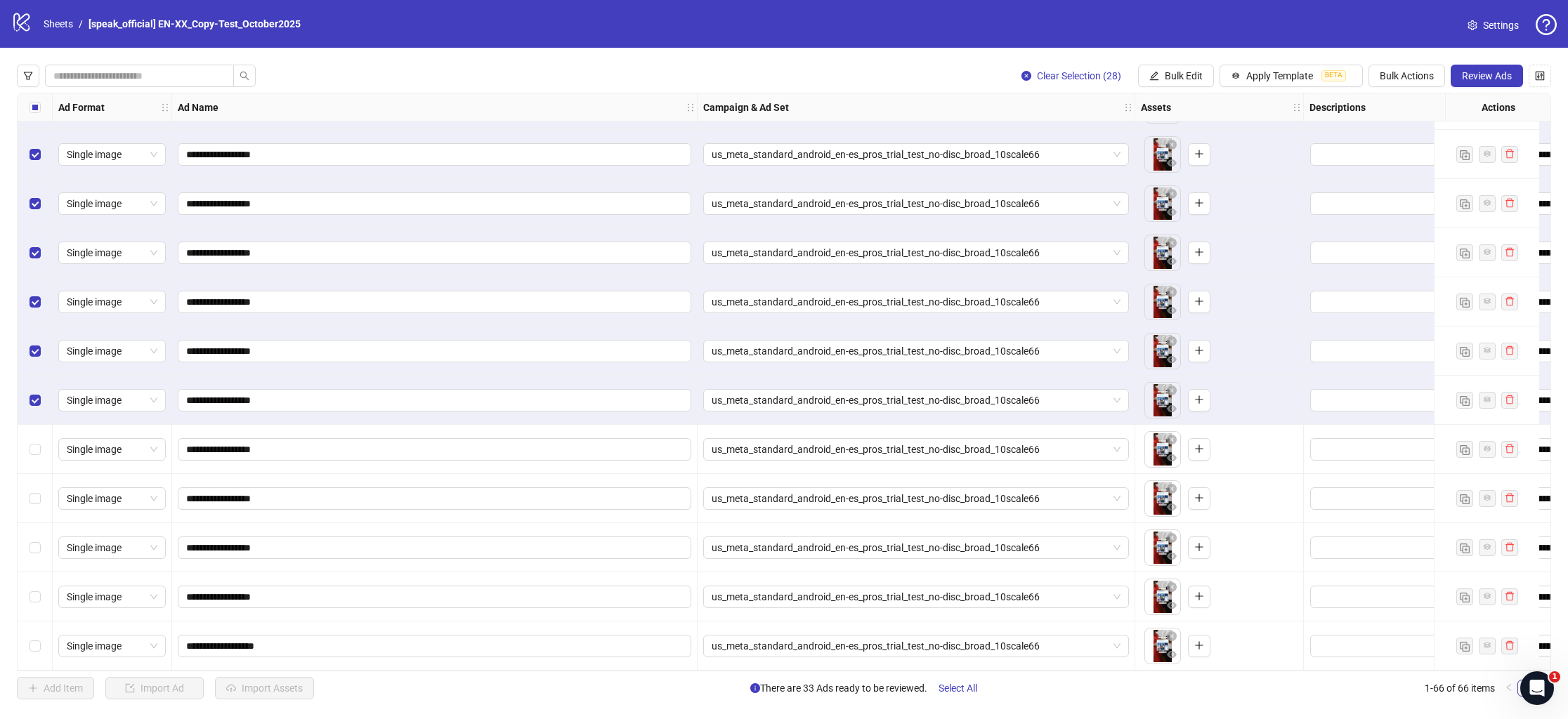
click at [32, 442] on label "Select row 62" at bounding box center [35, 449] width 11 height 15
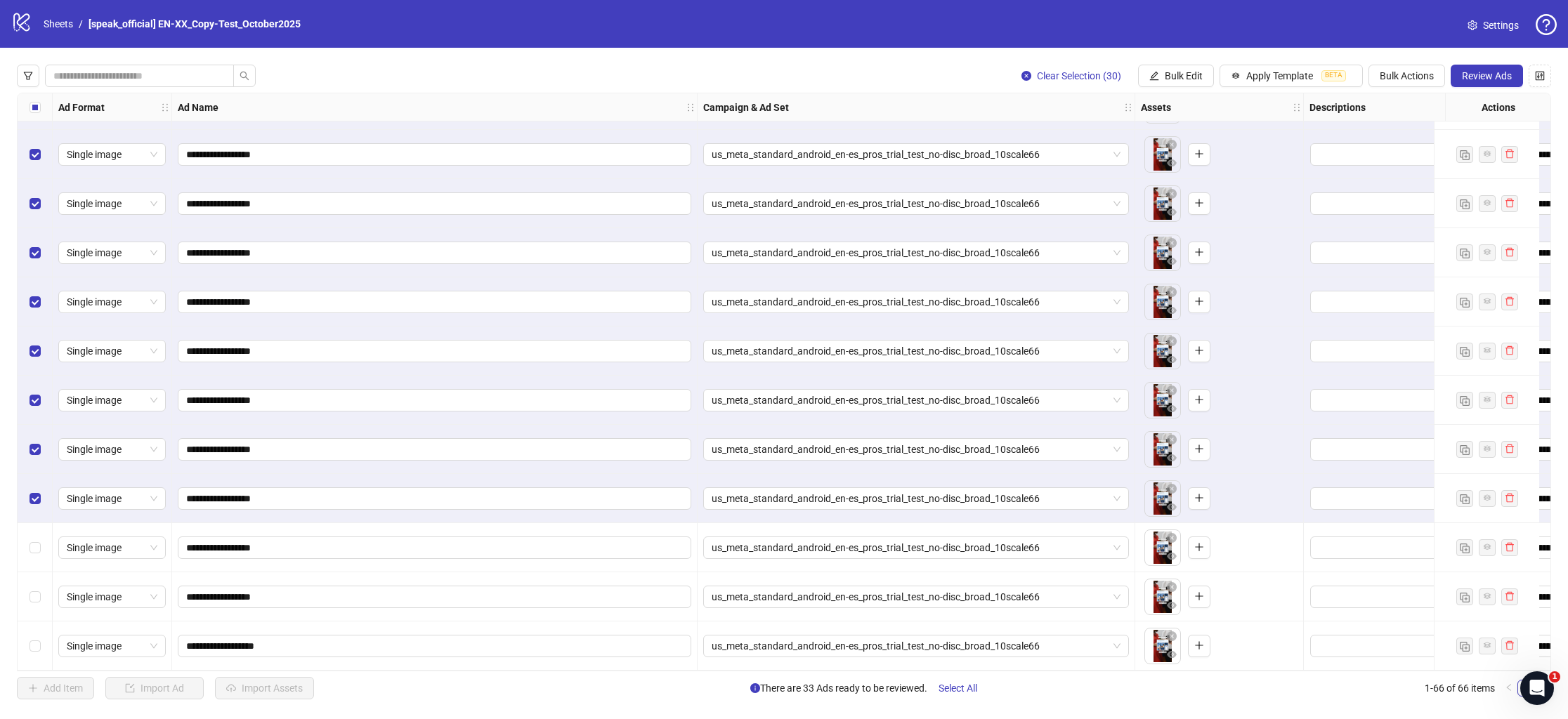
drag, startPoint x: 26, startPoint y: 538, endPoint x: 36, endPoint y: 551, distance: 16.4
click at [28, 538] on div "Select row 64" at bounding box center [35, 548] width 35 height 49
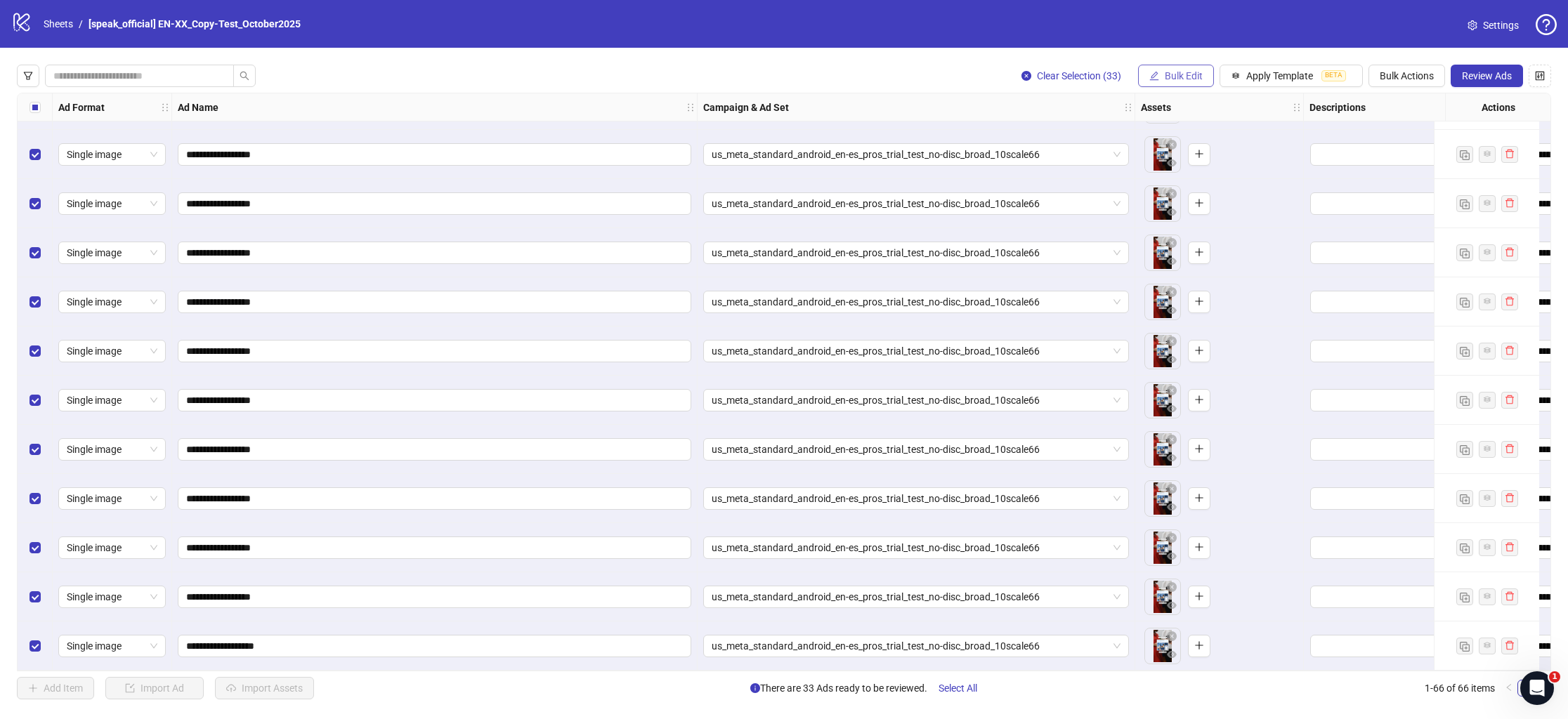
click at [1173, 69] on button "Bulk Edit" at bounding box center [1176, 76] width 76 height 23
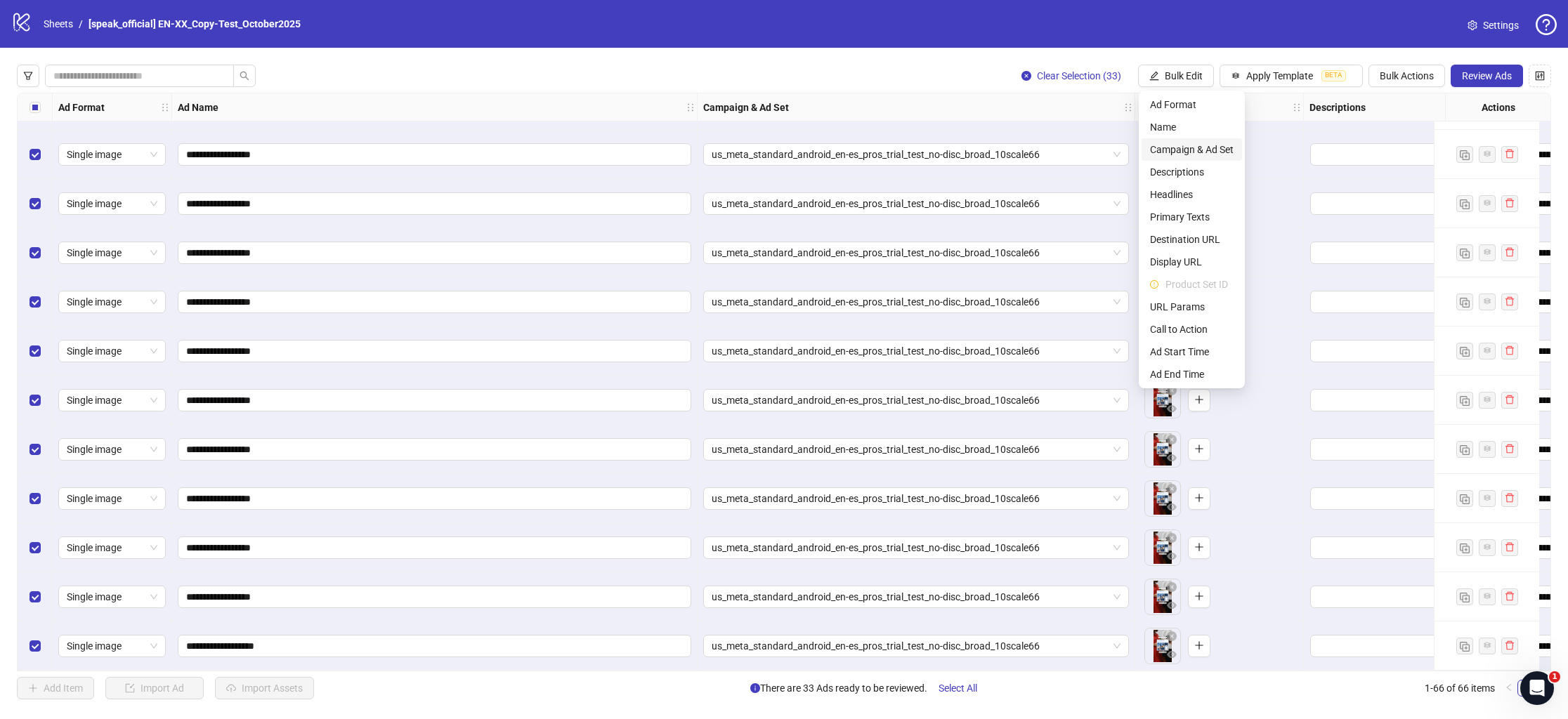
click at [1185, 146] on span "Campaign & Ad Set" at bounding box center [1192, 150] width 84 height 15
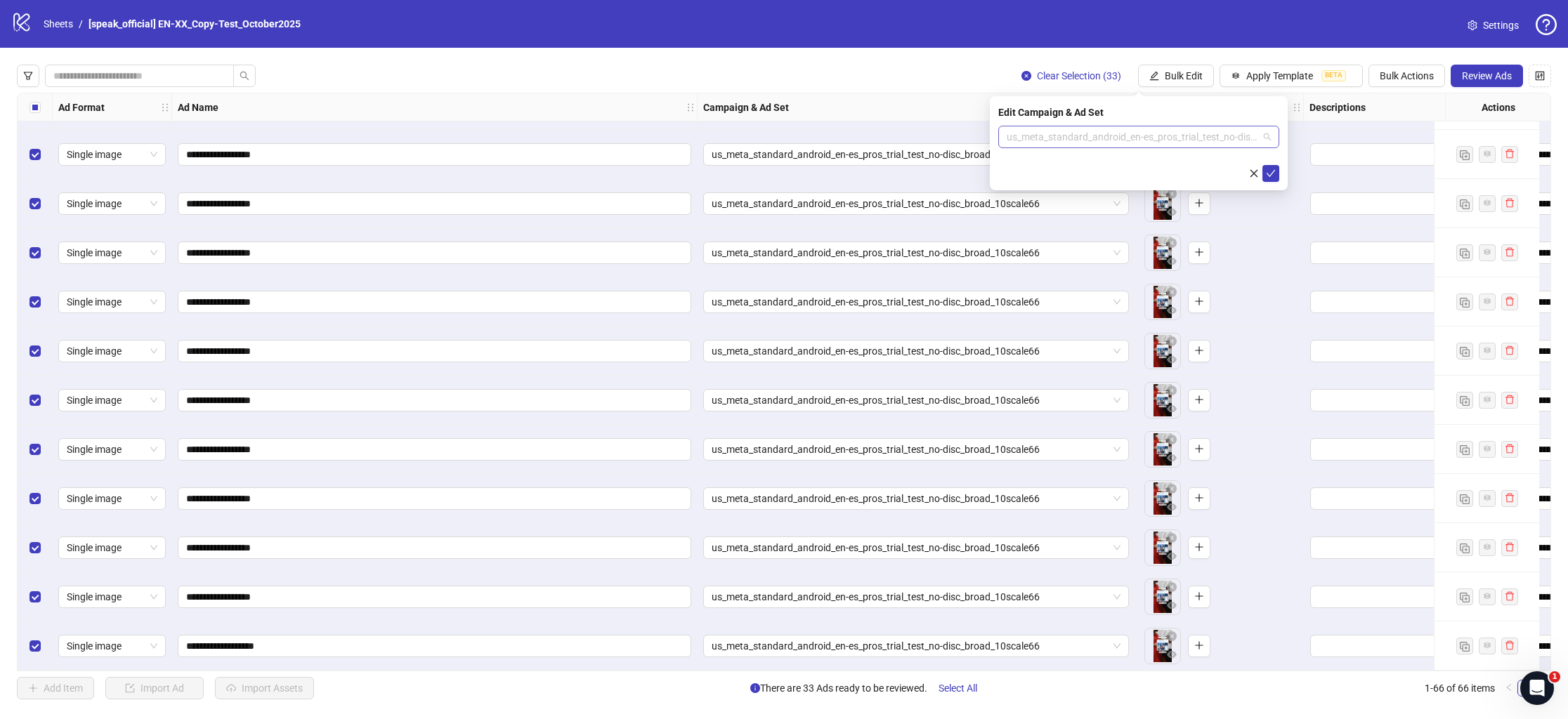
click at [1172, 137] on span "us_meta_standard_android_en-es_pros_trial_test_no-disc_broad_10scale66" at bounding box center [1139, 137] width 264 height 21
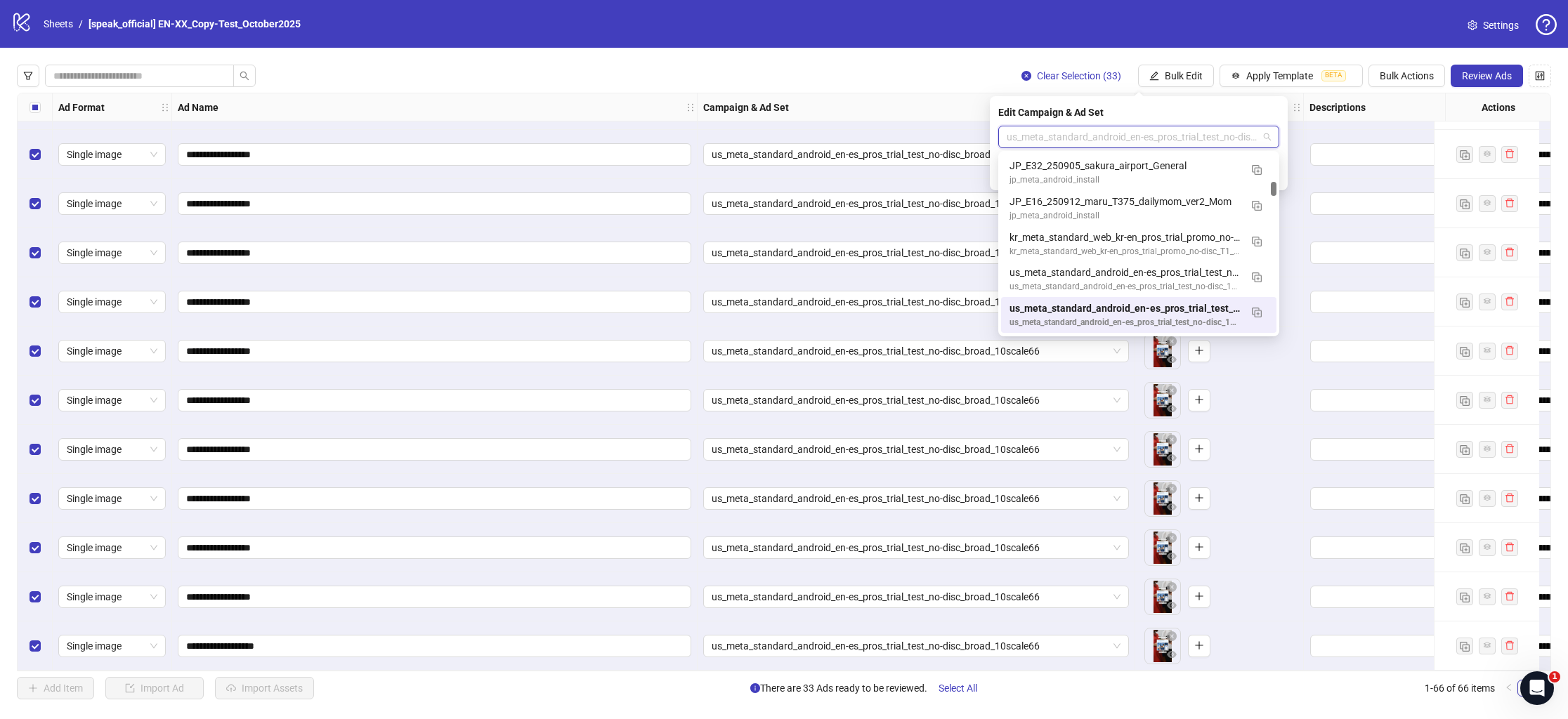
paste input "**********"
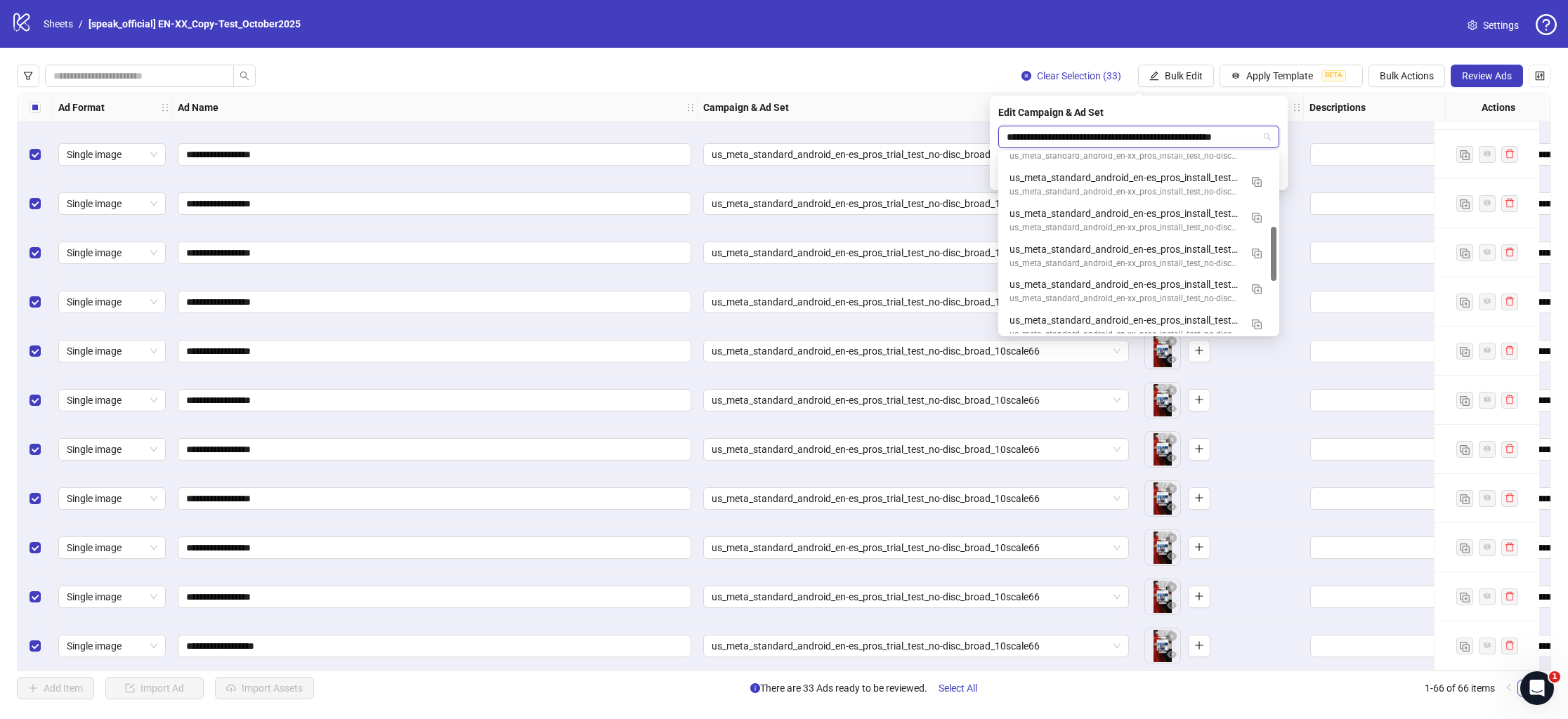
scroll to position [0, 0]
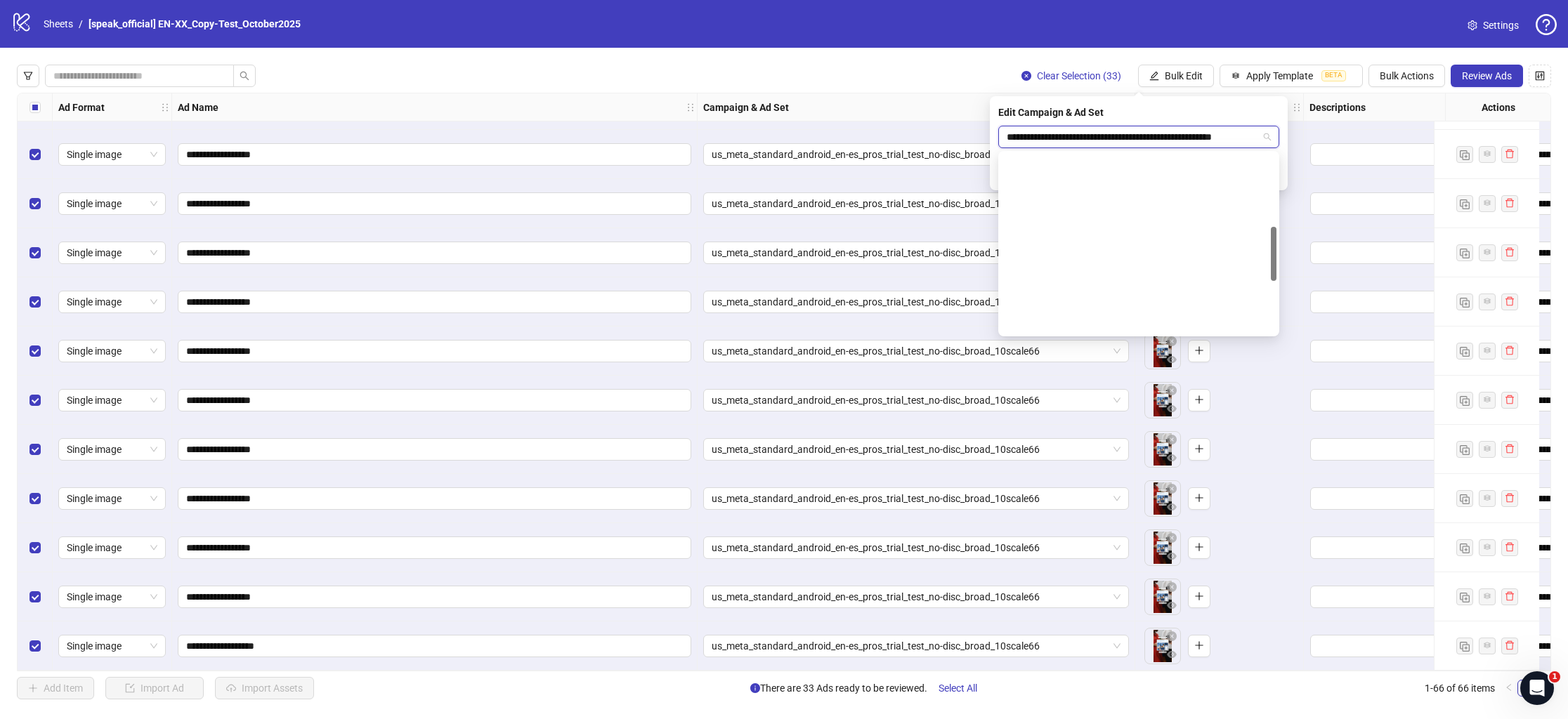
type input "**********"
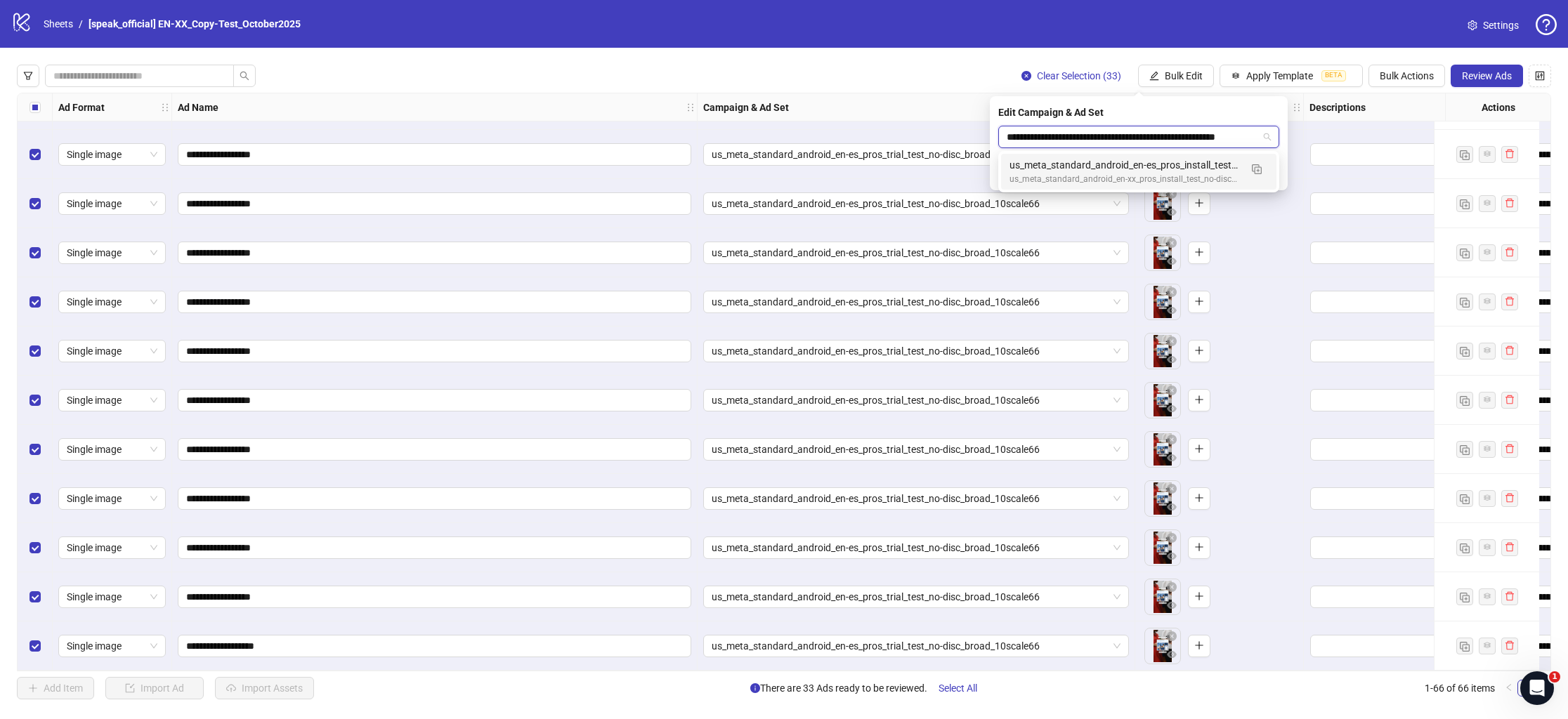
scroll to position [0, 22]
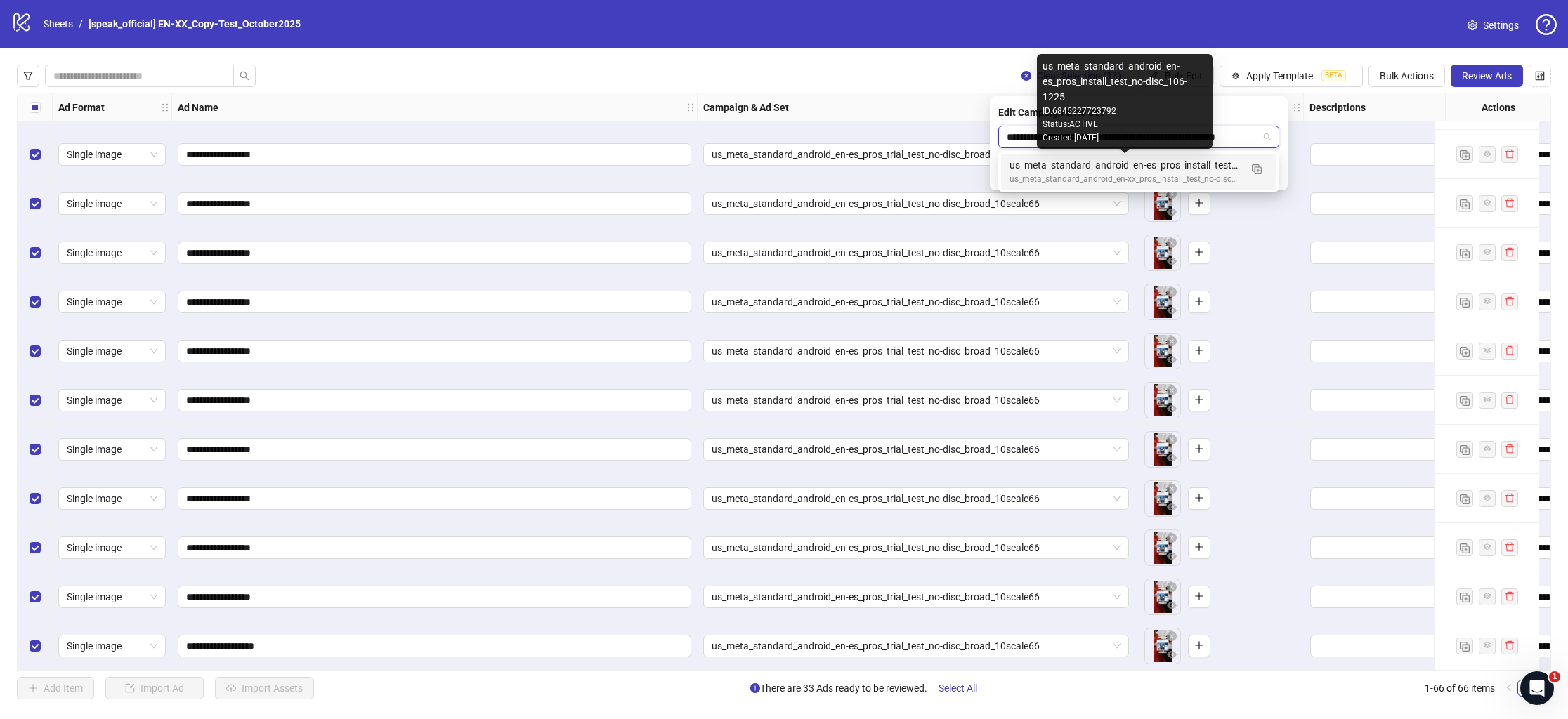
click at [1182, 168] on div "us_meta_standard_android_en-es_pros_install_test_no-disc_106-1225" at bounding box center [1124, 165] width 230 height 15
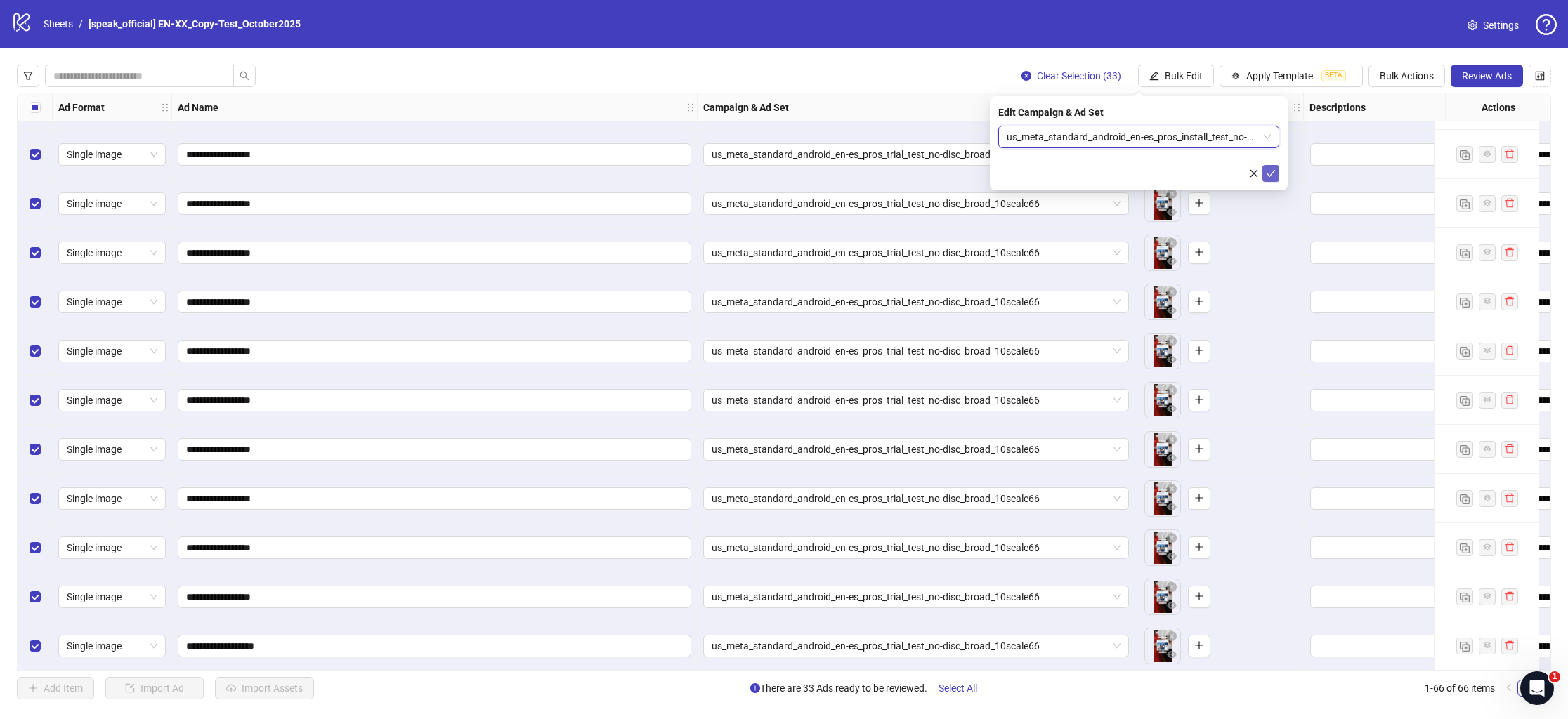
click at [1268, 169] on icon "check" at bounding box center [1271, 173] width 10 height 10
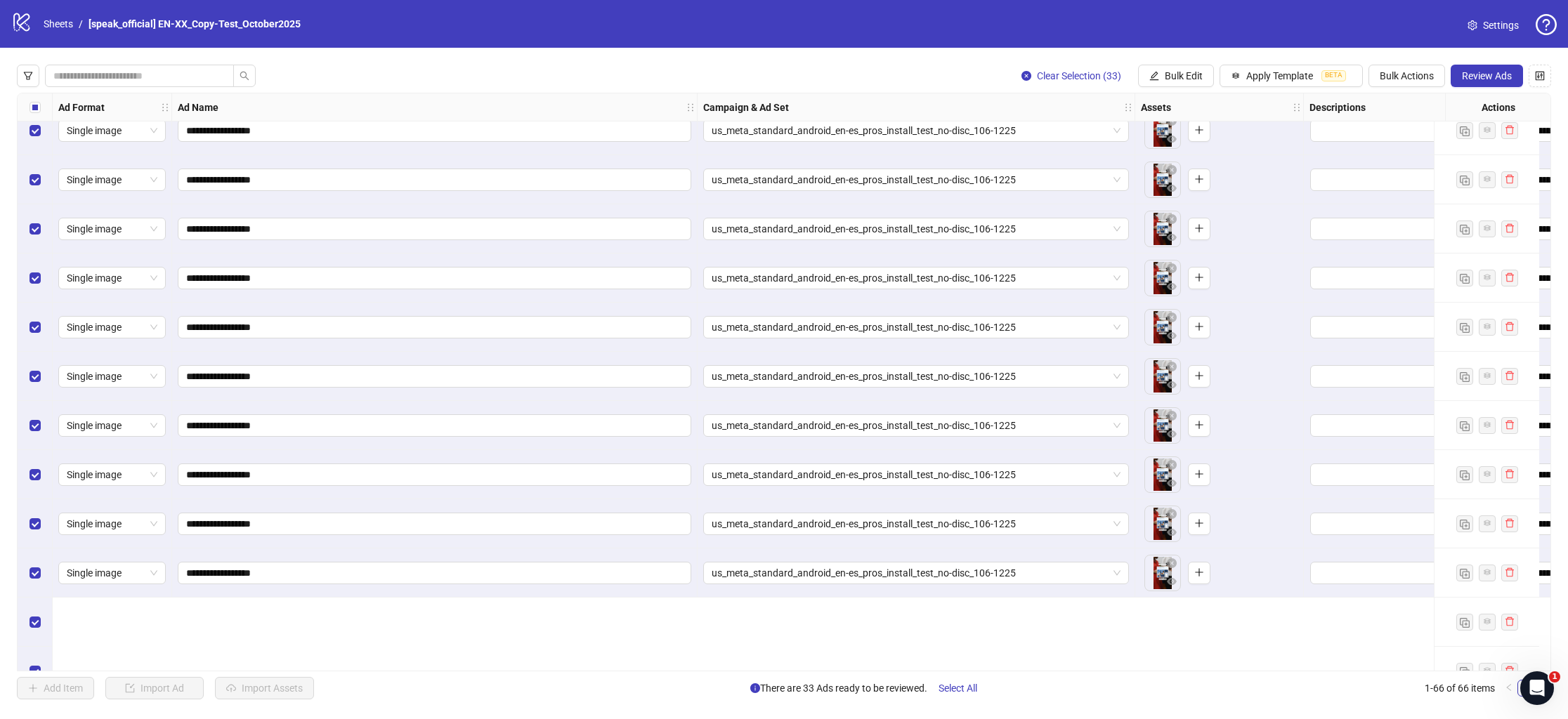
scroll to position [2058, 0]
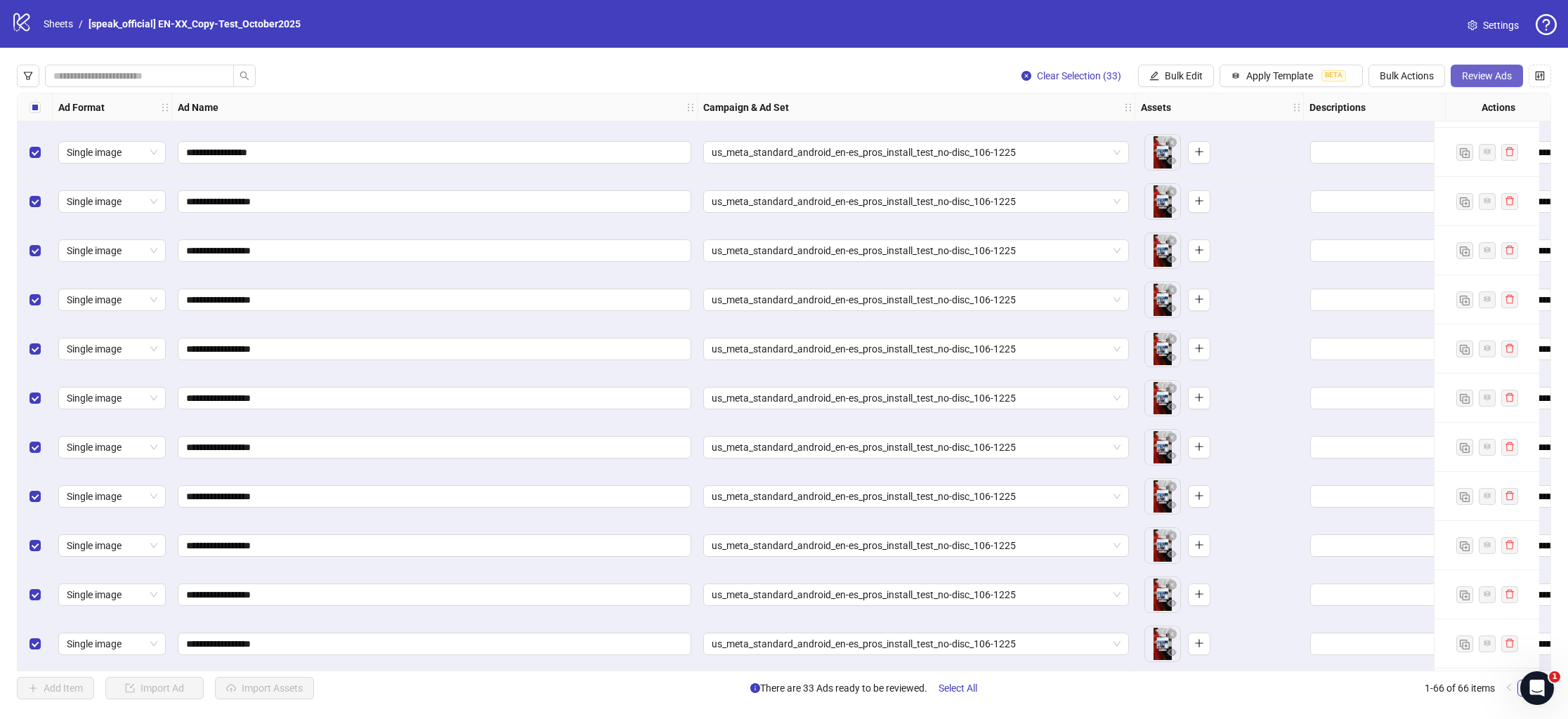
click at [1474, 73] on span "Review Ads" at bounding box center [1487, 76] width 50 height 11
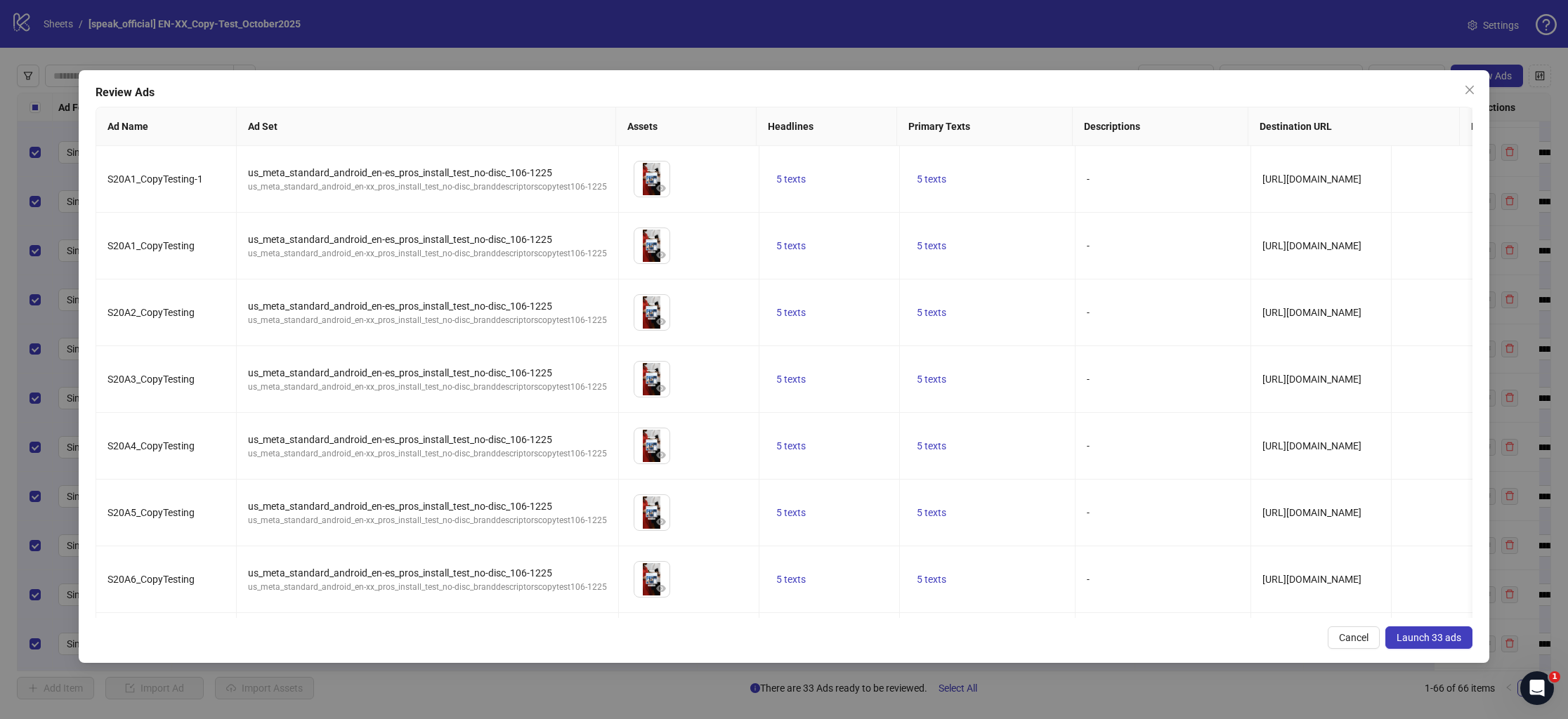
click at [1423, 634] on span "Launch 33 ads" at bounding box center [1429, 637] width 65 height 11
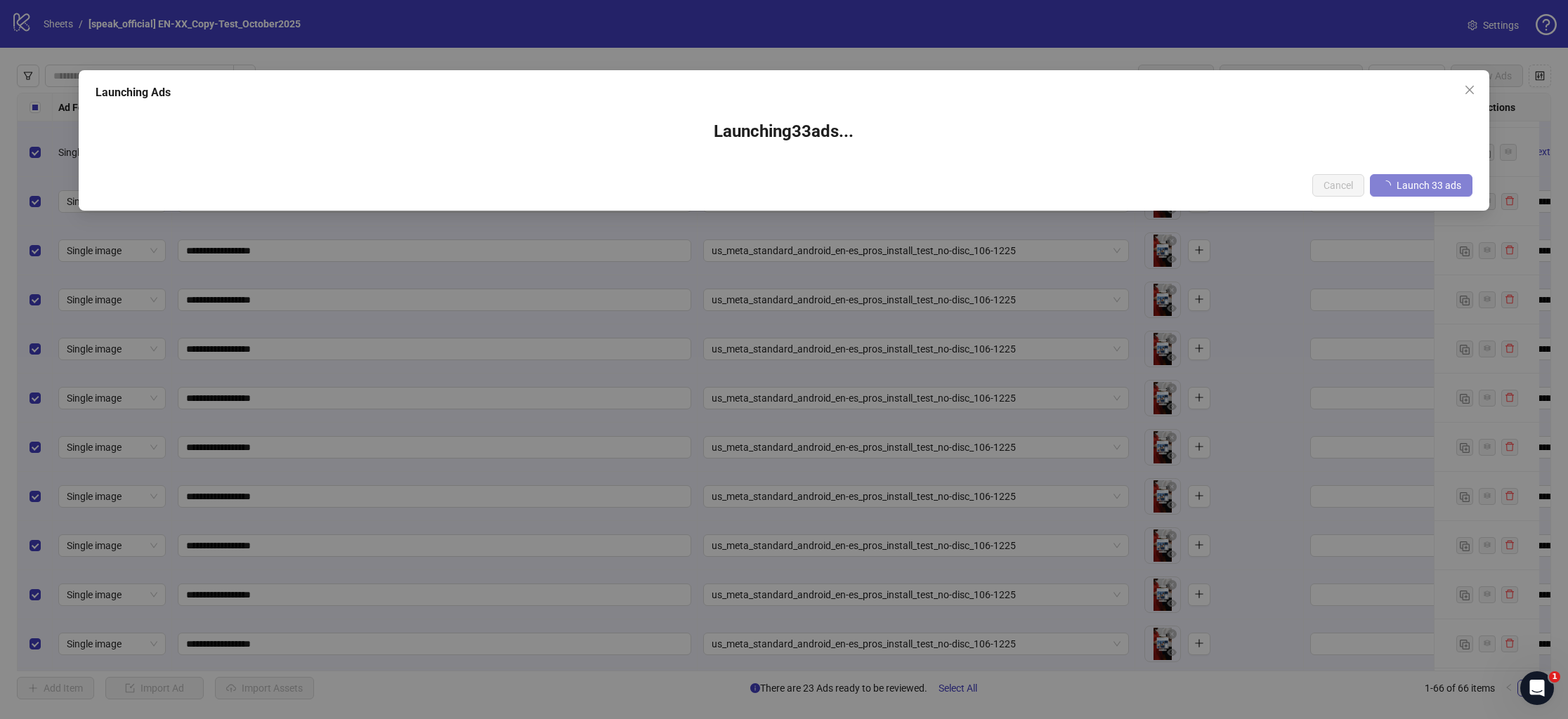
scroll to position [2062, 0]
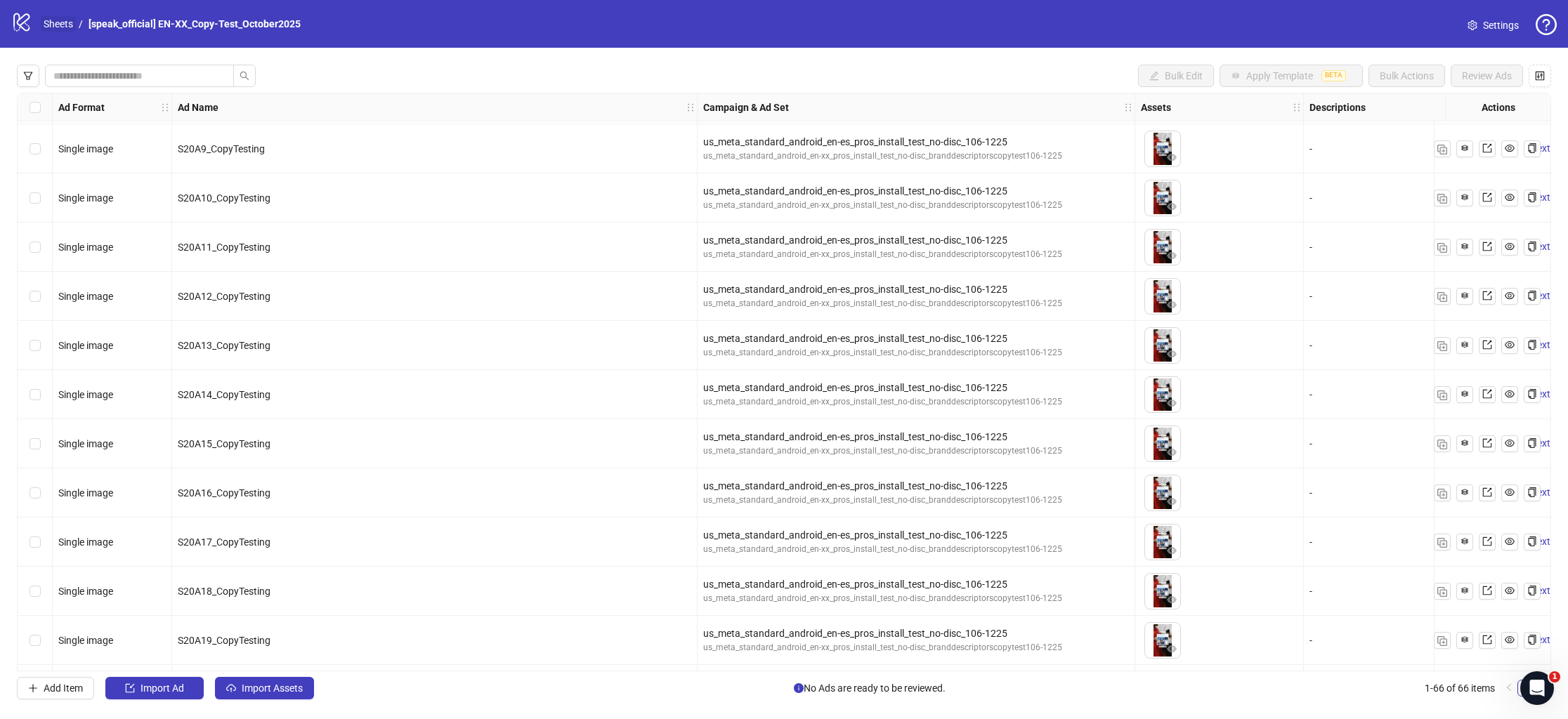
click at [55, 26] on link "Sheets" at bounding box center [58, 23] width 35 height 15
